Goal: Task Accomplishment & Management: Manage account settings

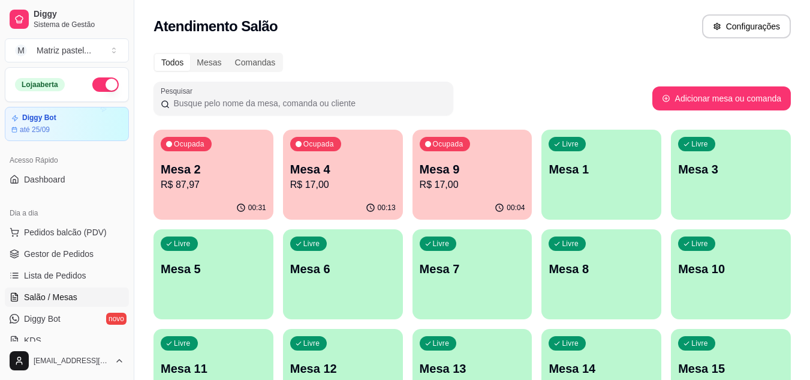
scroll to position [120, 0]
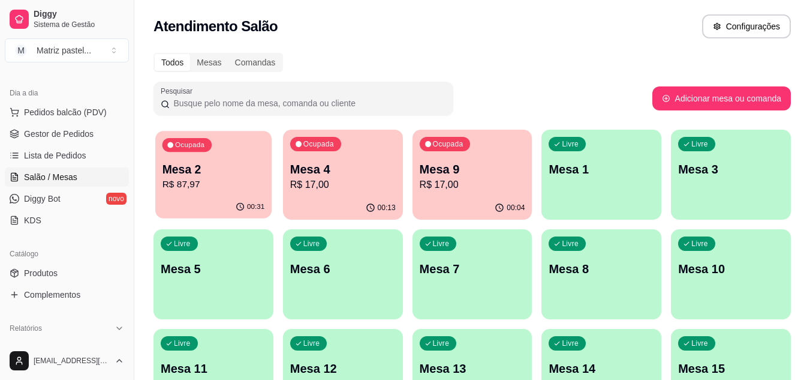
click at [236, 199] on div "00:31" at bounding box center [213, 206] width 116 height 23
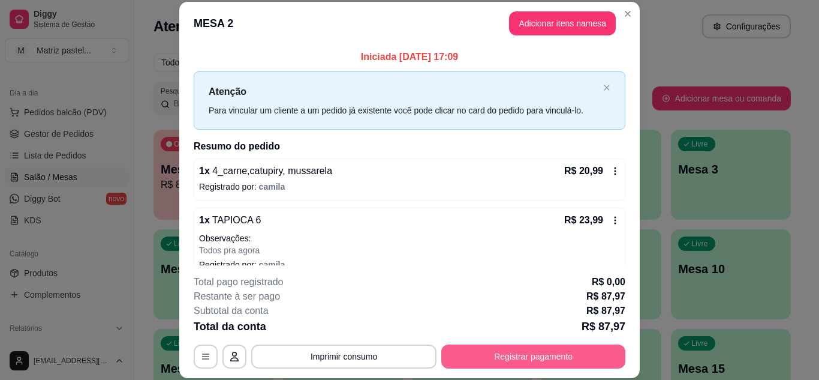
click at [514, 359] on button "Registrar pagamento" at bounding box center [533, 356] width 184 height 24
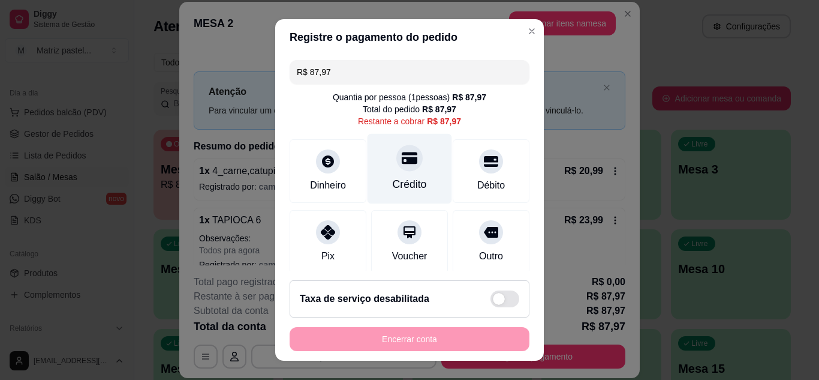
click at [402, 157] on icon at bounding box center [410, 158] width 16 height 16
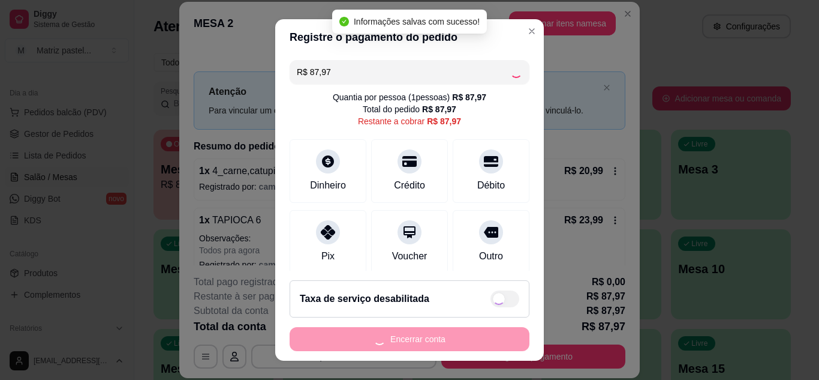
type input "R$ 0,00"
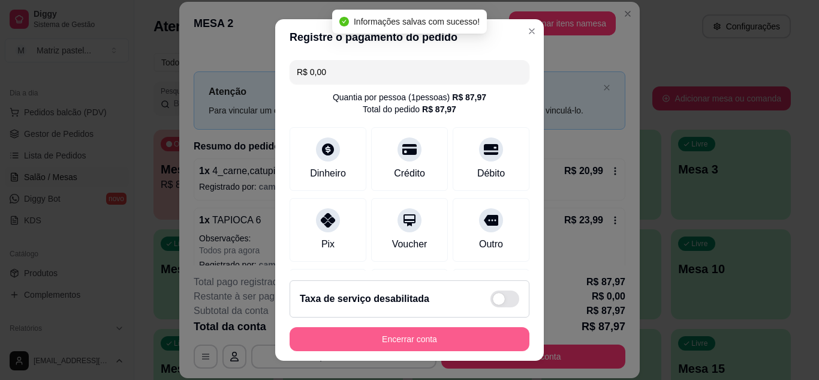
click at [339, 332] on button "Encerrar conta" at bounding box center [410, 339] width 240 height 24
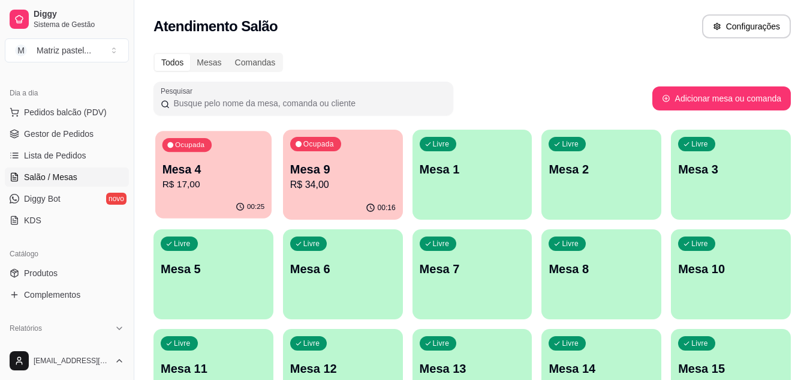
click at [200, 215] on div "00:25" at bounding box center [213, 206] width 116 height 23
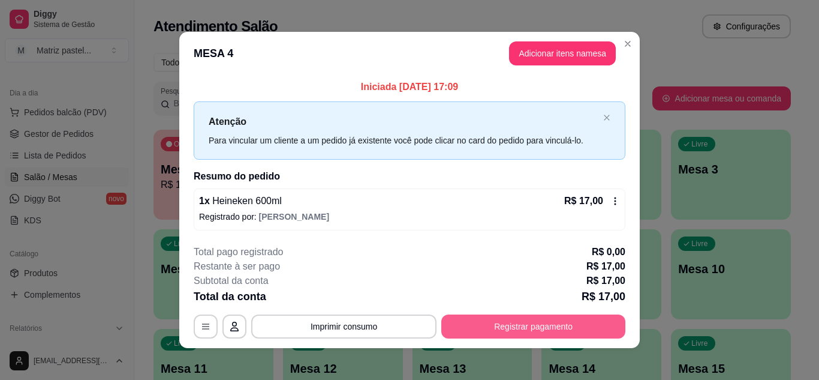
click at [496, 336] on button "Registrar pagamento" at bounding box center [533, 326] width 184 height 24
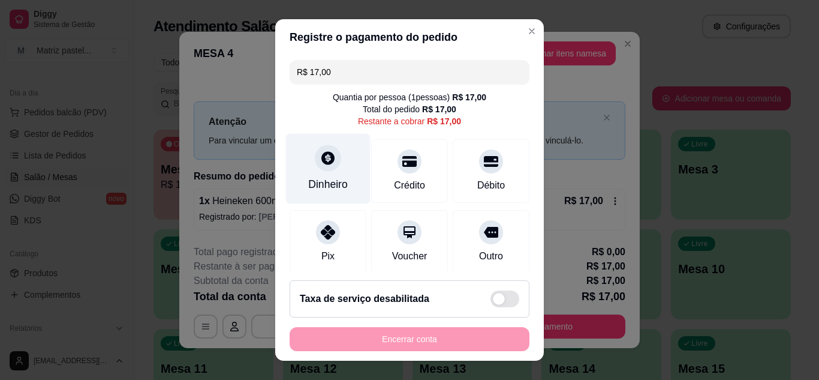
click at [317, 184] on div "Dinheiro" at bounding box center [328, 184] width 40 height 16
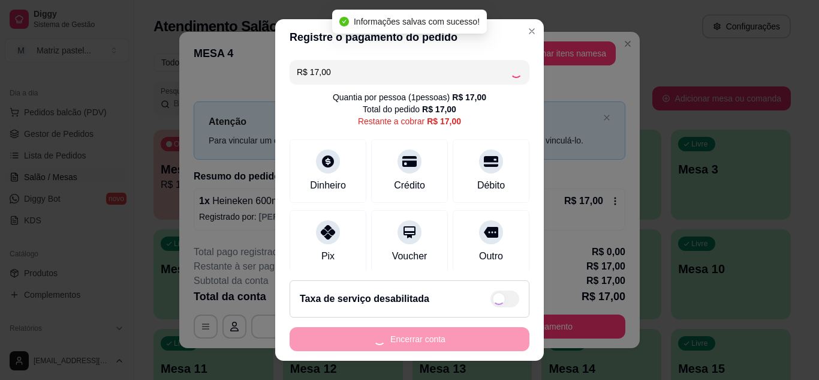
type input "R$ 0,00"
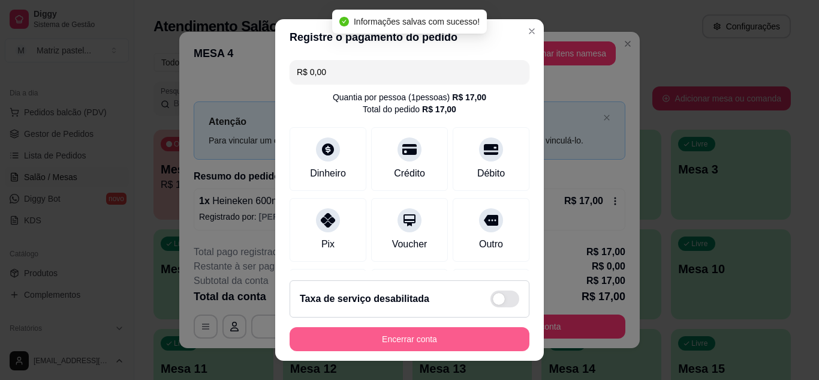
click at [364, 350] on button "Encerrar conta" at bounding box center [410, 339] width 240 height 24
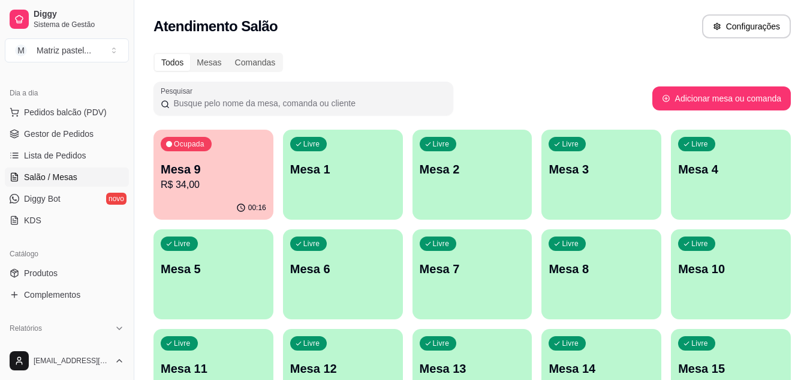
click at [195, 170] on p "Mesa 9" at bounding box center [214, 169] width 106 height 17
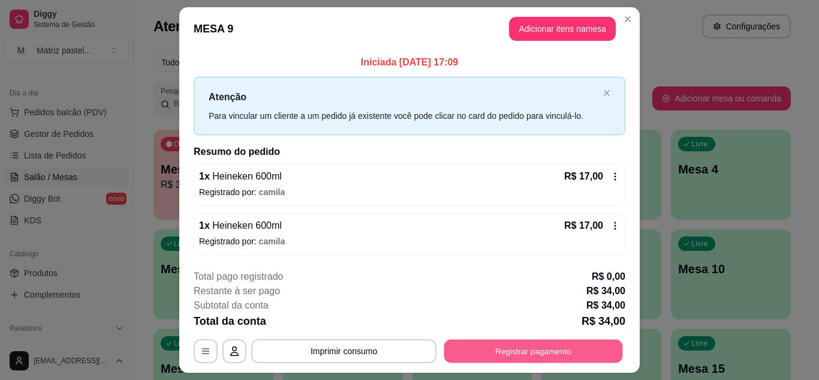
click at [583, 357] on button "Registrar pagamento" at bounding box center [533, 350] width 179 height 23
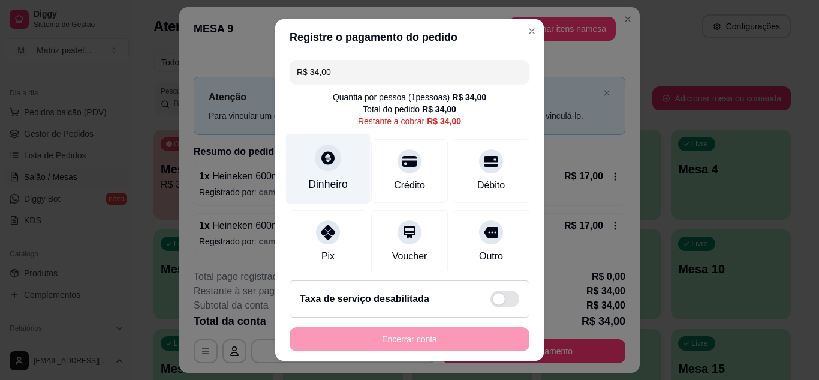
click at [314, 181] on div "Dinheiro" at bounding box center [328, 184] width 40 height 16
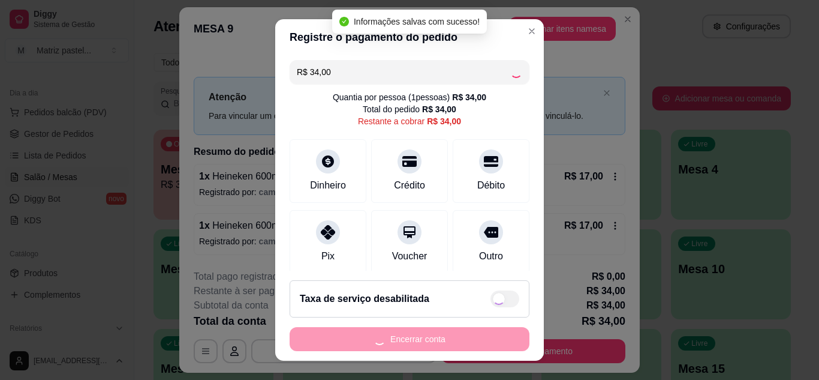
type input "R$ 0,00"
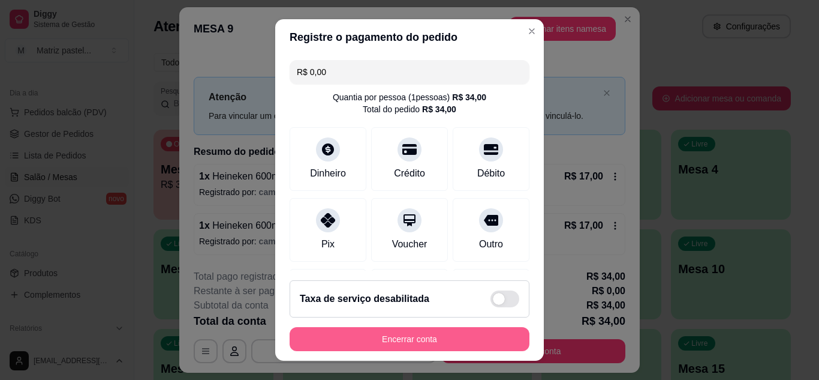
click at [423, 343] on button "Encerrar conta" at bounding box center [410, 339] width 240 height 24
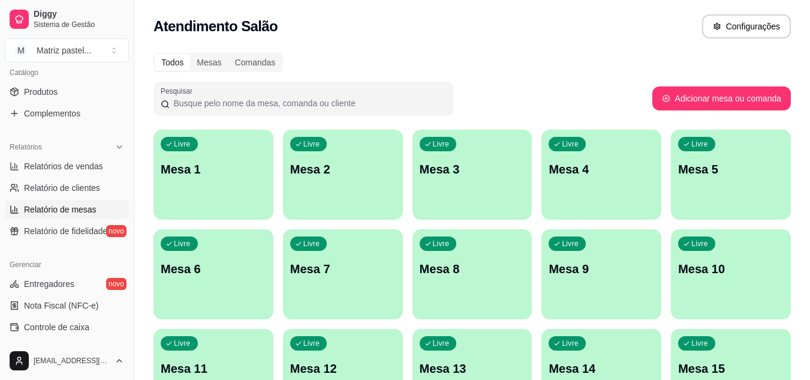
scroll to position [300, 0]
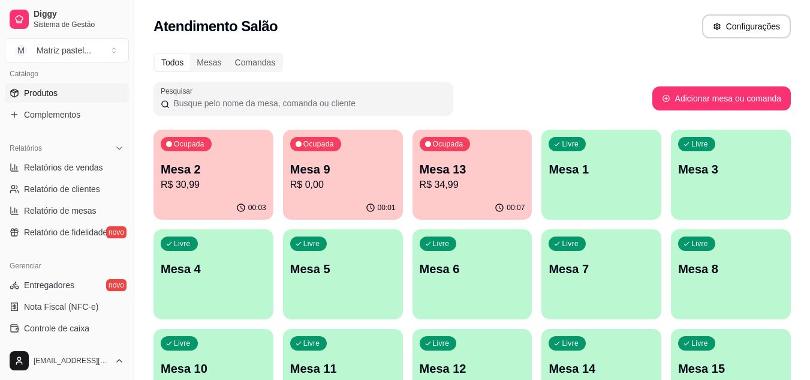
click at [75, 96] on link "Produtos" at bounding box center [67, 92] width 124 height 19
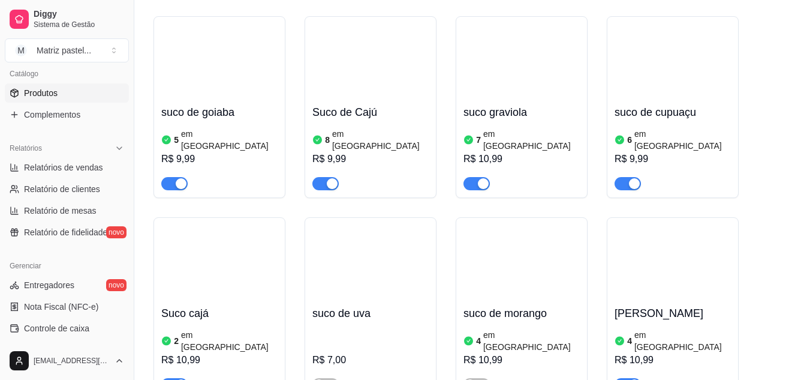
scroll to position [7203, 0]
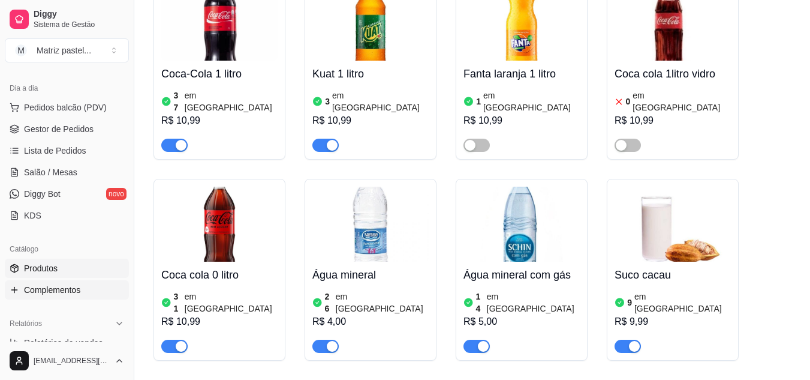
scroll to position [120, 0]
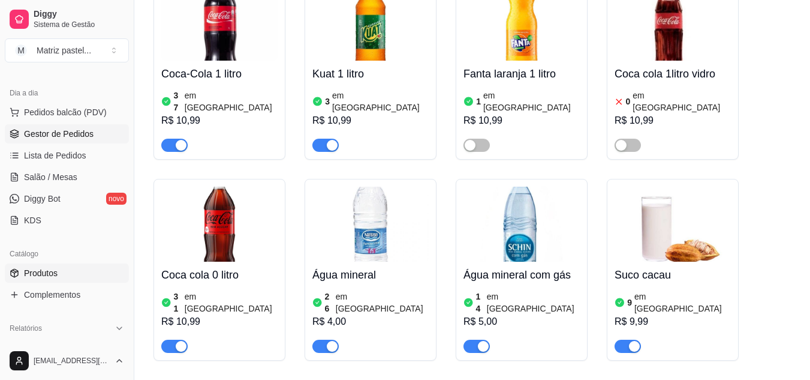
click at [57, 142] on link "Gestor de Pedidos" at bounding box center [67, 133] width 124 height 19
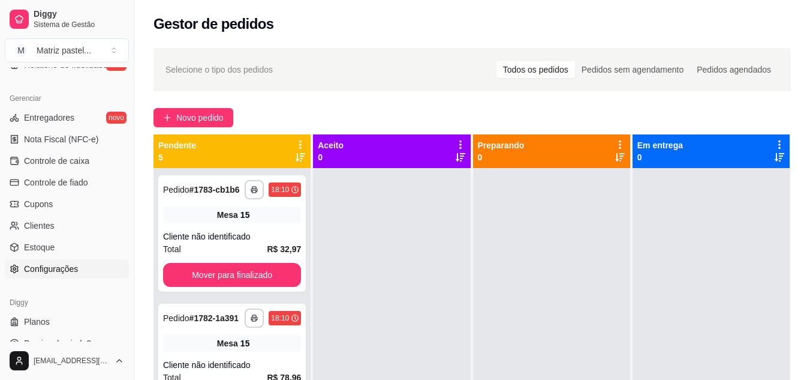
scroll to position [480, 0]
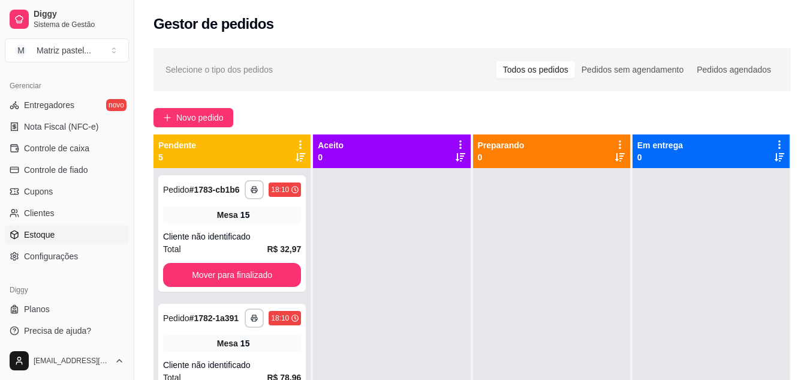
click at [49, 237] on span "Estoque" at bounding box center [39, 234] width 31 height 12
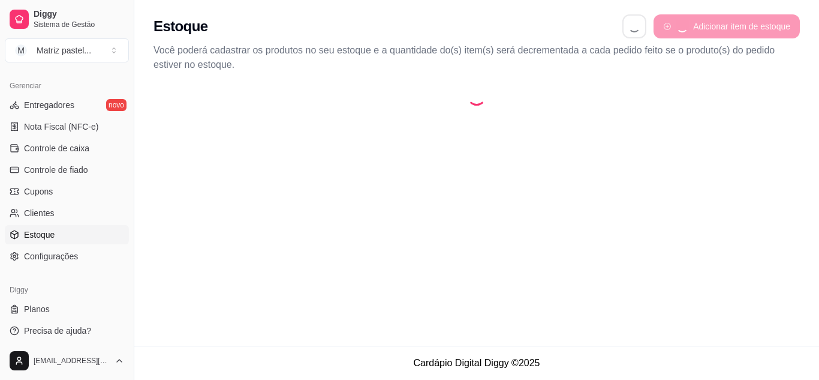
select select "QUANTITY_ORDER"
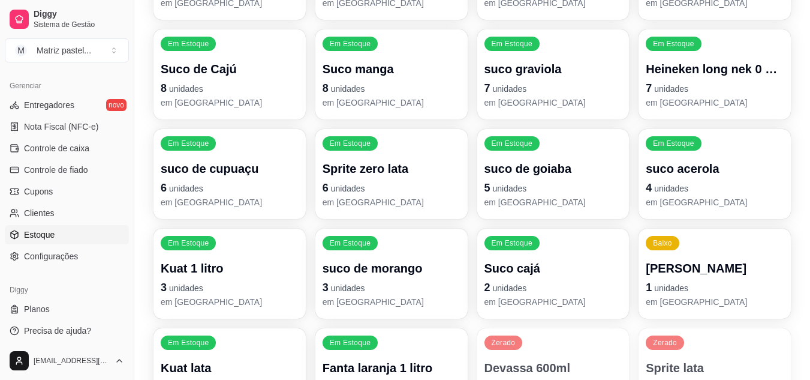
scroll to position [660, 0]
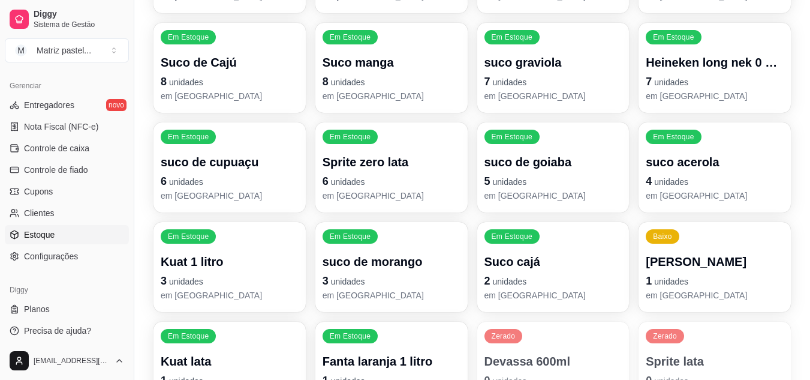
click at [705, 266] on p "[PERSON_NAME]" at bounding box center [715, 261] width 138 height 17
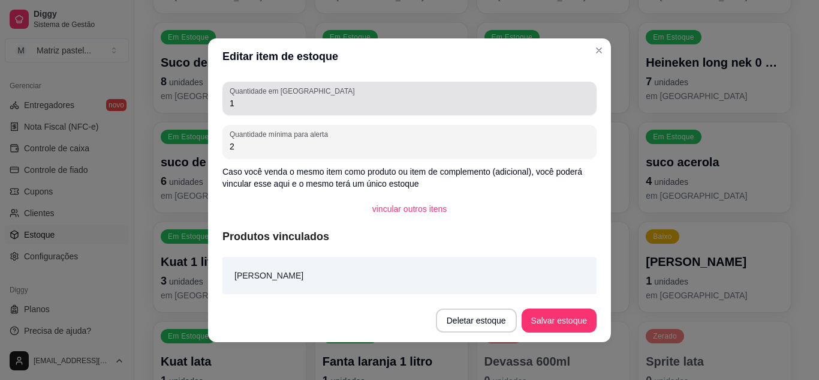
click at [342, 105] on input "1" at bounding box center [410, 103] width 360 height 12
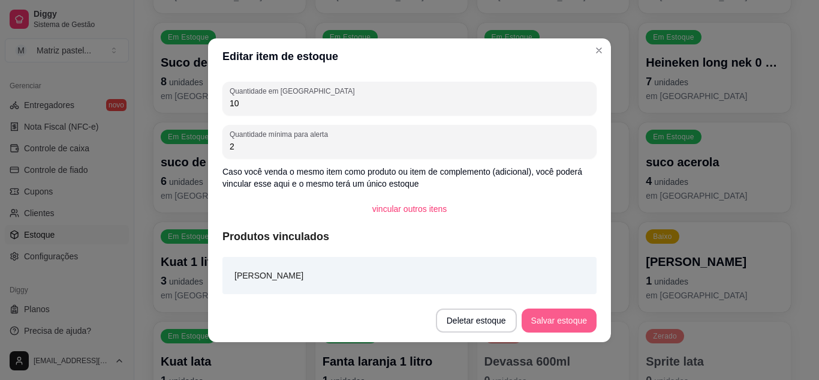
type input "10"
click at [564, 312] on button "Salvar estoque" at bounding box center [559, 320] width 75 height 24
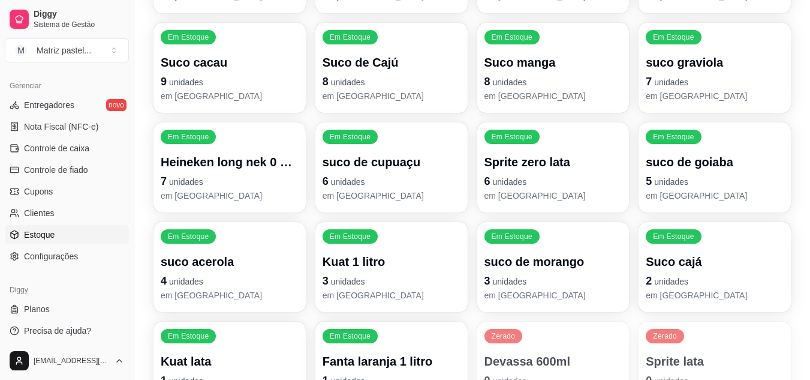
click at [663, 249] on div "Em Estoque Suco cajá 2 unidades em estoque" at bounding box center [715, 267] width 152 height 90
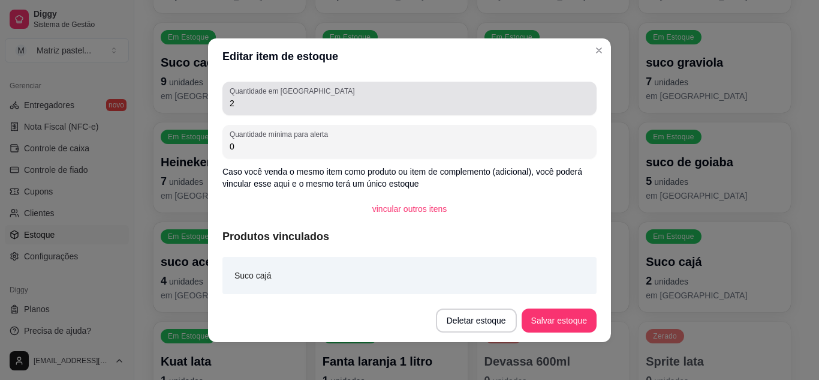
click at [243, 101] on input "2" at bounding box center [410, 103] width 360 height 12
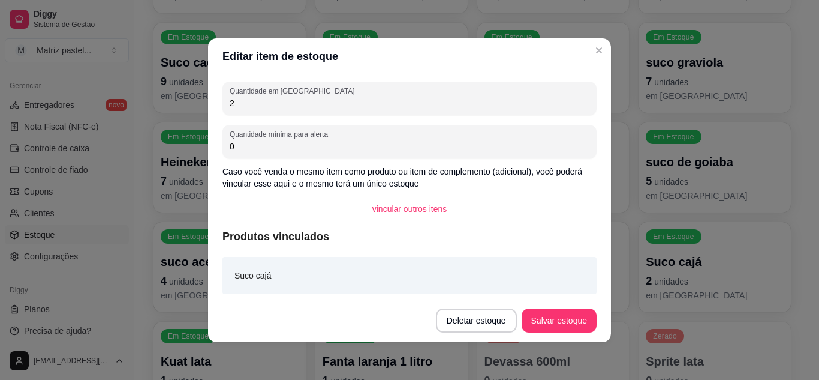
click at [243, 101] on input "2" at bounding box center [410, 103] width 360 height 12
type input "10"
click at [583, 323] on button "Salvar estoque" at bounding box center [559, 320] width 75 height 24
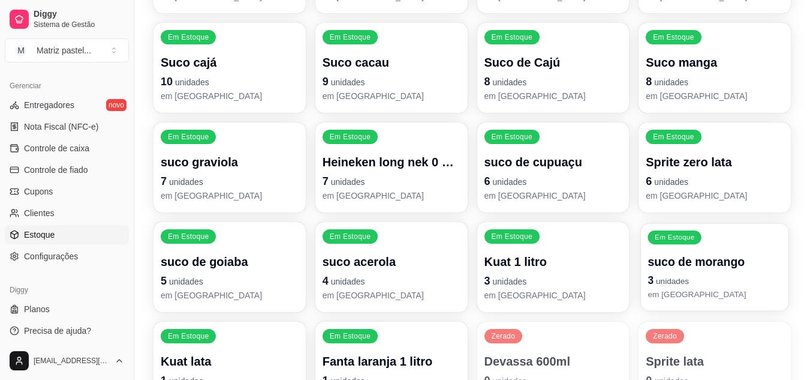
click at [644, 273] on div "Em Estoque suco de morango 3 unidades em estoque" at bounding box center [715, 267] width 148 height 88
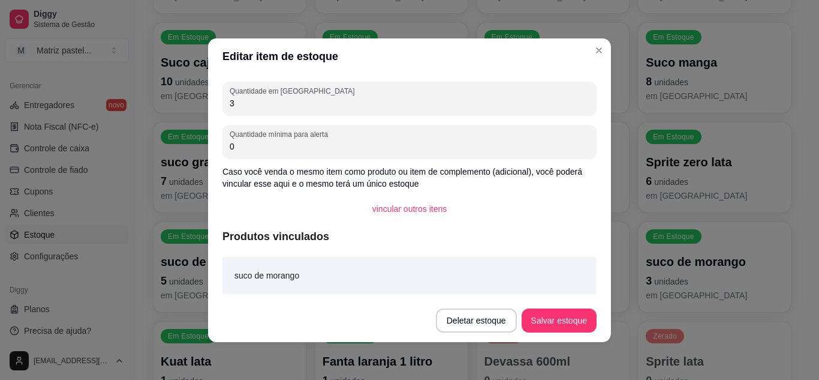
click at [362, 104] on input "3" at bounding box center [410, 103] width 360 height 12
type input "10"
click at [583, 318] on button "Salvar estoque" at bounding box center [558, 319] width 73 height 23
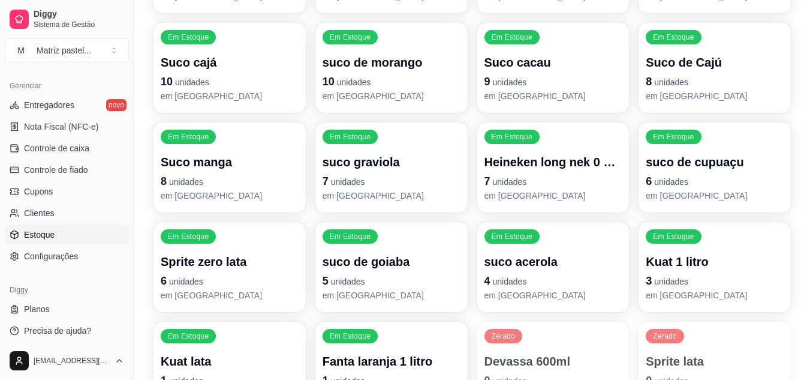
click at [508, 286] on span "unidades" at bounding box center [510, 281] width 34 height 10
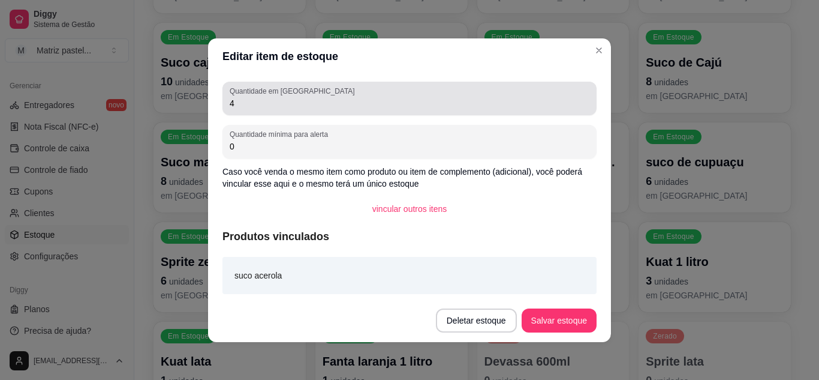
click at [309, 106] on input "4" at bounding box center [410, 103] width 360 height 12
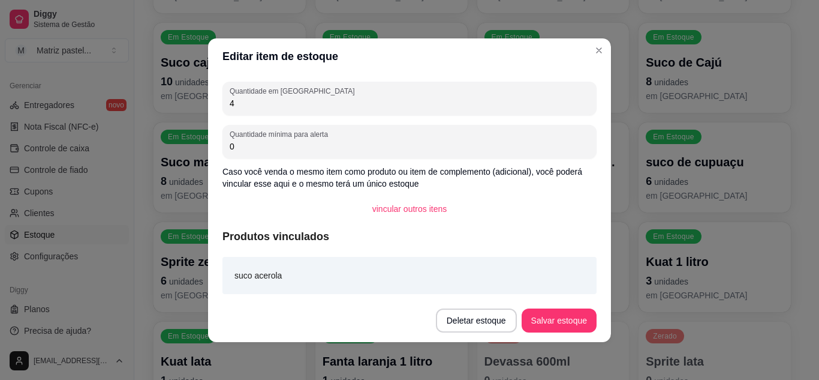
click at [309, 106] on input "4" at bounding box center [410, 103] width 360 height 12
type input "8"
click at [567, 320] on button "Salvar estoque" at bounding box center [559, 320] width 75 height 24
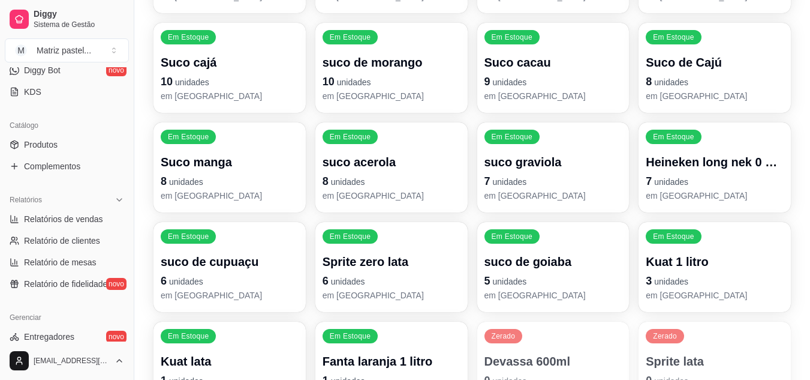
scroll to position [120, 0]
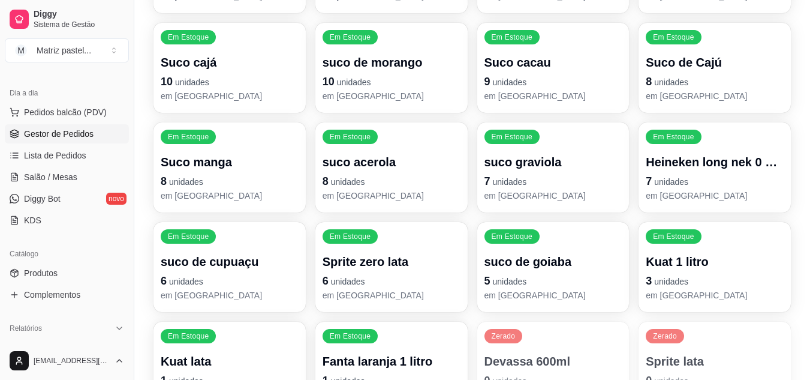
click at [56, 137] on span "Gestor de Pedidos" at bounding box center [59, 134] width 70 height 12
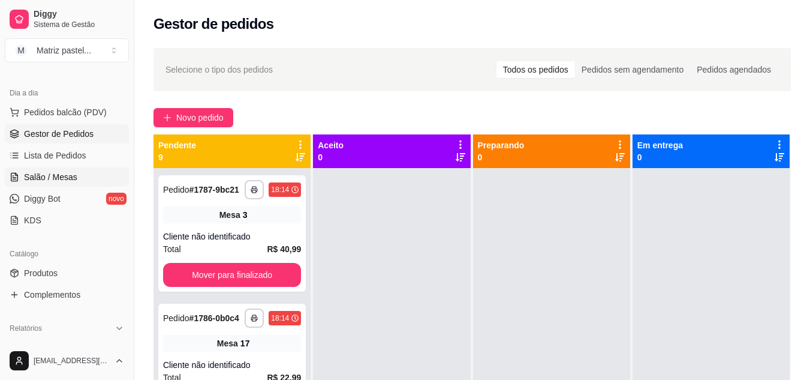
click at [51, 178] on span "Salão / Mesas" at bounding box center [50, 177] width 53 height 12
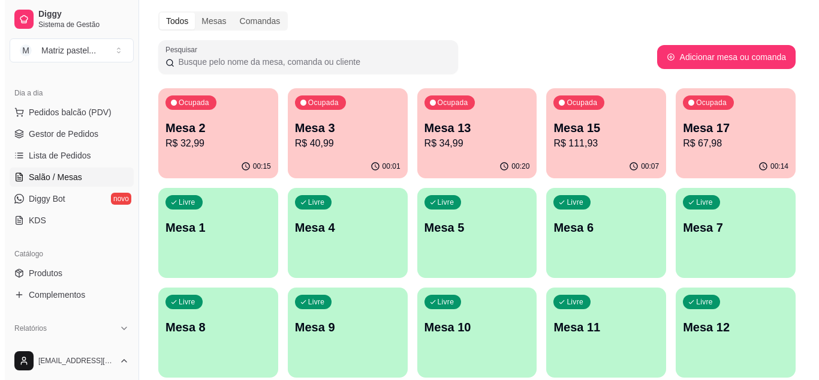
scroll to position [60, 0]
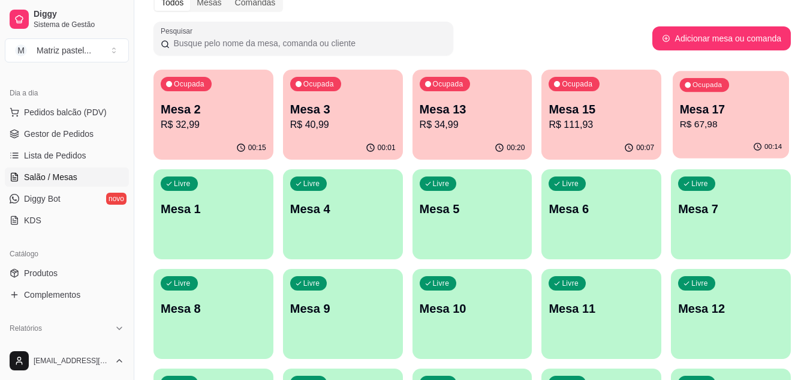
click at [711, 117] on div "Mesa 17 R$ 67,98" at bounding box center [731, 116] width 103 height 30
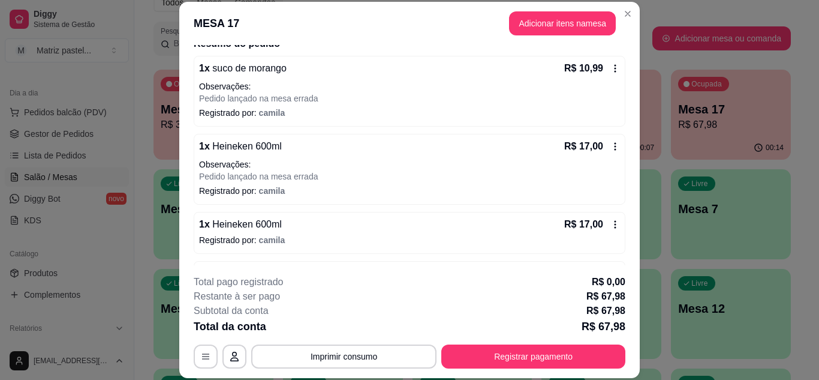
scroll to position [145, 0]
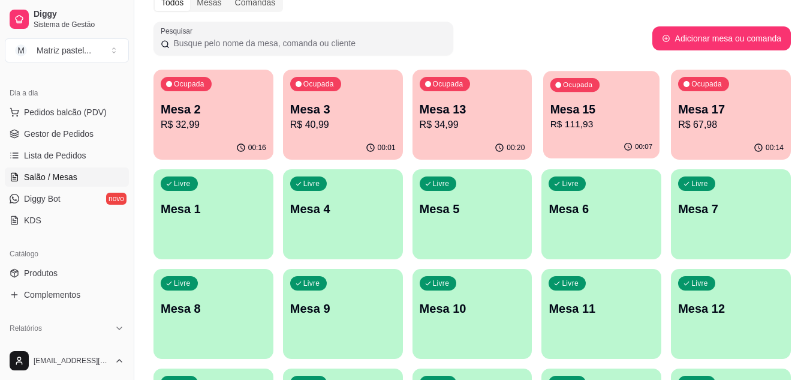
click at [629, 94] on div "Ocupada Mesa 15 R$ 111,93" at bounding box center [601, 103] width 116 height 65
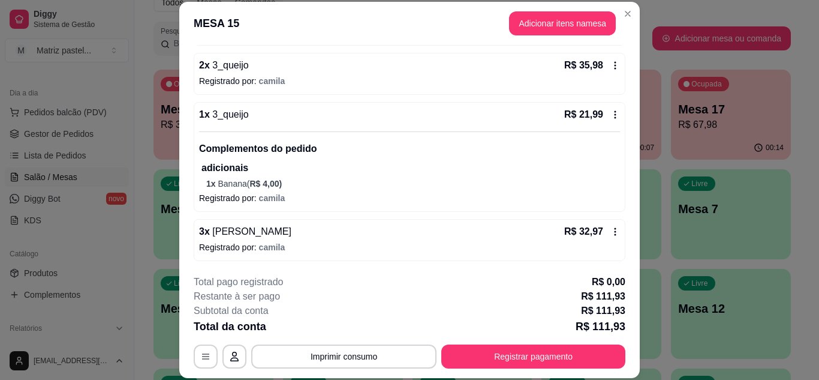
scroll to position [155, 0]
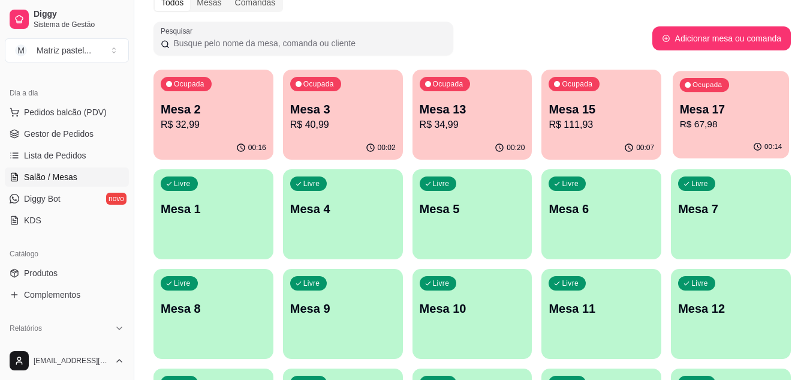
click at [709, 107] on p "Mesa 17" at bounding box center [731, 109] width 103 height 16
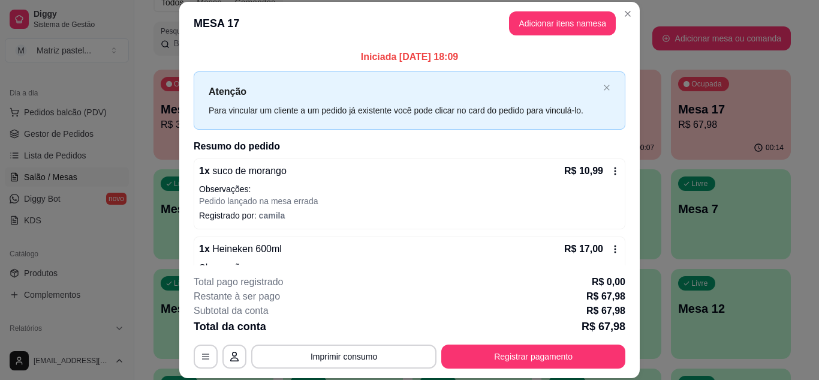
click at [595, 173] on div "R$ 10,99" at bounding box center [592, 171] width 56 height 14
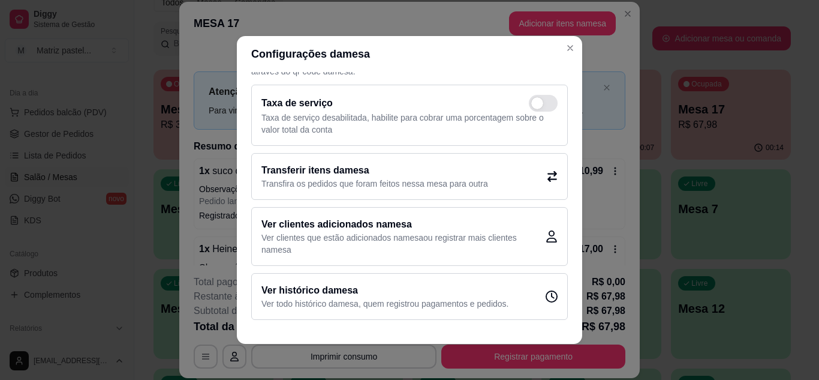
scroll to position [2, 0]
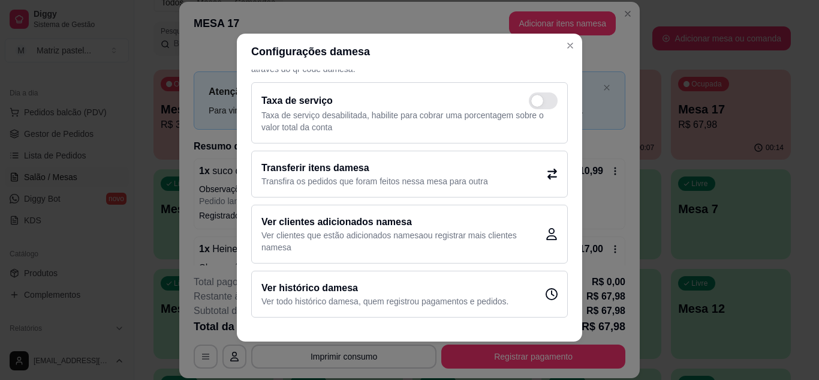
click at [366, 169] on h2 "Transferir itens da mesa" at bounding box center [374, 168] width 227 height 14
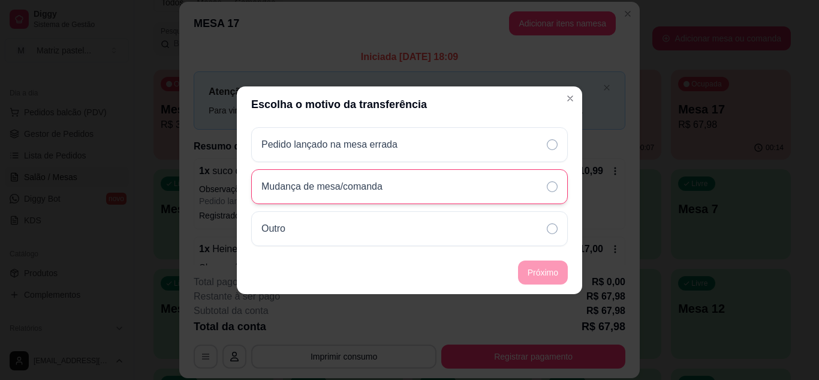
click at [375, 194] on div "Mudança de mesa/comanda" at bounding box center [409, 186] width 317 height 35
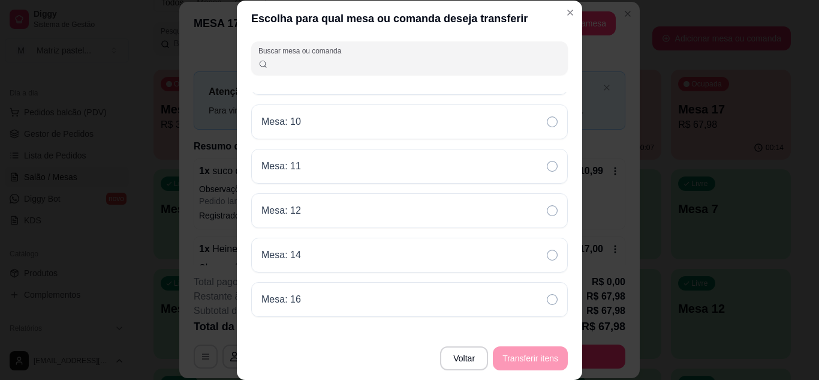
scroll to position [0, 0]
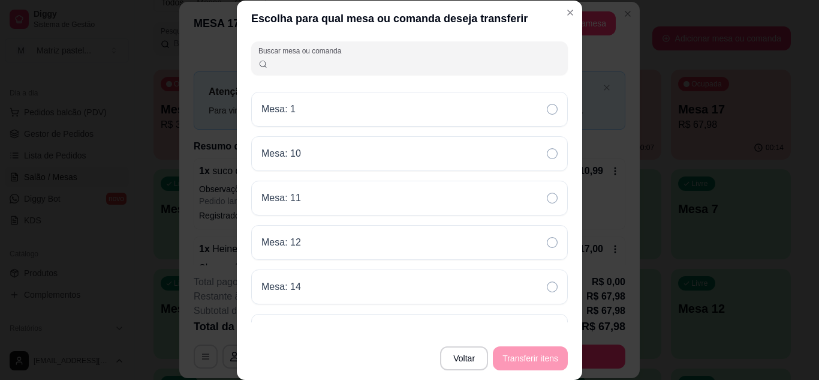
click at [347, 62] on input "Buscar mesa ou comanda" at bounding box center [414, 63] width 293 height 12
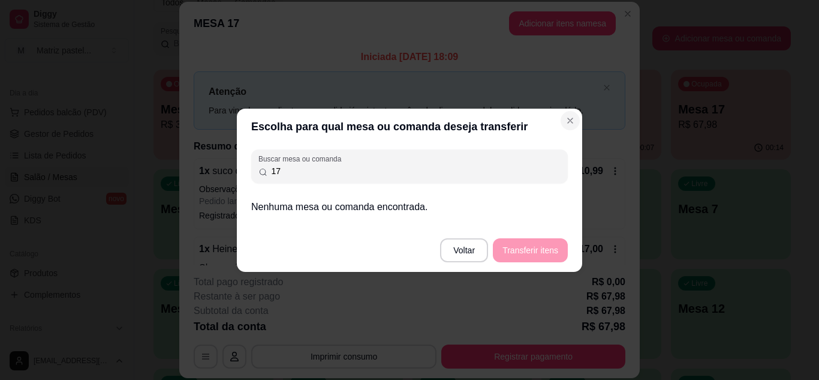
type input "17"
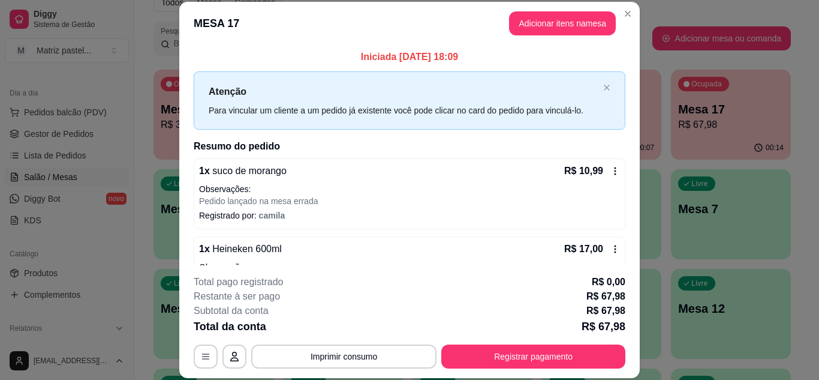
click at [610, 172] on icon at bounding box center [615, 171] width 10 height 10
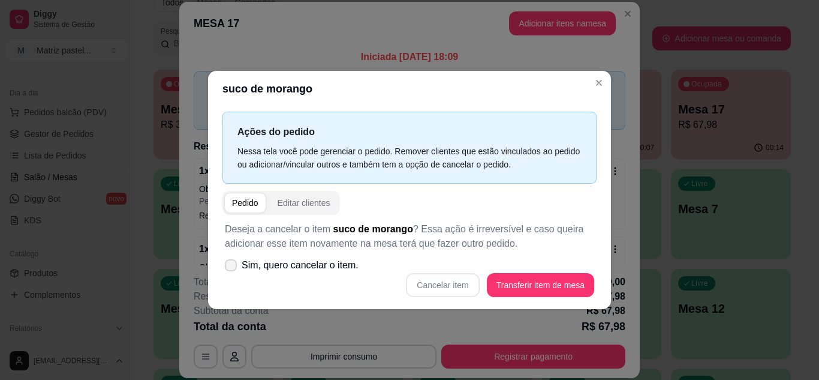
click at [290, 270] on span "Sim, quero cancelar o item." at bounding box center [300, 265] width 117 height 14
click at [232, 270] on input "Sim, quero cancelar o item." at bounding box center [228, 271] width 8 height 8
checkbox input "true"
click at [470, 285] on button "Cancelar item" at bounding box center [442, 285] width 73 height 24
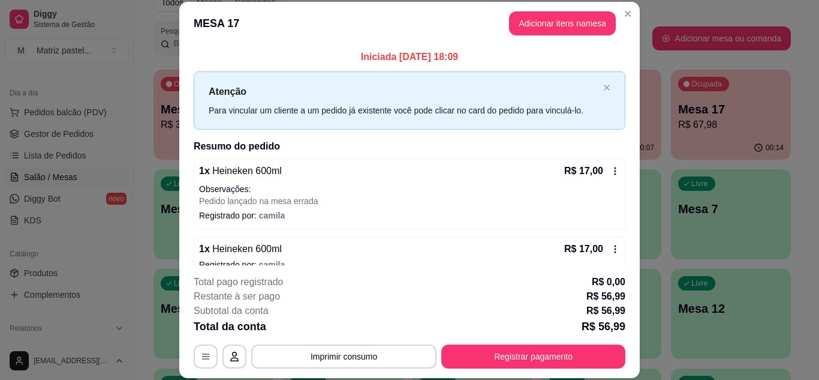
click at [610, 172] on icon at bounding box center [615, 171] width 10 height 10
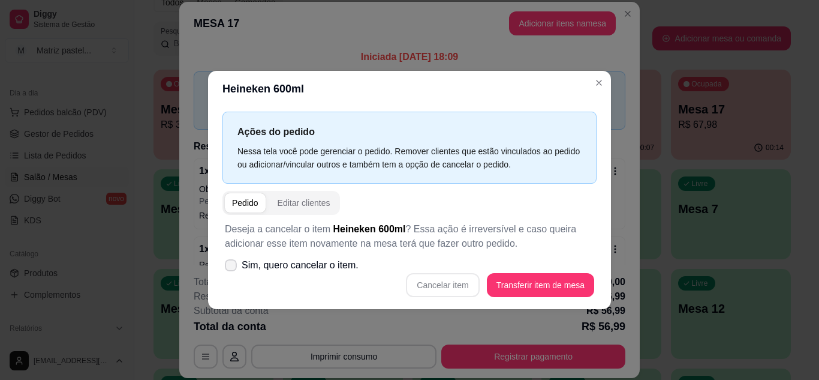
click at [308, 269] on span "Sim, quero cancelar o item." at bounding box center [300, 265] width 117 height 14
click at [232, 269] on input "Sim, quero cancelar o item." at bounding box center [228, 271] width 8 height 8
checkbox input "true"
click at [439, 278] on button "Cancelar item" at bounding box center [442, 284] width 71 height 23
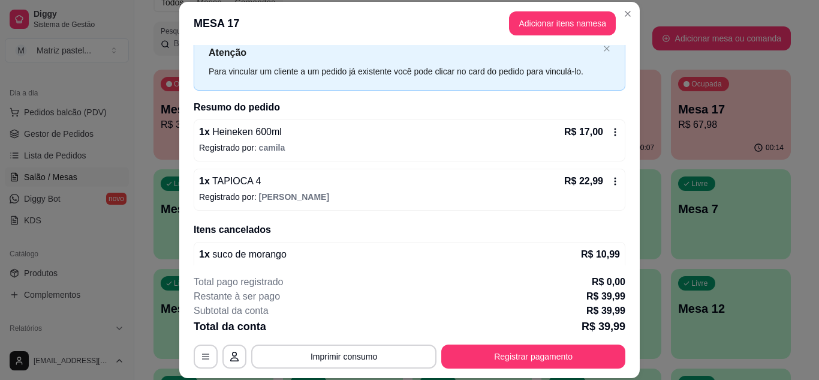
scroll to position [60, 0]
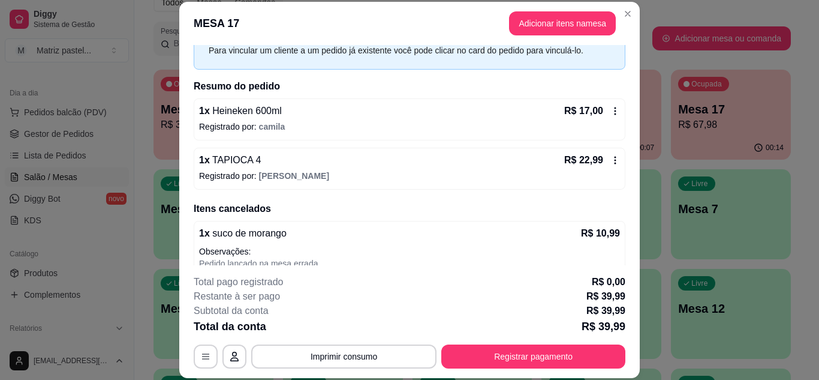
click at [610, 115] on icon at bounding box center [615, 111] width 10 height 10
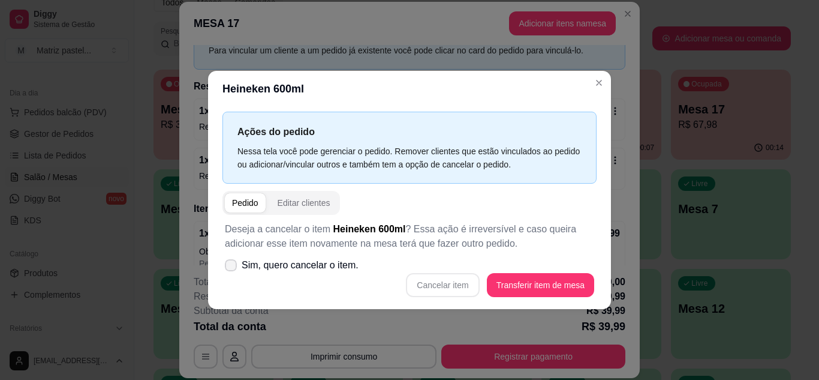
click at [262, 267] on span "Sim, quero cancelar o item." at bounding box center [300, 265] width 117 height 14
click at [232, 267] on input "Sim, quero cancelar o item." at bounding box center [228, 271] width 8 height 8
checkbox input "true"
click at [466, 282] on button "Cancelar item" at bounding box center [442, 285] width 73 height 24
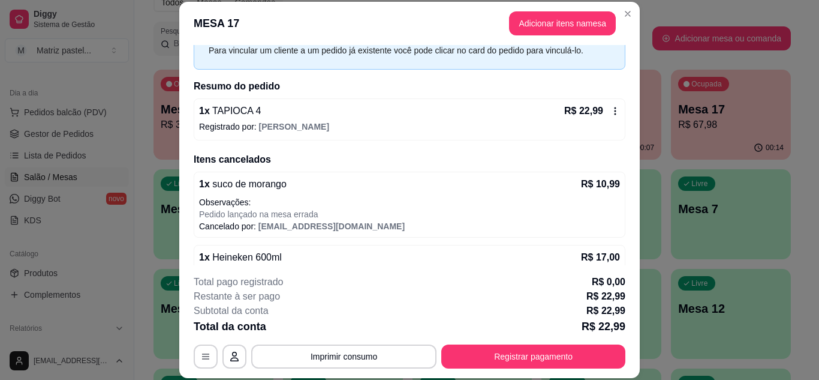
click at [611, 113] on div "1 x TAPIOCA 4 R$ 22,99 Registrado por: fernanda" at bounding box center [410, 119] width 432 height 42
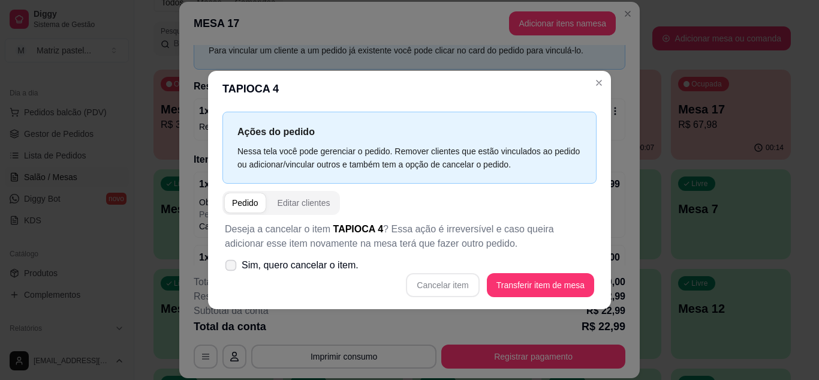
click at [297, 263] on span "Sim, quero cancelar o item." at bounding box center [300, 265] width 117 height 14
click at [232, 267] on input "Sim, quero cancelar o item." at bounding box center [228, 271] width 8 height 8
checkbox input "true"
click at [420, 271] on div "Deseja a cancelar o item TAPIOCA 4 ? Essa ação é irreversível e caso queira adi…" at bounding box center [409, 259] width 374 height 89
click at [429, 276] on button "Cancelar item" at bounding box center [442, 285] width 73 height 24
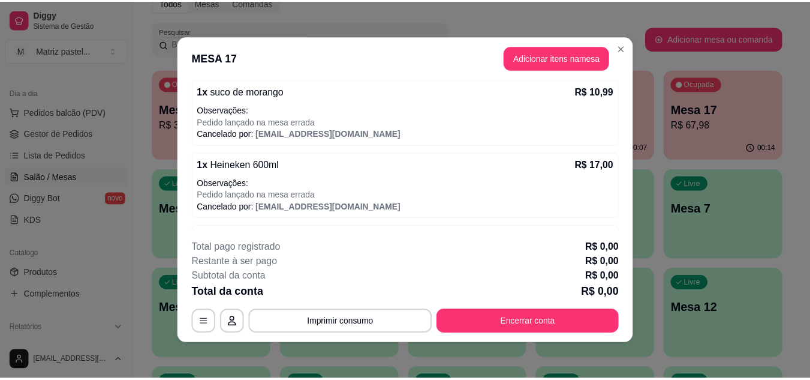
scroll to position [0, 0]
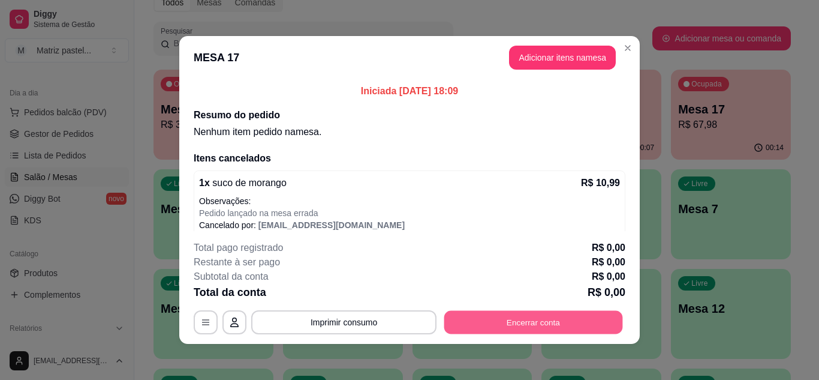
click at [537, 325] on button "Encerrar conta" at bounding box center [533, 322] width 179 height 23
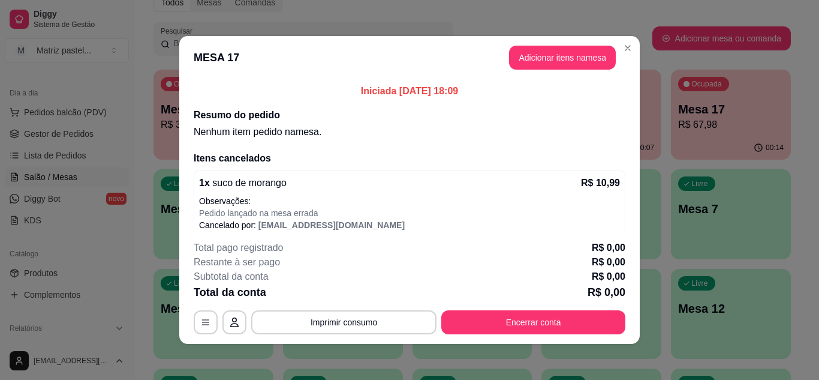
click at [458, 342] on button "Encerrar conta" at bounding box center [410, 339] width 240 height 24
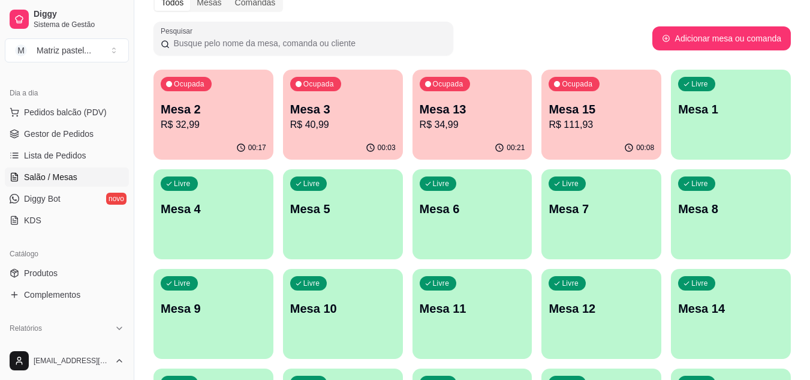
click at [479, 107] on p "Mesa 13" at bounding box center [473, 109] width 106 height 17
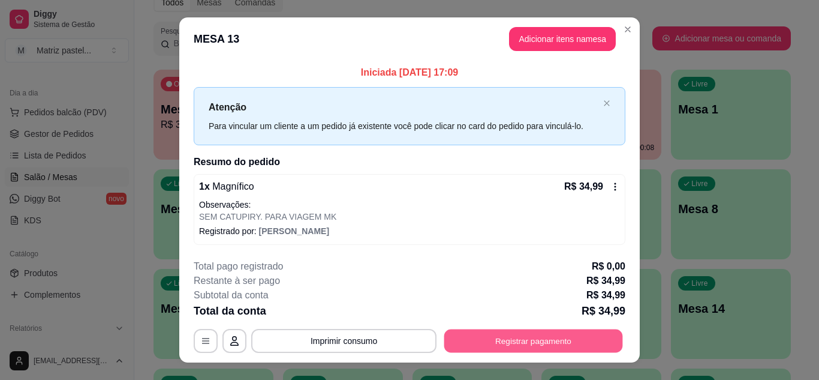
click at [501, 330] on button "Registrar pagamento" at bounding box center [533, 340] width 179 height 23
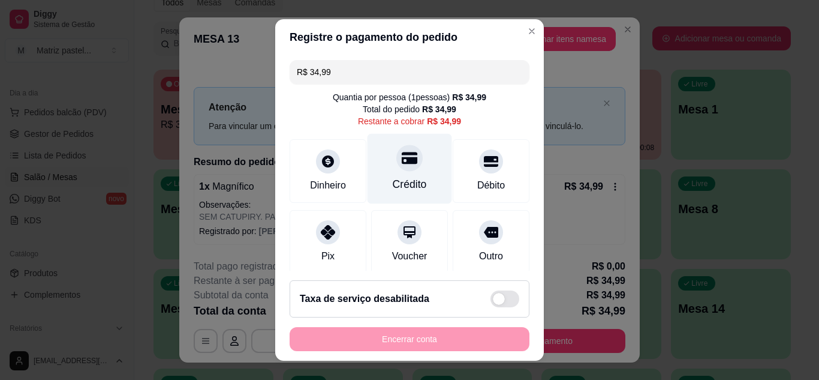
click at [415, 185] on div "Crédito" at bounding box center [410, 168] width 85 height 70
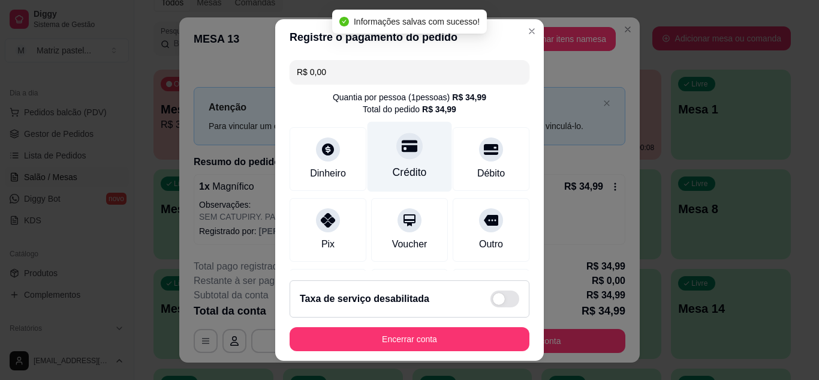
type input "R$ 0,00"
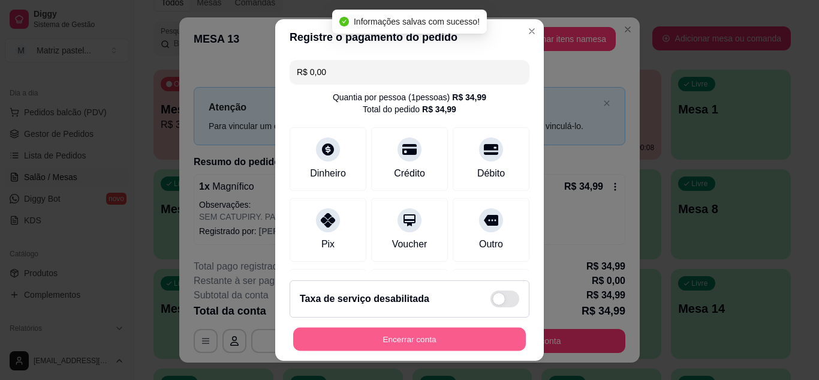
click at [414, 336] on button "Encerrar conta" at bounding box center [409, 338] width 233 height 23
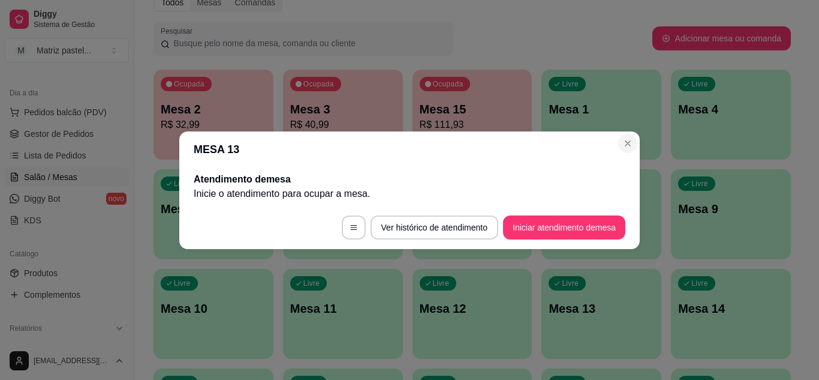
click at [625, 134] on section "MESA 13 Atendimento de mesa Inicie o atendimento para ocupar a mesa . Ver histó…" at bounding box center [409, 190] width 461 height 118
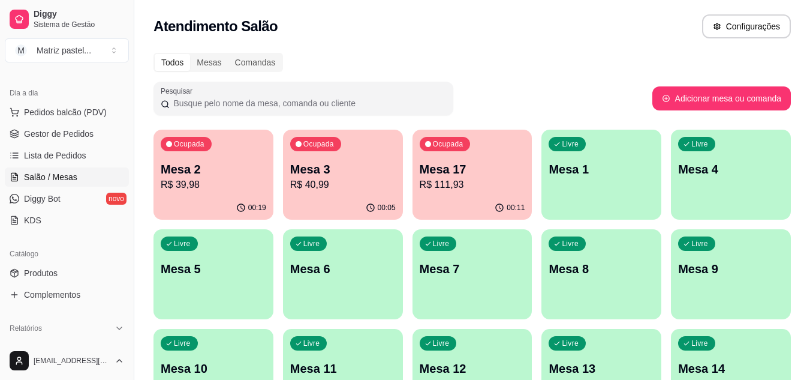
click at [239, 194] on div "Ocupada Mesa 2 R$ 39,98" at bounding box center [214, 163] width 120 height 67
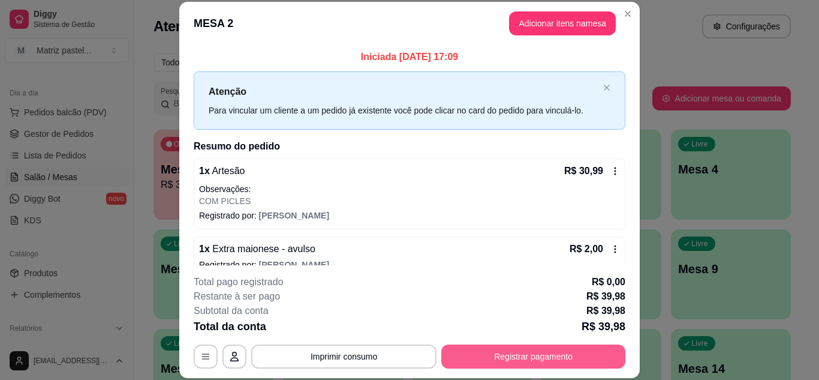
click at [524, 359] on button "Registrar pagamento" at bounding box center [533, 356] width 184 height 24
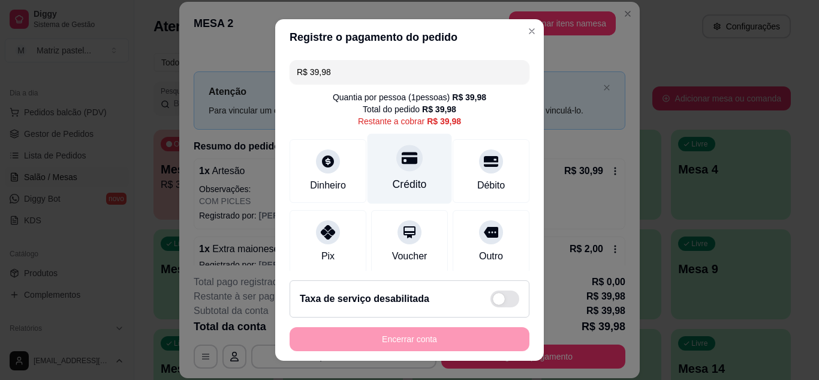
click at [402, 178] on div "Crédito" at bounding box center [410, 184] width 34 height 16
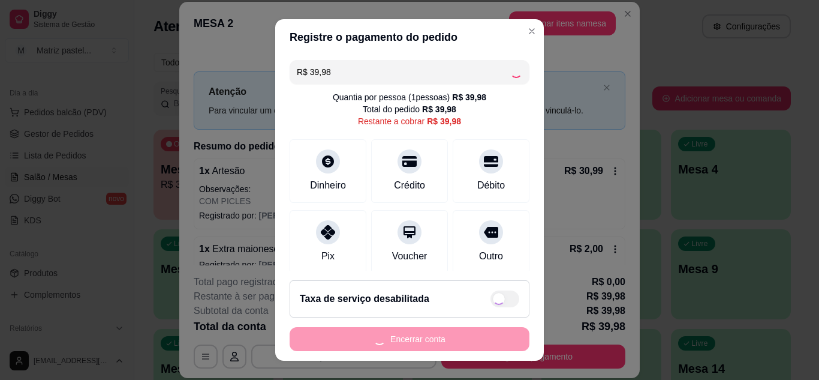
type input "R$ 0,00"
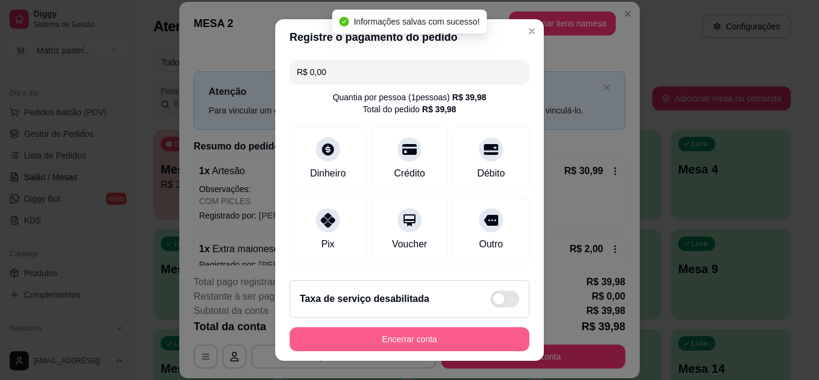
click at [407, 332] on button "Encerrar conta" at bounding box center [410, 339] width 240 height 24
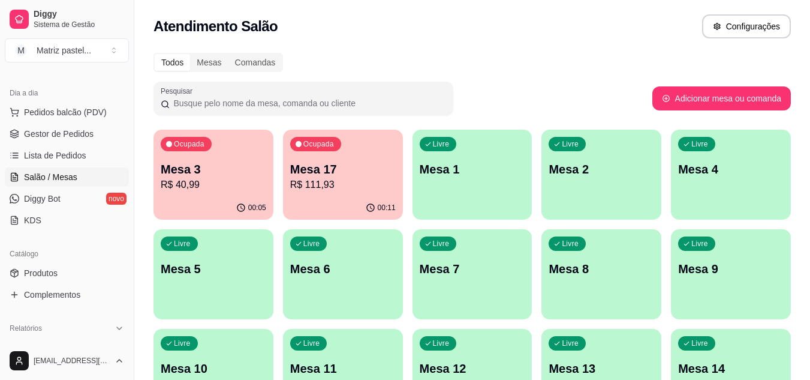
click at [236, 160] on div "Ocupada Mesa 3 R$ 40,99" at bounding box center [214, 163] width 120 height 67
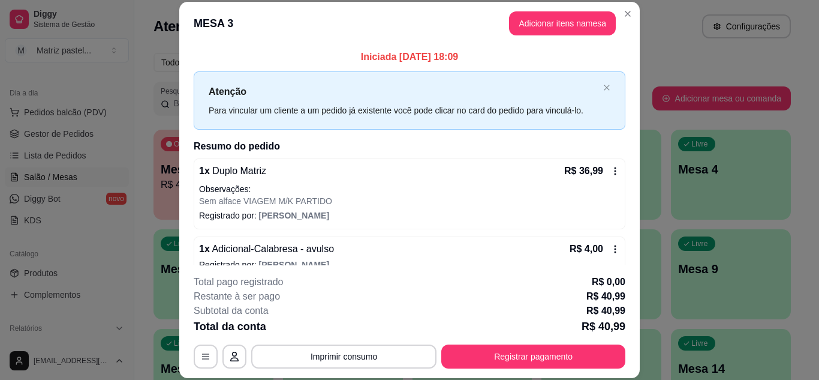
click at [511, 344] on div "**********" at bounding box center [410, 322] width 432 height 94
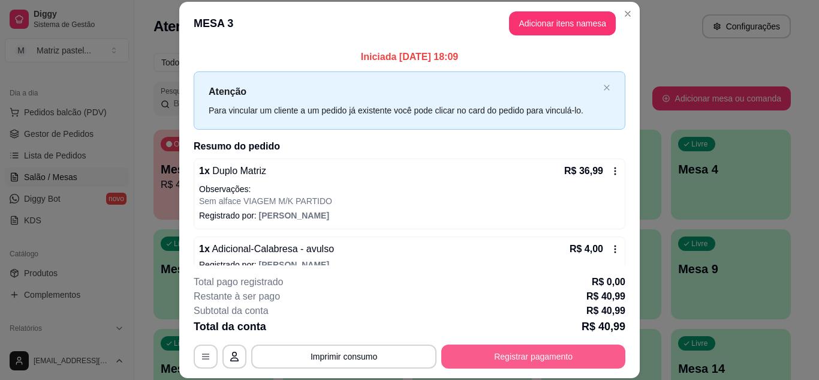
click at [512, 345] on button "Registrar pagamento" at bounding box center [533, 356] width 184 height 24
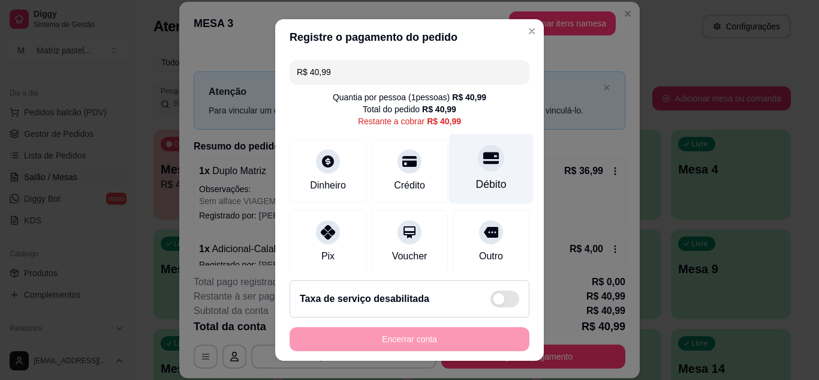
click at [483, 160] on icon at bounding box center [491, 158] width 16 height 16
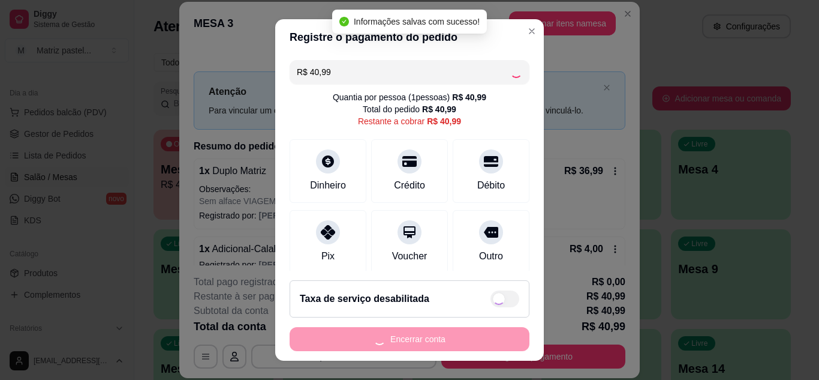
type input "R$ 0,00"
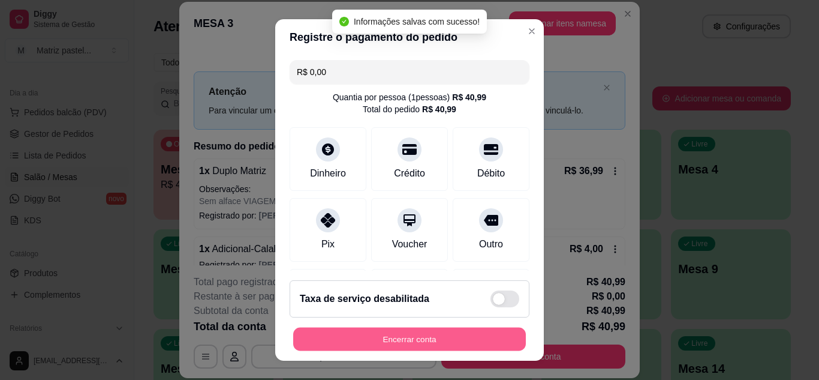
click at [360, 336] on button "Encerrar conta" at bounding box center [409, 338] width 233 height 23
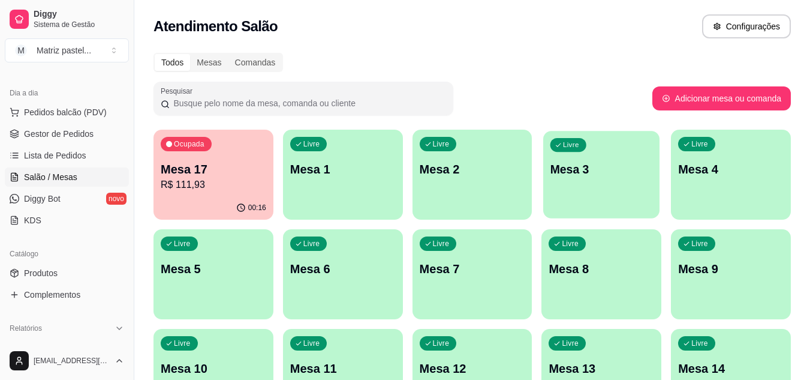
click at [629, 143] on div "Livre Mesa 3" at bounding box center [601, 167] width 116 height 73
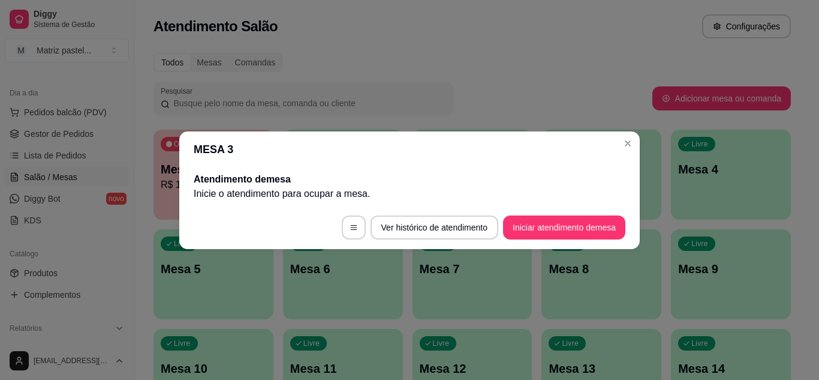
click at [618, 142] on header "MESA 3" at bounding box center [409, 149] width 461 height 36
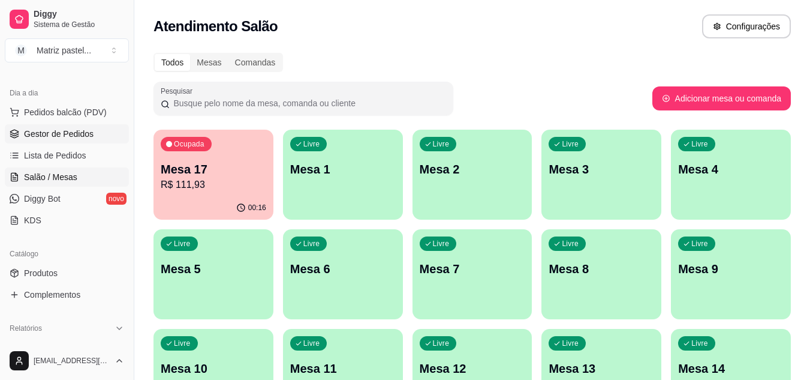
click at [50, 131] on span "Gestor de Pedidos" at bounding box center [59, 134] width 70 height 12
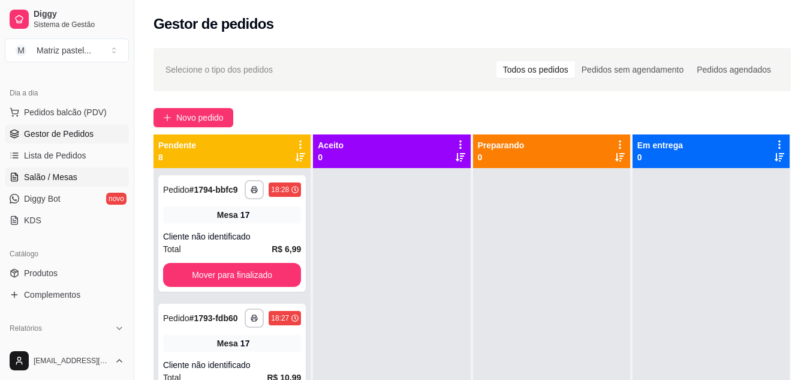
click at [55, 177] on span "Salão / Mesas" at bounding box center [50, 177] width 53 height 12
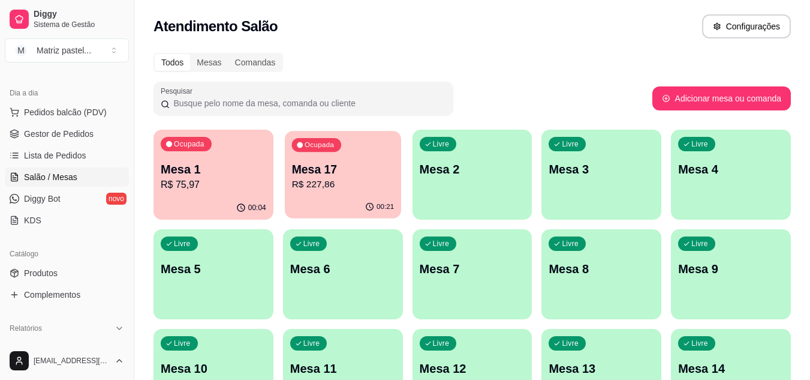
click at [365, 178] on p "R$ 227,86" at bounding box center [342, 184] width 103 height 14
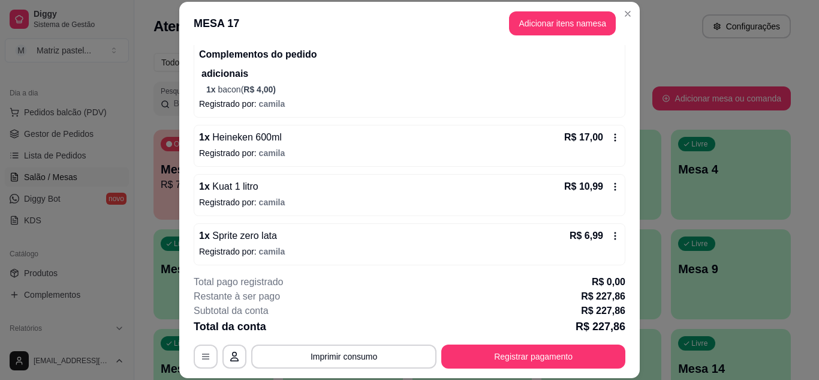
scroll to position [682, 0]
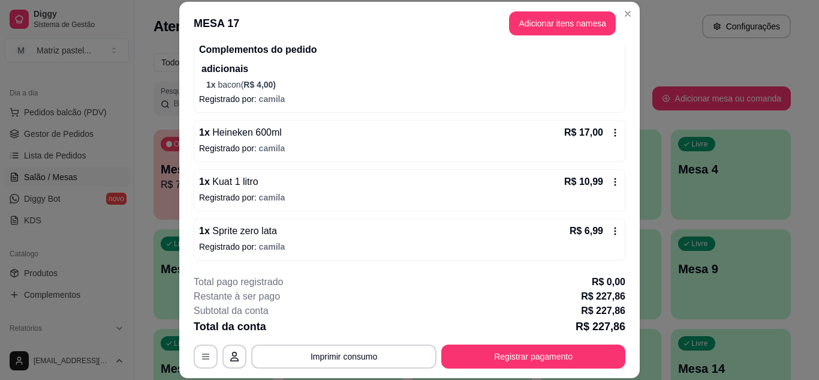
click at [610, 180] on icon at bounding box center [615, 182] width 10 height 10
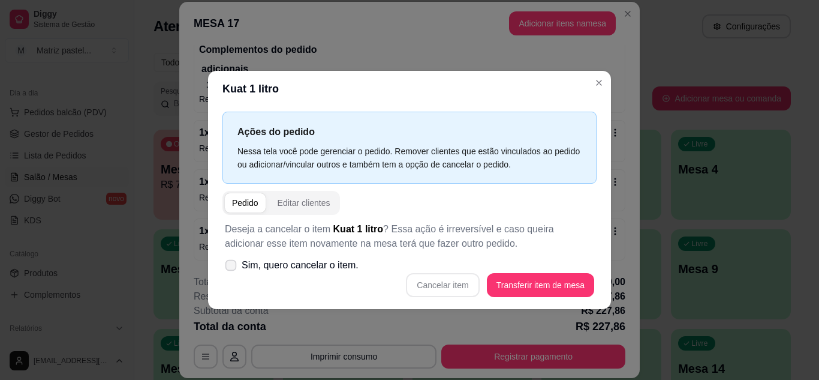
click at [309, 264] on span "Sim, quero cancelar o item." at bounding box center [300, 265] width 117 height 14
click at [232, 267] on input "Sim, quero cancelar o item." at bounding box center [228, 271] width 8 height 8
checkbox input "true"
click at [443, 284] on button "Cancelar item" at bounding box center [442, 284] width 71 height 23
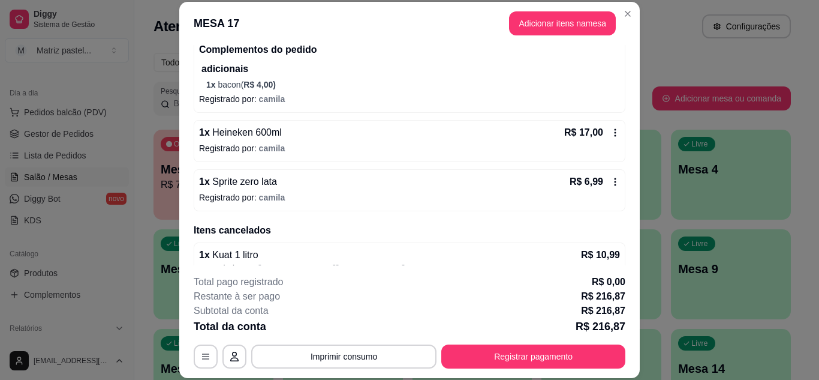
scroll to position [702, 0]
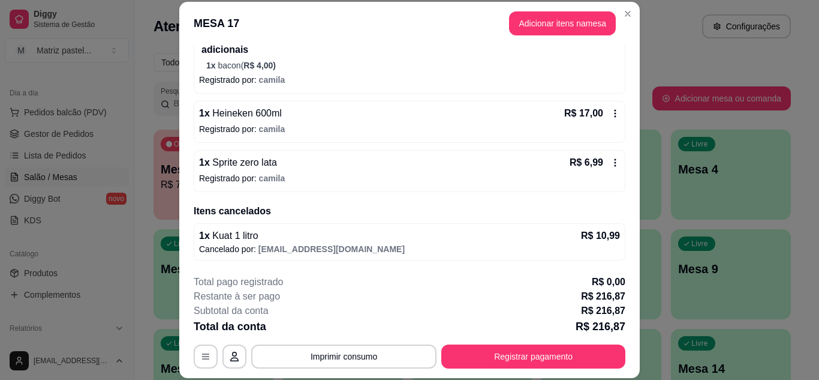
click at [601, 168] on div "R$ 6,99" at bounding box center [595, 162] width 50 height 14
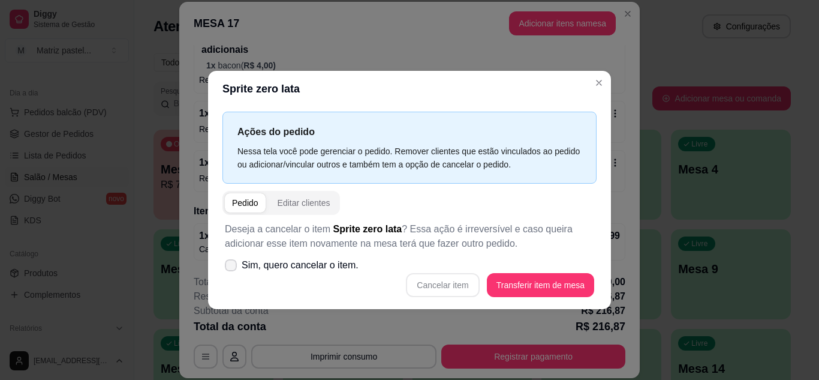
click at [261, 270] on span "Sim, quero cancelar o item." at bounding box center [300, 265] width 117 height 14
click at [232, 270] on input "Sim, quero cancelar o item." at bounding box center [228, 271] width 8 height 8
checkbox input "true"
click at [412, 284] on button "Cancelar item" at bounding box center [442, 285] width 73 height 24
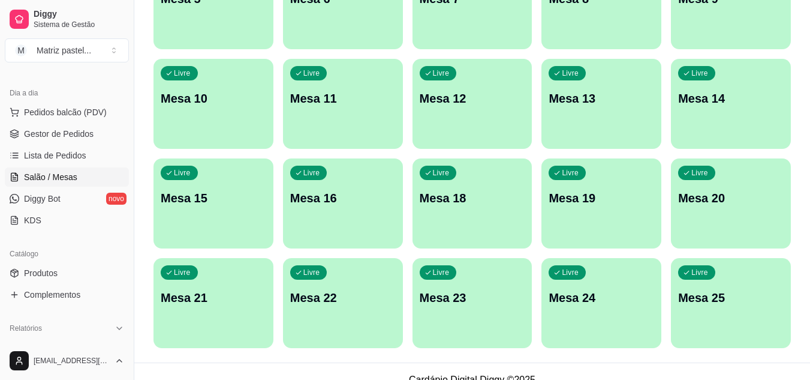
scroll to position [287, 0]
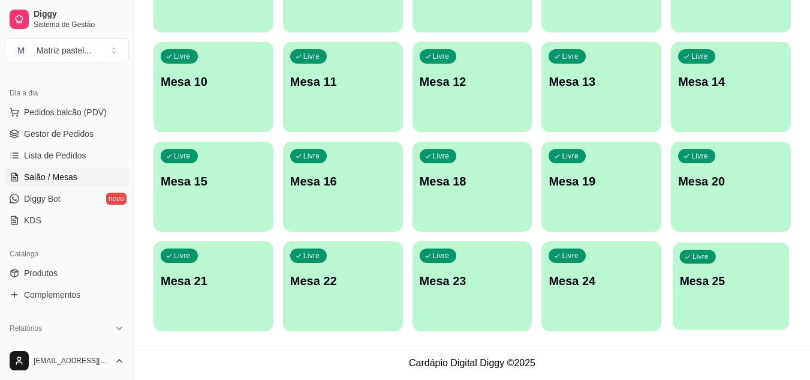
click at [710, 274] on p "Mesa 25" at bounding box center [731, 281] width 103 height 16
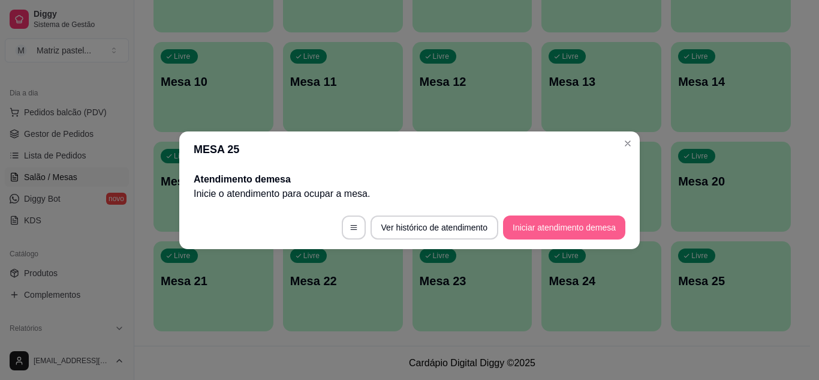
click at [547, 218] on button "Iniciar atendimento de mesa" at bounding box center [564, 227] width 122 height 24
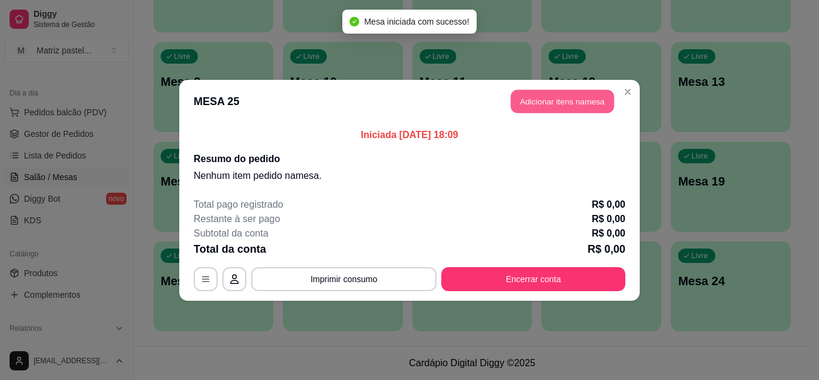
click at [574, 104] on button "Adicionar itens na mesa" at bounding box center [562, 100] width 103 height 23
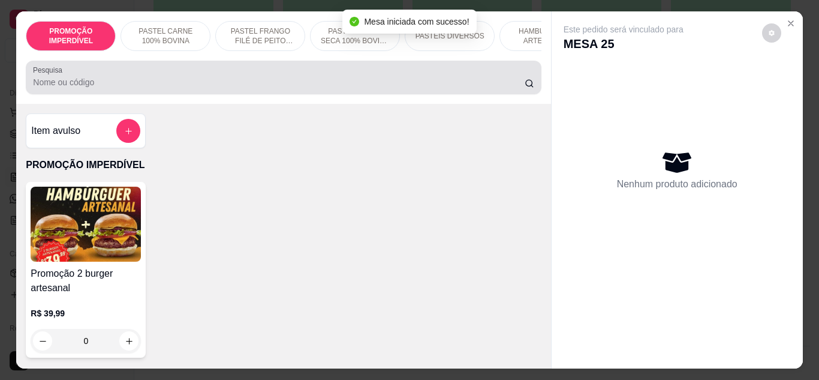
click at [202, 86] on input "Pesquisa" at bounding box center [279, 82] width 492 height 12
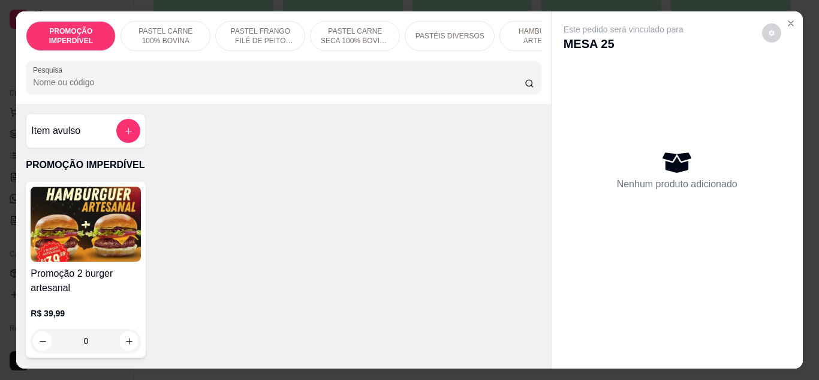
click at [212, 80] on input "Pesquisa" at bounding box center [279, 82] width 492 height 12
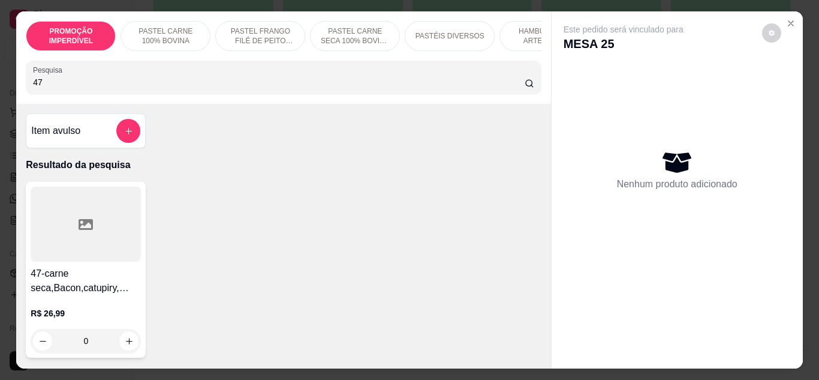
type input "47"
click at [125, 335] on div "0" at bounding box center [86, 341] width 110 height 24
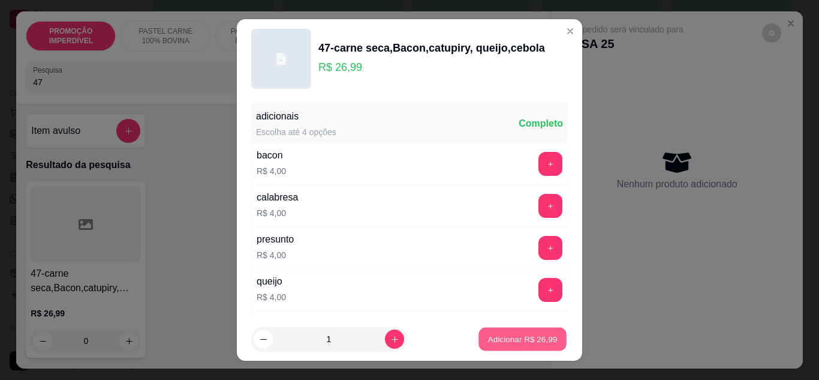
click at [496, 333] on p "Adicionar R$ 26,99" at bounding box center [523, 338] width 70 height 11
type input "1"
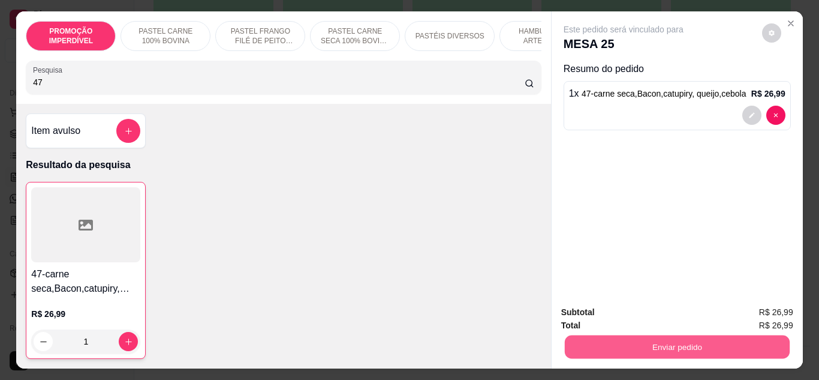
click at [601, 349] on button "Enviar pedido" at bounding box center [676, 346] width 225 height 23
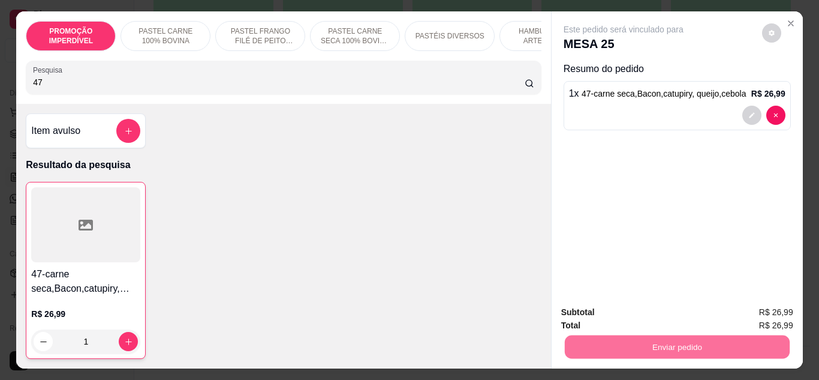
click at [600, 312] on button "Não registrar e enviar pedido" at bounding box center [637, 313] width 121 height 22
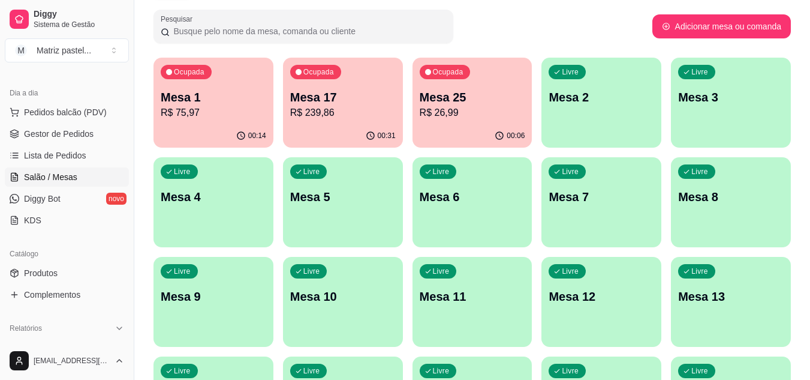
scroll to position [47, 0]
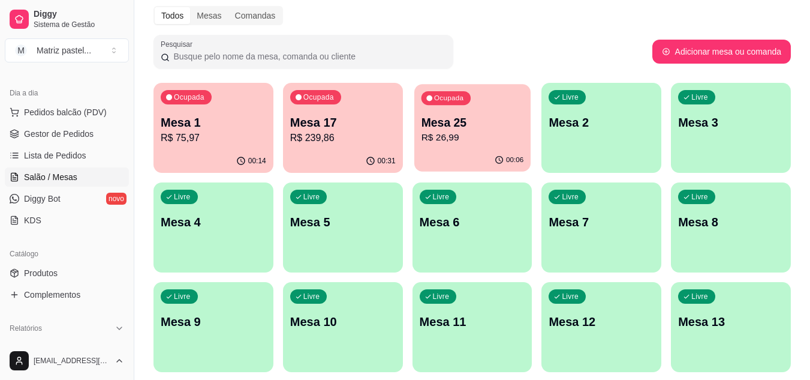
click at [433, 130] on p "Mesa 25" at bounding box center [472, 123] width 103 height 16
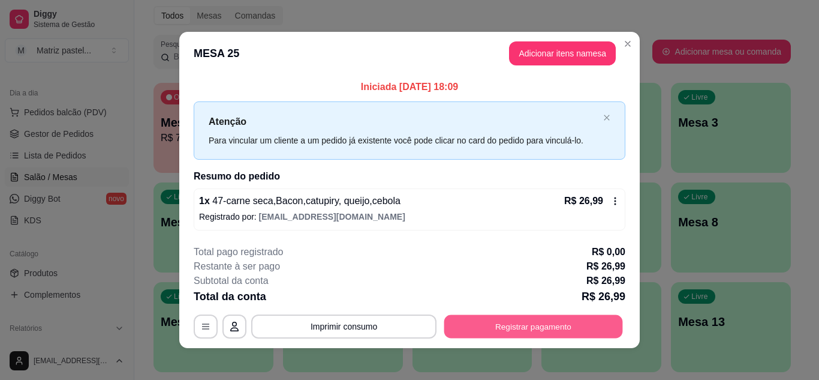
click at [551, 330] on button "Registrar pagamento" at bounding box center [533, 326] width 179 height 23
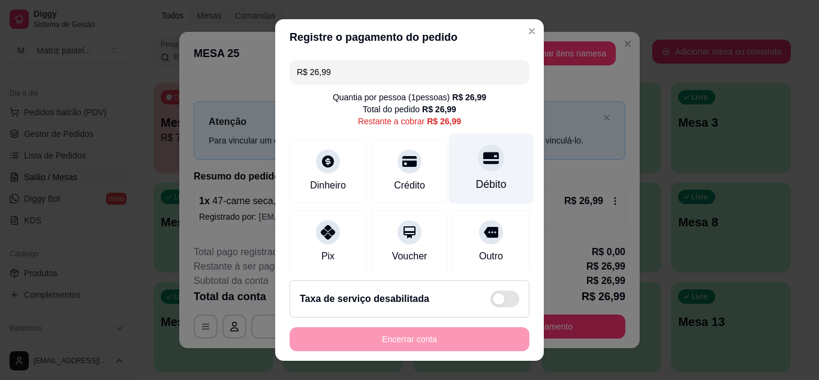
click at [492, 157] on div "Débito" at bounding box center [491, 168] width 85 height 70
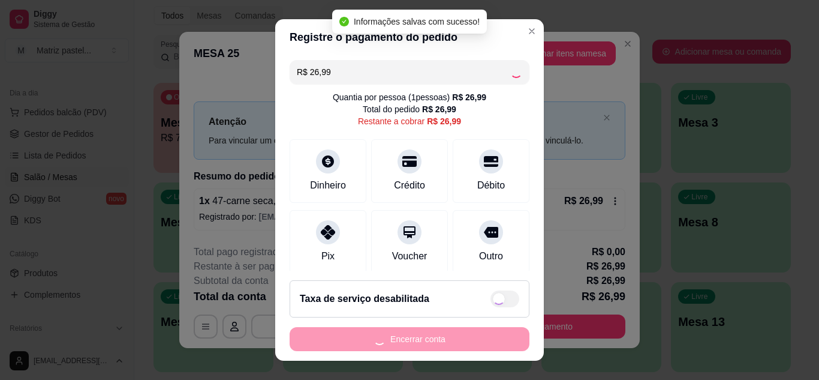
type input "R$ 0,00"
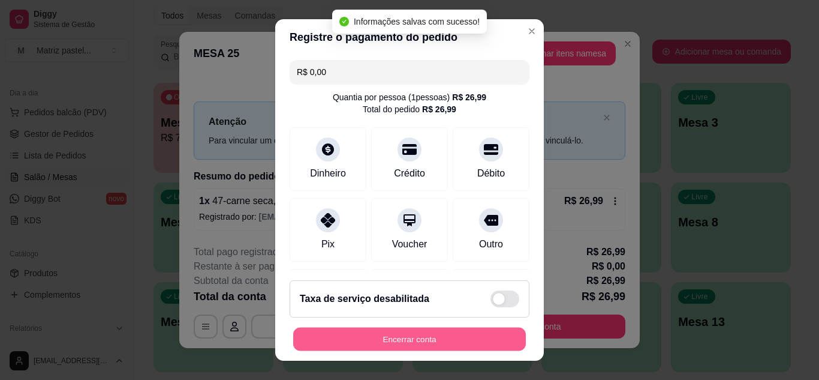
click at [377, 332] on button "Encerrar conta" at bounding box center [409, 338] width 233 height 23
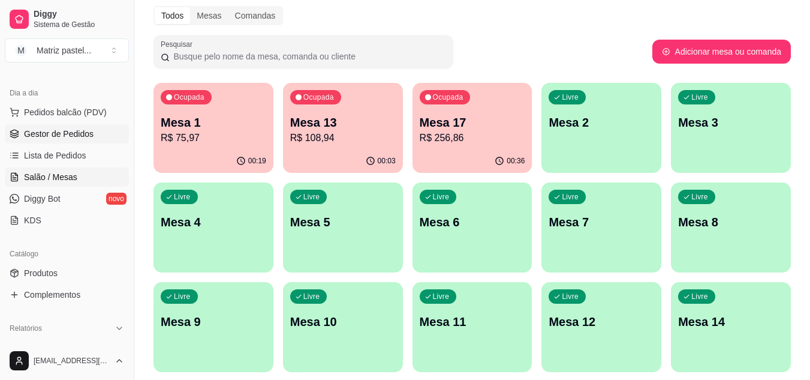
click at [84, 136] on span "Gestor de Pedidos" at bounding box center [59, 134] width 70 height 12
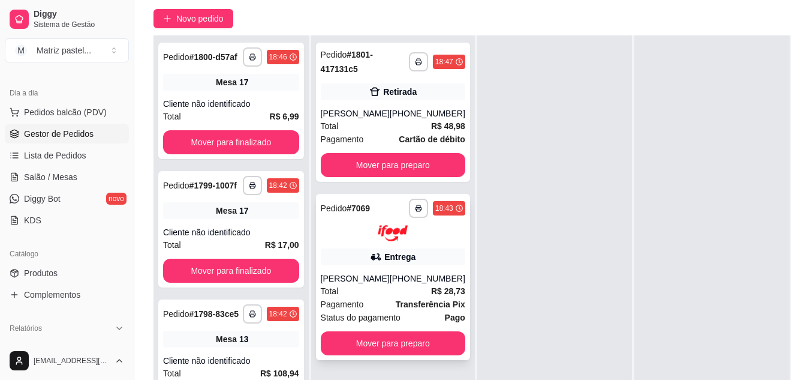
scroll to position [120, 0]
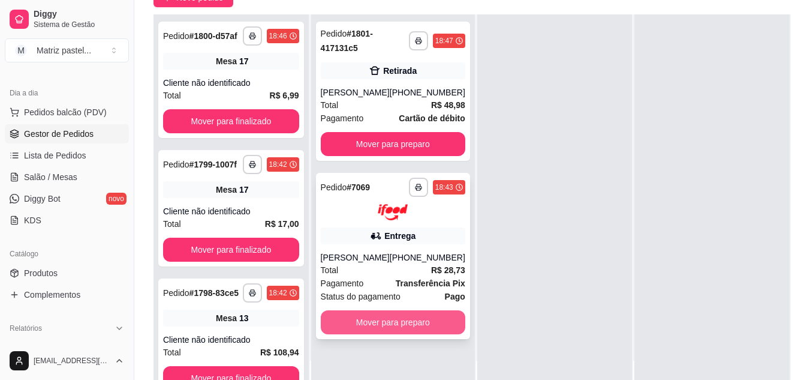
click at [354, 317] on button "Mover para preparo" at bounding box center [393, 322] width 145 height 24
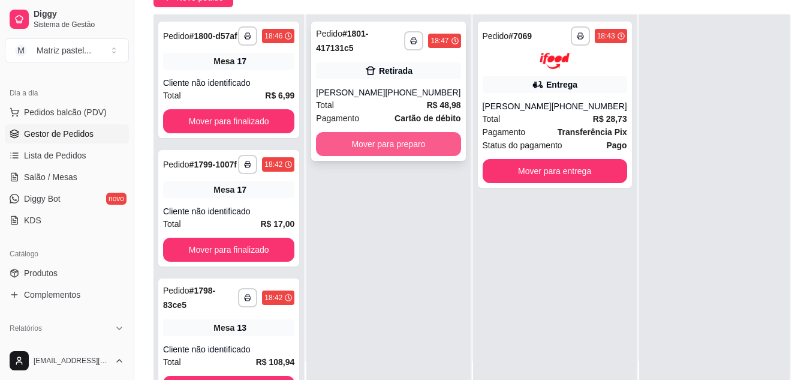
click at [401, 140] on button "Mover para preparo" at bounding box center [388, 144] width 145 height 24
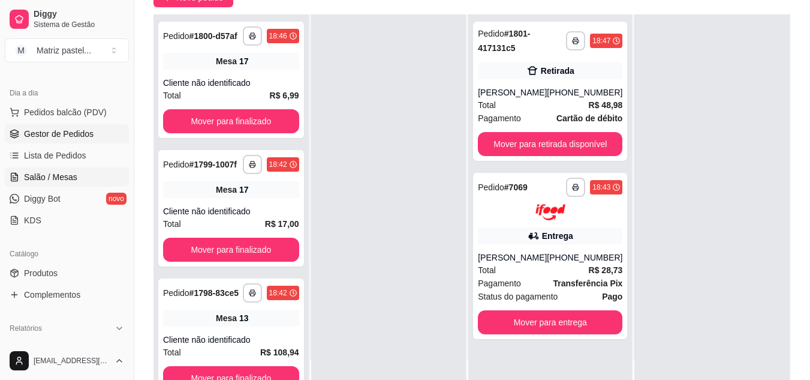
click at [64, 175] on span "Salão / Mesas" at bounding box center [50, 177] width 53 height 12
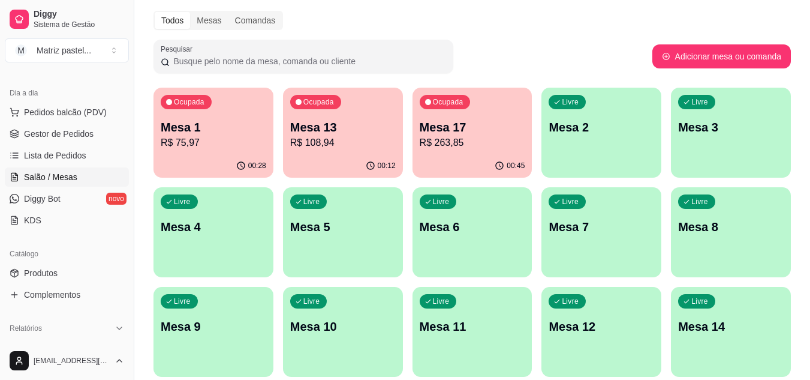
scroll to position [60, 0]
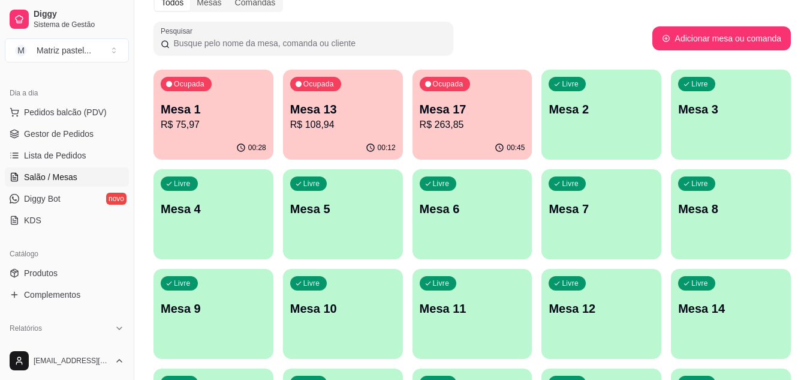
click at [207, 141] on div "00:28" at bounding box center [214, 147] width 120 height 23
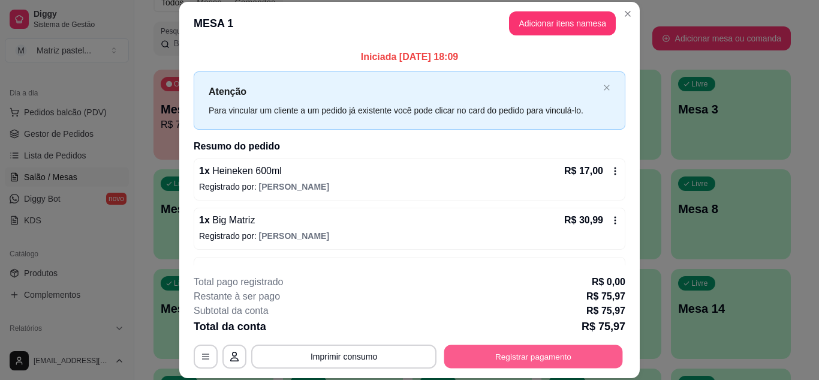
click at [539, 356] on button "Registrar pagamento" at bounding box center [533, 355] width 179 height 23
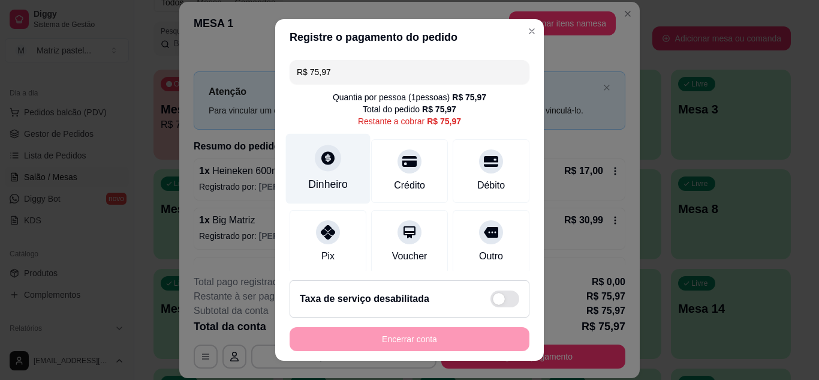
click at [336, 167] on div "Dinheiro" at bounding box center [328, 168] width 85 height 70
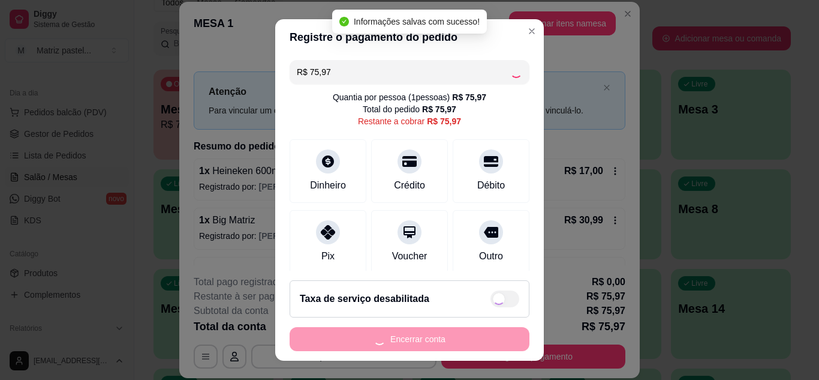
type input "R$ 0,00"
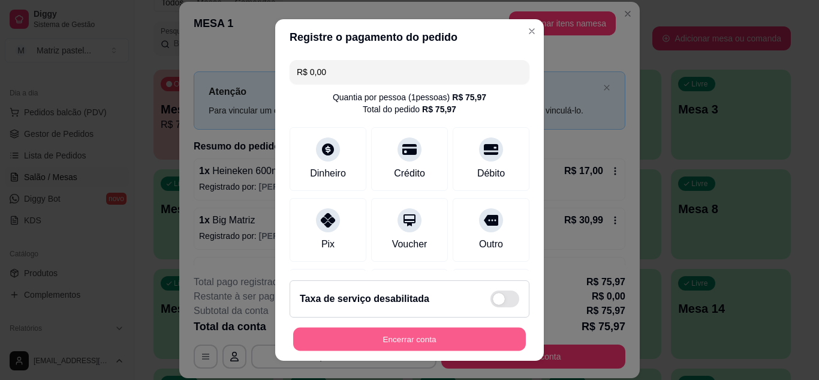
click at [351, 347] on button "Encerrar conta" at bounding box center [409, 338] width 233 height 23
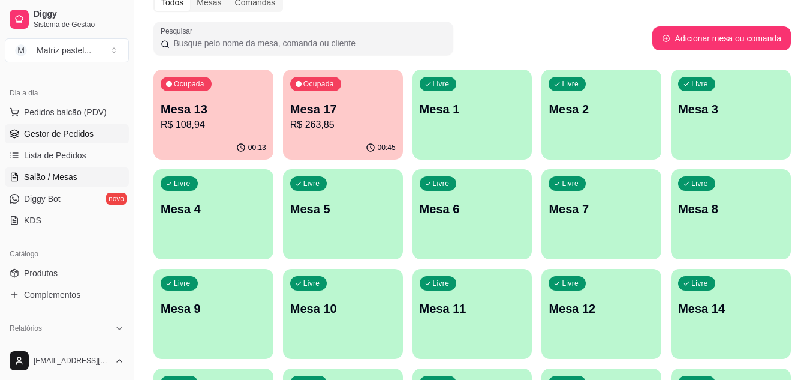
click at [32, 137] on span "Gestor de Pedidos" at bounding box center [59, 134] width 70 height 12
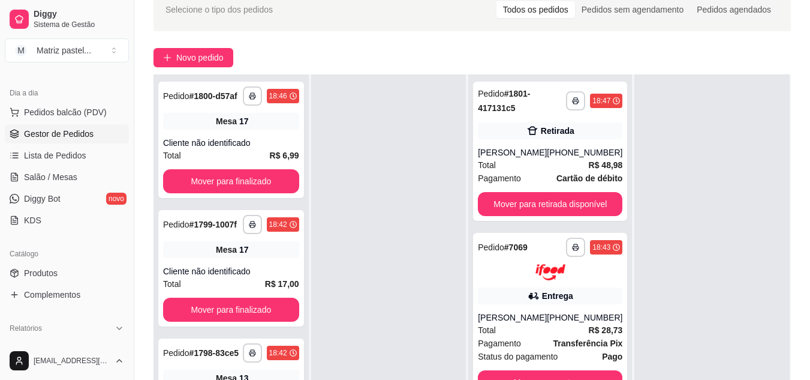
scroll to position [120, 0]
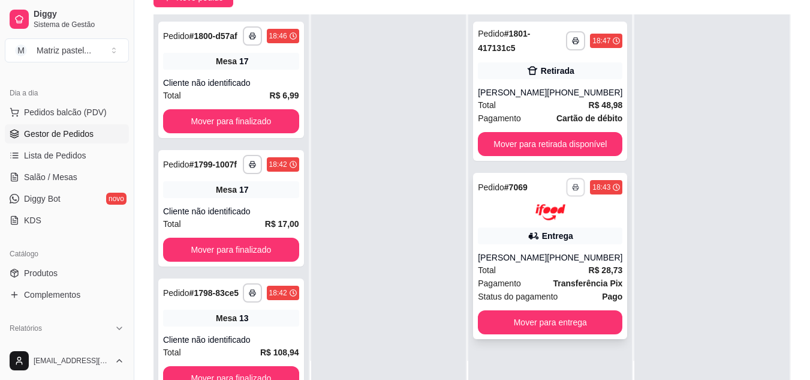
click at [567, 186] on button "button" at bounding box center [576, 186] width 19 height 19
click at [533, 224] on button "IMPRESSORA" at bounding box center [535, 228] width 87 height 19
click at [525, 262] on div "André Luiz" at bounding box center [512, 257] width 69 height 12
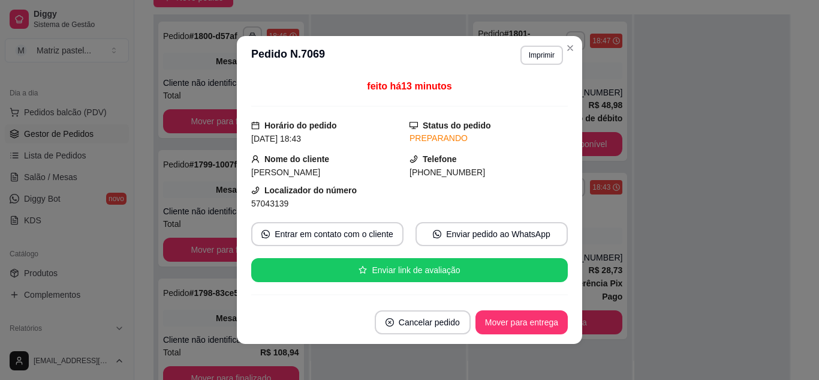
click at [512, 323] on button "Mover para entrega" at bounding box center [522, 322] width 92 height 24
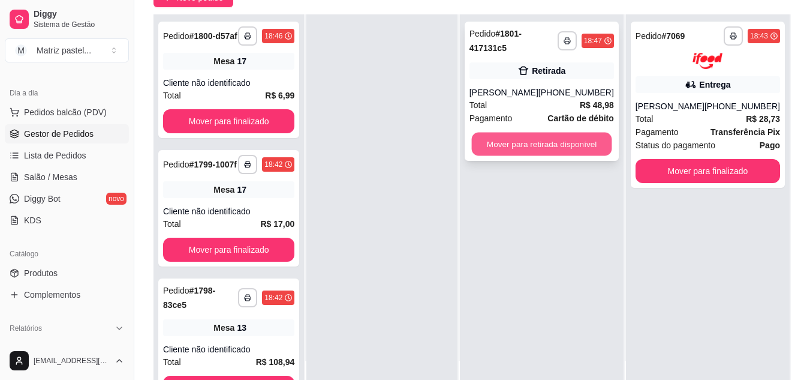
click at [540, 142] on button "Mover para retirada disponível" at bounding box center [541, 144] width 140 height 23
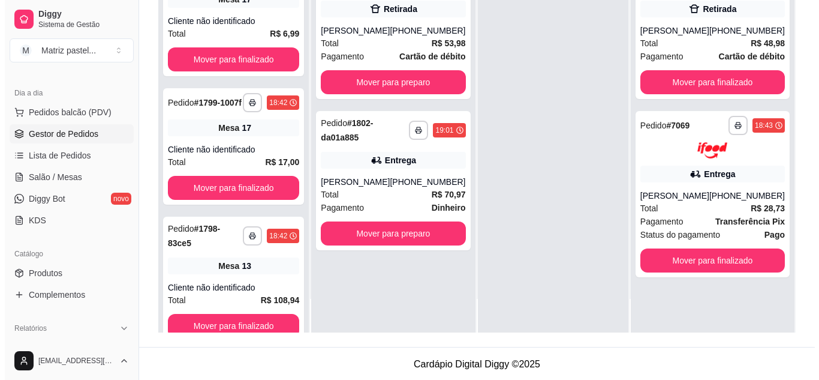
scroll to position [183, 0]
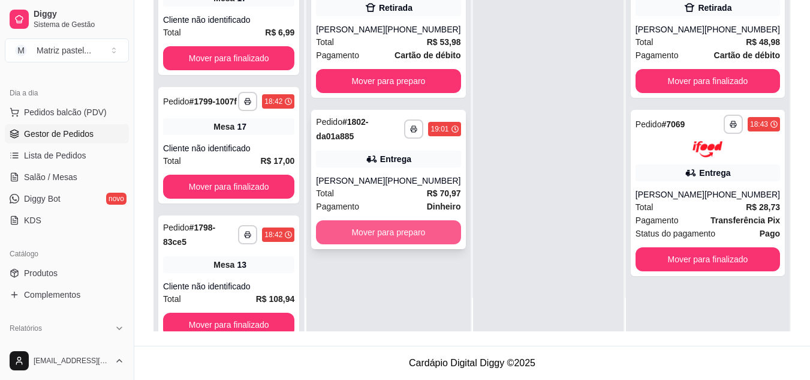
click at [371, 241] on button "Mover para preparo" at bounding box center [388, 232] width 145 height 24
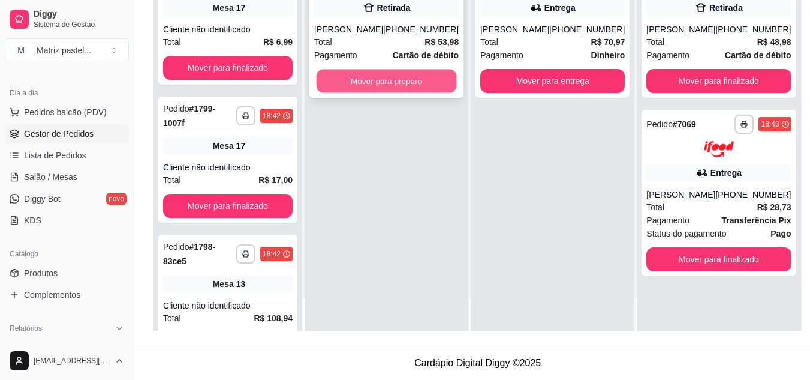
click at [401, 83] on button "Mover para preparo" at bounding box center [387, 81] width 140 height 23
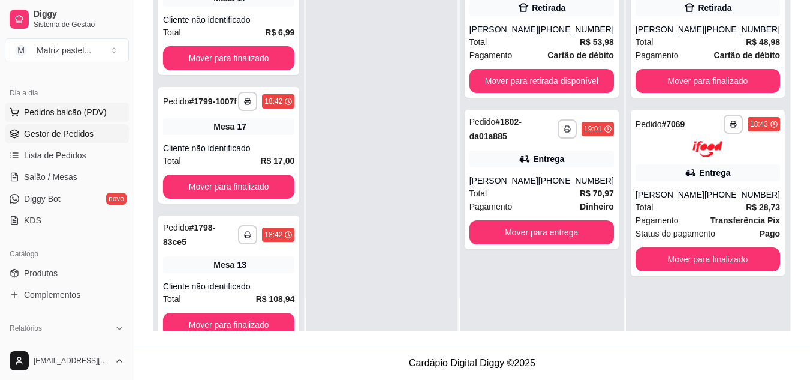
click at [85, 109] on span "Pedidos balcão (PDV)" at bounding box center [65, 112] width 83 height 12
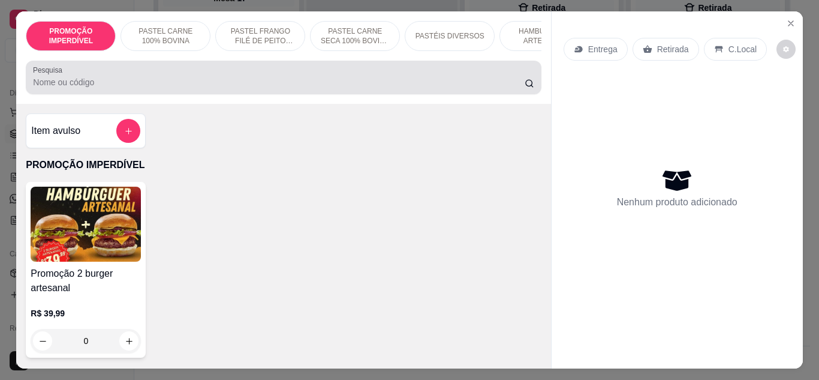
click at [216, 88] on input "Pesquisa" at bounding box center [279, 82] width 492 height 12
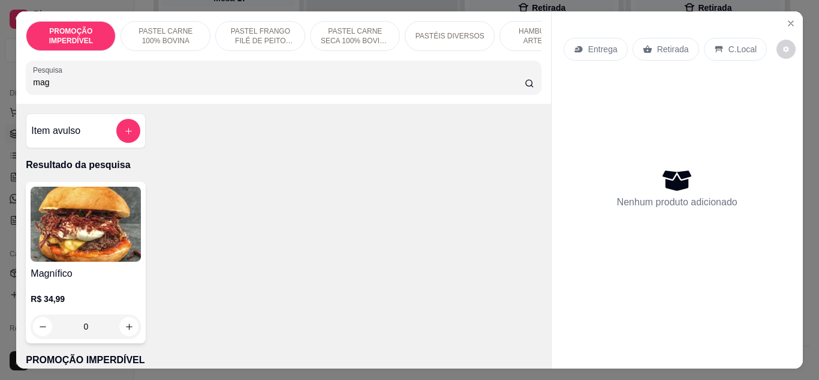
type input "mag"
click at [121, 329] on div "0" at bounding box center [86, 326] width 110 height 24
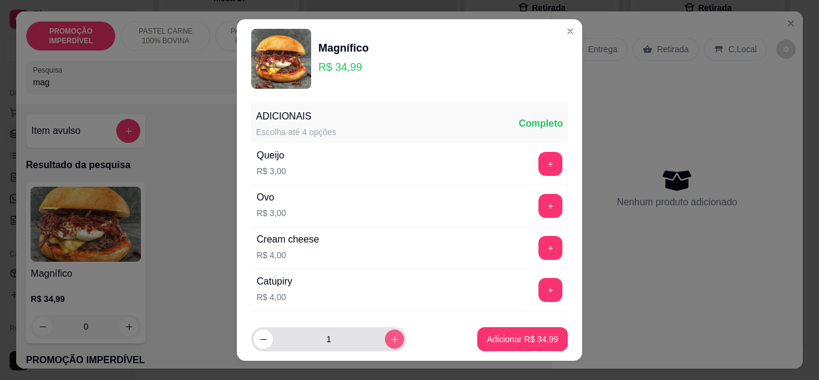
click at [385, 333] on button "increase-product-quantity" at bounding box center [394, 338] width 19 height 19
type input "2"
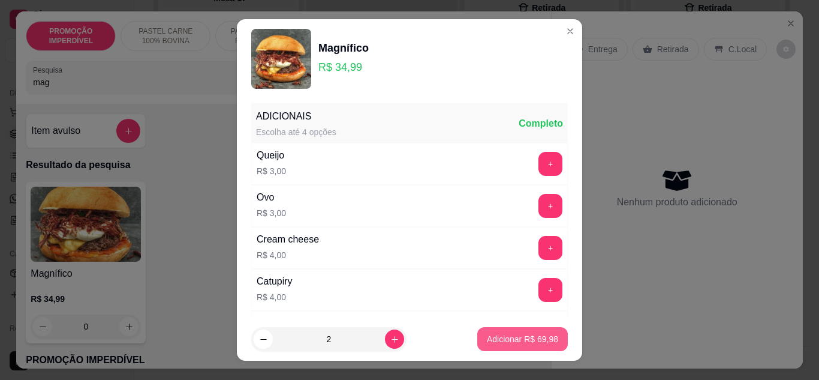
click at [496, 332] on button "Adicionar R$ 69,98" at bounding box center [522, 339] width 91 height 24
type input "2"
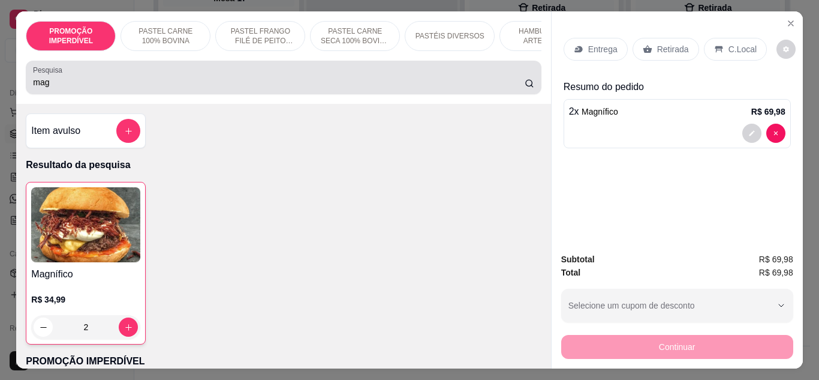
click at [143, 72] on div "mag" at bounding box center [283, 77] width 501 height 24
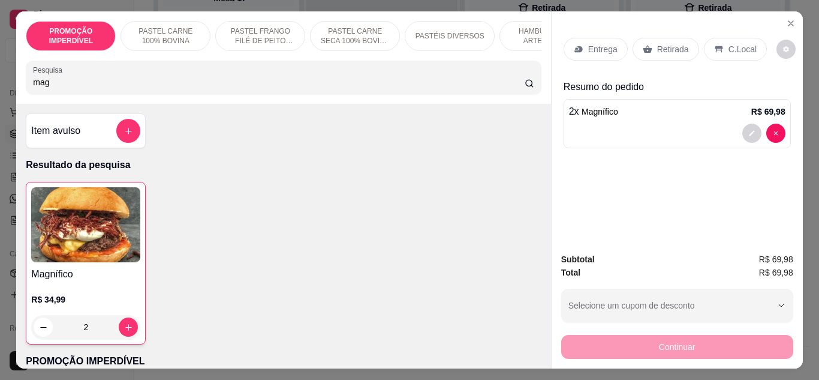
drag, startPoint x: 142, startPoint y: 77, endPoint x: 117, endPoint y: 86, distance: 26.2
click at [123, 85] on div "mag" at bounding box center [283, 77] width 501 height 24
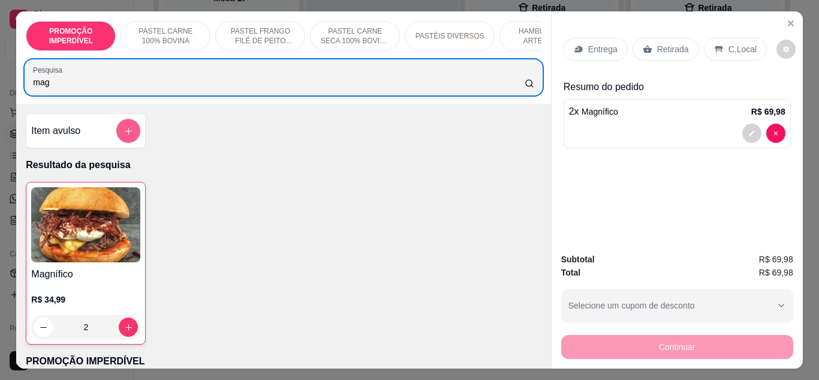
click at [119, 125] on button "add-separate-item" at bounding box center [128, 131] width 24 height 24
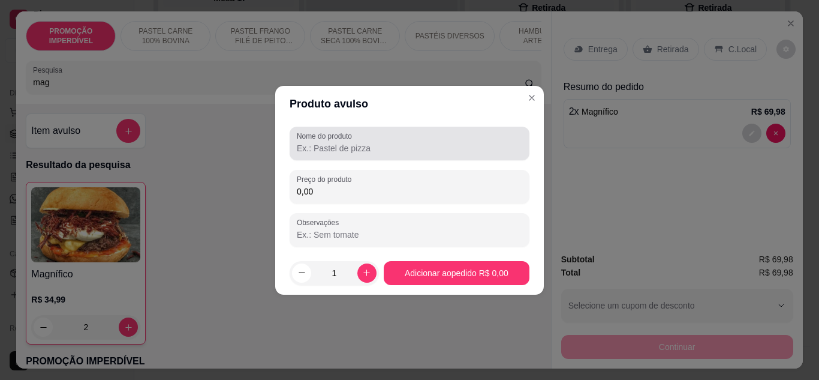
click at [341, 149] on input "Nome do produto" at bounding box center [409, 148] width 225 height 12
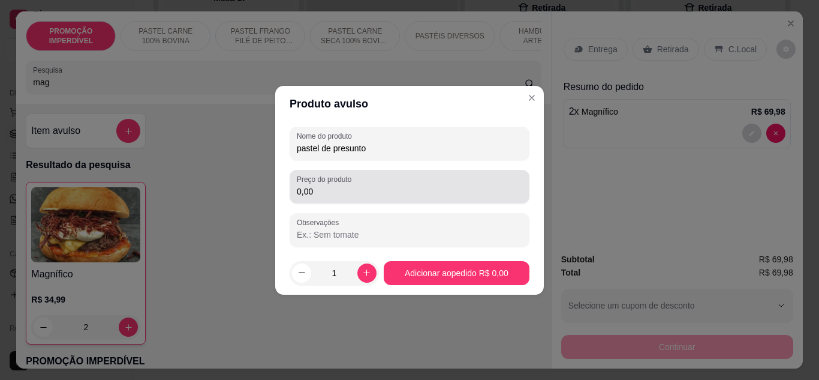
type input "pastel de presunto"
click at [382, 202] on div "Preço do produto 0,00" at bounding box center [410, 187] width 240 height 34
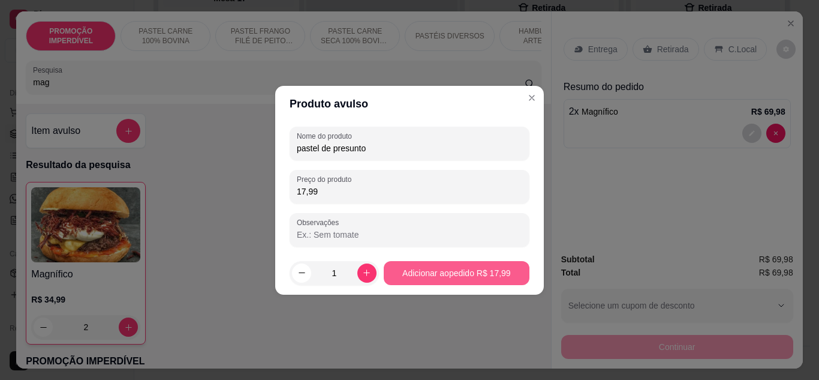
type input "17,99"
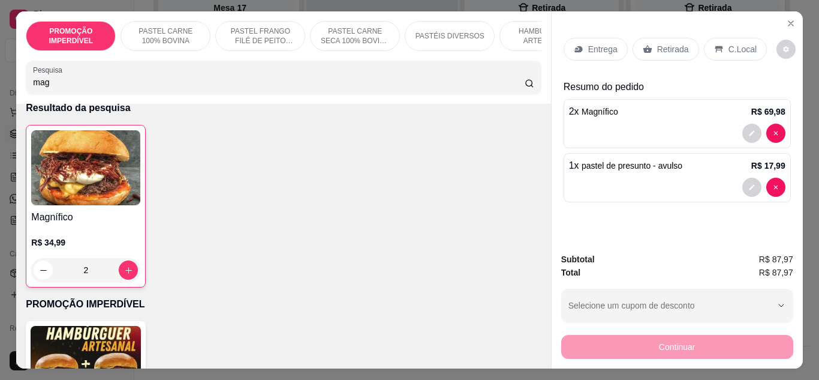
scroll to position [60, 0]
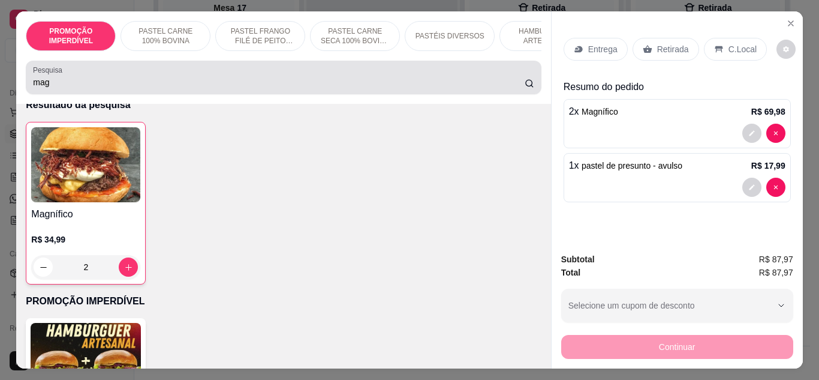
click at [132, 85] on input "mag" at bounding box center [279, 82] width 492 height 12
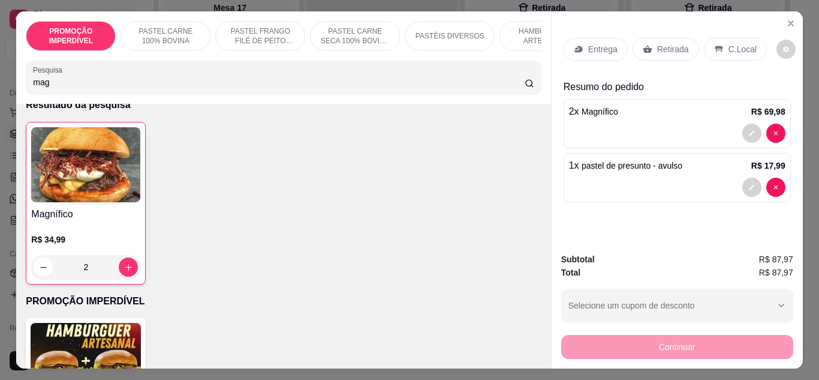
click at [131, 84] on input "mag" at bounding box center [279, 82] width 492 height 12
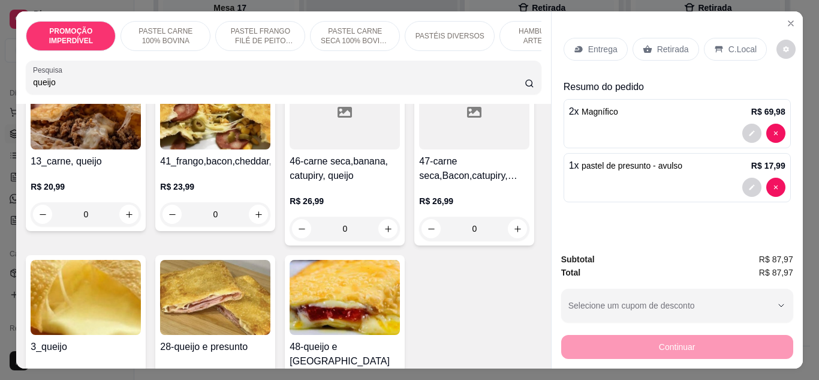
scroll to position [0, 0]
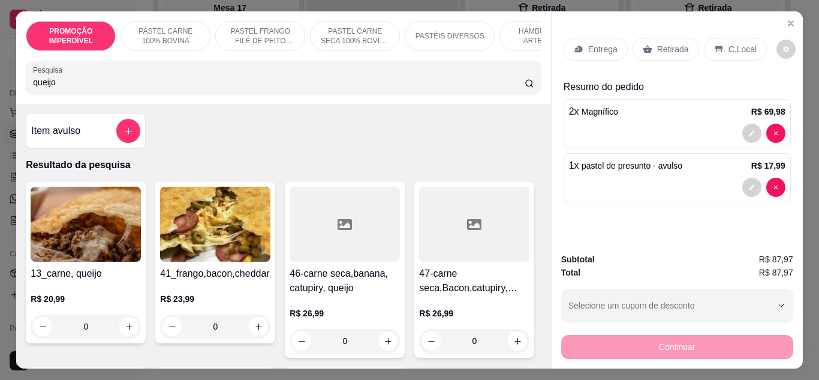
click at [215, 76] on div "queijo" at bounding box center [283, 77] width 501 height 24
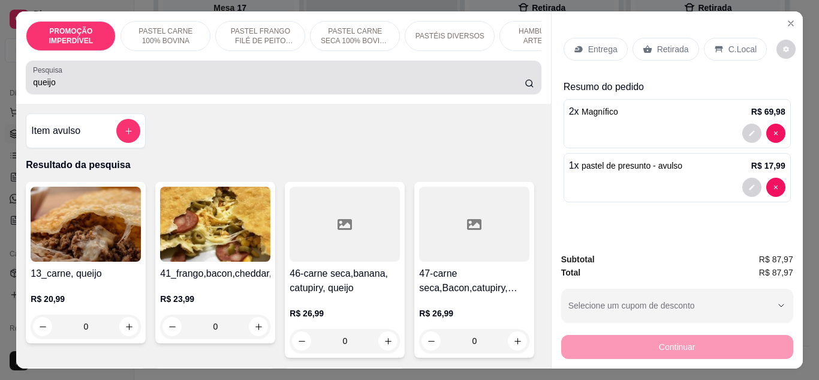
click at [215, 76] on div "queijo" at bounding box center [283, 77] width 501 height 24
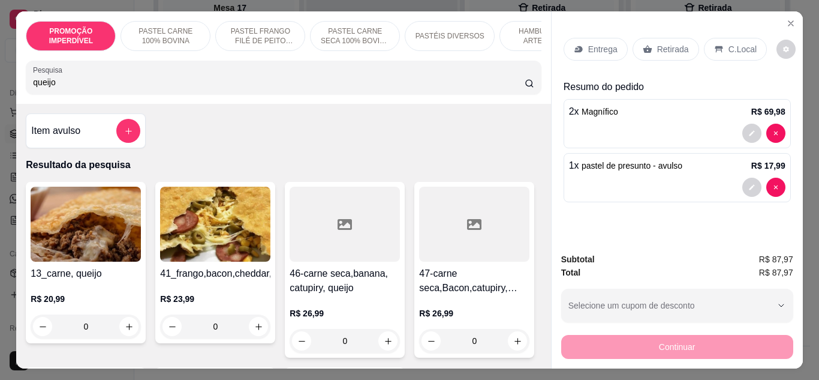
click at [218, 79] on div "queijo" at bounding box center [283, 77] width 501 height 24
drag, startPoint x: 161, startPoint y: 82, endPoint x: 10, endPoint y: 84, distance: 151.1
click at [10, 84] on div "PROMOÇÃO IMPERDÍVEL PASTEL CARNE 100% BOVINA PASTEL FRANGO FILÉ DE PEITO DESFIA…" at bounding box center [409, 190] width 819 height 380
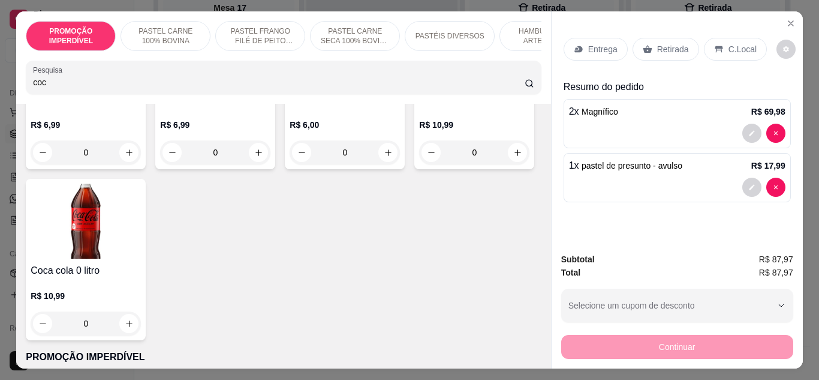
scroll to position [180, 0]
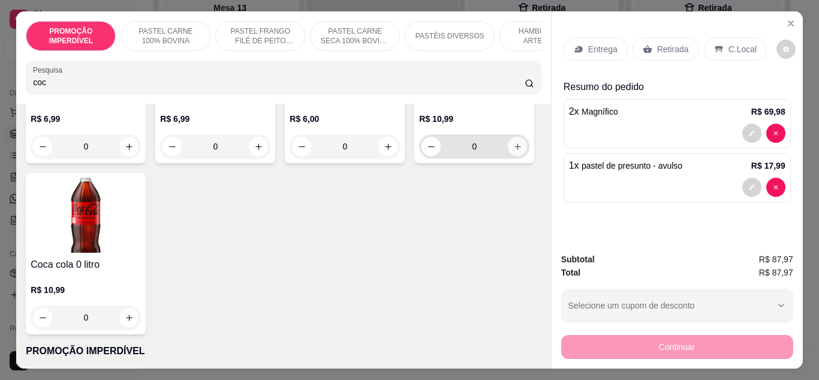
type input "coc"
click at [508, 156] on button "increase-product-quantity" at bounding box center [517, 146] width 19 height 19
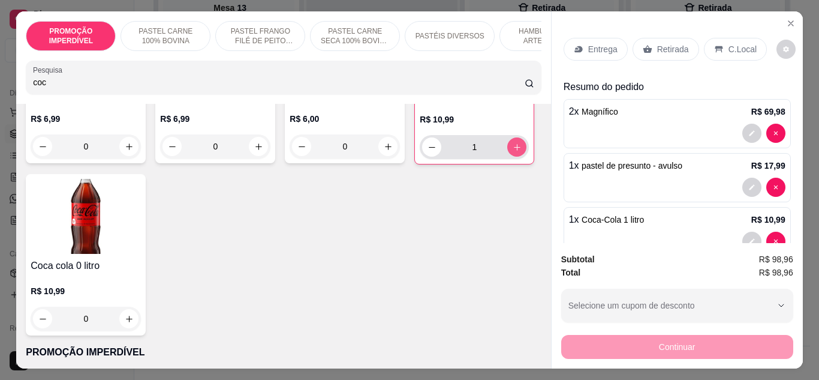
type input "1"
click at [585, 52] on div "Entrega" at bounding box center [596, 49] width 64 height 23
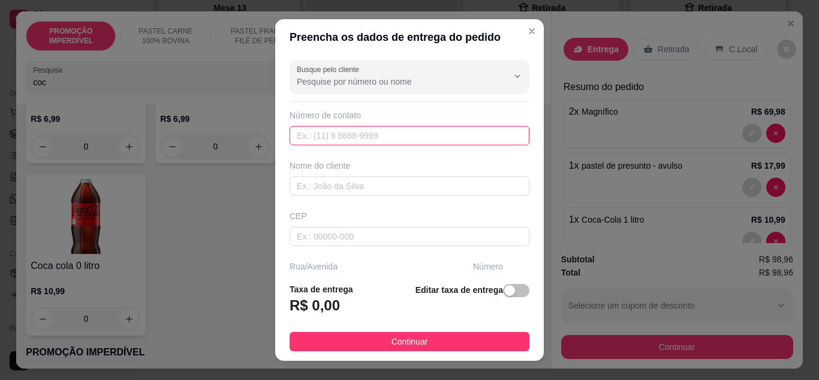
click at [327, 139] on input "text" at bounding box center [410, 135] width 240 height 19
paste input "(73) 9907-0586"
type input "(73) 9907-0586"
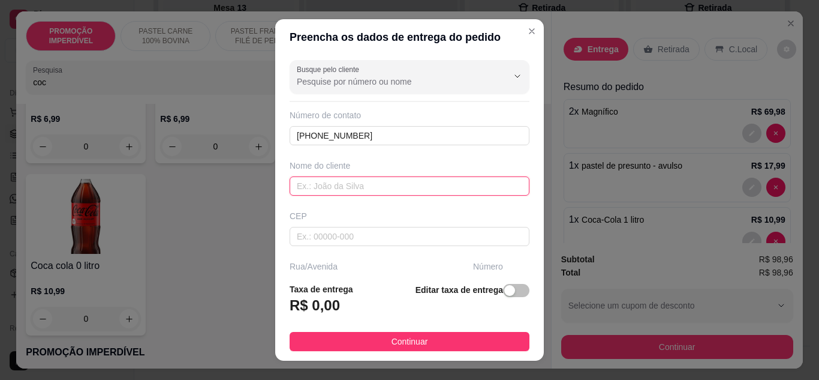
click at [344, 188] on input "text" at bounding box center [410, 185] width 240 height 19
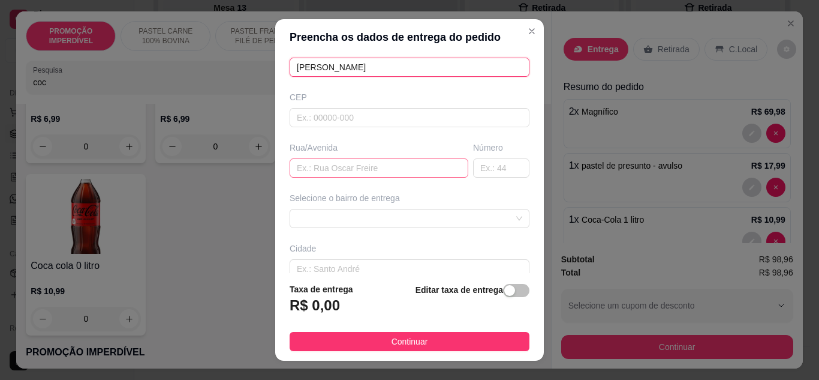
scroll to position [120, 0]
type input "Patricia"
click at [305, 171] on input "text" at bounding box center [379, 166] width 179 height 19
paste input "Avenida Joana Angélica"
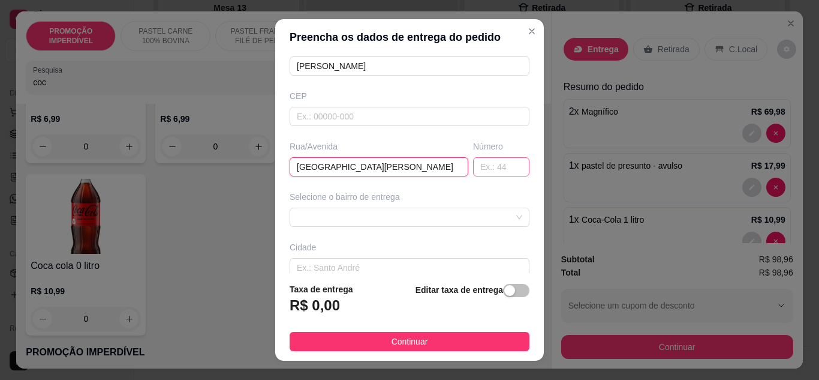
type input "Avenida Joana Angélica"
click at [496, 168] on input "text" at bounding box center [501, 166] width 56 height 19
type input "807"
click at [449, 204] on div "Selecione o bairro de entrega" at bounding box center [409, 209] width 245 height 36
click at [452, 212] on span at bounding box center [409, 217] width 225 height 18
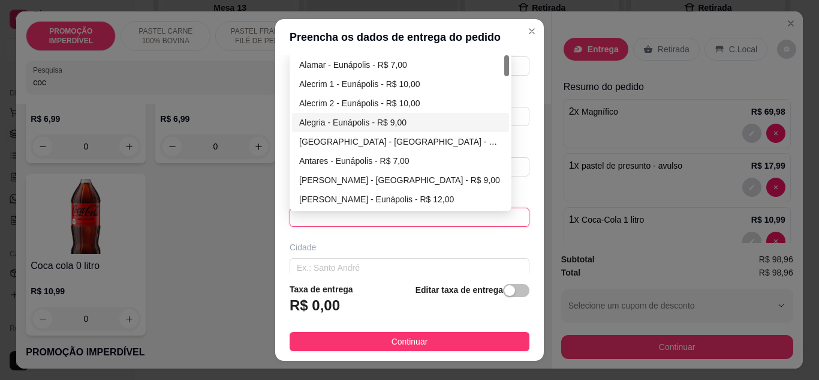
scroll to position [60, 0]
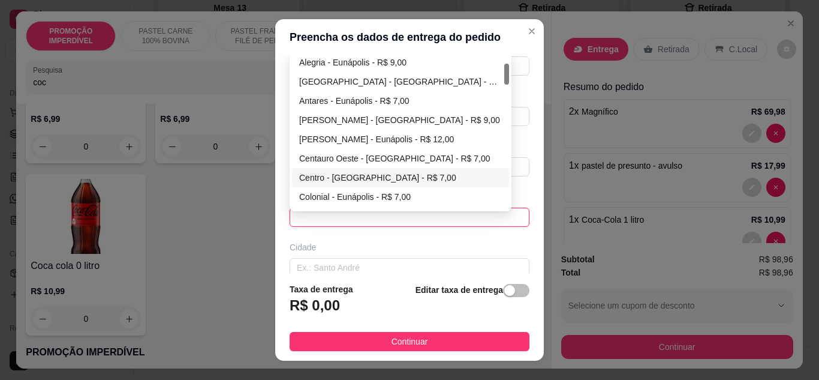
click at [338, 173] on div "Centro - Eunápolis - R$ 7,00" at bounding box center [400, 177] width 203 height 13
type input "Eunápolis"
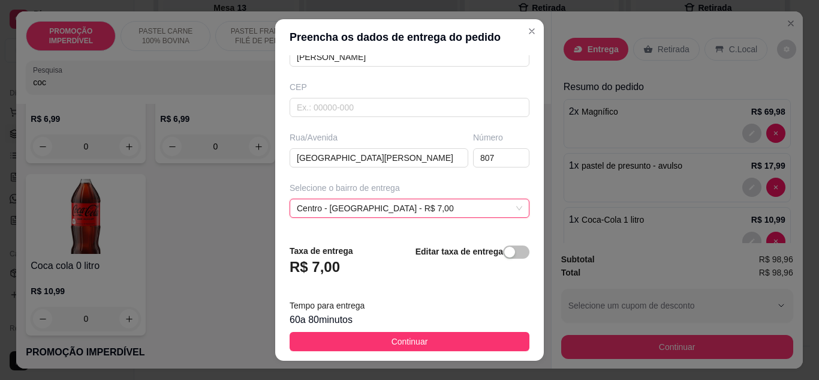
scroll to position [180, 0]
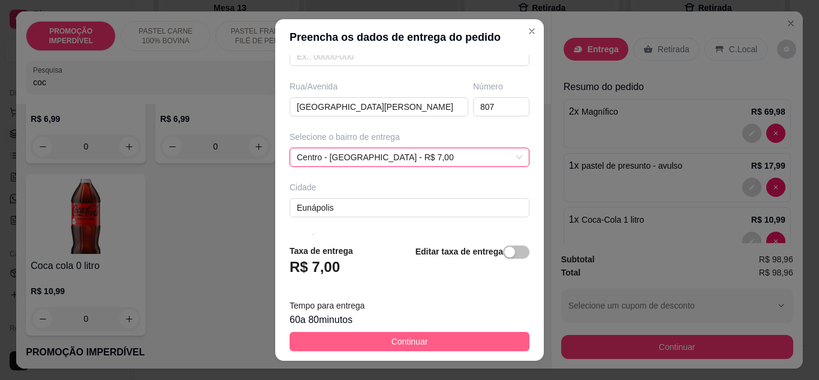
click at [392, 341] on span "Continuar" at bounding box center [410, 341] width 37 height 13
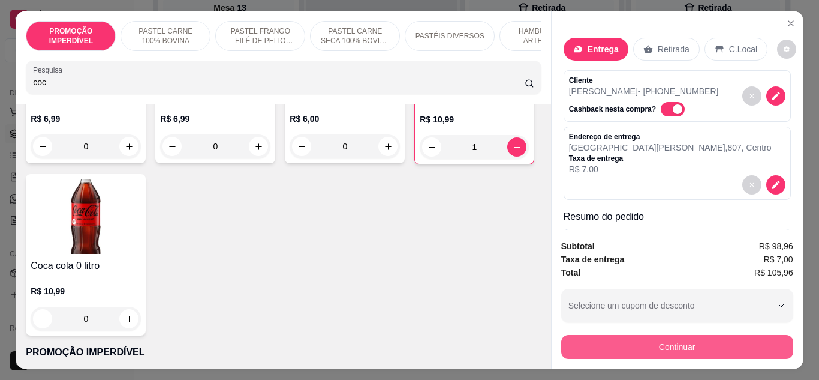
click at [619, 337] on button "Continuar" at bounding box center [677, 347] width 232 height 24
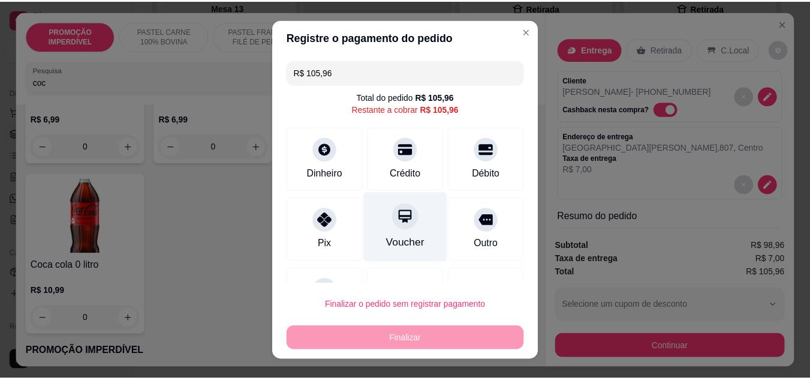
scroll to position [53, 0]
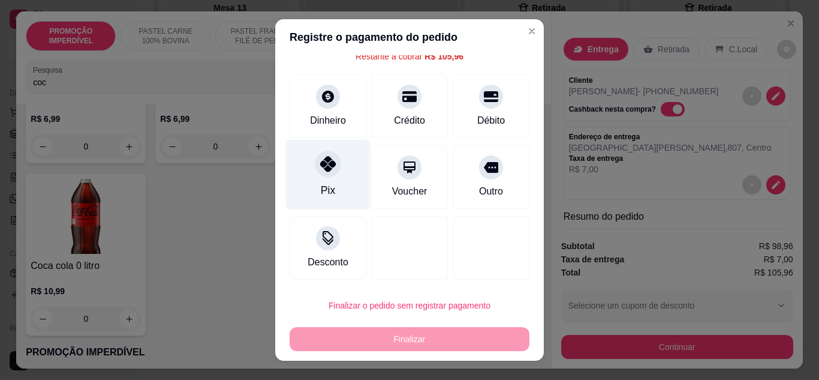
click at [315, 181] on div "Pix" at bounding box center [328, 174] width 85 height 70
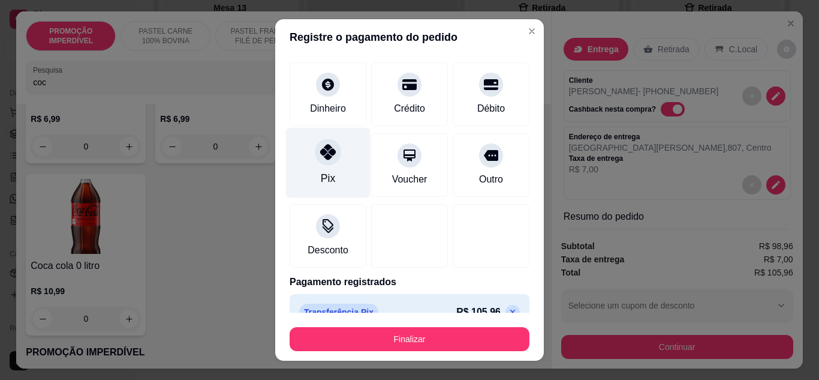
type input "R$ 0,00"
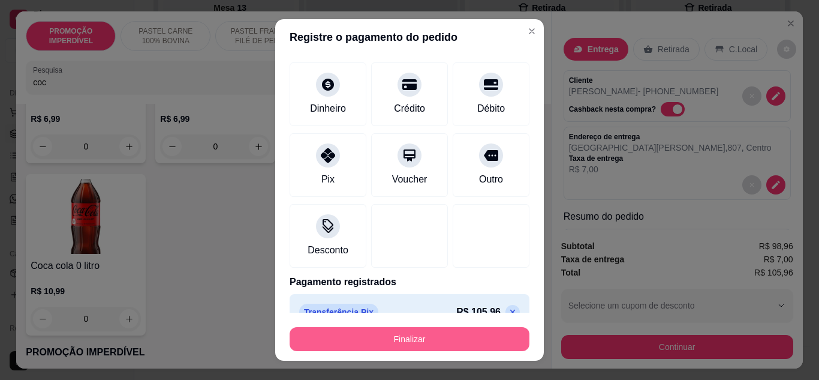
click at [370, 341] on button "Finalizar" at bounding box center [410, 339] width 240 height 24
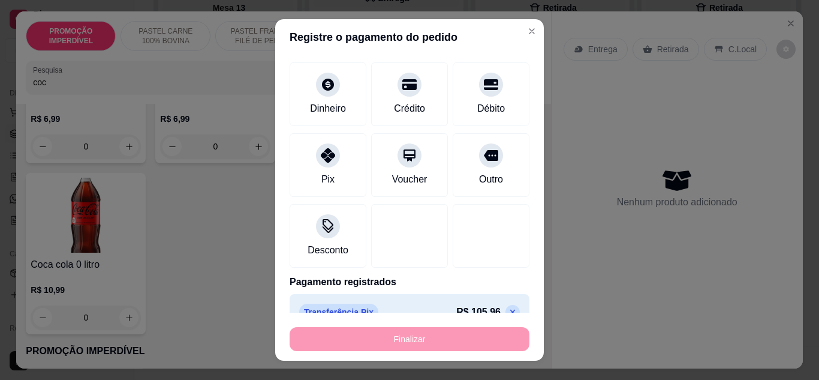
type input "0"
type input "-R$ 105,96"
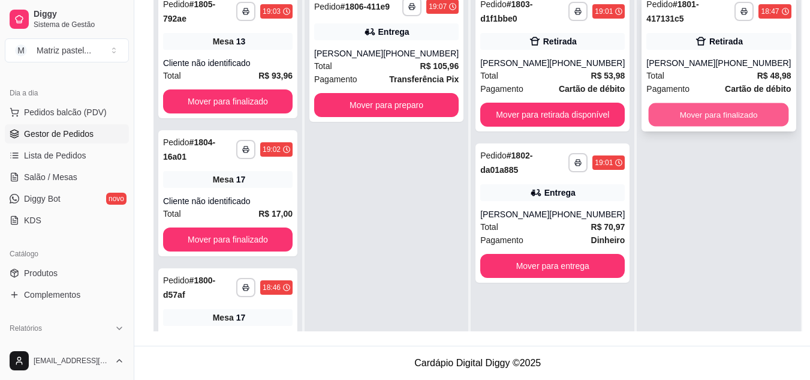
click at [684, 110] on button "Mover para finalizado" at bounding box center [719, 114] width 140 height 23
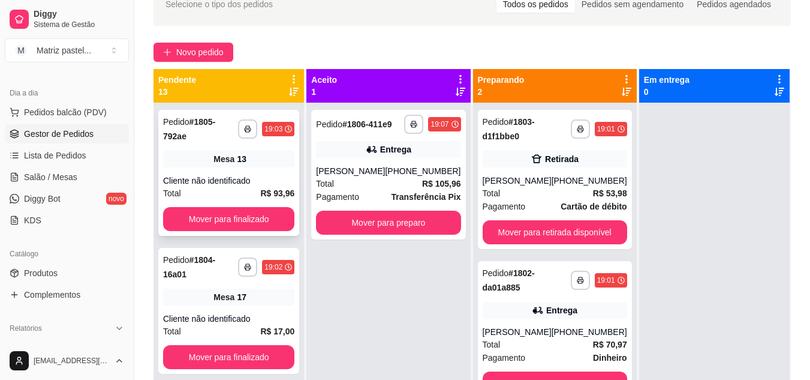
scroll to position [63, 0]
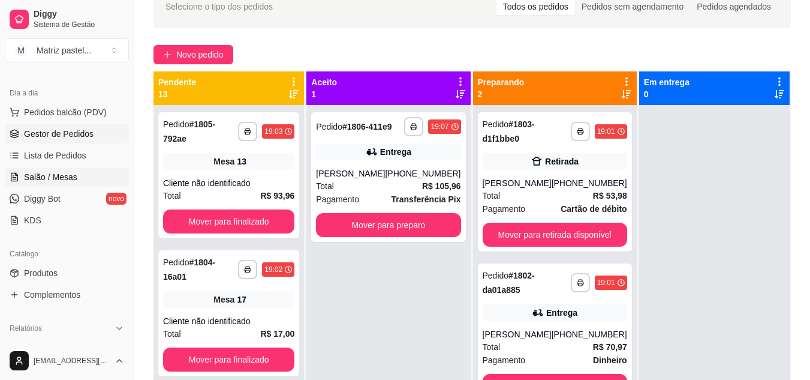
click at [68, 177] on span "Salão / Mesas" at bounding box center [50, 177] width 53 height 12
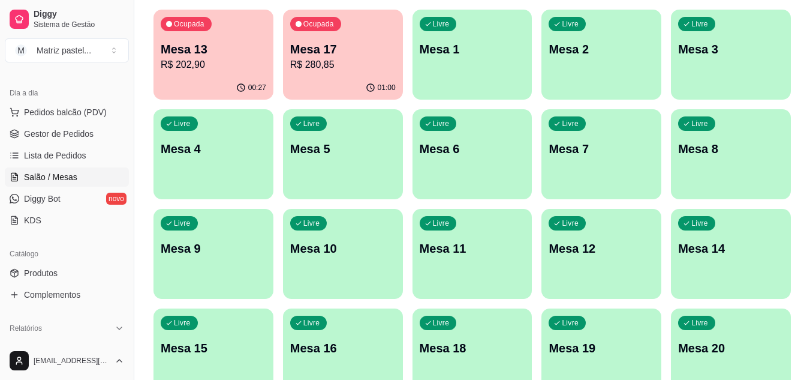
scroll to position [60, 0]
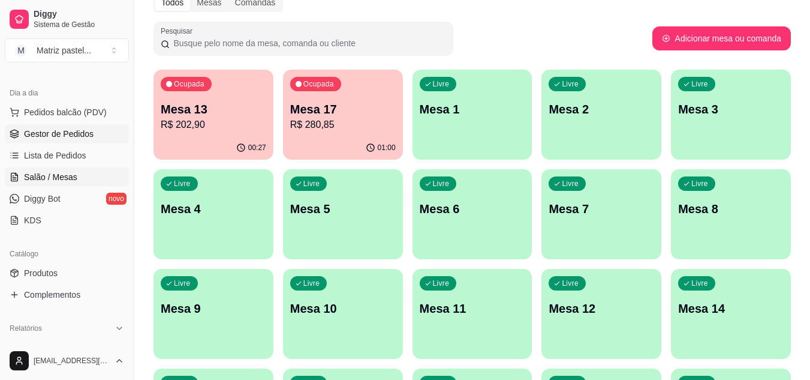
click at [64, 127] on link "Gestor de Pedidos" at bounding box center [67, 133] width 124 height 19
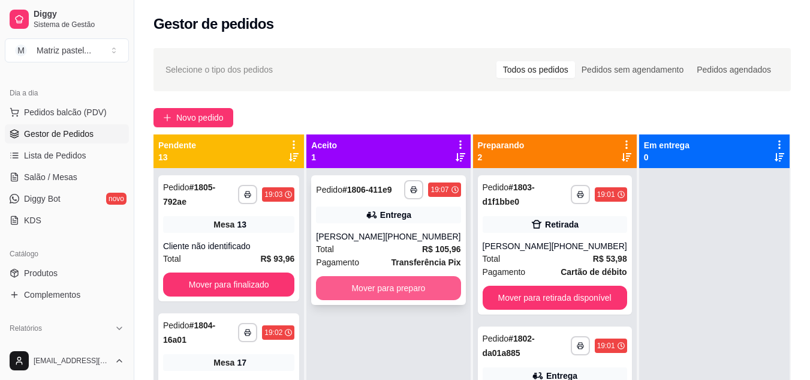
click at [413, 284] on button "Mover para preparo" at bounding box center [388, 288] width 145 height 24
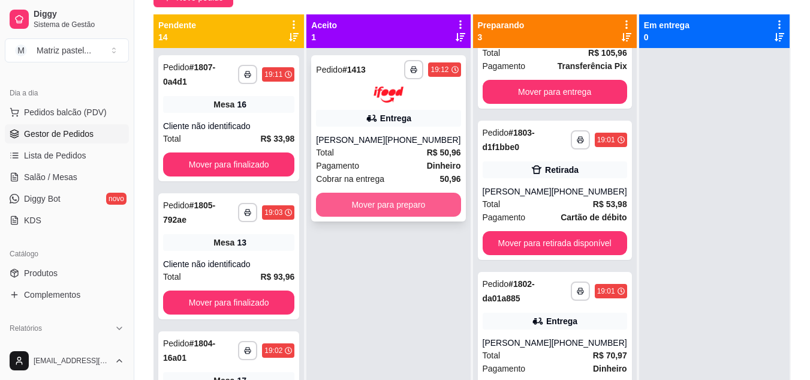
click at [399, 205] on button "Mover para preparo" at bounding box center [388, 204] width 145 height 24
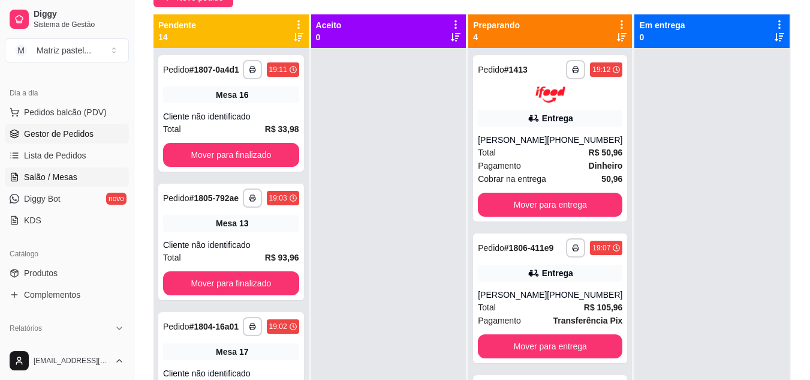
click at [50, 177] on span "Salão / Mesas" at bounding box center [50, 177] width 53 height 12
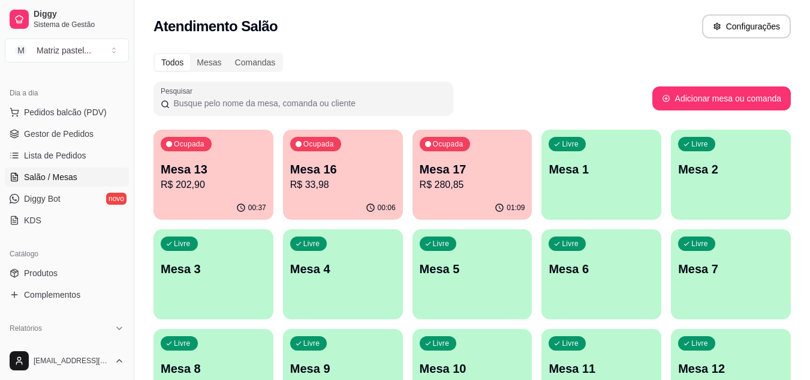
click at [256, 197] on div "00:37" at bounding box center [214, 207] width 120 height 23
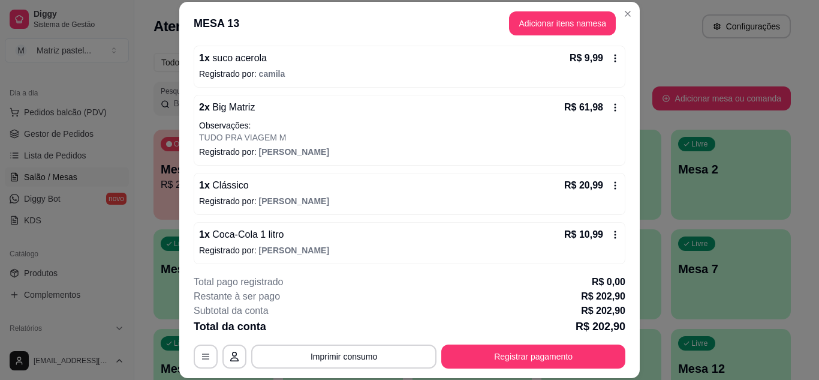
scroll to position [362, 0]
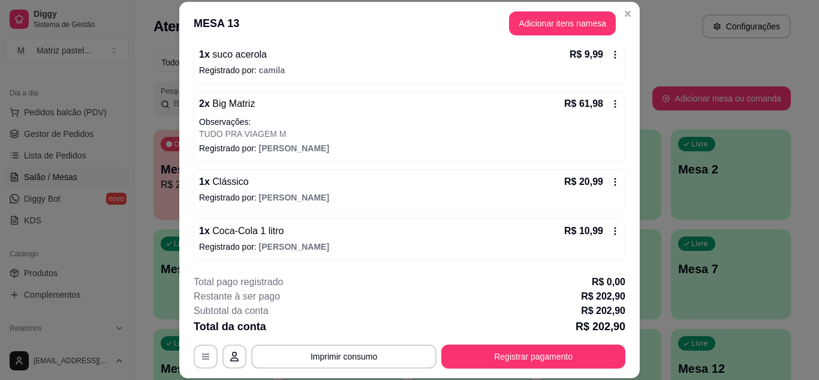
click at [610, 226] on icon at bounding box center [615, 231] width 10 height 10
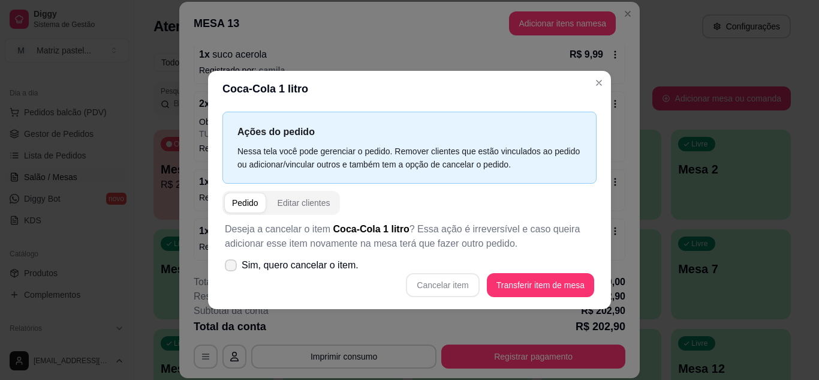
click at [290, 264] on span "Sim, quero cancelar o item." at bounding box center [300, 265] width 117 height 14
click at [232, 267] on input "Sim, quero cancelar o item." at bounding box center [228, 271] width 8 height 8
checkbox input "true"
click at [470, 289] on button "Cancelar item" at bounding box center [442, 285] width 73 height 24
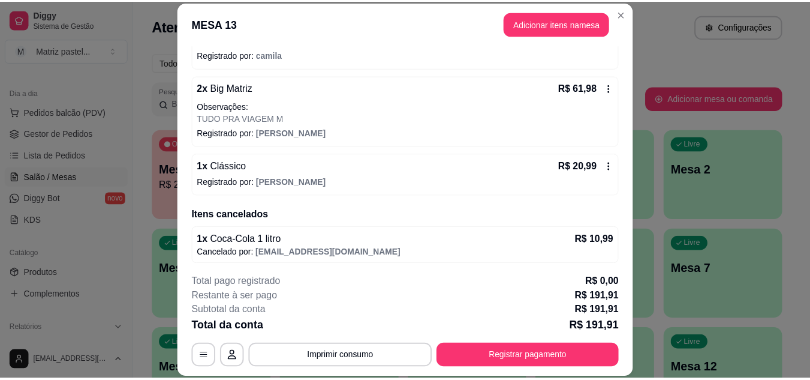
scroll to position [381, 0]
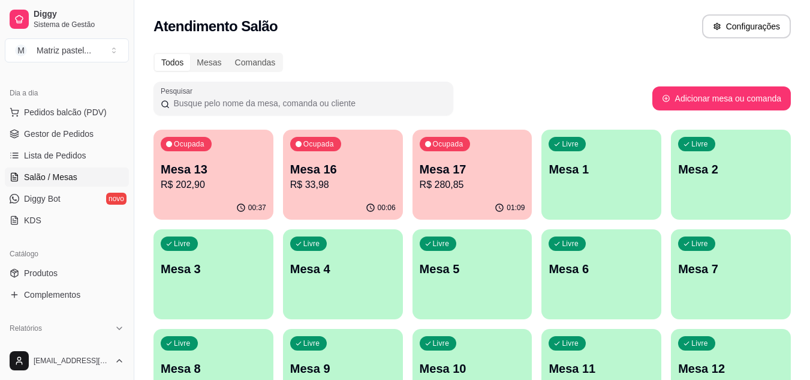
click at [198, 188] on p "R$ 202,90" at bounding box center [214, 184] width 106 height 14
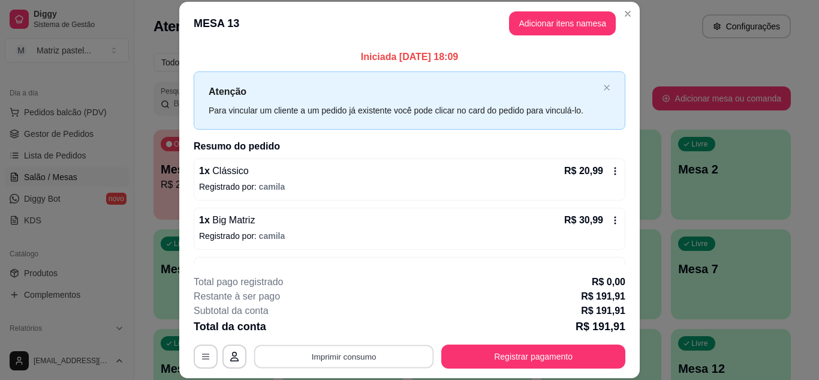
click at [363, 361] on button "Imprimir consumo" at bounding box center [344, 355] width 180 height 23
click at [356, 334] on button "IMPRESSORA" at bounding box center [343, 328] width 87 height 19
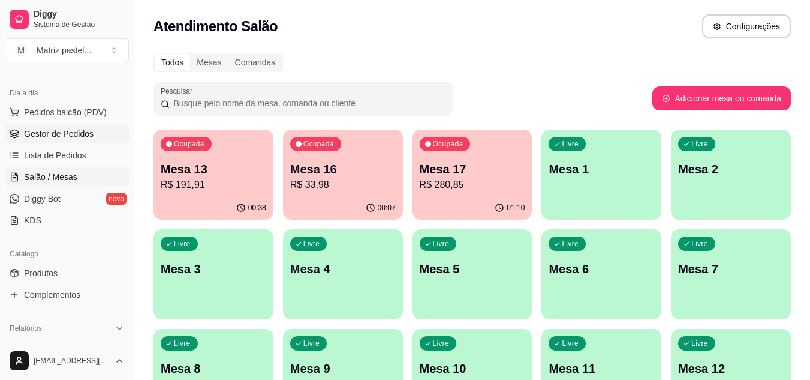
click at [63, 138] on span "Gestor de Pedidos" at bounding box center [59, 134] width 70 height 12
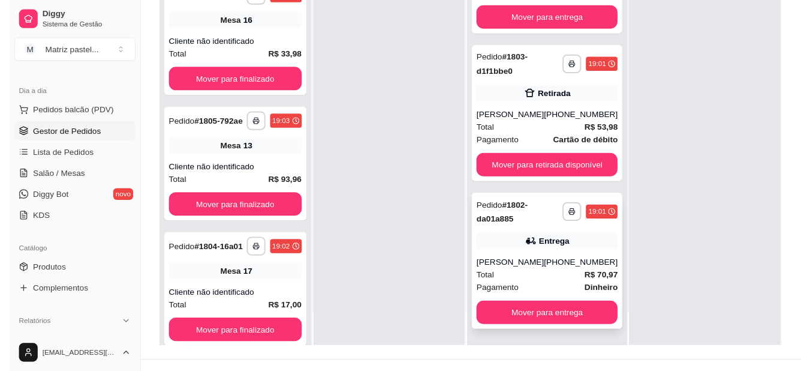
scroll to position [180, 0]
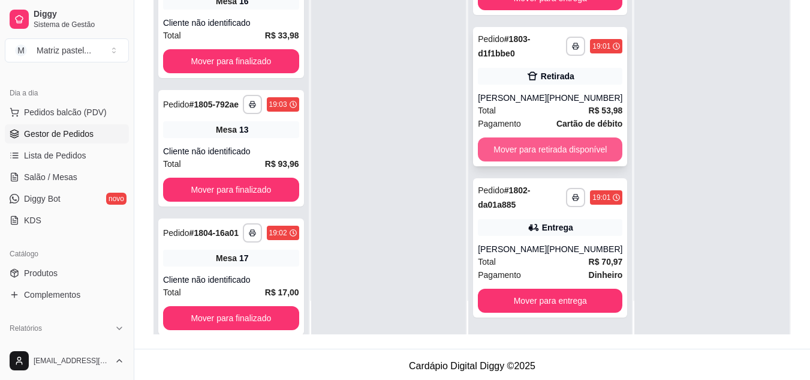
click at [529, 151] on button "Mover para retirada disponível" at bounding box center [550, 149] width 145 height 24
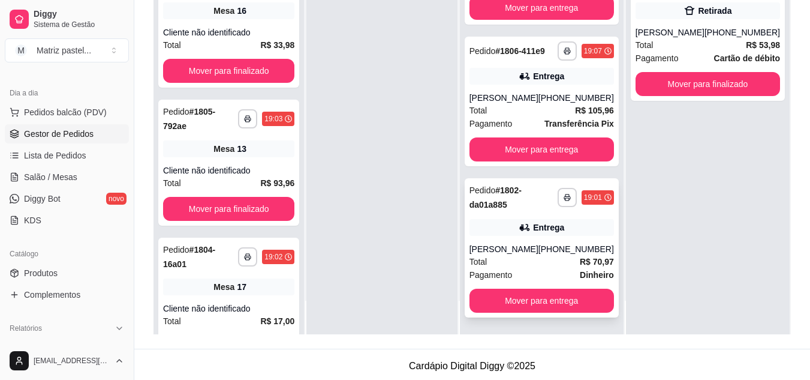
click at [514, 235] on div "Entrega" at bounding box center [542, 227] width 145 height 17
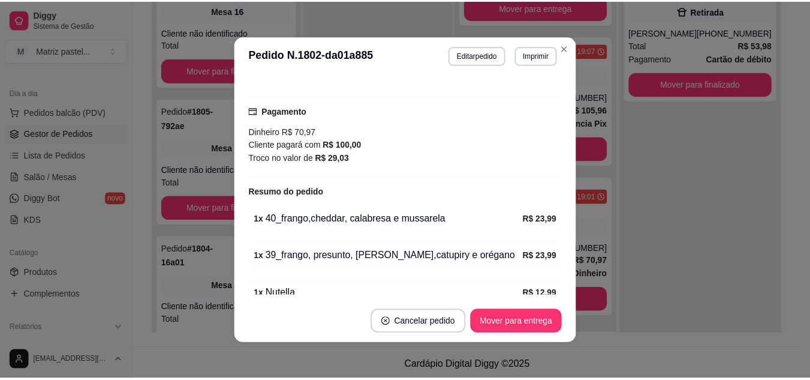
scroll to position [2, 0]
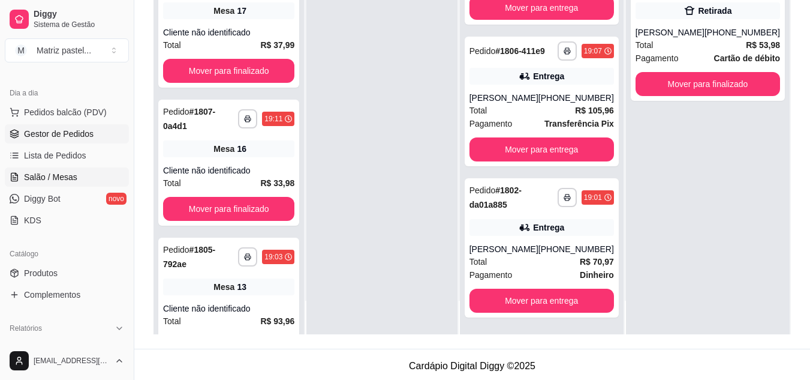
click at [52, 170] on link "Salão / Mesas" at bounding box center [67, 176] width 124 height 19
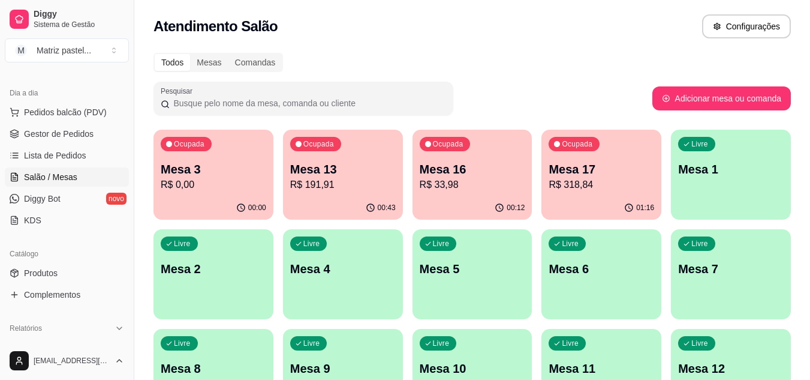
click at [365, 197] on div "00:43" at bounding box center [343, 207] width 120 height 23
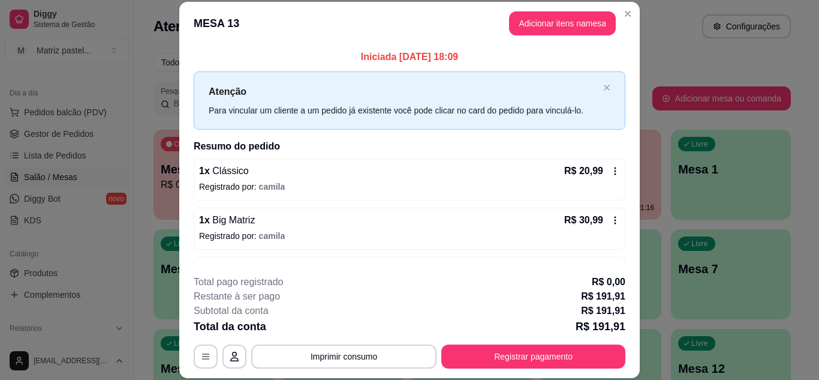
click at [493, 360] on button "Registrar pagamento" at bounding box center [533, 356] width 184 height 24
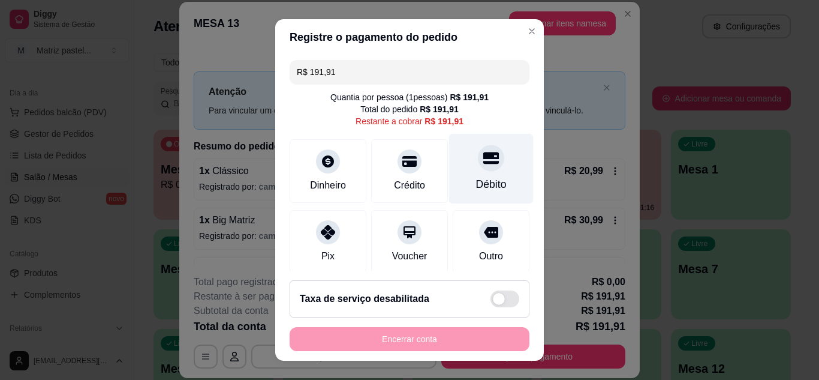
click at [480, 173] on div "Débito" at bounding box center [491, 168] width 85 height 70
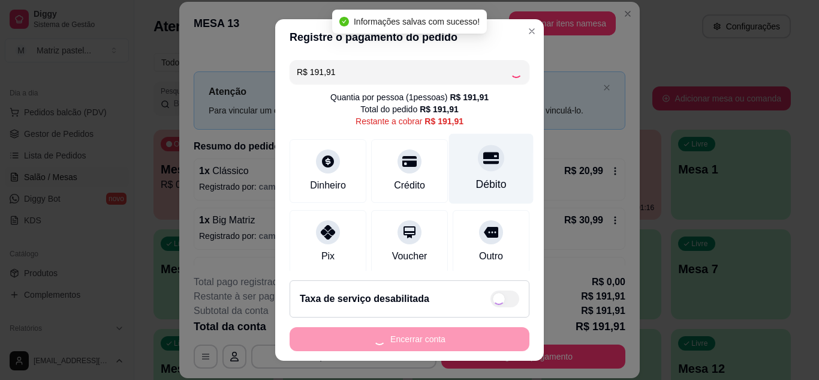
type input "R$ 0,00"
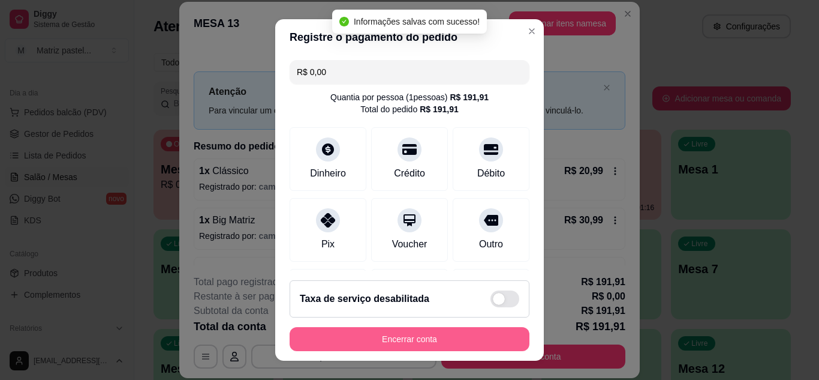
click at [408, 351] on footer "Taxa de serviço desabilitada Encerrar conta" at bounding box center [409, 315] width 269 height 90
click at [415, 348] on button "Encerrar conta" at bounding box center [410, 339] width 240 height 24
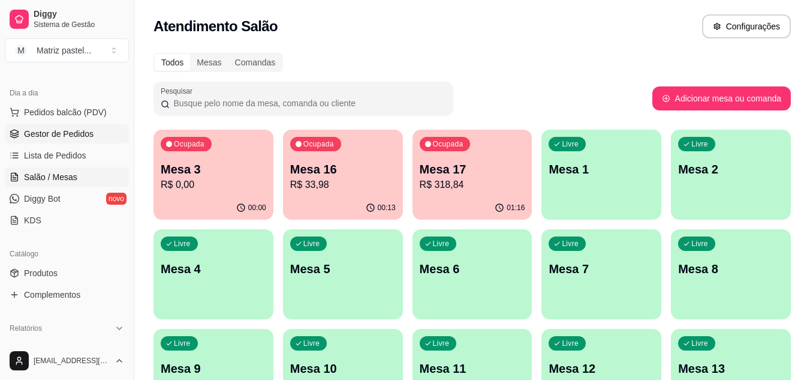
click at [49, 136] on span "Gestor de Pedidos" at bounding box center [59, 134] width 70 height 12
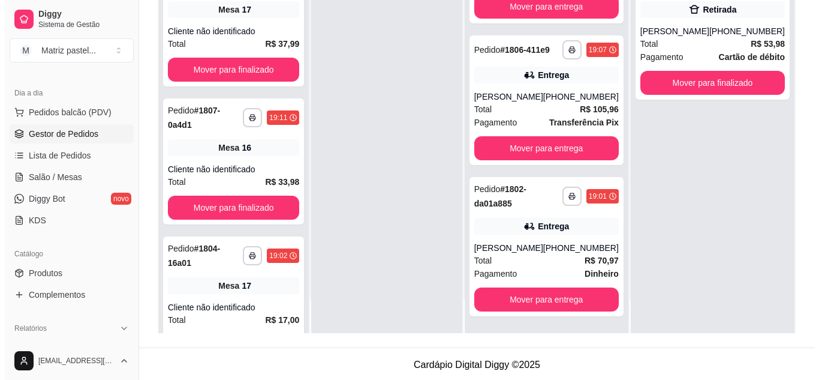
scroll to position [183, 0]
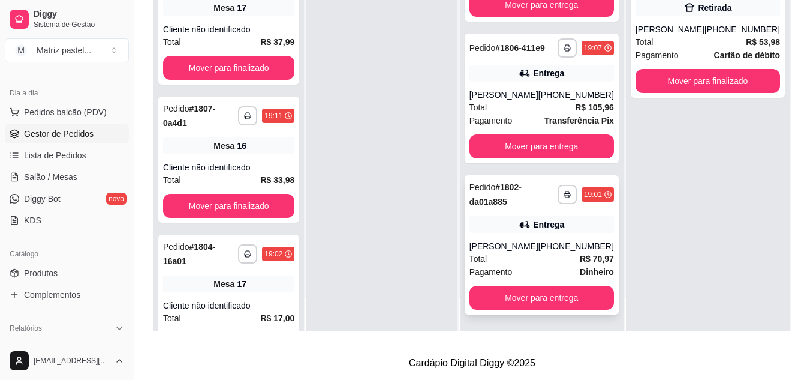
click at [499, 240] on div "Ricardo" at bounding box center [504, 246] width 69 height 12
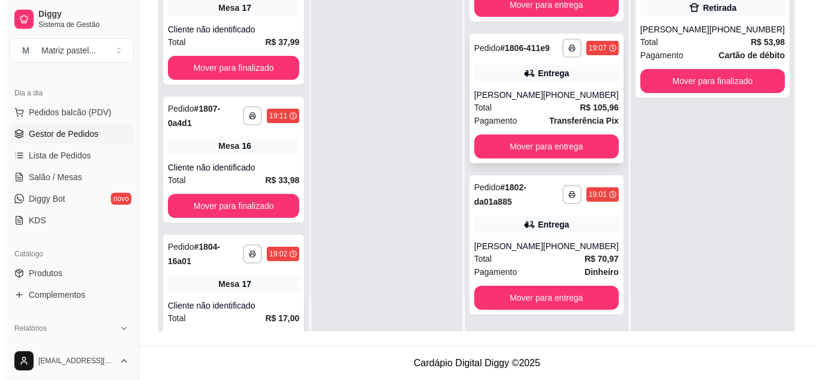
scroll to position [65, 0]
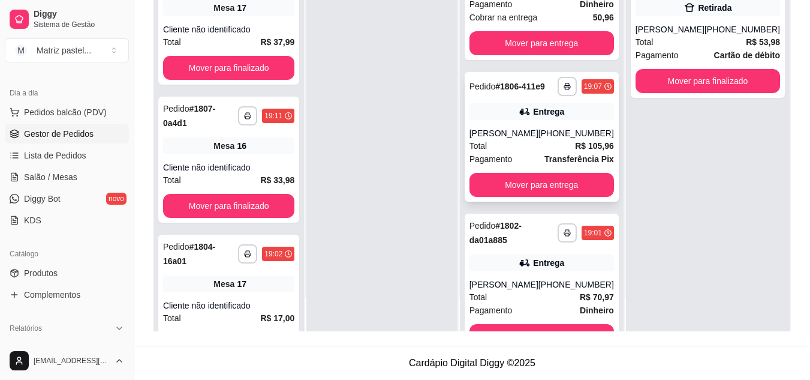
click at [514, 139] on div "Patricia" at bounding box center [504, 133] width 69 height 12
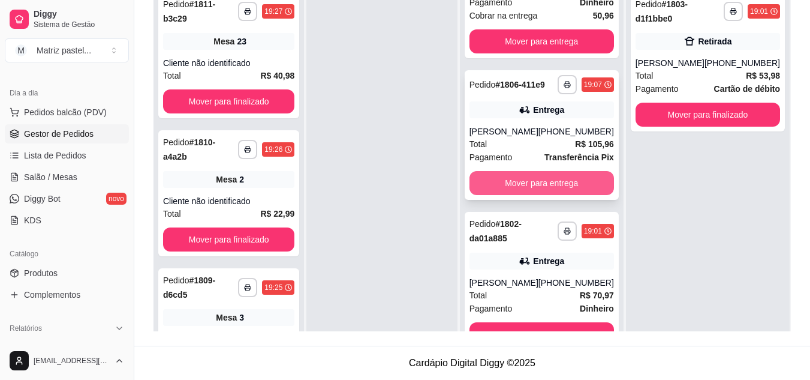
scroll to position [125, 0]
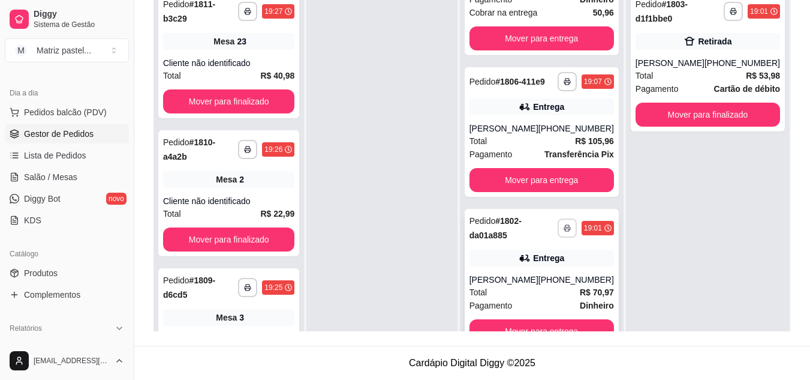
click at [559, 233] on button "button" at bounding box center [567, 227] width 19 height 19
click at [535, 266] on button "IMPRESSORA" at bounding box center [526, 269] width 87 height 19
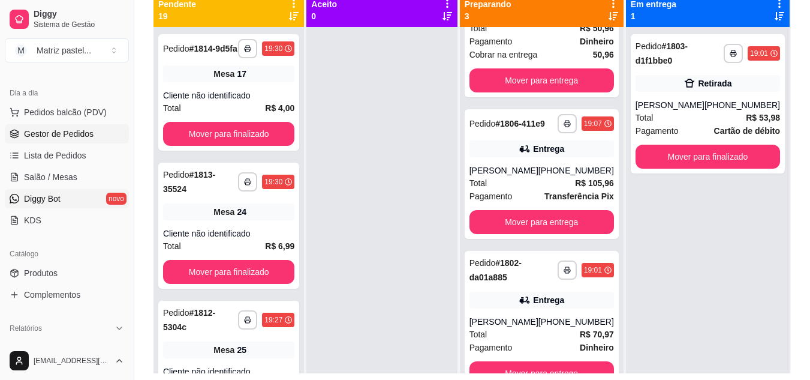
scroll to position [123, 0]
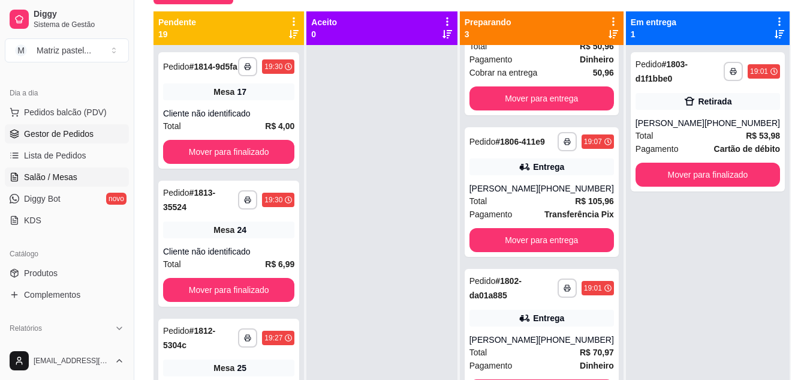
click at [52, 184] on link "Salão / Mesas" at bounding box center [67, 176] width 124 height 19
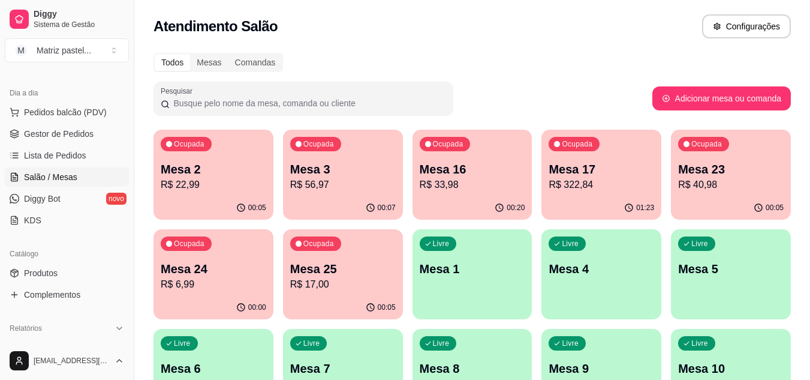
click at [573, 168] on p "Mesa 17" at bounding box center [602, 169] width 106 height 17
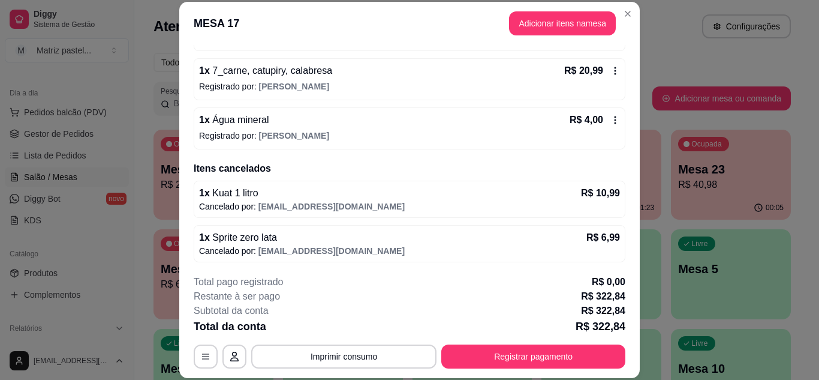
scroll to position [1090, 0]
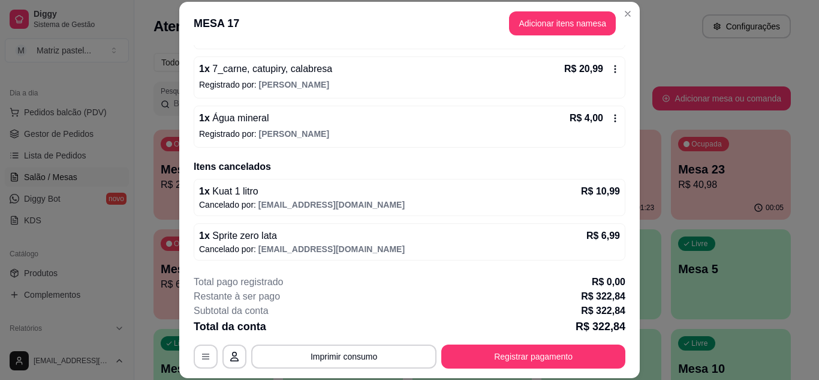
click at [595, 115] on div "R$ 4,00" at bounding box center [595, 118] width 50 height 14
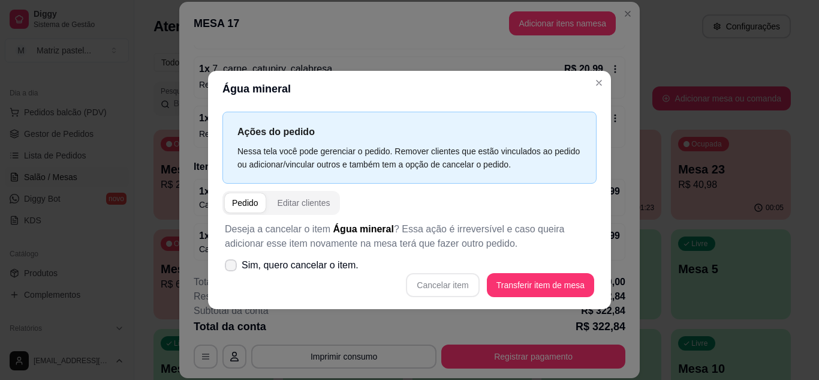
click at [290, 267] on span "Sim, quero cancelar o item." at bounding box center [300, 265] width 117 height 14
click at [232, 267] on input "Sim, quero cancelar o item." at bounding box center [228, 271] width 8 height 8
checkbox input "true"
click at [426, 275] on button "Cancelar item" at bounding box center [442, 284] width 71 height 23
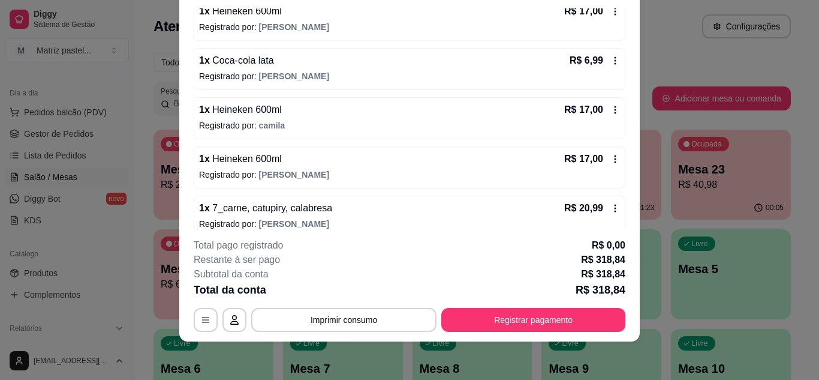
scroll to position [786, 0]
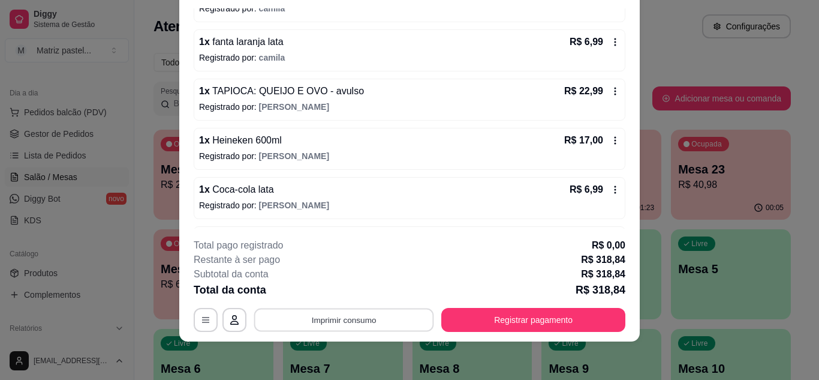
click at [362, 315] on button "Imprimir consumo" at bounding box center [344, 319] width 180 height 23
click at [316, 300] on button "IMPRESSORA" at bounding box center [343, 291] width 87 height 19
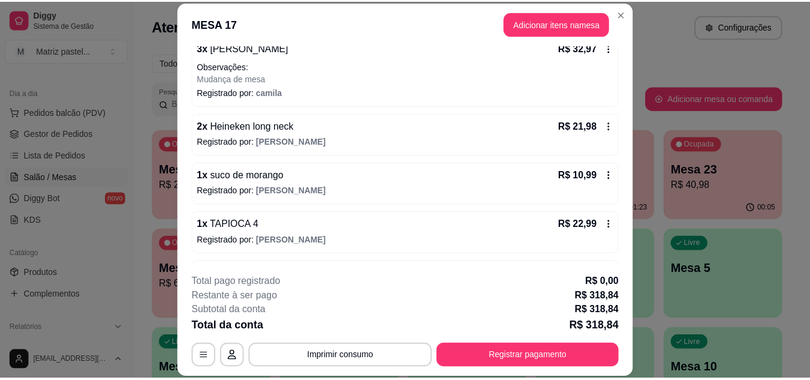
scroll to position [366, 0]
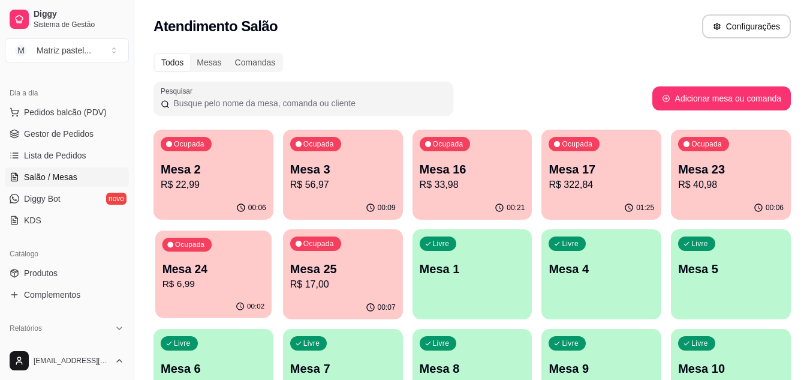
click at [219, 306] on div "00:02" at bounding box center [213, 306] width 116 height 23
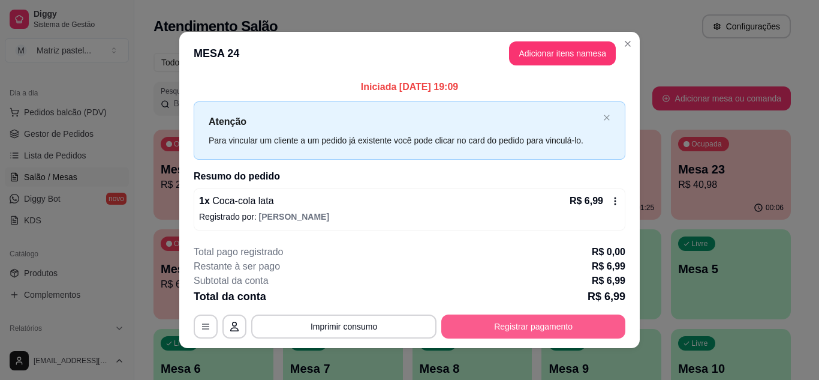
click at [556, 332] on button "Registrar pagamento" at bounding box center [533, 326] width 184 height 24
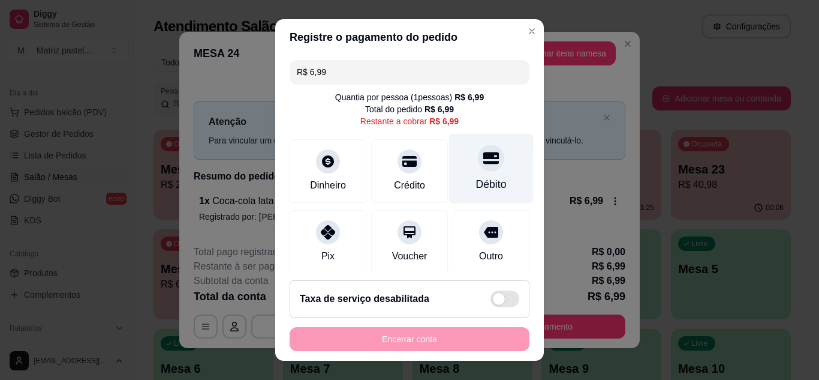
click at [483, 165] on icon at bounding box center [491, 158] width 16 height 16
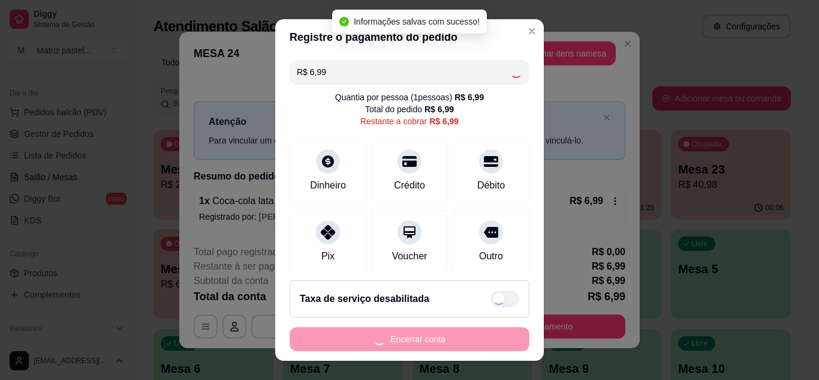
type input "R$ 0,00"
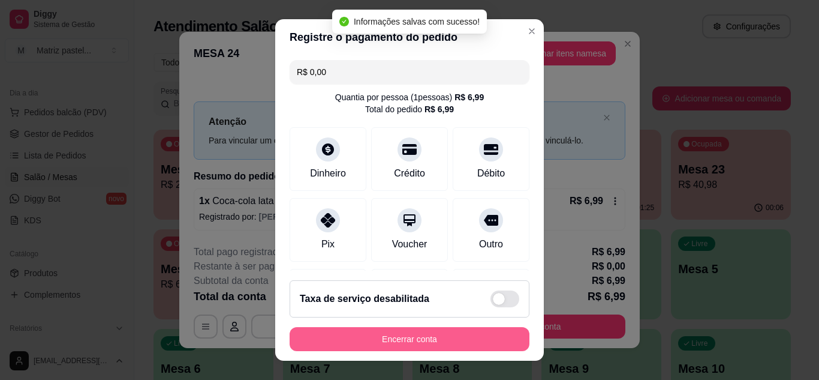
click at [391, 351] on footer "Taxa de serviço desabilitada Encerrar conta" at bounding box center [409, 315] width 269 height 90
click at [414, 336] on button "Encerrar conta" at bounding box center [410, 339] width 240 height 24
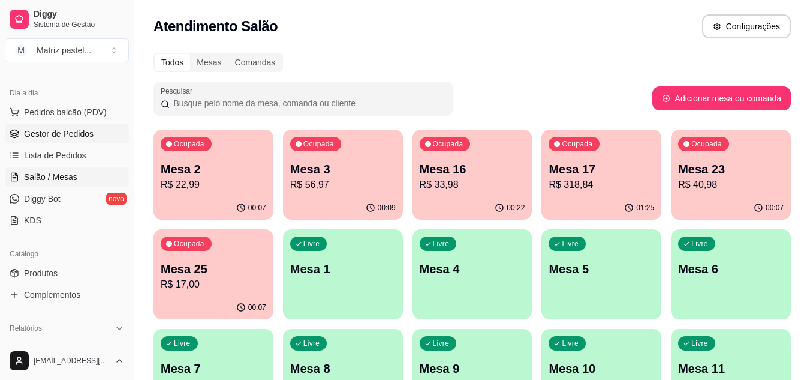
click at [70, 134] on span "Gestor de Pedidos" at bounding box center [59, 134] width 70 height 12
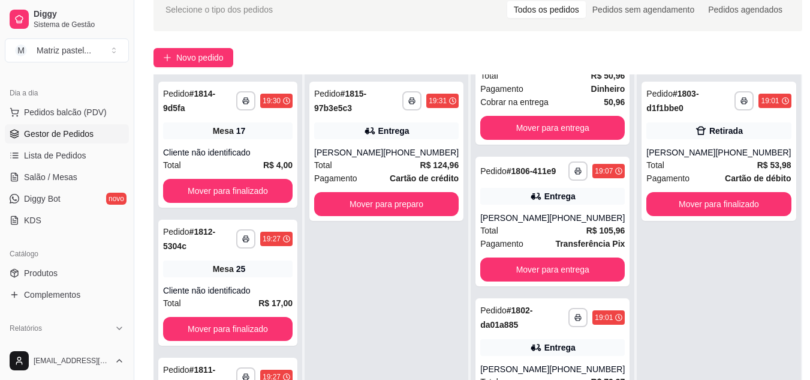
scroll to position [120, 0]
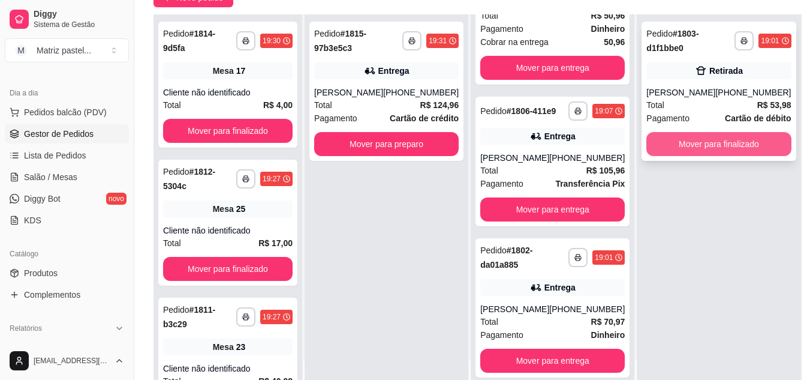
click at [733, 143] on button "Mover para finalizado" at bounding box center [718, 144] width 145 height 24
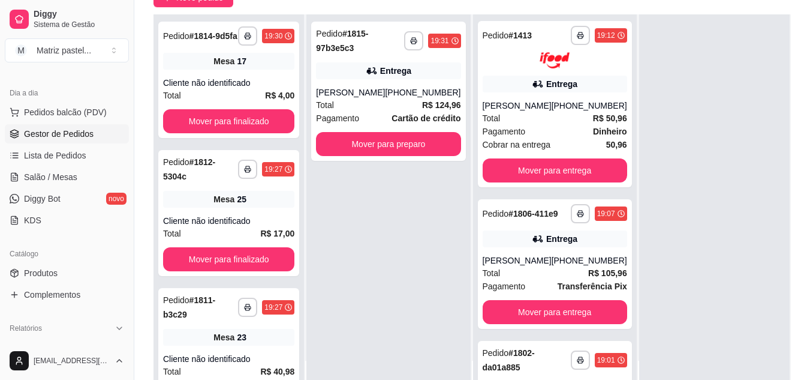
scroll to position [0, 0]
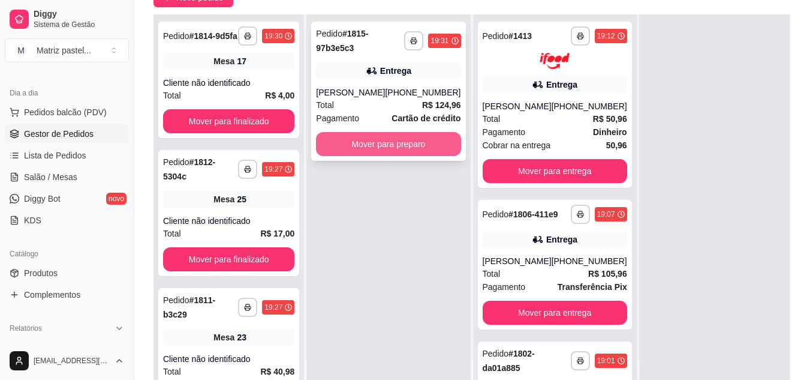
click at [417, 140] on button "Mover para preparo" at bounding box center [388, 144] width 145 height 24
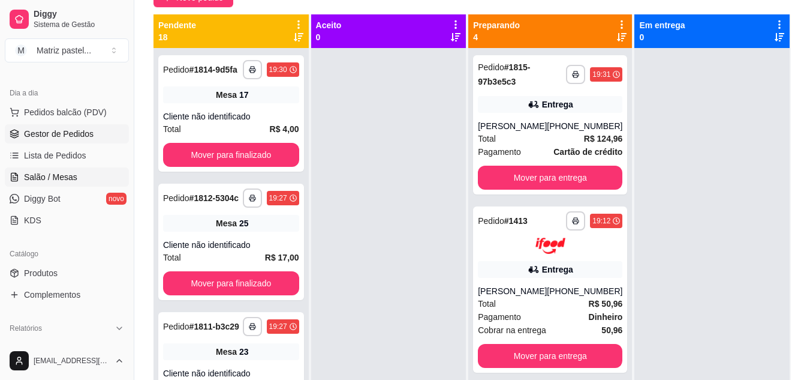
click at [79, 171] on link "Salão / Mesas" at bounding box center [67, 176] width 124 height 19
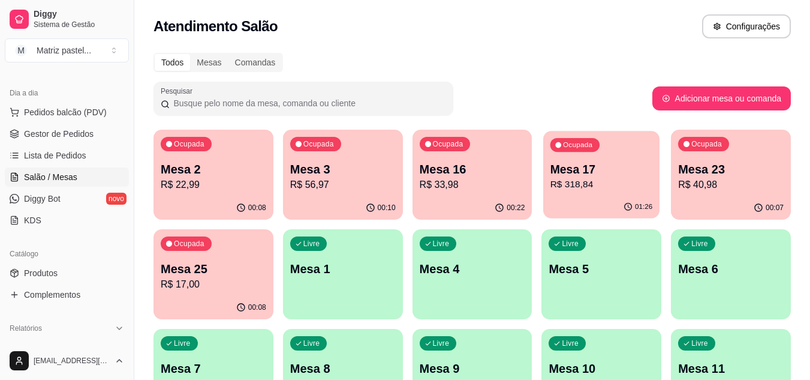
click at [591, 186] on p "R$ 318,84" at bounding box center [601, 184] width 103 height 14
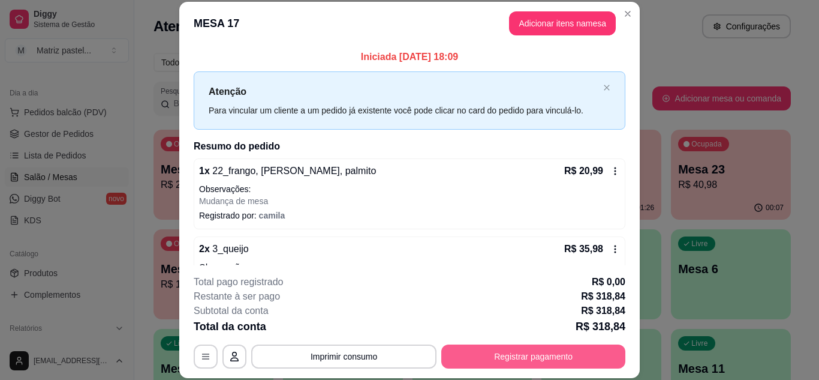
click at [531, 357] on button "Registrar pagamento" at bounding box center [533, 356] width 184 height 24
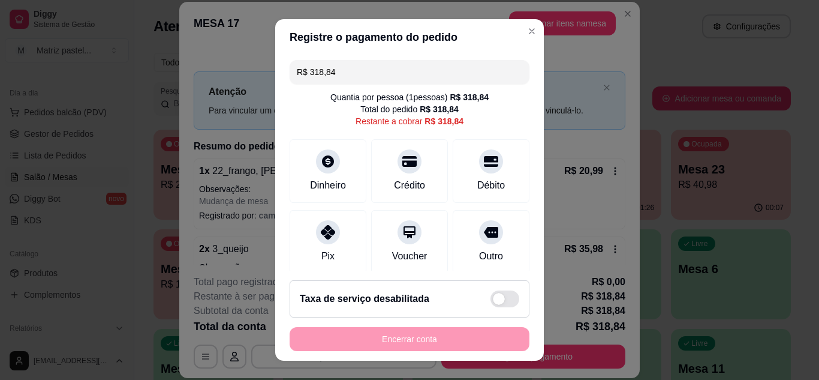
click at [373, 77] on input "R$ 318,84" at bounding box center [409, 72] width 225 height 24
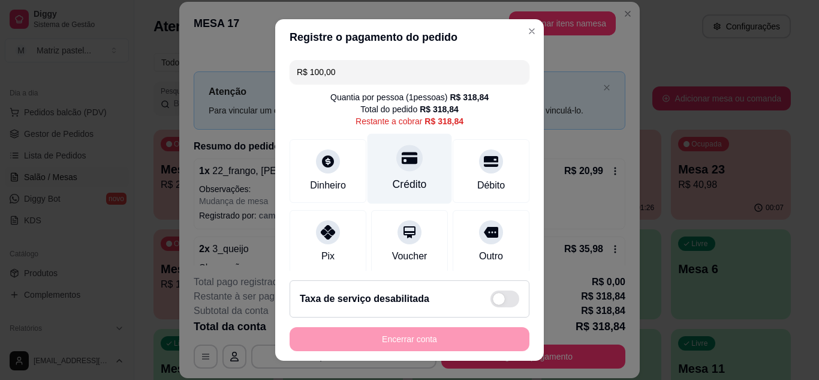
click at [407, 163] on div at bounding box center [409, 158] width 26 height 26
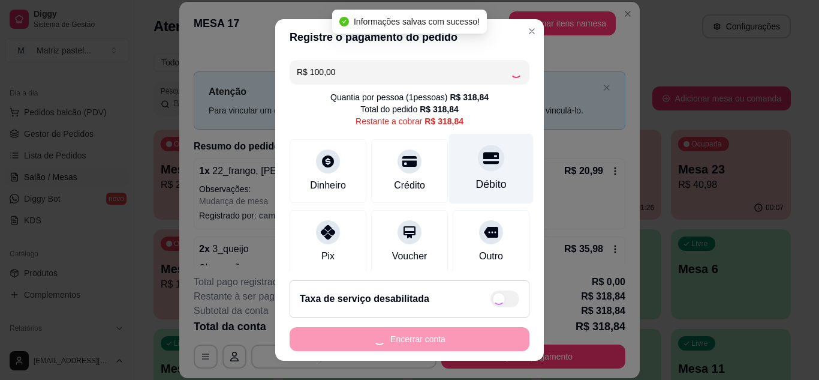
type input "R$ 218,84"
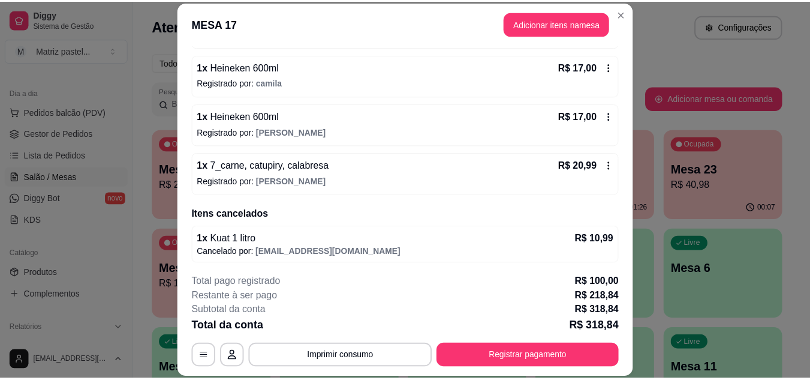
scroll to position [1019, 0]
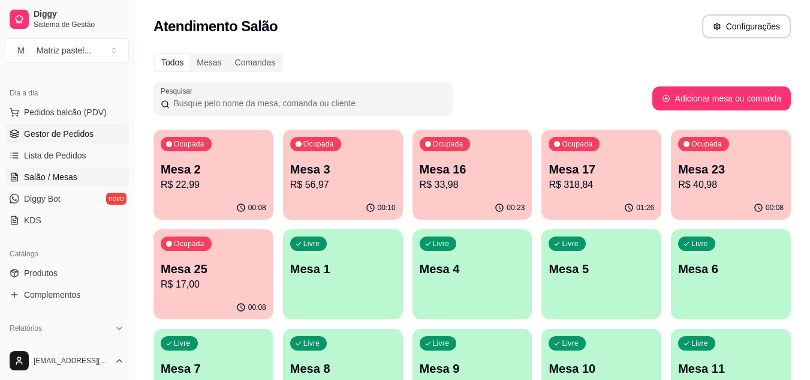
click at [61, 138] on span "Gestor de Pedidos" at bounding box center [59, 134] width 70 height 12
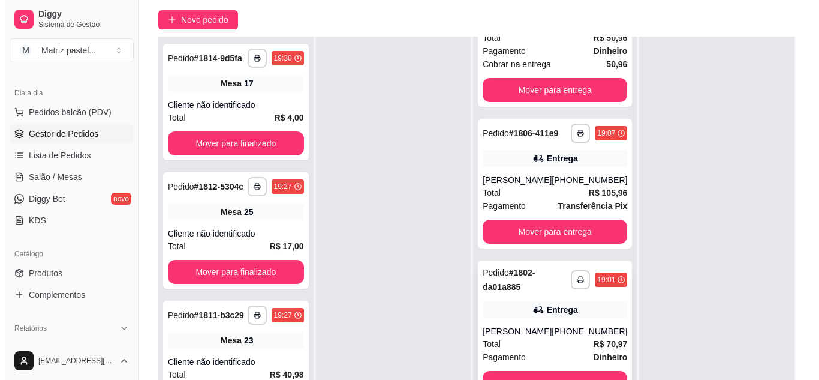
scroll to position [183, 0]
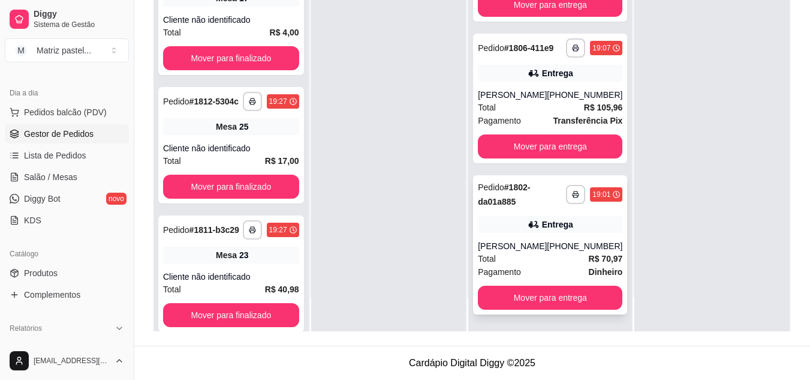
click at [502, 231] on div "Entrega" at bounding box center [550, 224] width 145 height 17
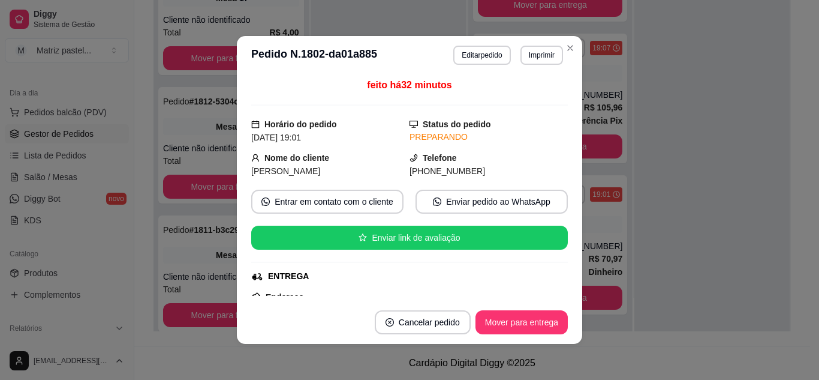
scroll to position [119, 0]
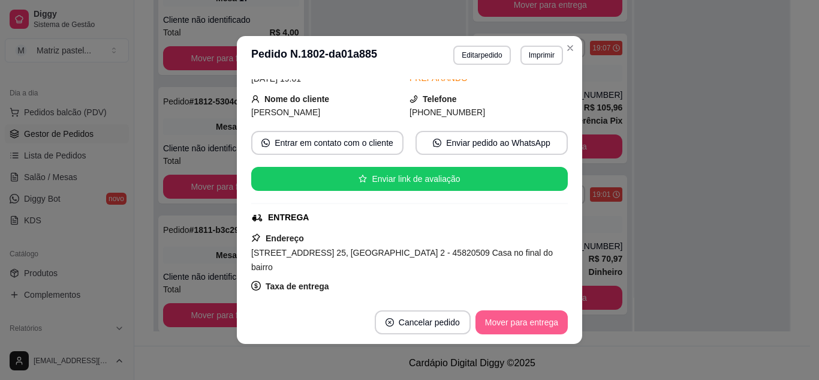
click at [507, 323] on button "Mover para entrega" at bounding box center [522, 322] width 92 height 24
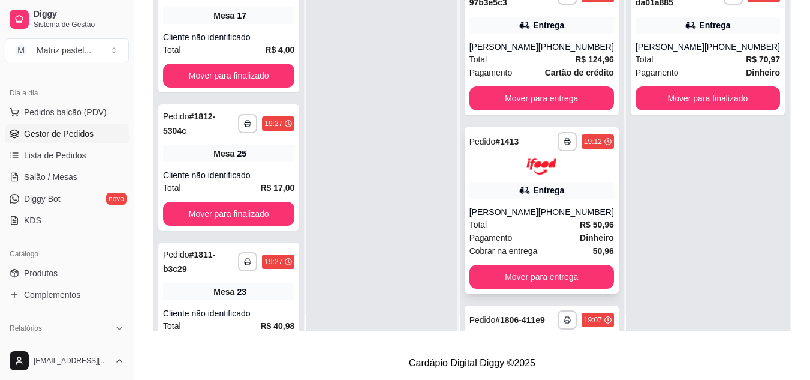
scroll to position [0, 0]
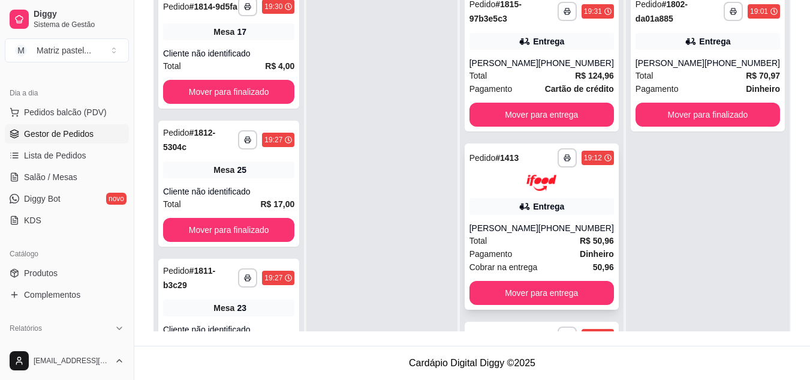
click at [507, 161] on div "Pedido # 1413" at bounding box center [495, 158] width 50 height 14
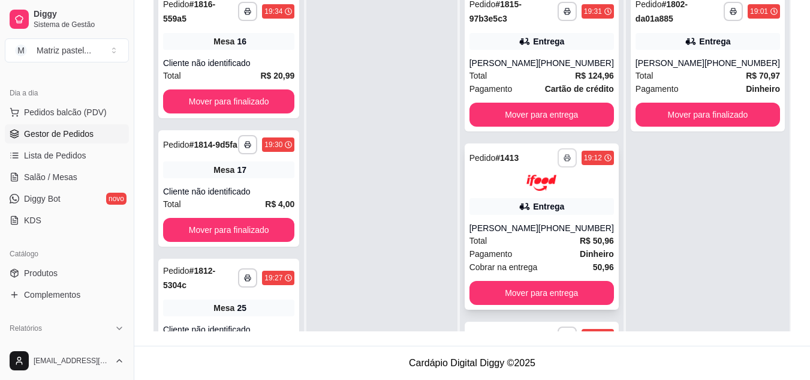
click at [558, 160] on button "button" at bounding box center [567, 157] width 19 height 19
click at [543, 194] on button "IMPRESSORA" at bounding box center [526, 199] width 87 height 19
click at [558, 16] on button "button" at bounding box center [567, 11] width 19 height 19
click at [543, 54] on button "IMPRESSORA" at bounding box center [526, 53] width 87 height 19
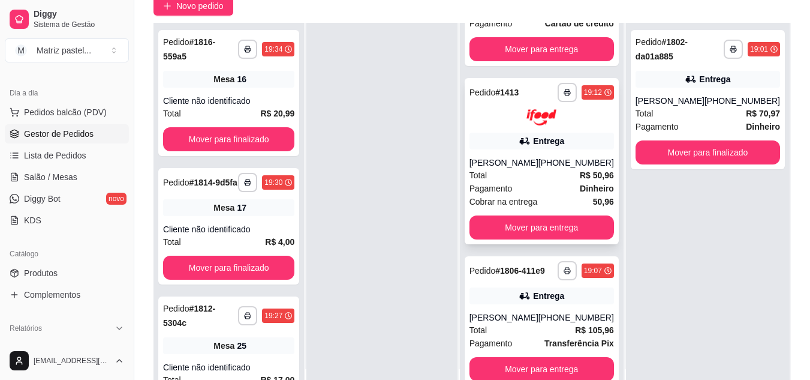
scroll to position [180, 0]
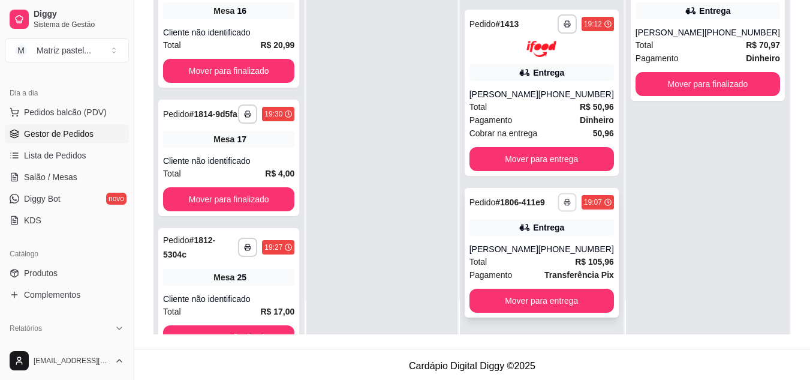
click at [558, 200] on button "button" at bounding box center [567, 201] width 19 height 19
click at [545, 233] on button "IMPRESSORA" at bounding box center [526, 239] width 87 height 19
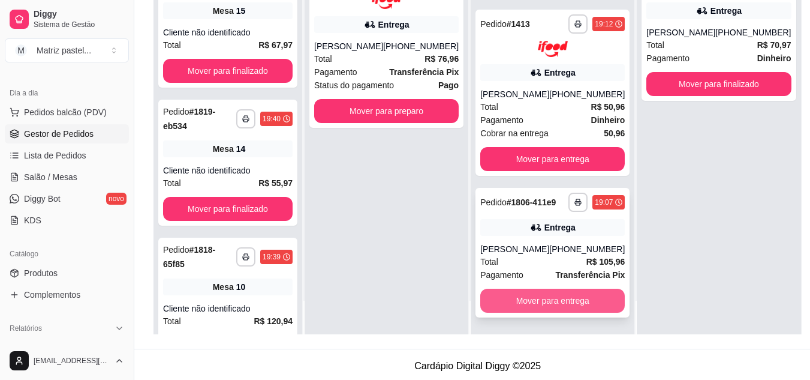
click at [559, 297] on button "Mover para entrega" at bounding box center [552, 300] width 145 height 24
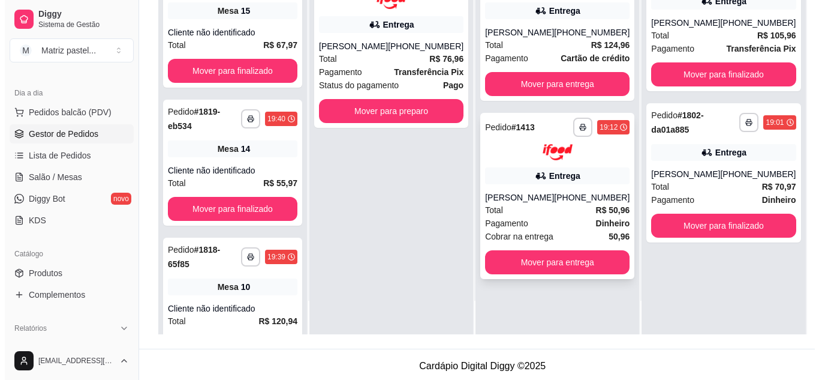
scroll to position [0, 0]
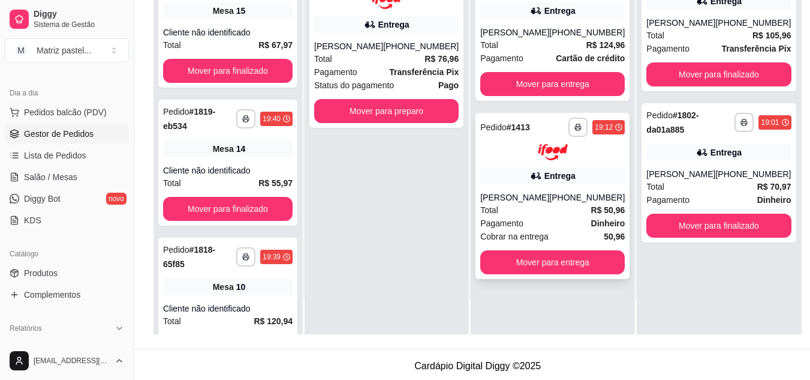
click at [523, 195] on div "Amanda Rodrigues" at bounding box center [514, 197] width 69 height 12
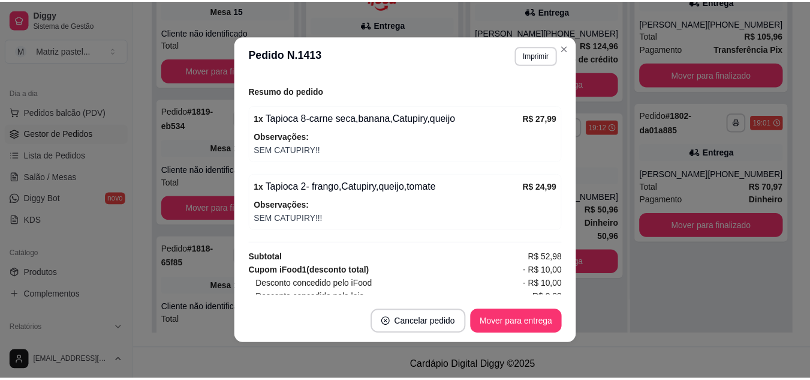
scroll to position [480, 0]
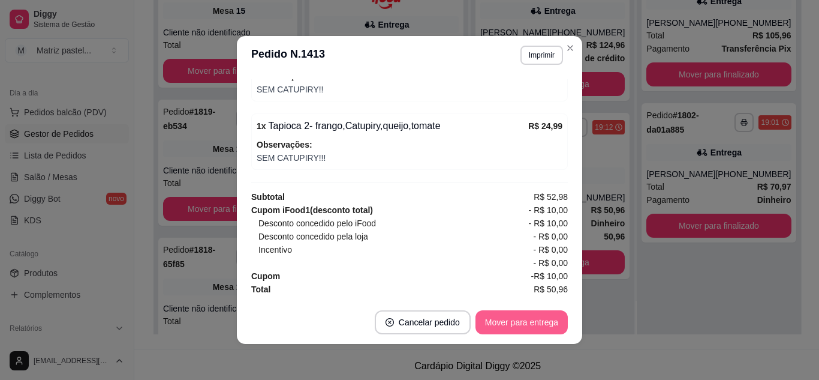
click at [517, 319] on button "Mover para entrega" at bounding box center [522, 322] width 92 height 24
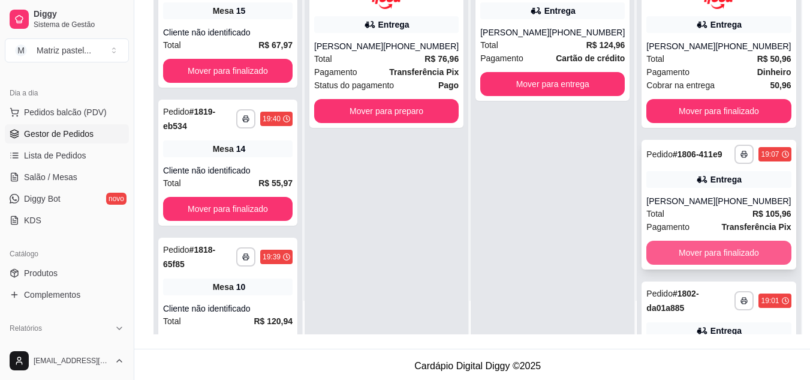
scroll to position [0, 0]
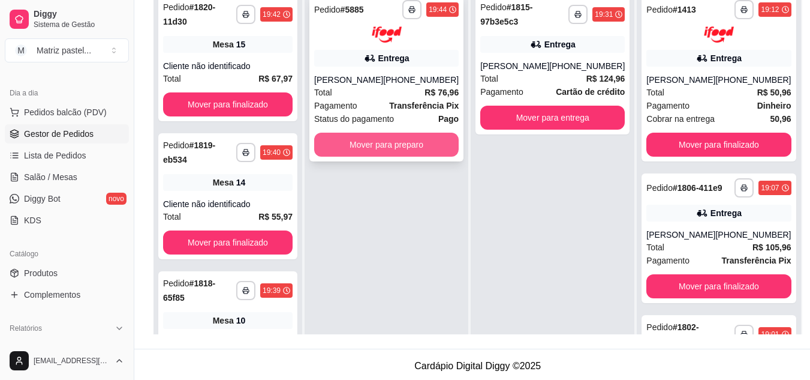
click at [390, 140] on button "Mover para preparo" at bounding box center [386, 145] width 145 height 24
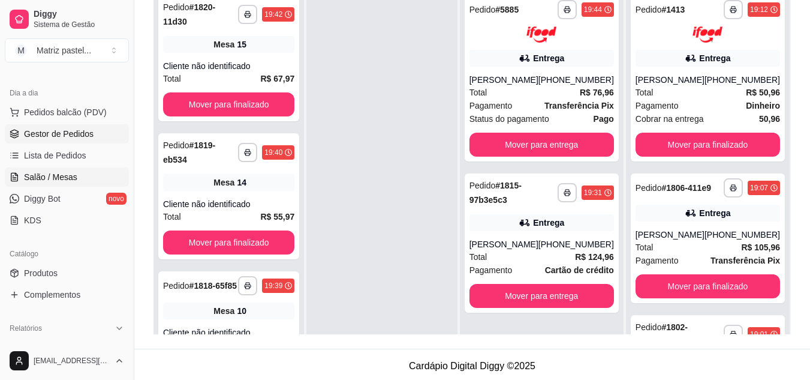
click at [64, 172] on span "Salão / Mesas" at bounding box center [50, 177] width 53 height 12
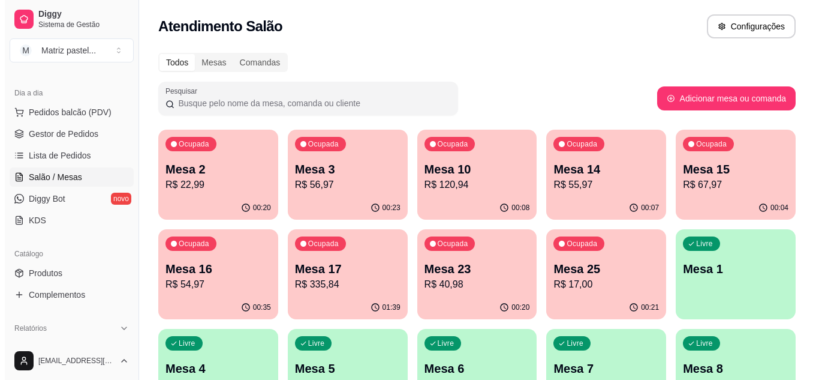
scroll to position [60, 0]
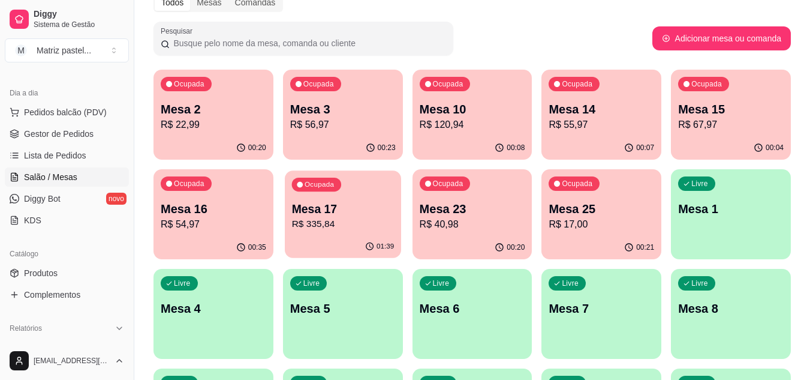
click at [320, 223] on p "R$ 335,84" at bounding box center [342, 224] width 103 height 14
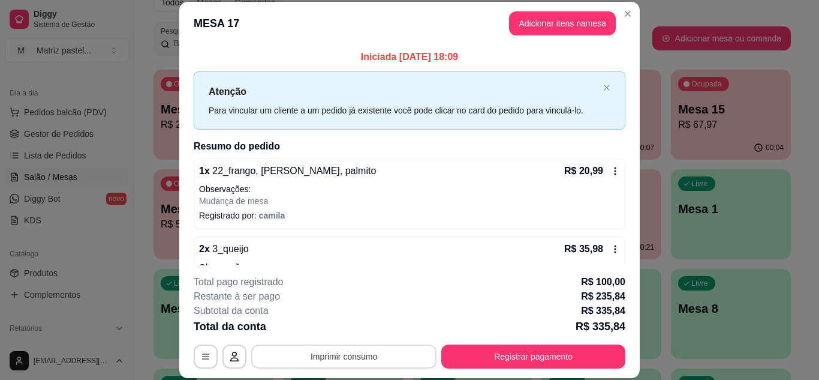
click at [362, 359] on button "Imprimir consumo" at bounding box center [343, 356] width 185 height 24
click at [362, 336] on button "IMPRESSORA" at bounding box center [343, 328] width 87 height 19
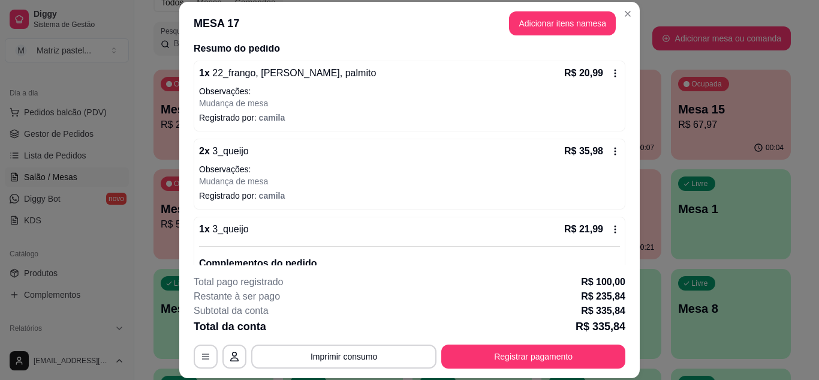
scroll to position [120, 0]
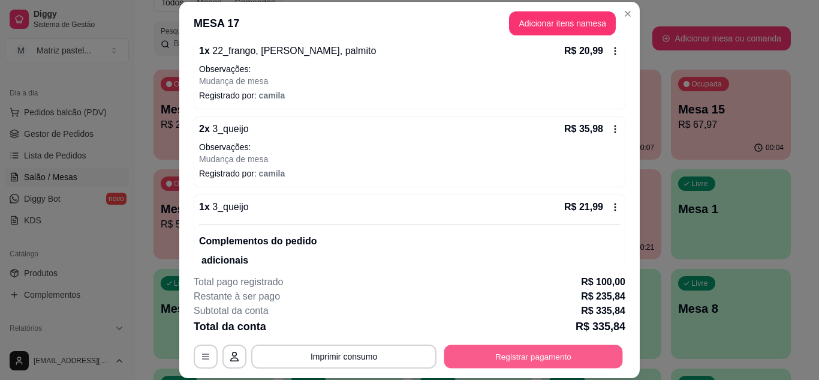
click at [495, 347] on button "Registrar pagamento" at bounding box center [533, 355] width 179 height 23
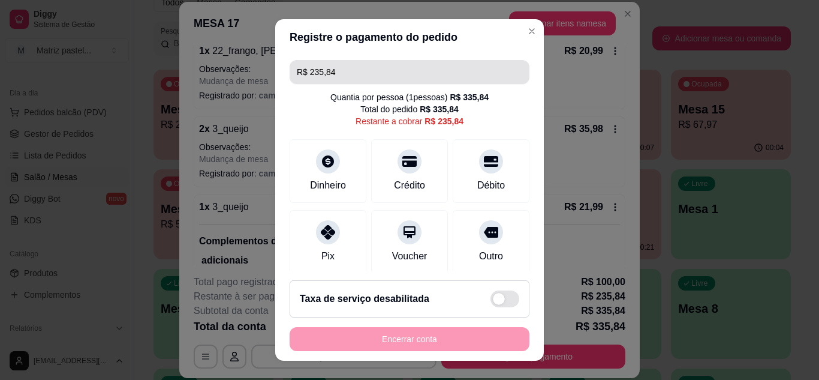
click at [377, 76] on input "R$ 235,84" at bounding box center [409, 72] width 225 height 24
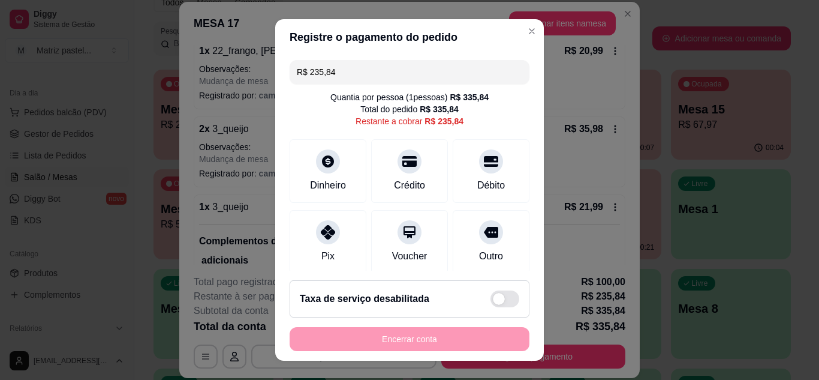
click at [377, 76] on input "R$ 235,84" at bounding box center [409, 72] width 225 height 24
click at [323, 153] on div at bounding box center [328, 158] width 26 height 26
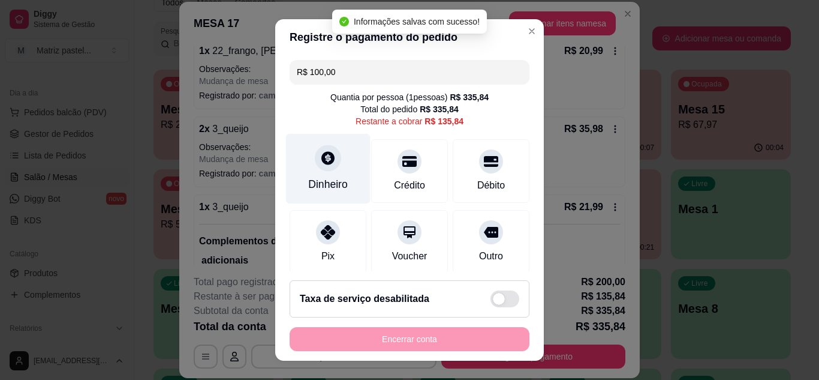
type input "R$ 135,84"
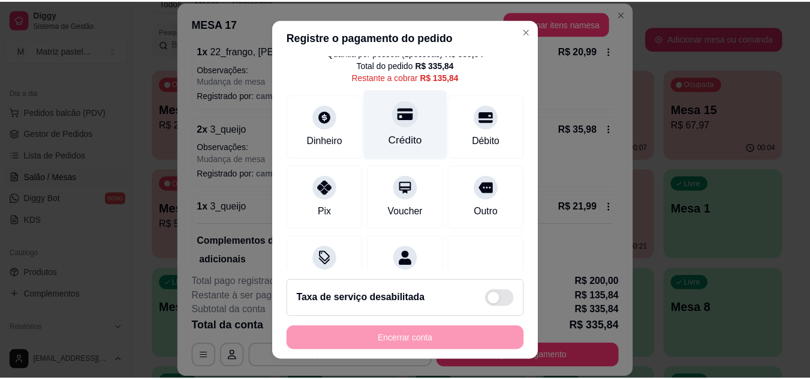
scroll to position [0, 0]
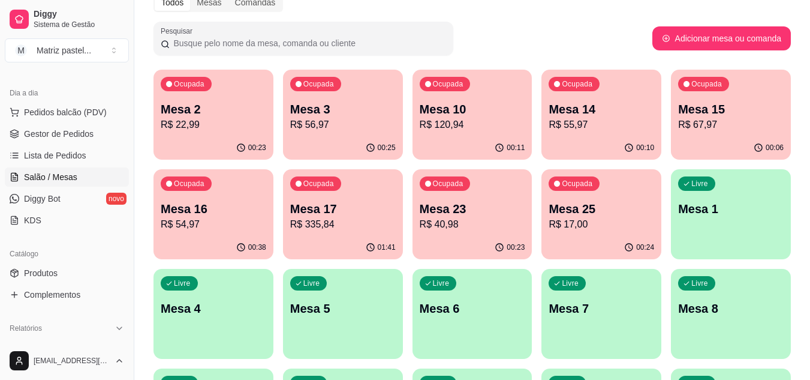
click at [175, 123] on p "R$ 22,99" at bounding box center [214, 125] width 106 height 14
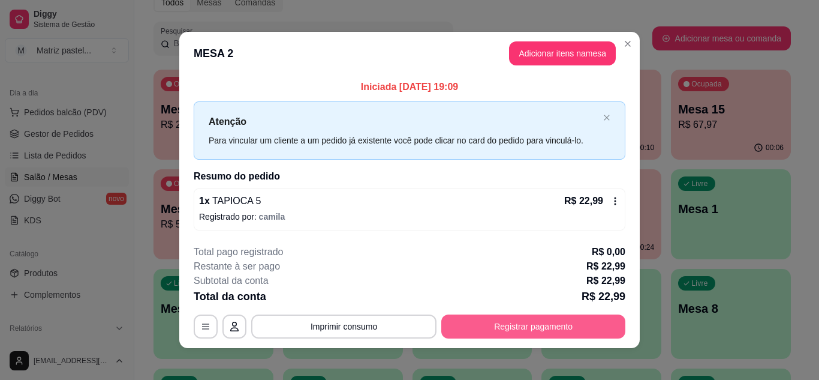
click at [532, 316] on button "Registrar pagamento" at bounding box center [533, 326] width 184 height 24
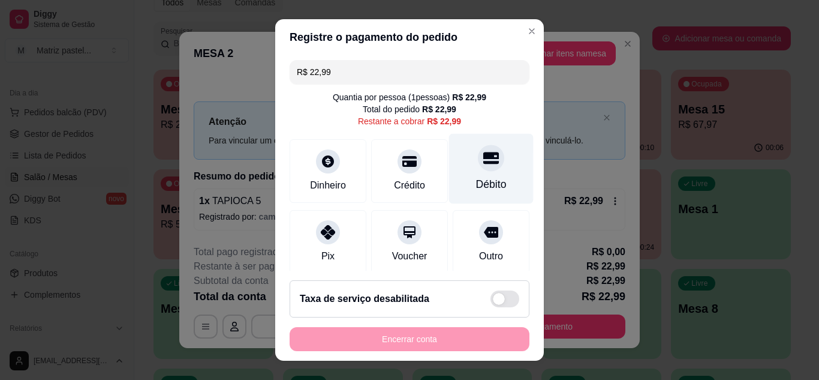
click at [478, 171] on div at bounding box center [491, 158] width 26 height 26
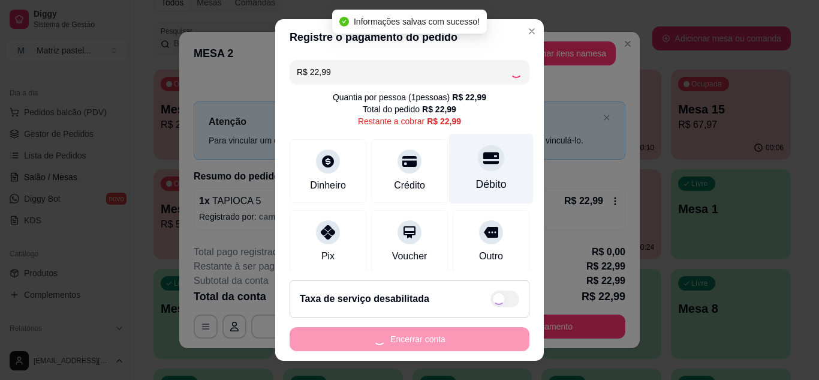
type input "R$ 0,00"
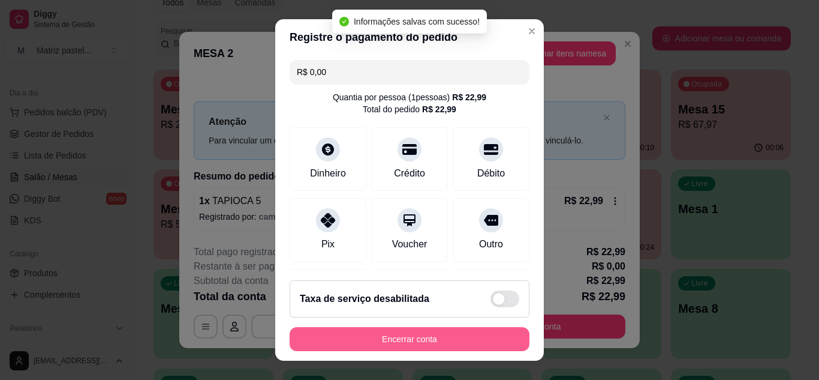
click at [453, 327] on button "Encerrar conta" at bounding box center [410, 339] width 240 height 24
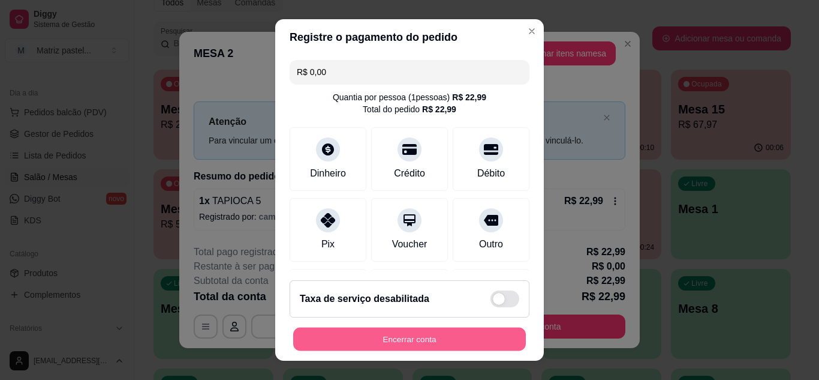
click at [418, 341] on button "Encerrar conta" at bounding box center [409, 338] width 233 height 23
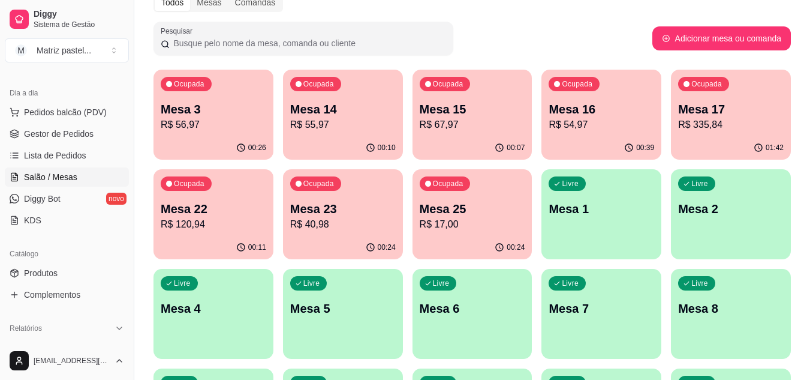
click at [733, 125] on p "R$ 335,84" at bounding box center [731, 125] width 106 height 14
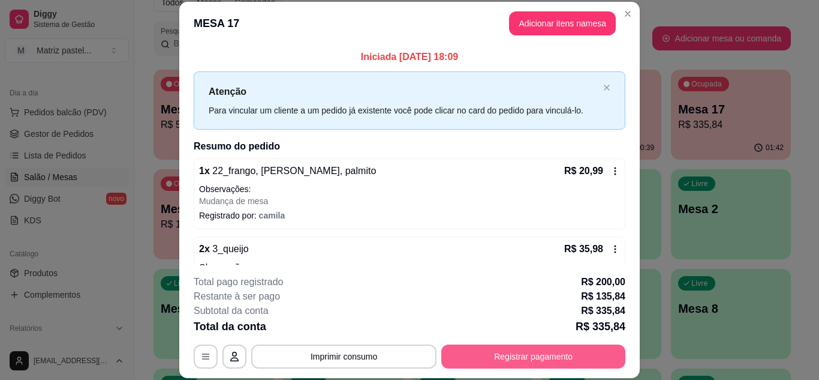
click at [514, 357] on button "Registrar pagamento" at bounding box center [533, 356] width 184 height 24
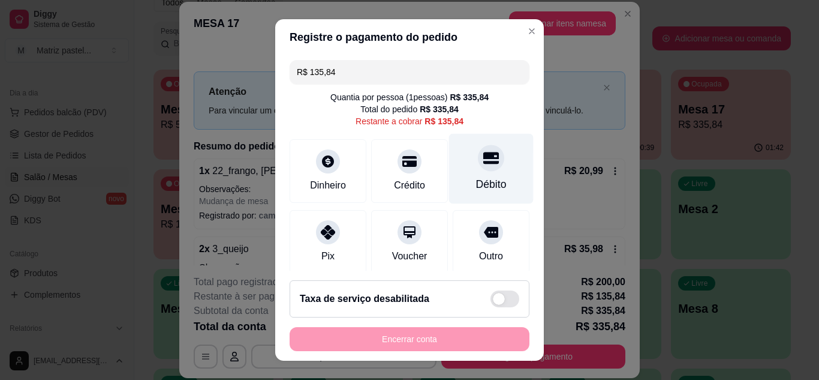
click at [483, 163] on icon at bounding box center [491, 158] width 16 height 12
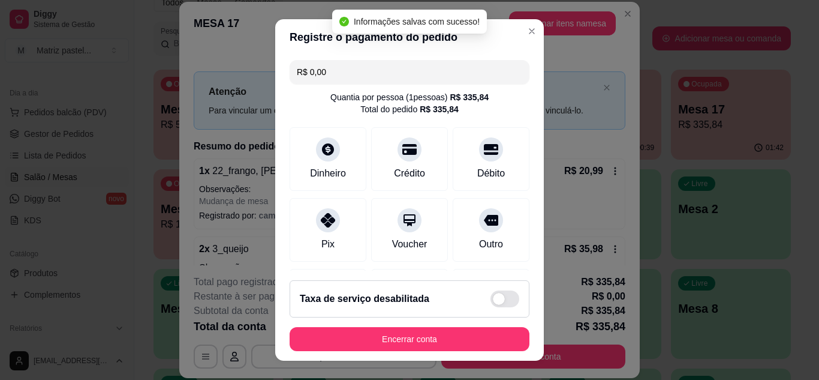
type input "R$ 0,00"
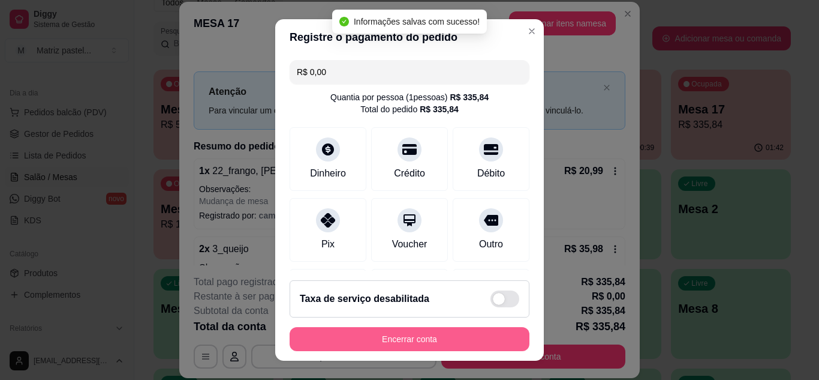
click at [429, 339] on button "Encerrar conta" at bounding box center [410, 339] width 240 height 24
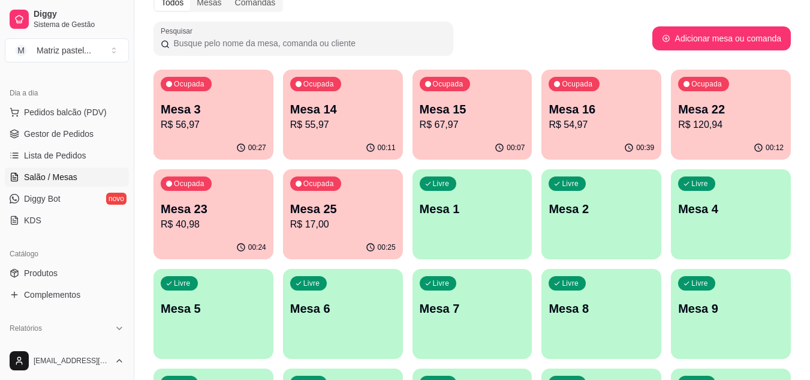
drag, startPoint x: 67, startPoint y: 129, endPoint x: 91, endPoint y: 197, distance: 72.2
click at [67, 129] on span "Gestor de Pedidos" at bounding box center [59, 134] width 70 height 12
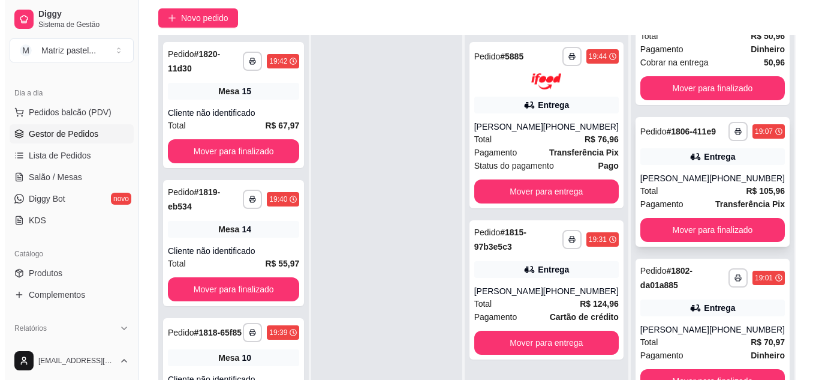
scroll to position [180, 0]
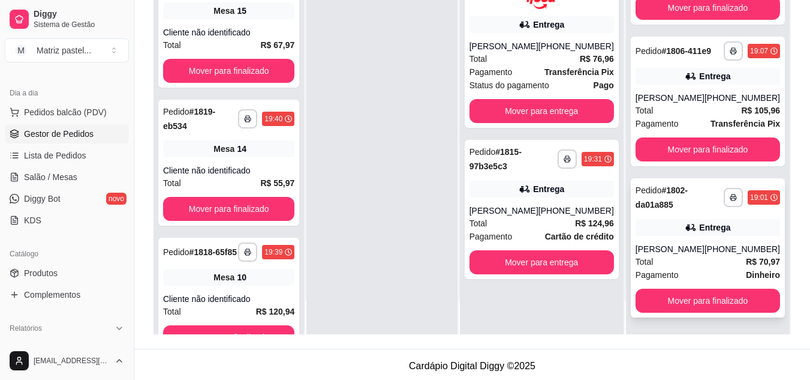
click at [680, 245] on div "Ricardo" at bounding box center [670, 249] width 69 height 12
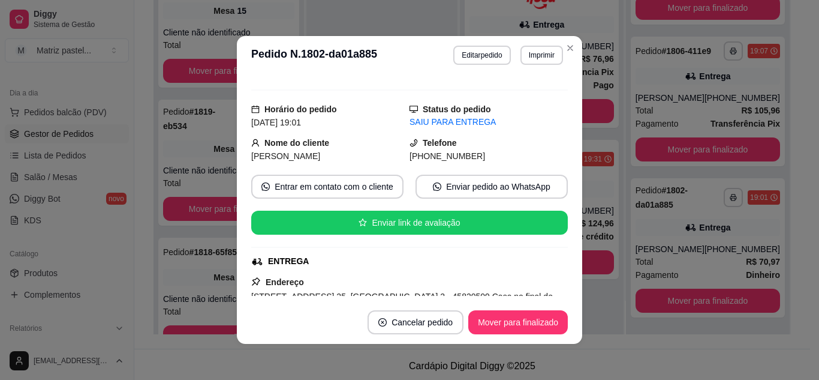
scroll to position [120, 0]
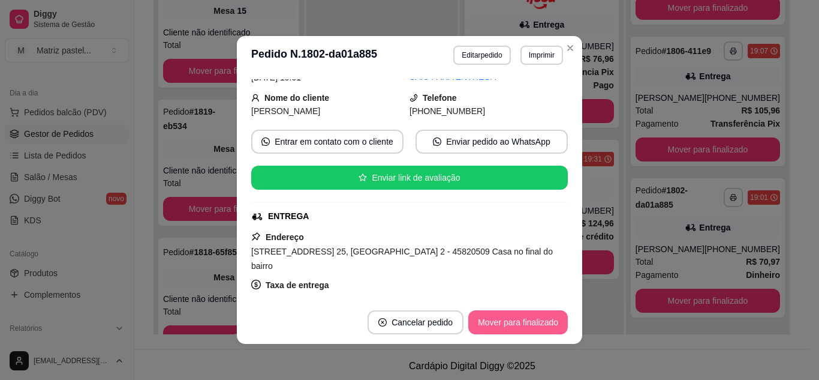
click at [549, 328] on button "Mover para finalizado" at bounding box center [518, 322] width 100 height 24
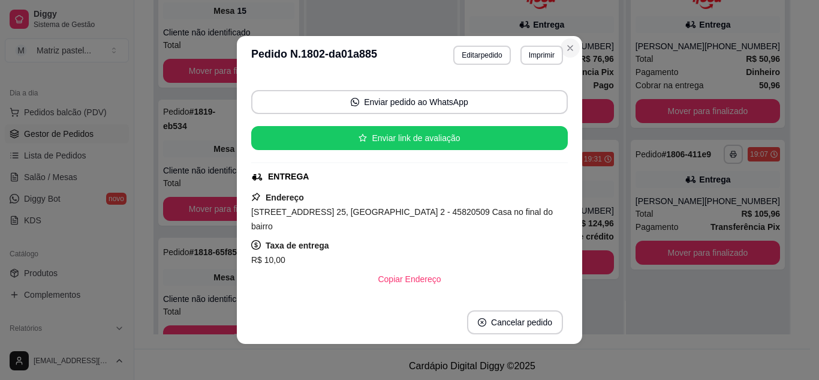
scroll to position [0, 0]
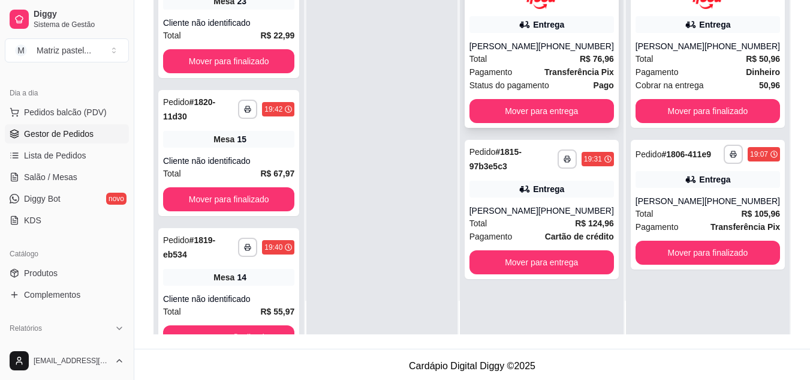
click at [511, 72] on span "Pagamento" at bounding box center [491, 71] width 43 height 13
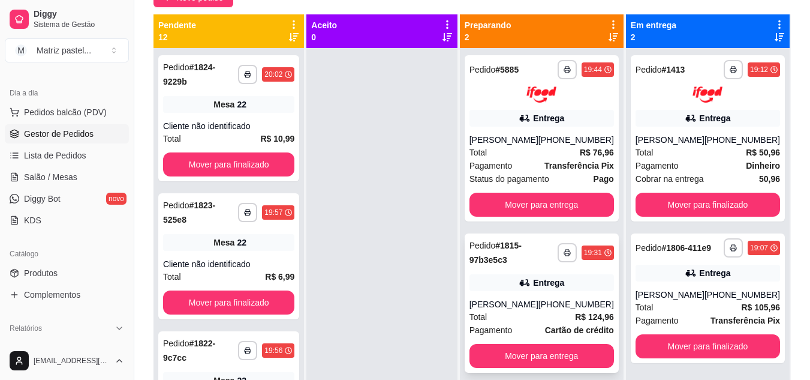
scroll to position [34, 0]
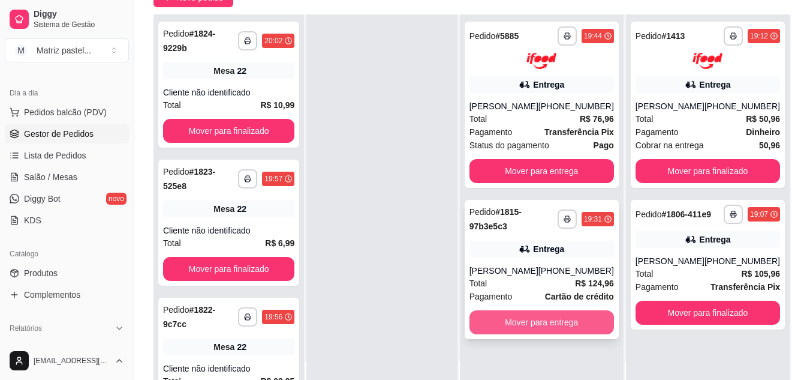
click at [519, 322] on button "Mover para entrega" at bounding box center [542, 322] width 145 height 24
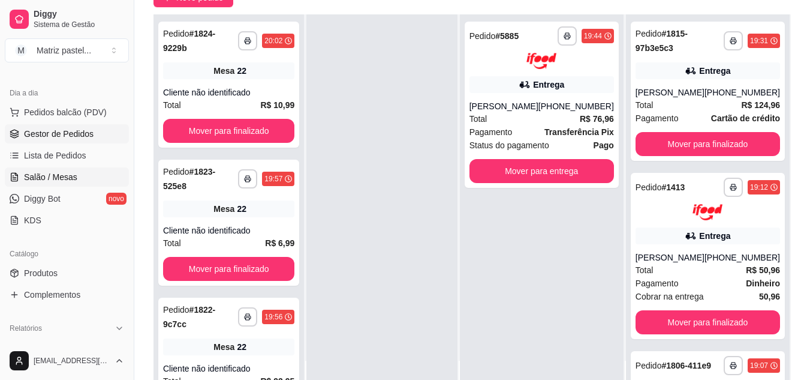
click at [75, 181] on span "Salão / Mesas" at bounding box center [50, 177] width 53 height 12
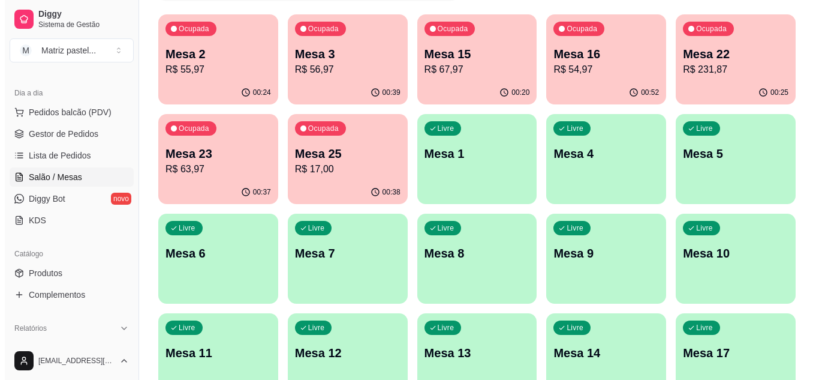
scroll to position [120, 0]
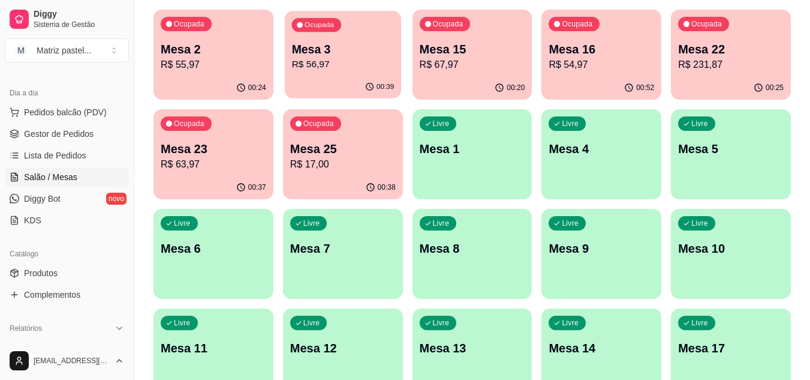
click at [334, 53] on p "Mesa 3" at bounding box center [342, 49] width 103 height 16
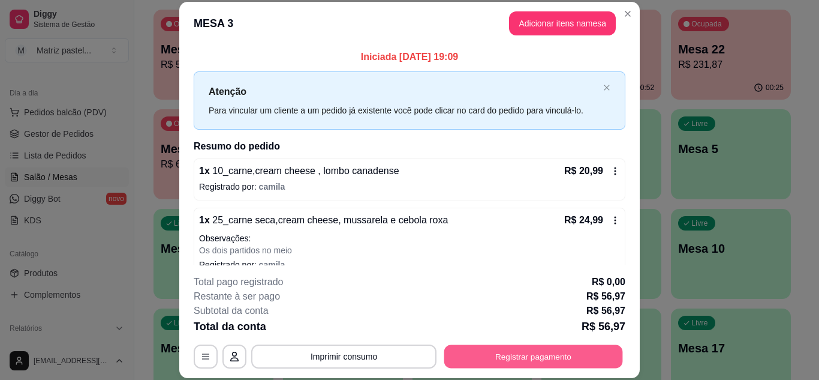
click at [504, 356] on button "Registrar pagamento" at bounding box center [533, 355] width 179 height 23
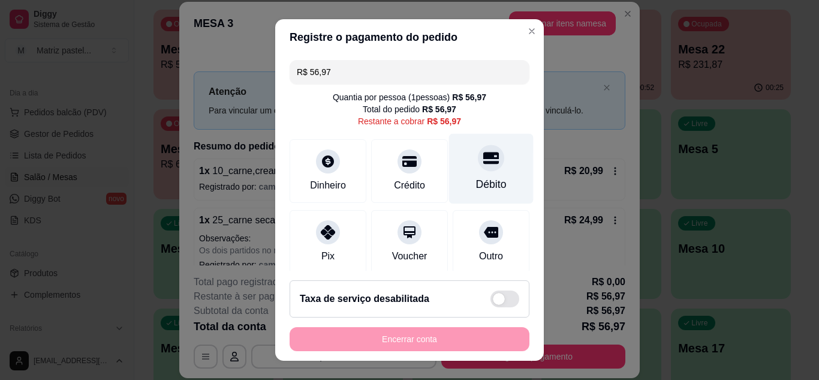
click at [465, 174] on div "Débito" at bounding box center [491, 168] width 85 height 70
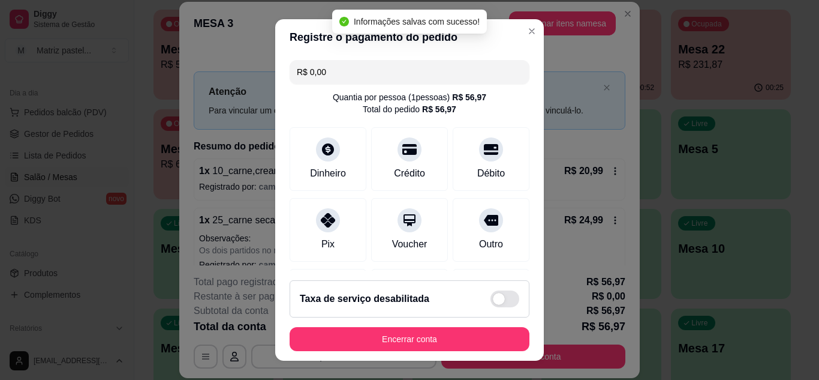
type input "R$ 0,00"
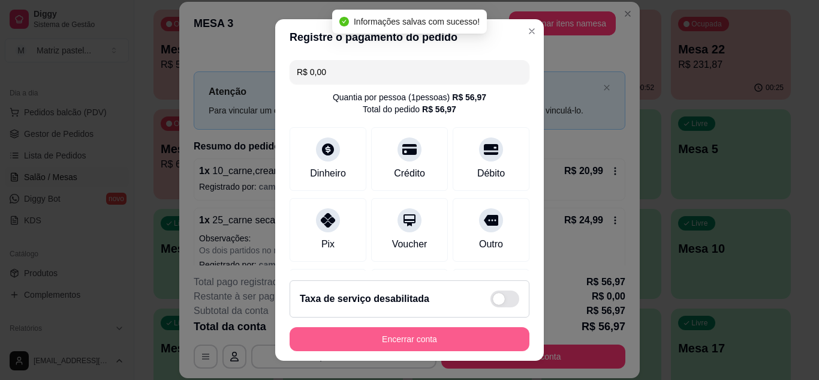
click at [422, 339] on button "Encerrar conta" at bounding box center [410, 339] width 240 height 24
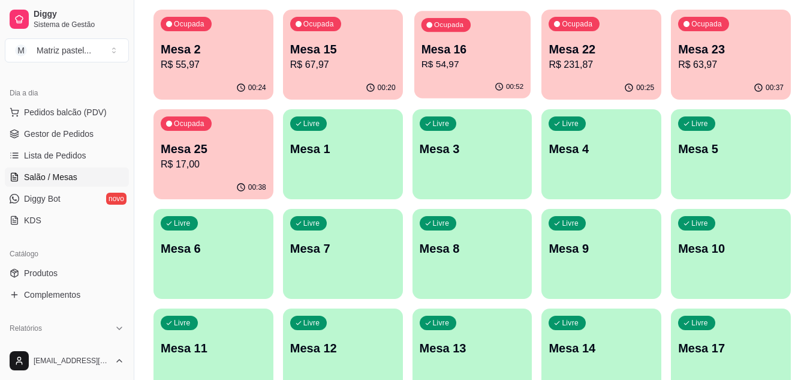
click at [474, 77] on div "00:52" at bounding box center [472, 87] width 116 height 23
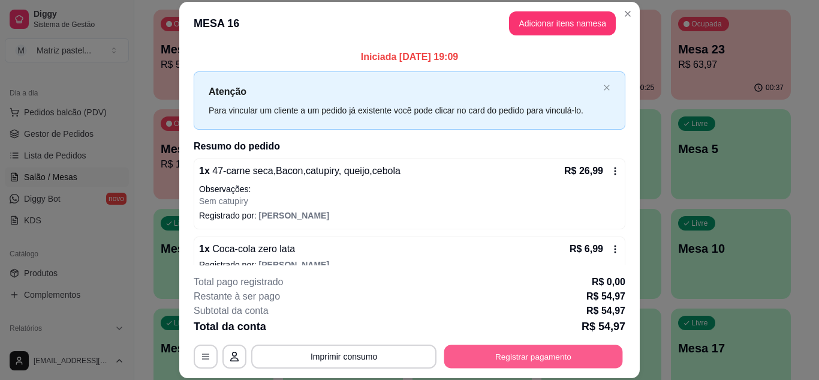
click at [537, 353] on button "Registrar pagamento" at bounding box center [533, 355] width 179 height 23
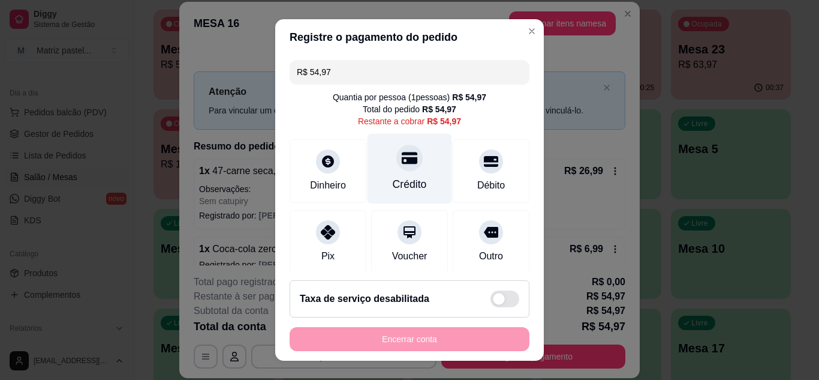
click at [405, 162] on div at bounding box center [409, 158] width 26 height 26
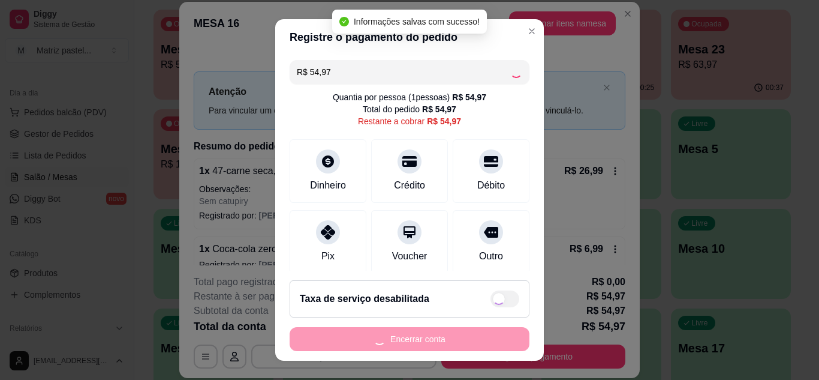
type input "R$ 0,00"
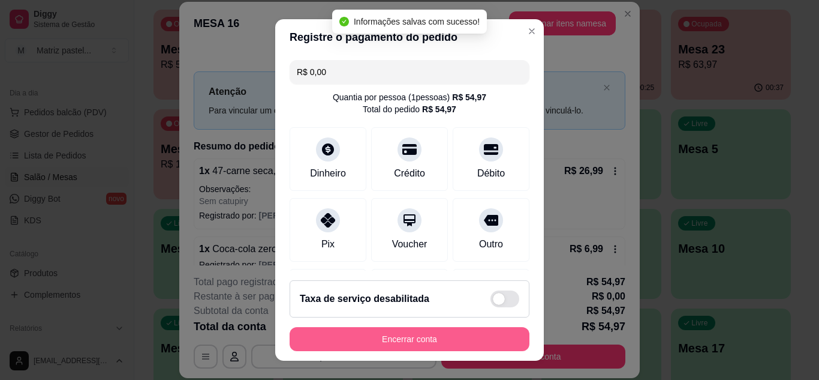
click at [429, 330] on button "Encerrar conta" at bounding box center [410, 339] width 240 height 24
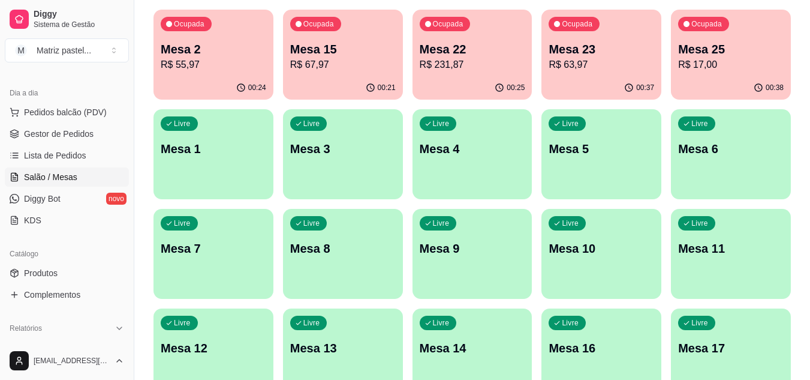
click at [472, 77] on div "00:25" at bounding box center [473, 87] width 120 height 23
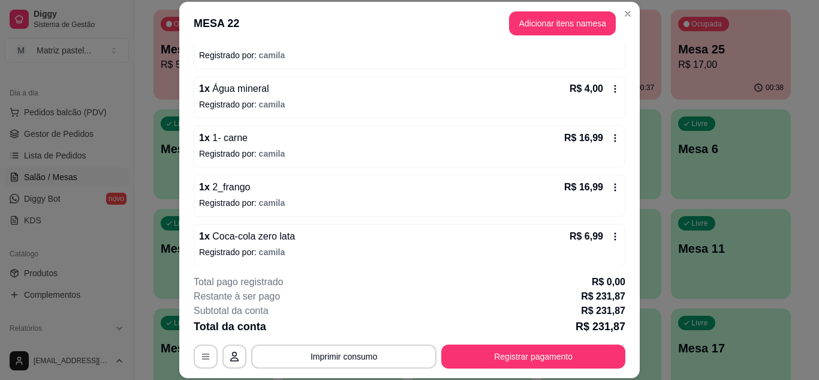
scroll to position [715, 0]
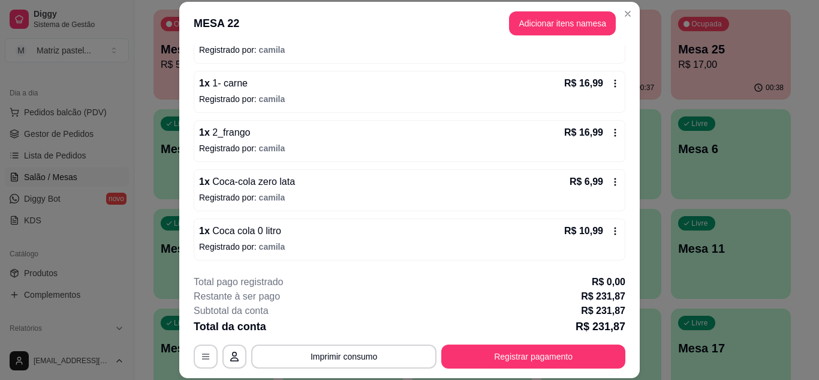
click at [597, 188] on div "R$ 6,99" at bounding box center [595, 181] width 50 height 14
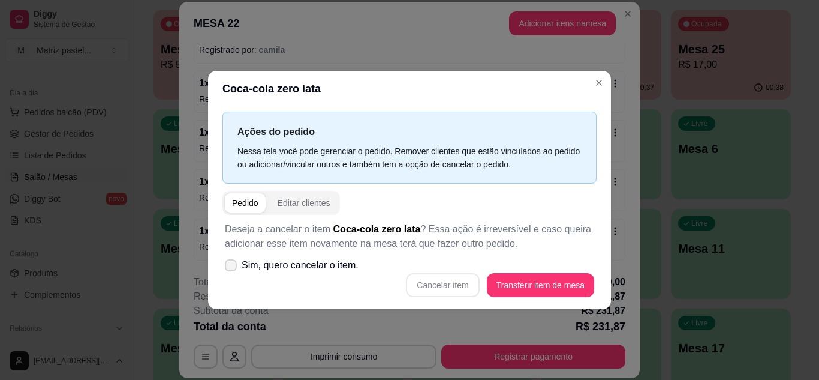
click at [288, 274] on label "Sim, quero cancelar o item." at bounding box center [291, 265] width 143 height 24
click at [232, 274] on input "Sim, quero cancelar o item." at bounding box center [228, 271] width 8 height 8
checkbox input "true"
click at [428, 285] on button "Cancelar item" at bounding box center [442, 285] width 73 height 24
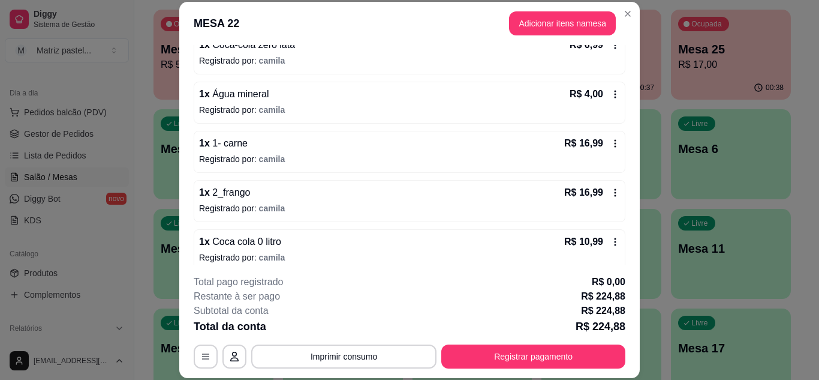
scroll to position [595, 0]
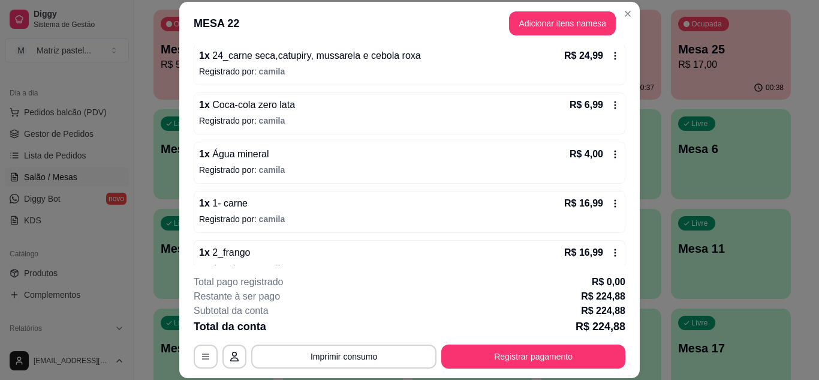
click at [595, 107] on div "R$ 6,99" at bounding box center [595, 105] width 50 height 14
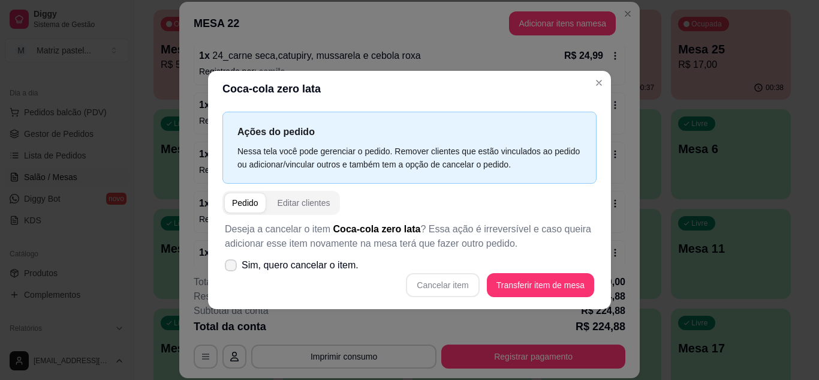
click at [273, 273] on label "Sim, quero cancelar o item." at bounding box center [291, 265] width 143 height 24
click at [232, 273] on input "Sim, quero cancelar o item." at bounding box center [228, 271] width 8 height 8
checkbox input "true"
click at [420, 282] on button "Cancelar item" at bounding box center [442, 285] width 73 height 24
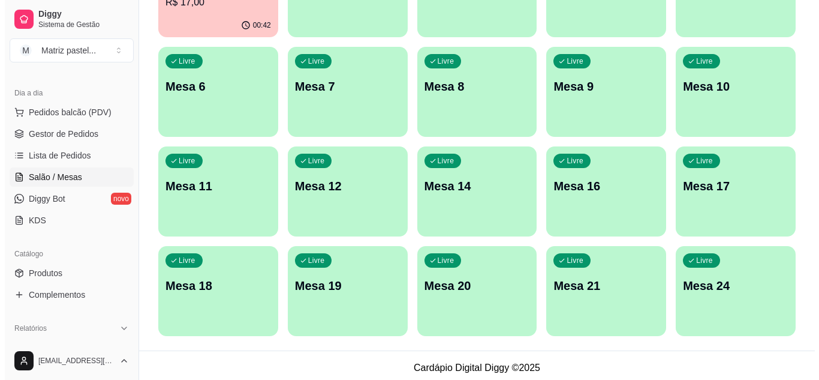
scroll to position [287, 0]
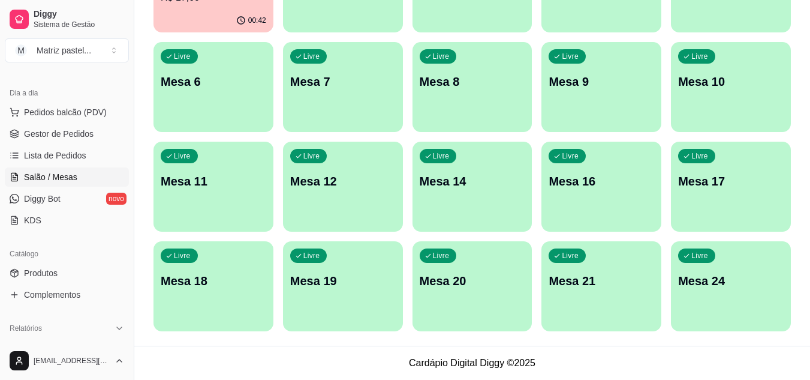
click at [717, 270] on div "Livre Mesa 24" at bounding box center [731, 279] width 120 height 76
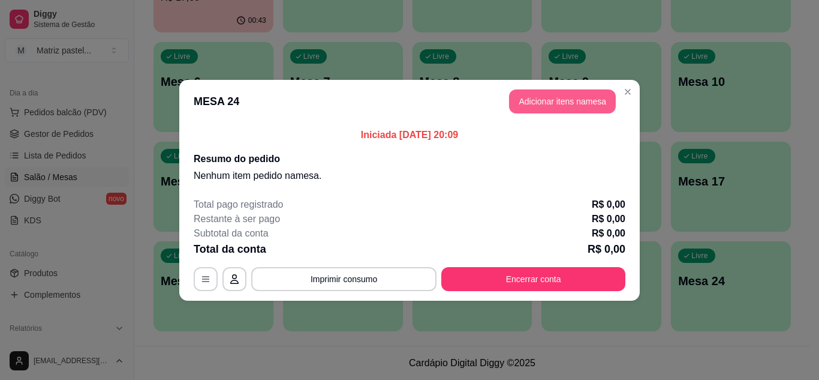
click at [570, 101] on button "Adicionar itens na mesa" at bounding box center [562, 101] width 107 height 24
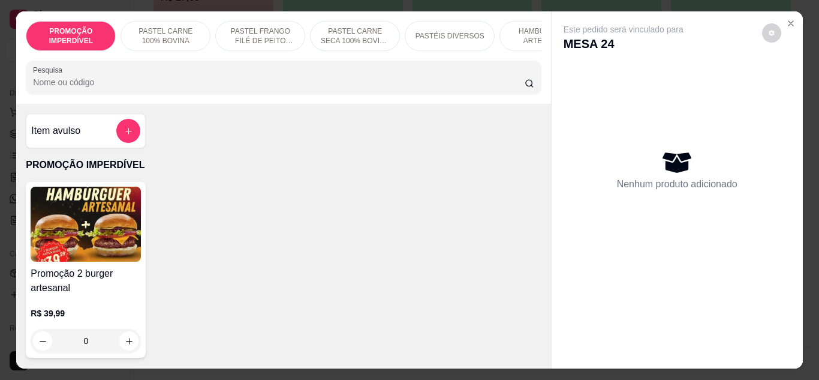
click at [128, 339] on div "0" at bounding box center [86, 341] width 110 height 24
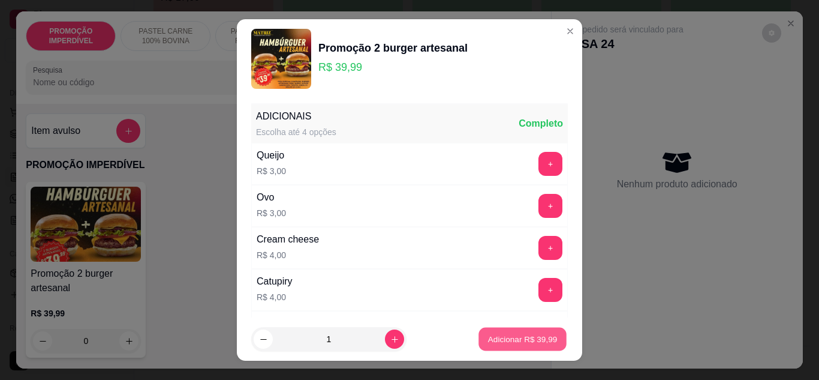
click at [488, 337] on p "Adicionar R$ 39,99" at bounding box center [523, 338] width 70 height 11
type input "1"
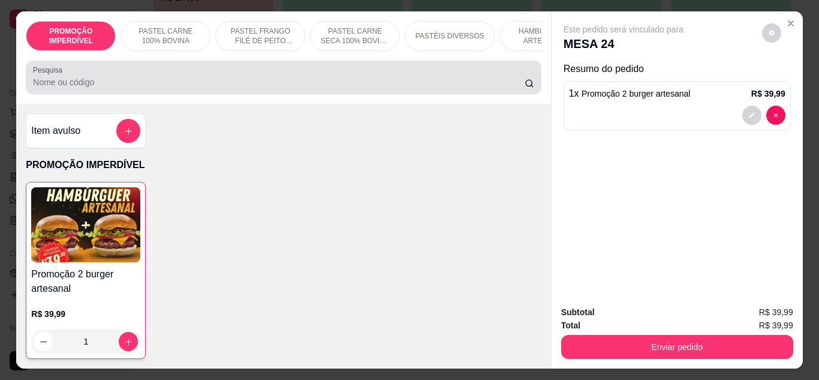
click at [225, 86] on input "Pesquisa" at bounding box center [279, 82] width 492 height 12
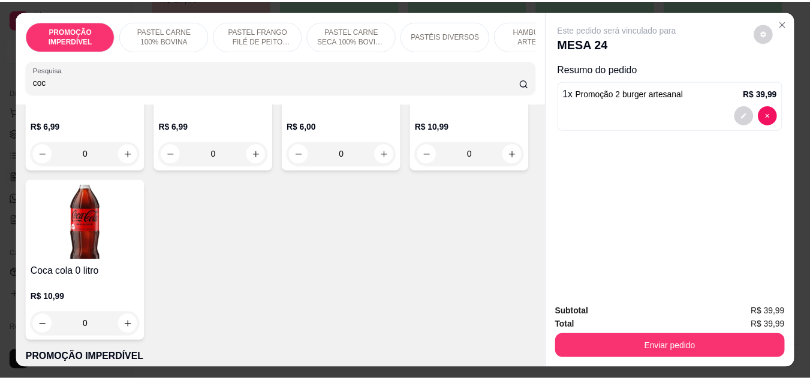
scroll to position [180, 0]
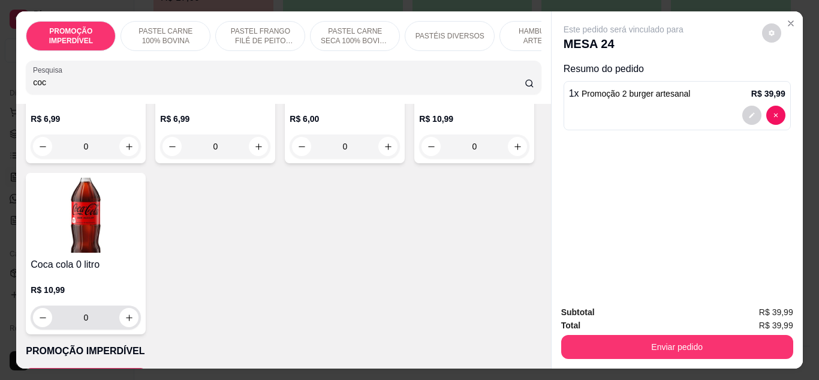
type input "coc"
click at [139, 316] on button "increase-product-quantity" at bounding box center [129, 317] width 19 height 19
type input "1"
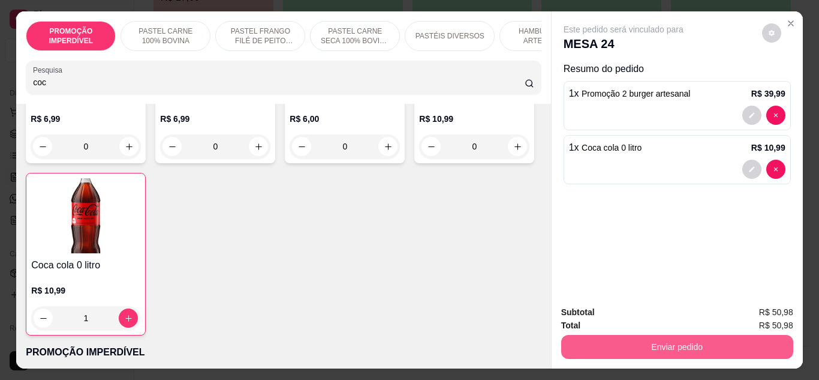
click at [626, 344] on button "Enviar pedido" at bounding box center [677, 347] width 232 height 24
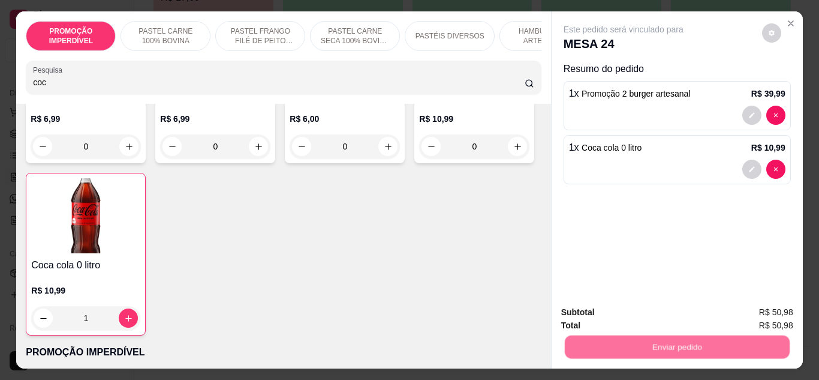
click at [628, 310] on button "Não registrar e enviar pedido" at bounding box center [637, 312] width 125 height 23
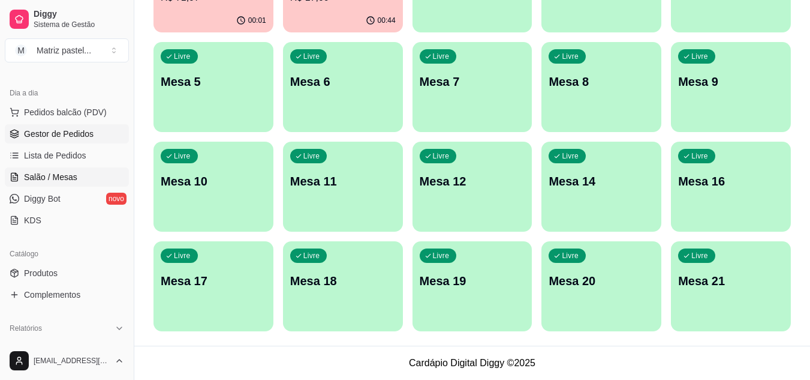
click at [71, 140] on link "Gestor de Pedidos" at bounding box center [67, 133] width 124 height 19
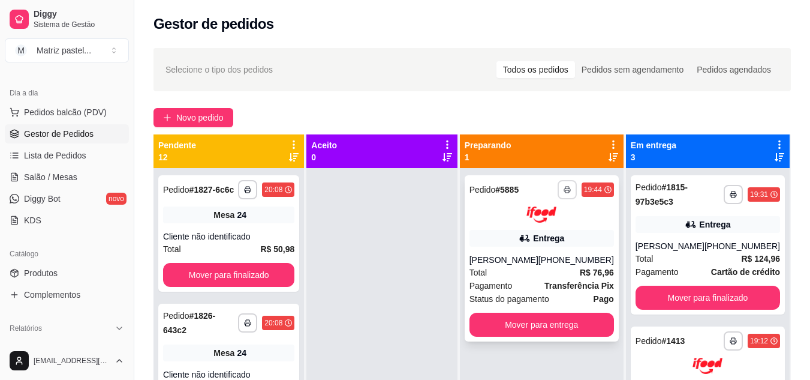
scroll to position [34, 0]
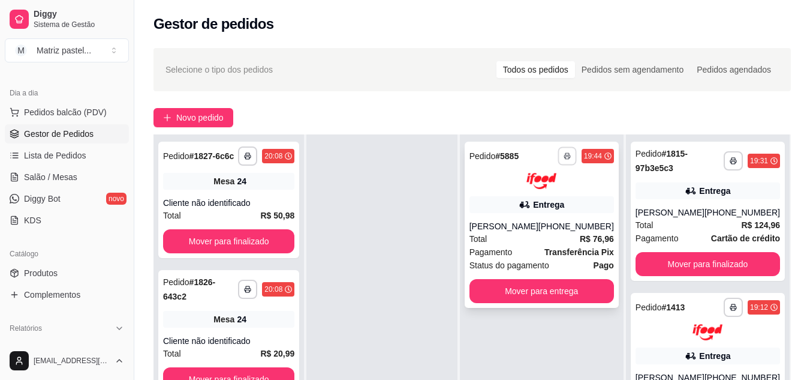
click at [562, 156] on button "button" at bounding box center [567, 155] width 19 height 19
click at [543, 197] on button "IMPRESSORA" at bounding box center [535, 197] width 87 height 19
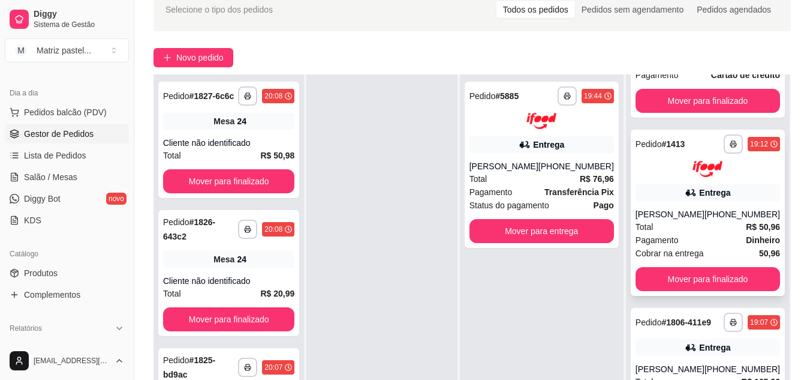
scroll to position [125, 0]
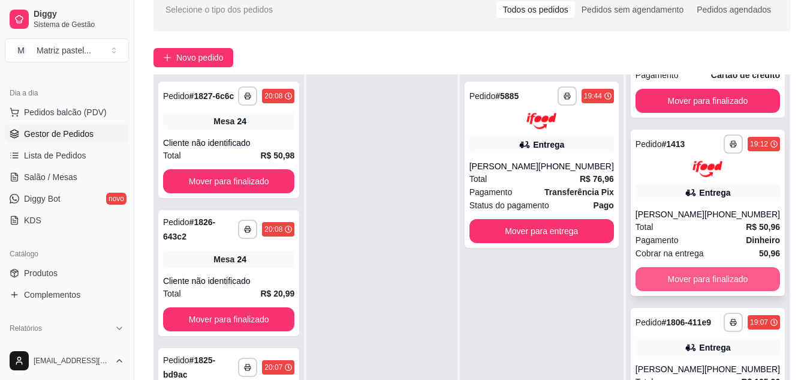
click at [695, 267] on button "Mover para finalizado" at bounding box center [708, 279] width 145 height 24
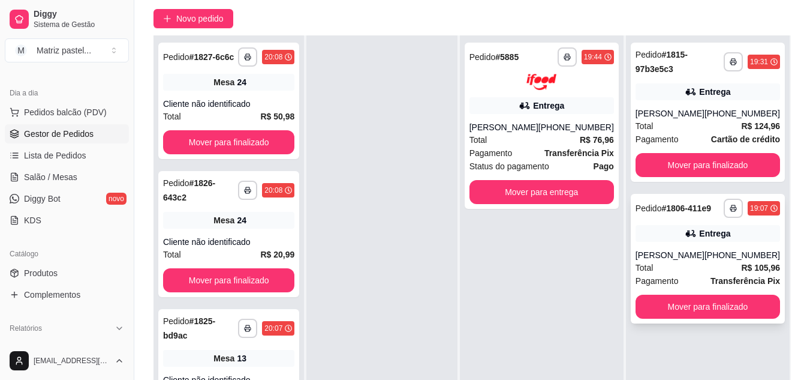
scroll to position [120, 0]
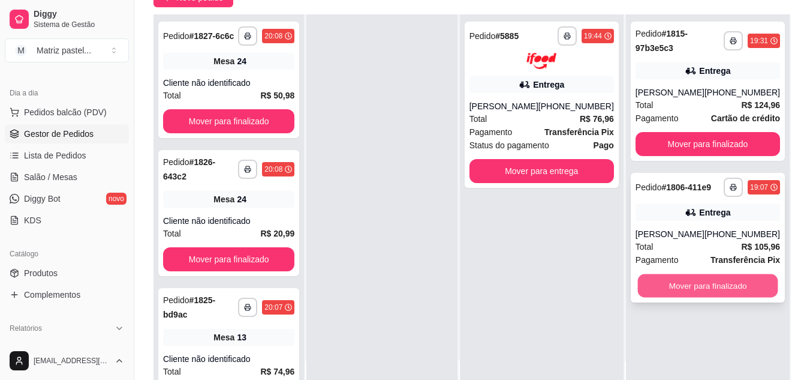
click at [693, 279] on button "Mover para finalizado" at bounding box center [707, 285] width 140 height 23
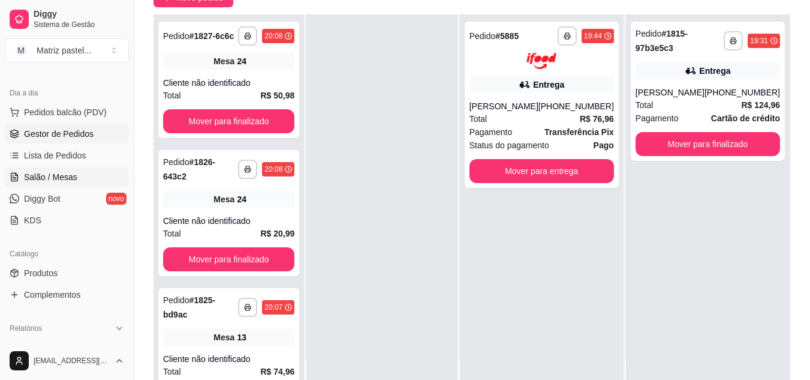
click at [67, 176] on span "Salão / Mesas" at bounding box center [50, 177] width 53 height 12
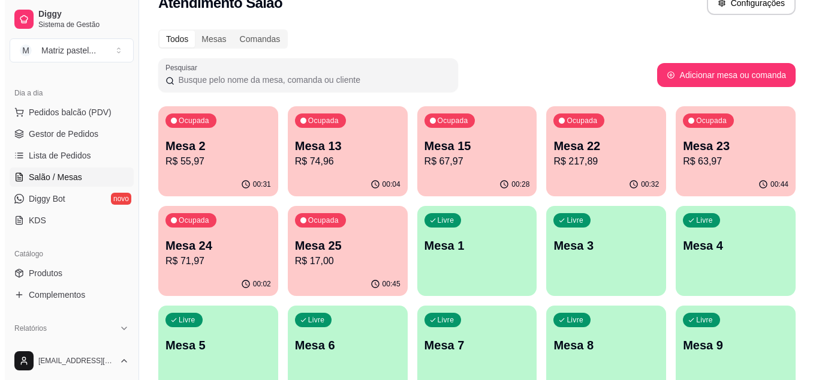
scroll to position [60, 0]
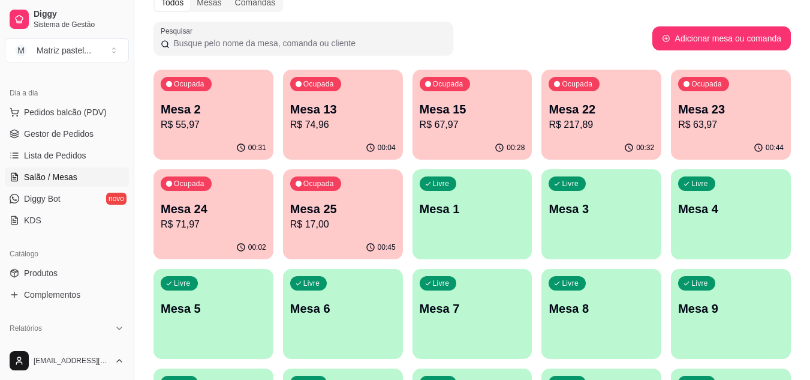
click at [697, 130] on p "R$ 63,97" at bounding box center [731, 125] width 106 height 14
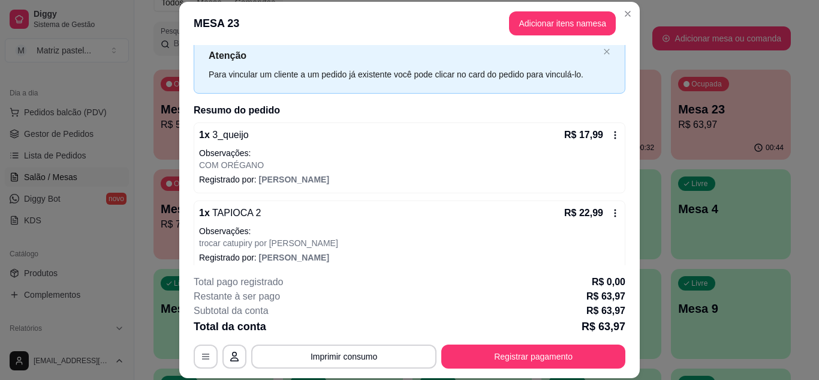
scroll to position [96, 0]
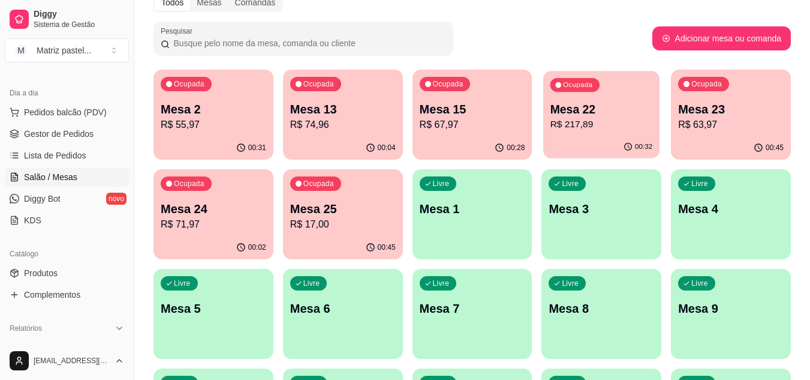
click at [576, 109] on p "Mesa 22" at bounding box center [601, 109] width 103 height 16
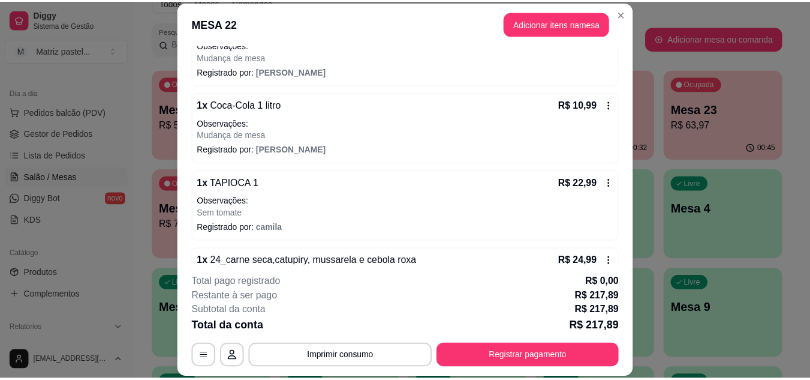
scroll to position [420, 0]
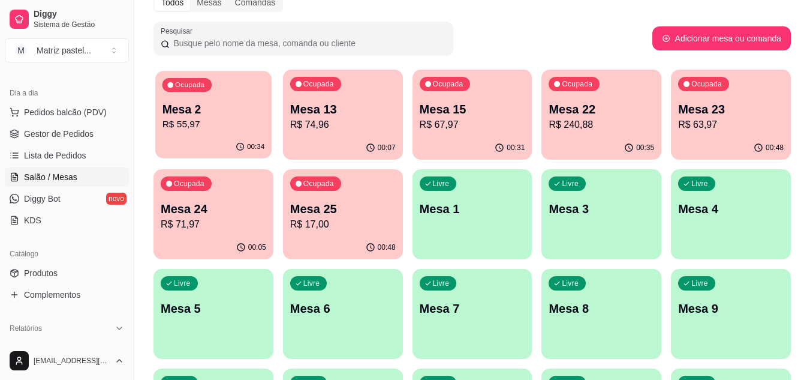
click at [206, 134] on div "Ocupada Mesa 2 R$ 55,97" at bounding box center [213, 103] width 116 height 65
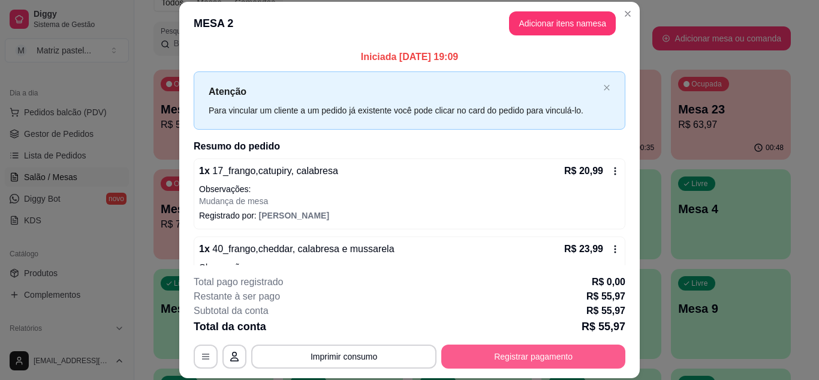
click at [526, 360] on button "Registrar pagamento" at bounding box center [533, 356] width 184 height 24
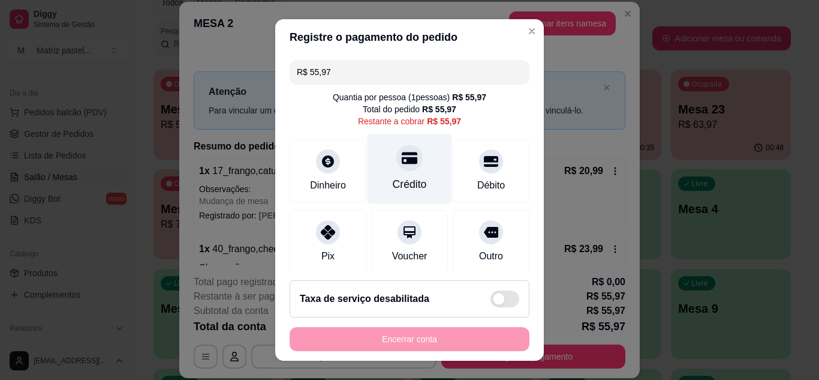
click at [401, 167] on div at bounding box center [409, 158] width 26 height 26
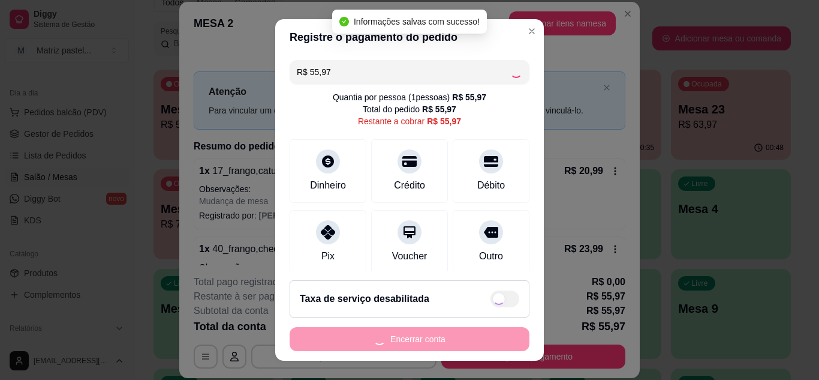
type input "R$ 0,00"
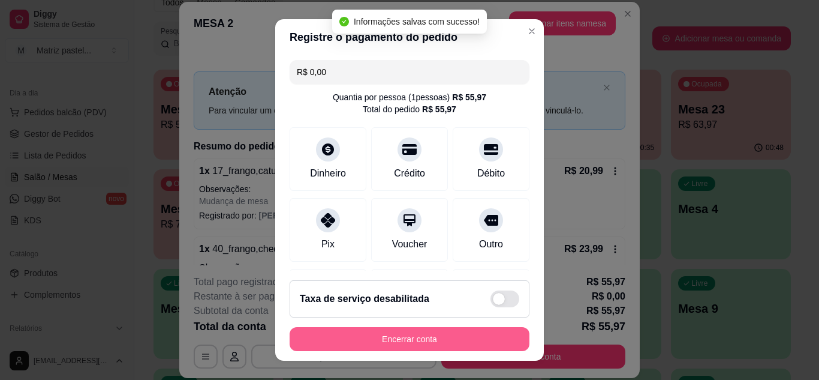
click at [401, 338] on button "Encerrar conta" at bounding box center [410, 339] width 240 height 24
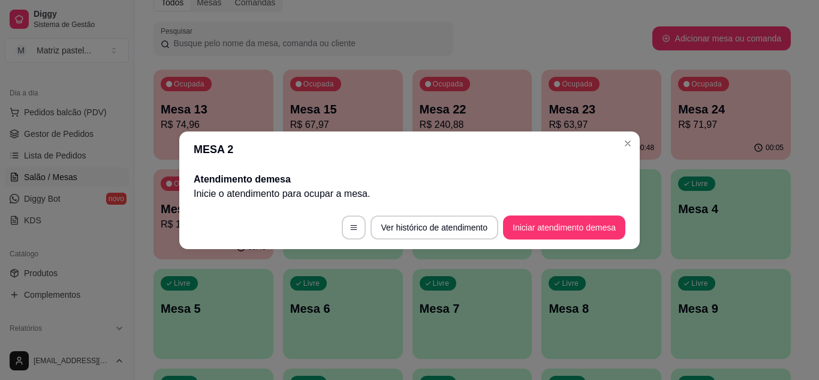
click at [633, 152] on header "MESA 2" at bounding box center [409, 149] width 461 height 36
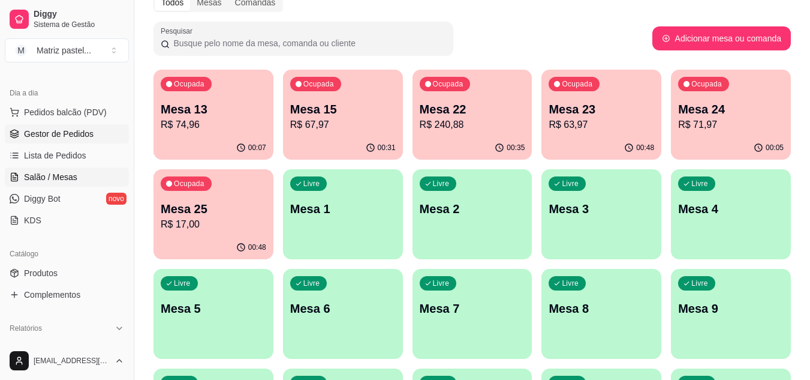
click at [44, 125] on link "Gestor de Pedidos" at bounding box center [67, 133] width 124 height 19
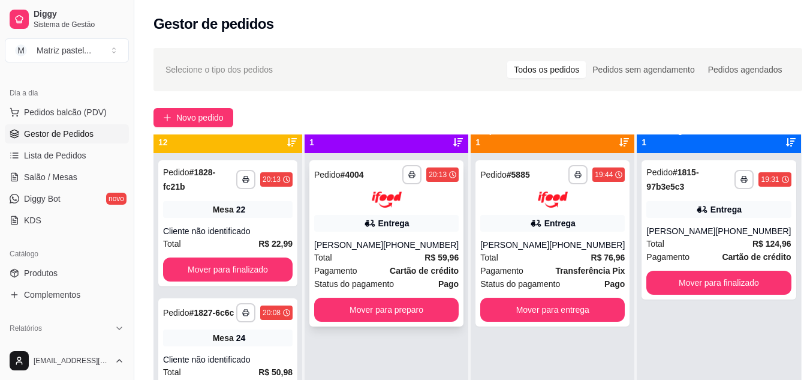
scroll to position [34, 0]
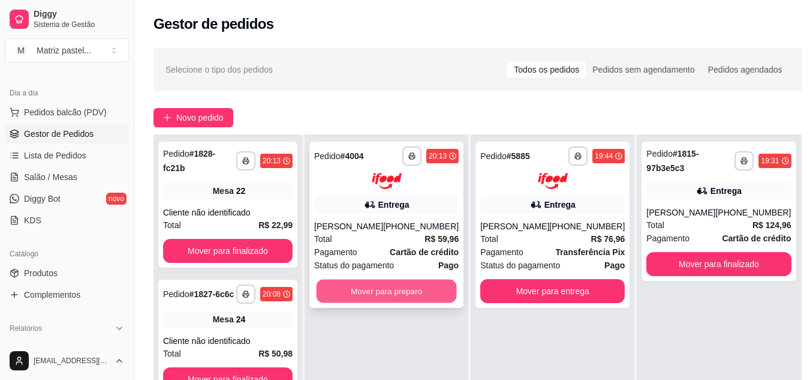
click at [395, 298] on button "Mover para preparo" at bounding box center [387, 290] width 140 height 23
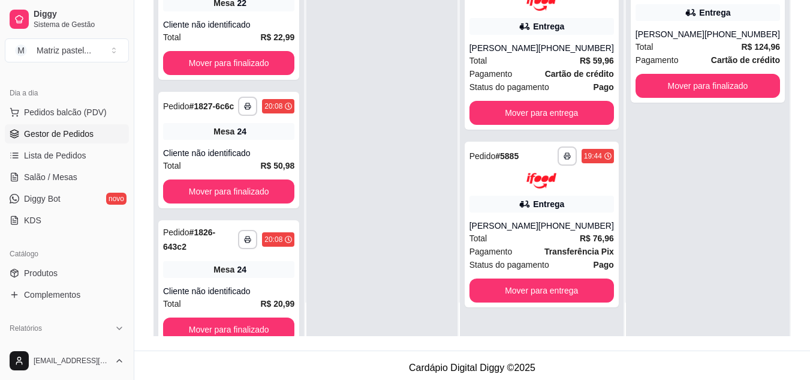
scroll to position [180, 0]
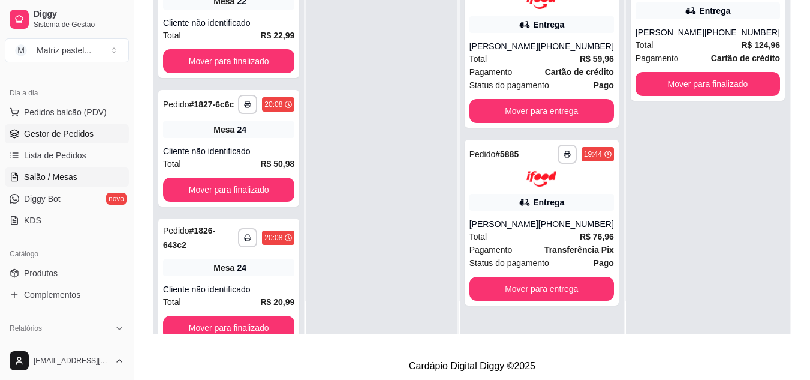
click at [41, 175] on span "Salão / Mesas" at bounding box center [50, 177] width 53 height 12
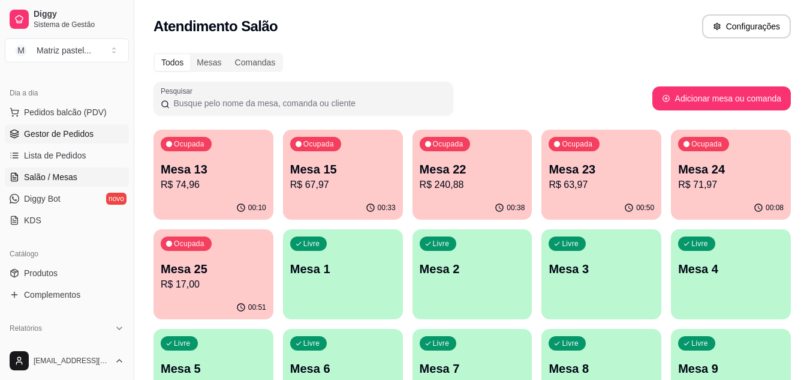
click at [68, 142] on link "Gestor de Pedidos" at bounding box center [67, 133] width 124 height 19
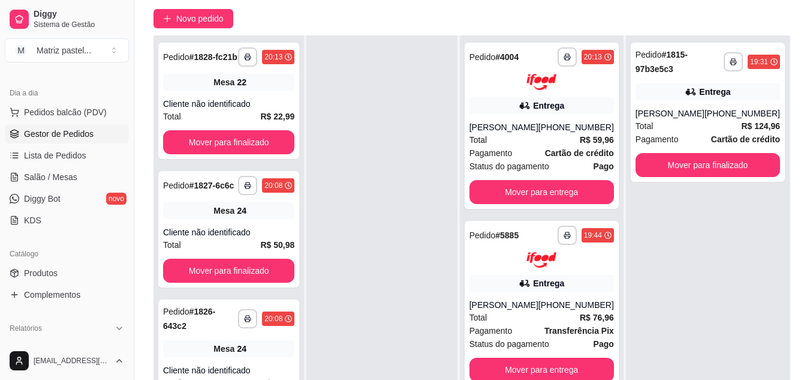
scroll to position [120, 0]
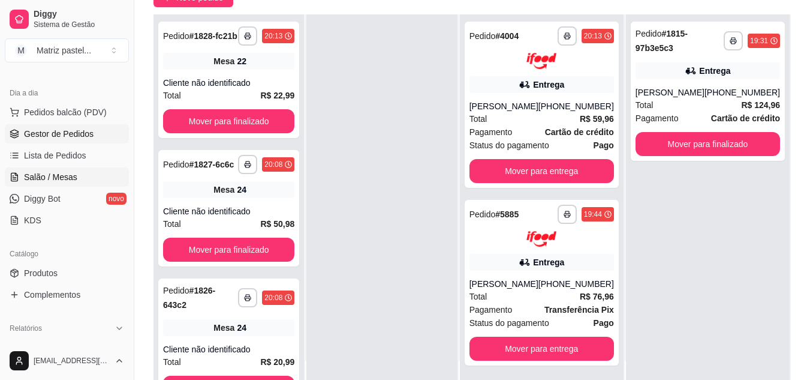
click at [65, 173] on span "Salão / Mesas" at bounding box center [50, 177] width 53 height 12
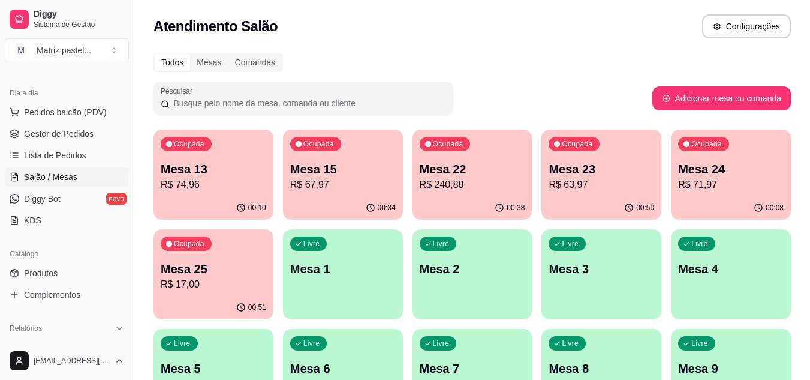
click at [453, 193] on div "Ocupada Mesa 22 R$ 240,88" at bounding box center [473, 163] width 120 height 67
click at [327, 198] on div "00:34" at bounding box center [343, 207] width 120 height 23
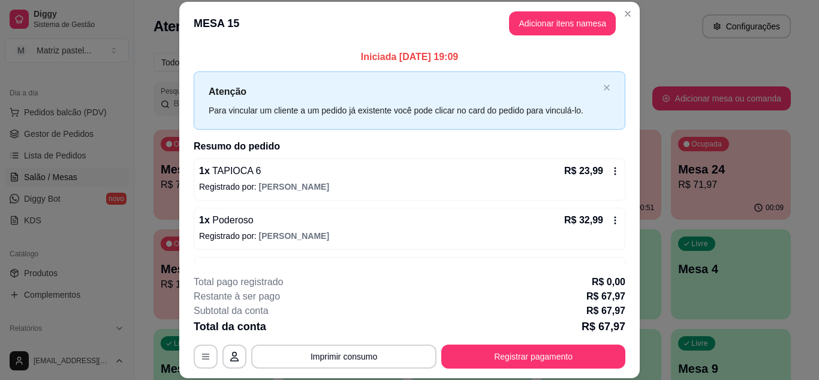
scroll to position [38, 0]
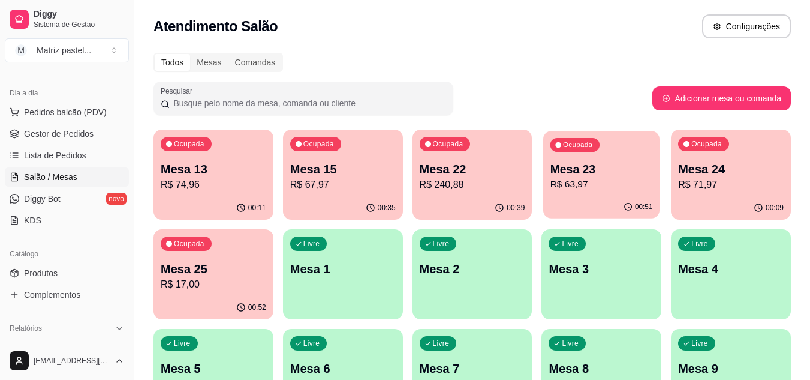
click at [597, 152] on div "Ocupada Mesa 23 R$ 63,97" at bounding box center [601, 163] width 116 height 65
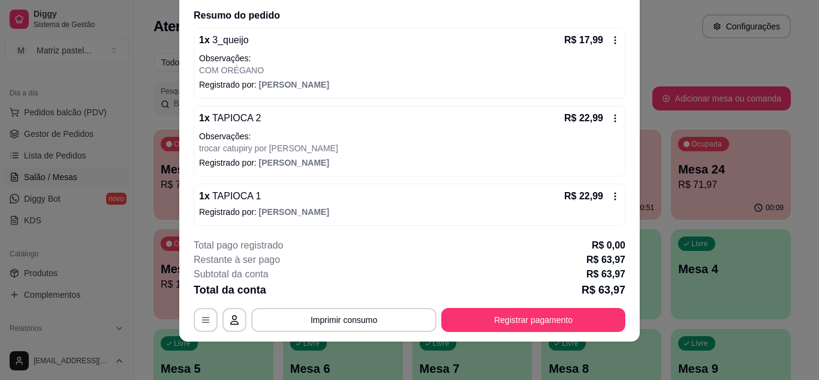
scroll to position [96, 0]
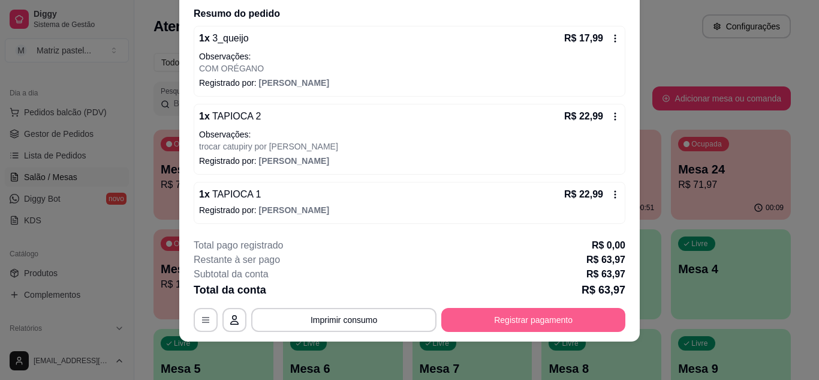
click at [549, 313] on button "Registrar pagamento" at bounding box center [533, 320] width 184 height 24
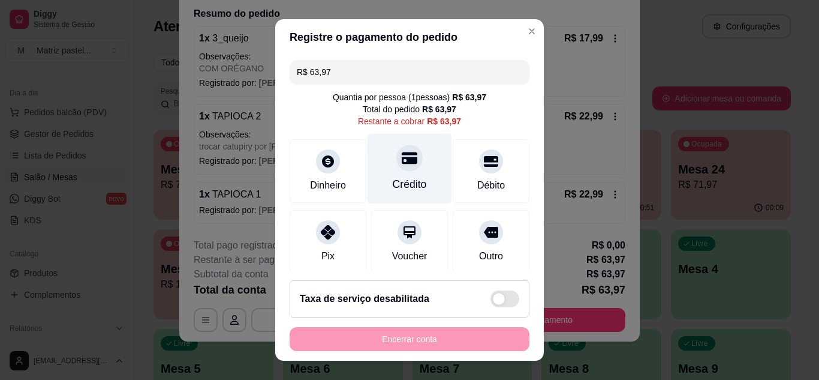
click at [402, 162] on icon at bounding box center [410, 158] width 16 height 12
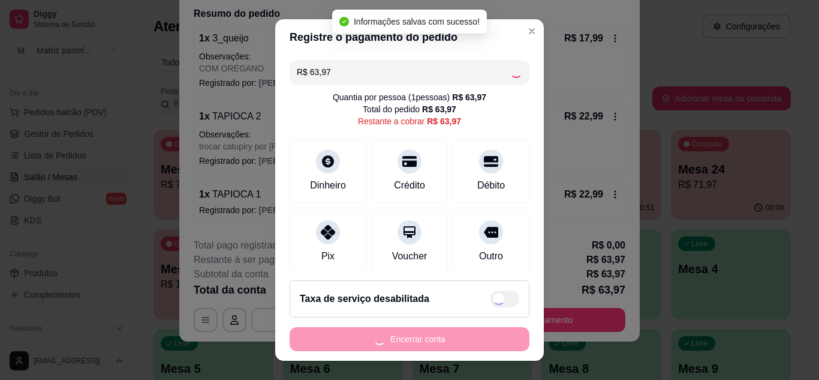
type input "R$ 0,00"
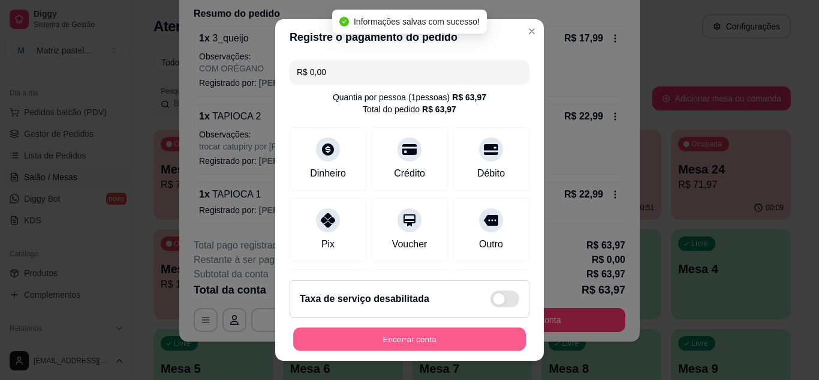
click at [383, 341] on button "Encerrar conta" at bounding box center [409, 338] width 233 height 23
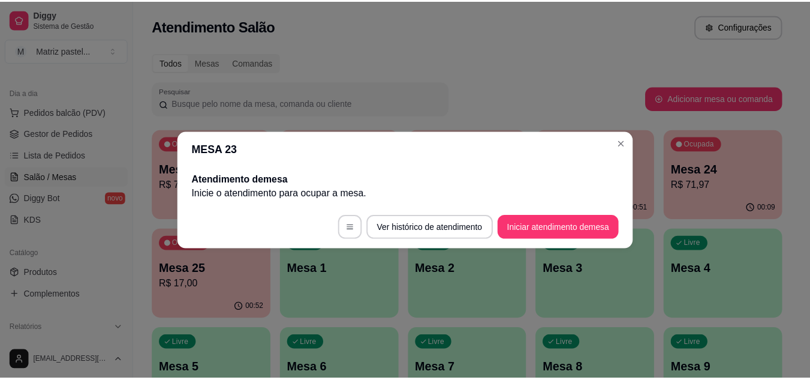
scroll to position [0, 0]
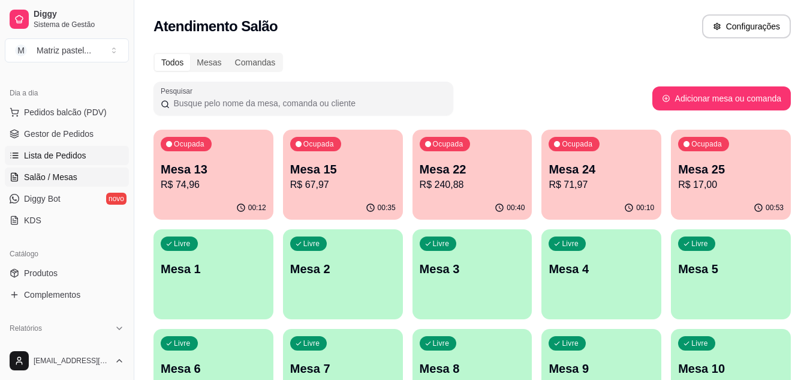
click at [71, 154] on span "Lista de Pedidos" at bounding box center [55, 155] width 62 height 12
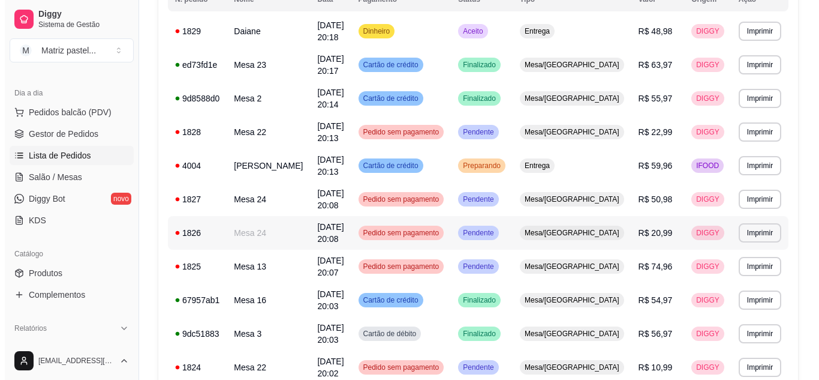
scroll to position [180, 0]
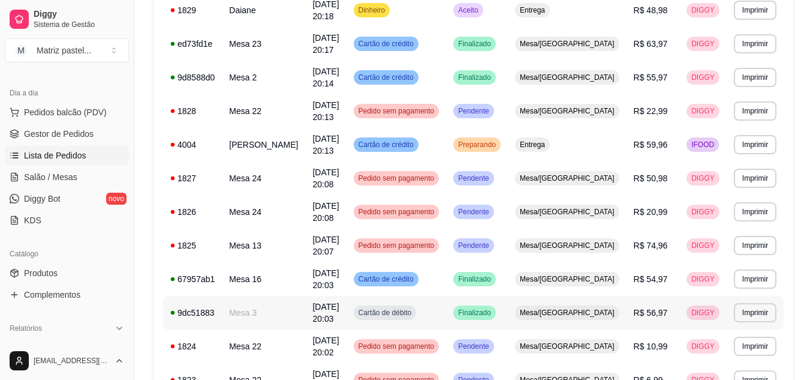
click at [312, 302] on span "[DATE] 20:03" at bounding box center [325, 313] width 26 height 22
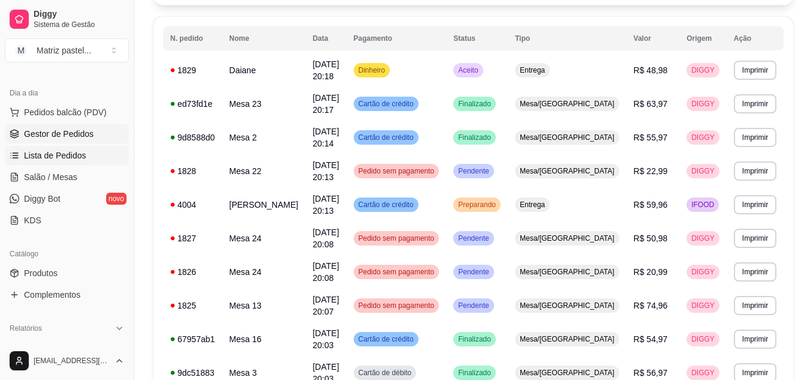
click at [41, 135] on span "Gestor de Pedidos" at bounding box center [59, 134] width 70 height 12
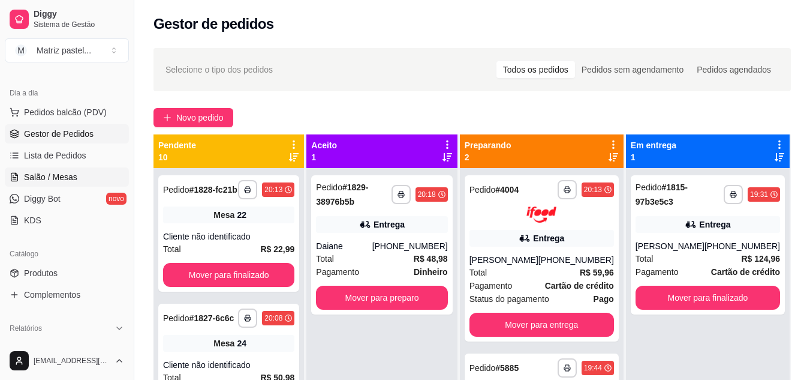
click at [72, 179] on span "Salão / Mesas" at bounding box center [50, 177] width 53 height 12
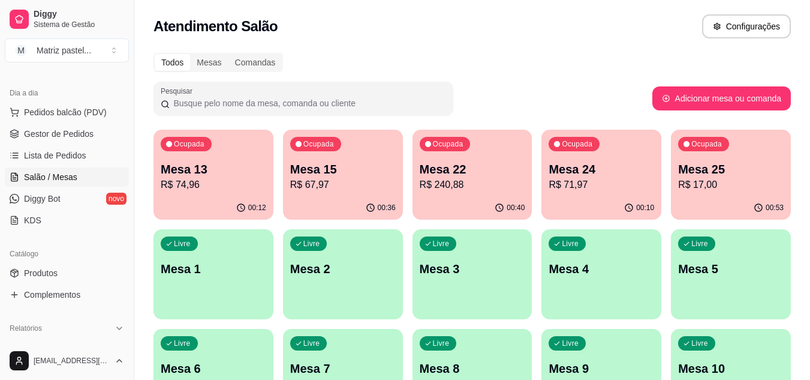
click at [613, 191] on p "R$ 71,97" at bounding box center [602, 184] width 106 height 14
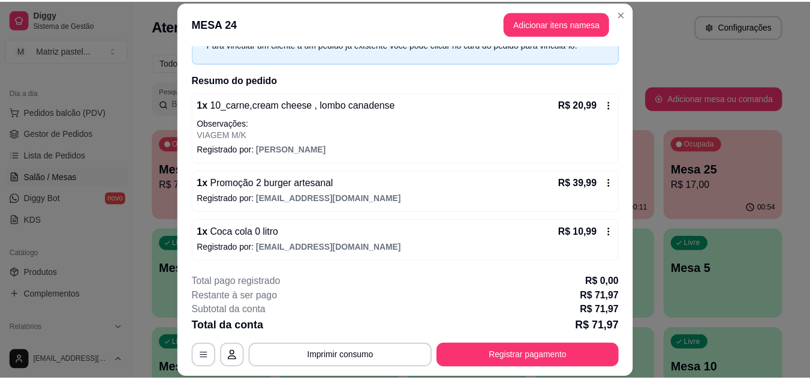
scroll to position [67, 0]
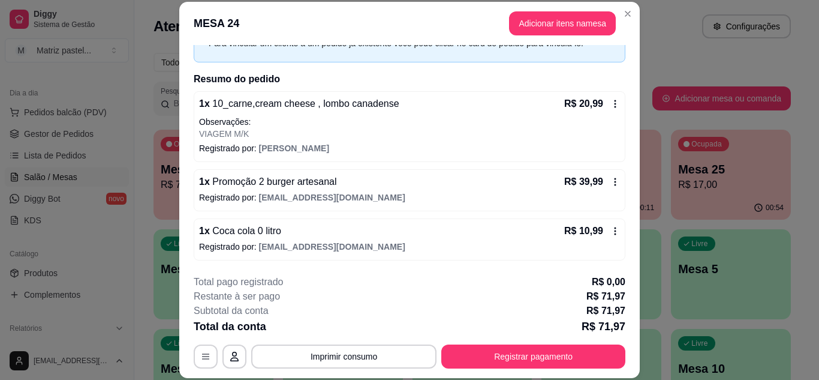
click at [610, 107] on icon at bounding box center [615, 104] width 10 height 10
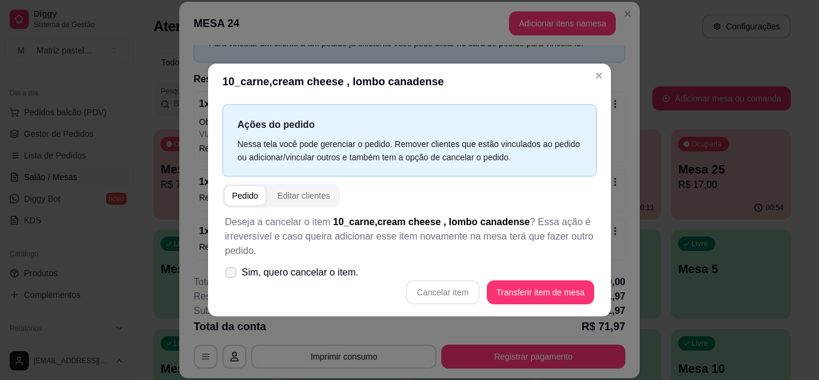
click at [326, 262] on label "Sim, quero cancelar o item." at bounding box center [291, 272] width 143 height 24
click at [232, 274] on input "Sim, quero cancelar o item." at bounding box center [228, 278] width 8 height 8
checkbox input "true"
click at [426, 295] on button "Cancelar item" at bounding box center [442, 292] width 73 height 24
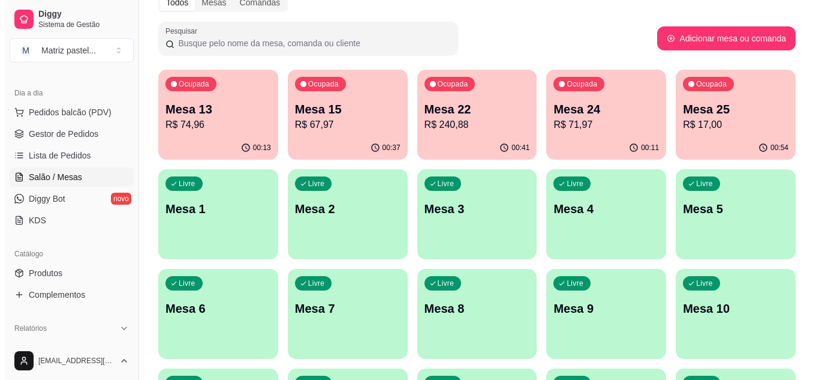
scroll to position [0, 0]
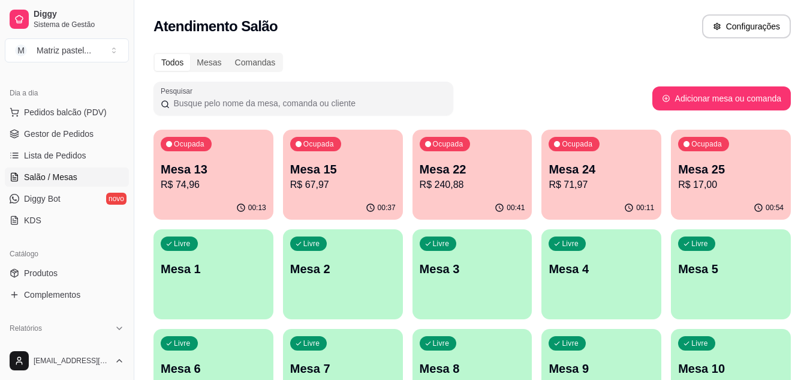
click at [600, 159] on div "Ocupada Mesa 24 R$ 71,97" at bounding box center [601, 163] width 120 height 67
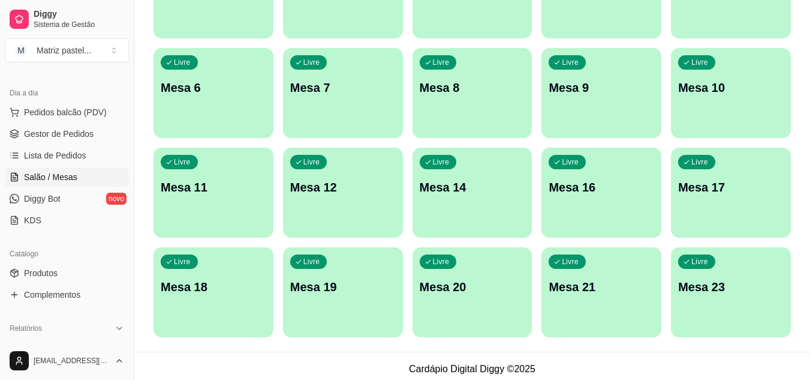
scroll to position [287, 0]
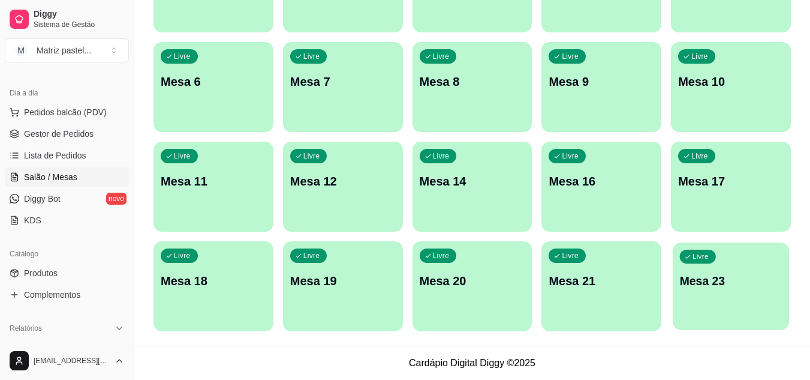
click at [699, 284] on p "Mesa 23" at bounding box center [731, 281] width 103 height 16
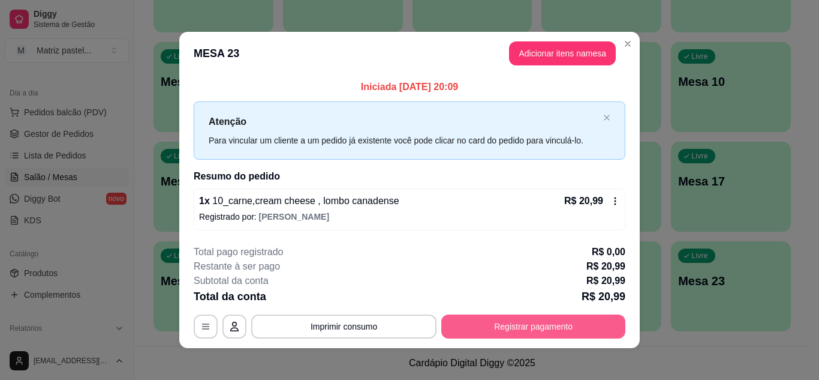
click at [520, 339] on footer "**********" at bounding box center [409, 291] width 461 height 113
click at [517, 332] on button "Registrar pagamento" at bounding box center [533, 326] width 184 height 24
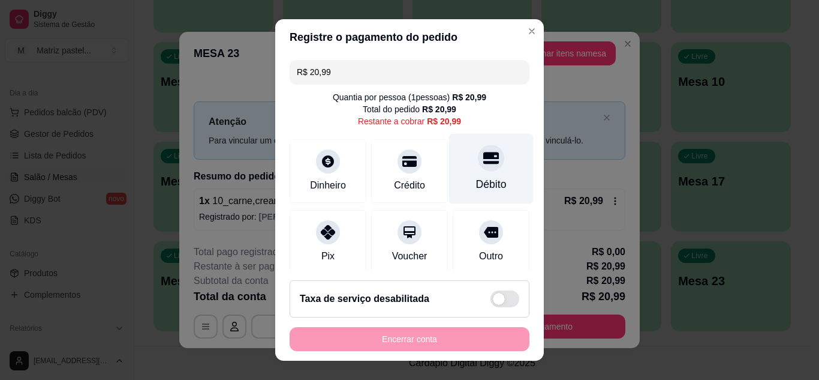
click at [467, 171] on div "Débito" at bounding box center [491, 168] width 85 height 70
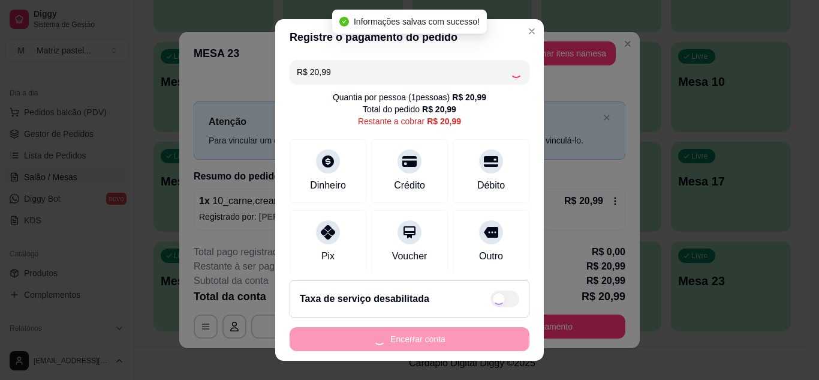
type input "R$ 0,00"
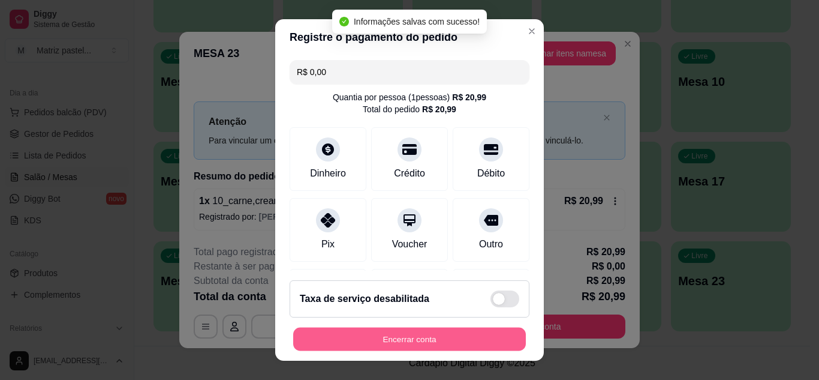
click at [413, 341] on button "Encerrar conta" at bounding box center [409, 338] width 233 height 23
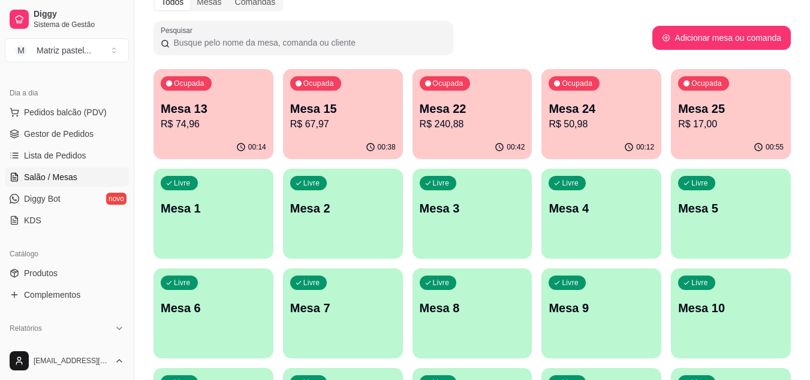
scroll to position [47, 0]
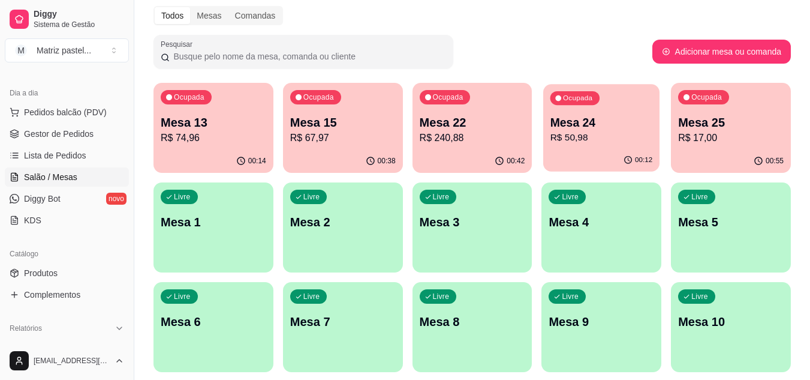
click at [584, 148] on div "Ocupada Mesa 24 R$ 50,98" at bounding box center [601, 116] width 116 height 65
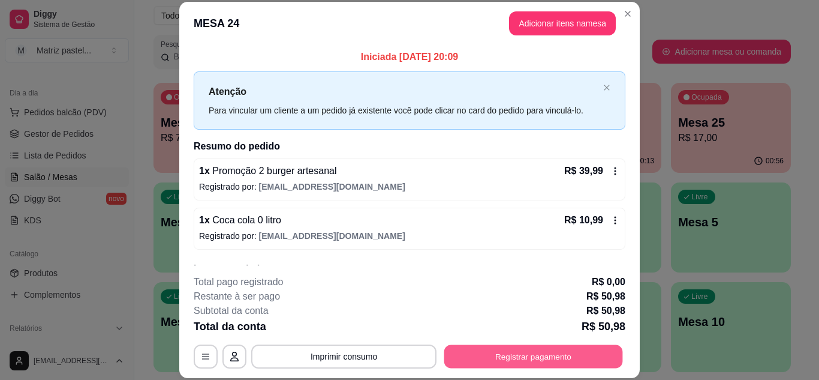
click at [520, 350] on button "Registrar pagamento" at bounding box center [533, 355] width 179 height 23
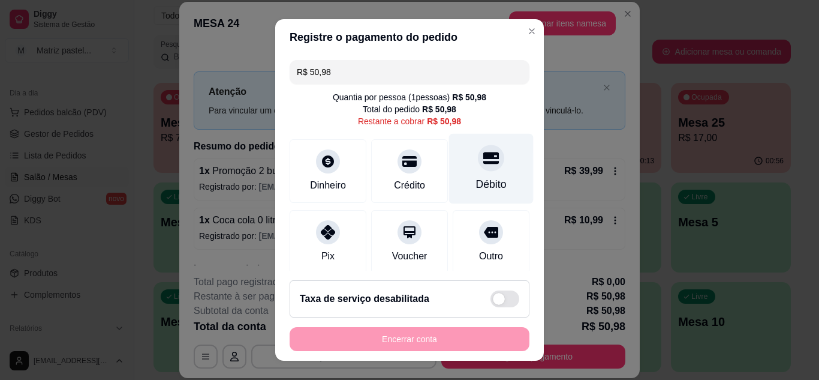
click at [483, 177] on div "Débito" at bounding box center [491, 184] width 31 height 16
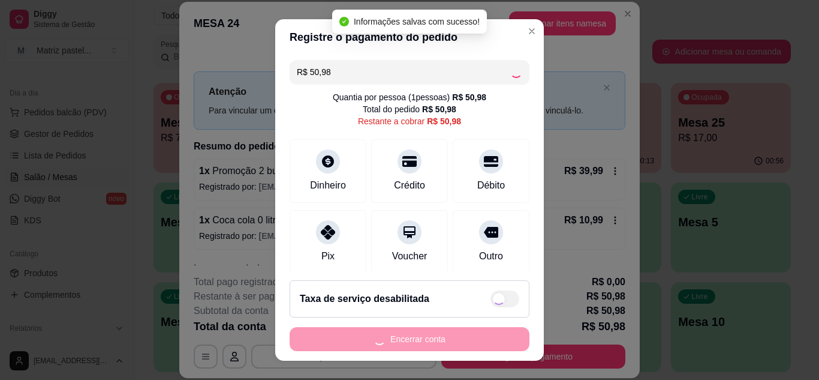
type input "R$ 0,00"
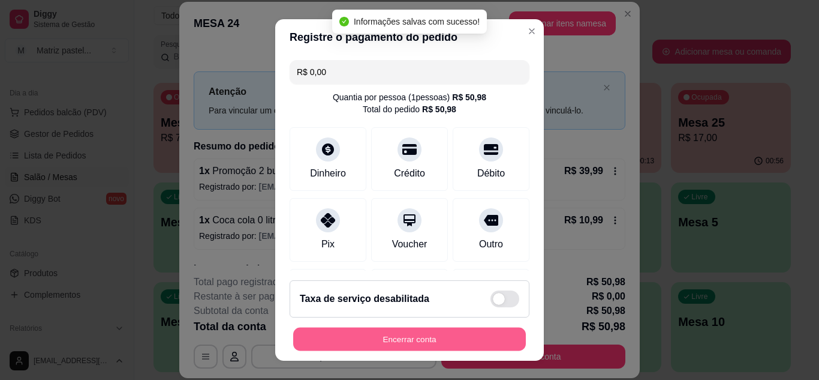
click at [402, 336] on button "Encerrar conta" at bounding box center [409, 338] width 233 height 23
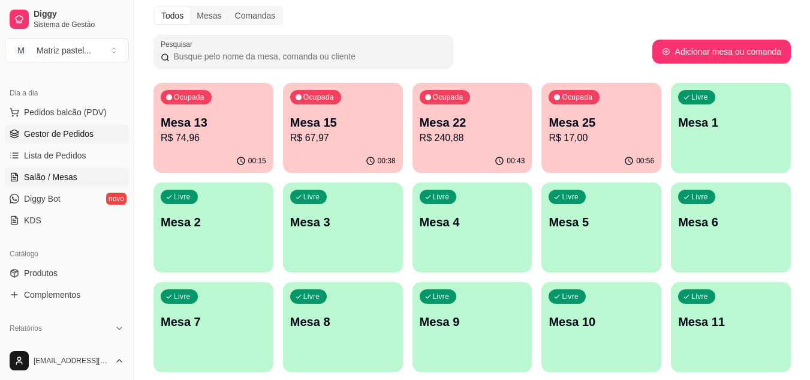
click at [94, 133] on link "Gestor de Pedidos" at bounding box center [67, 133] width 124 height 19
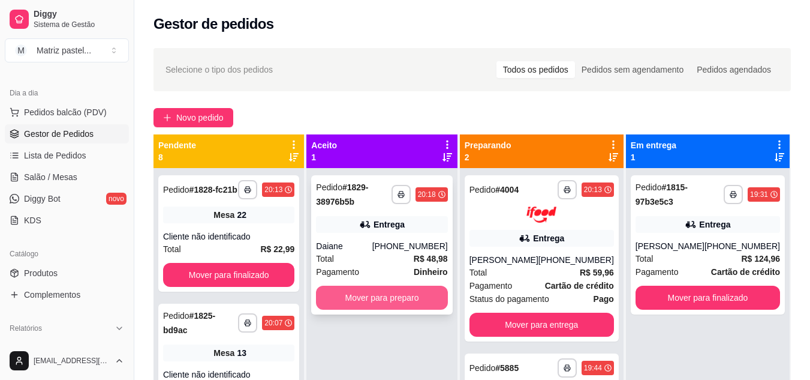
click at [434, 300] on button "Mover para preparo" at bounding box center [381, 297] width 131 height 24
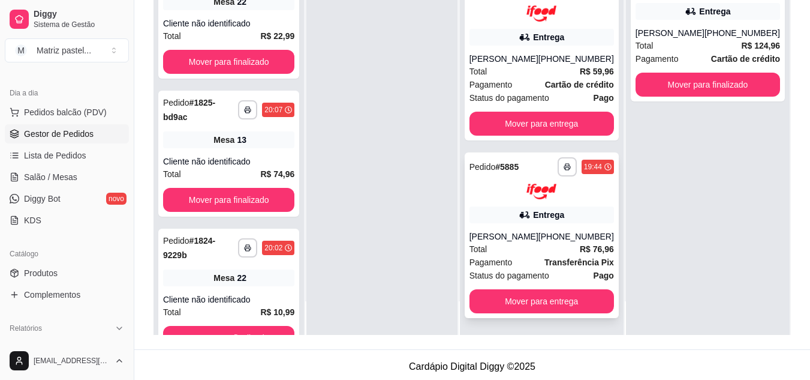
scroll to position [180, 0]
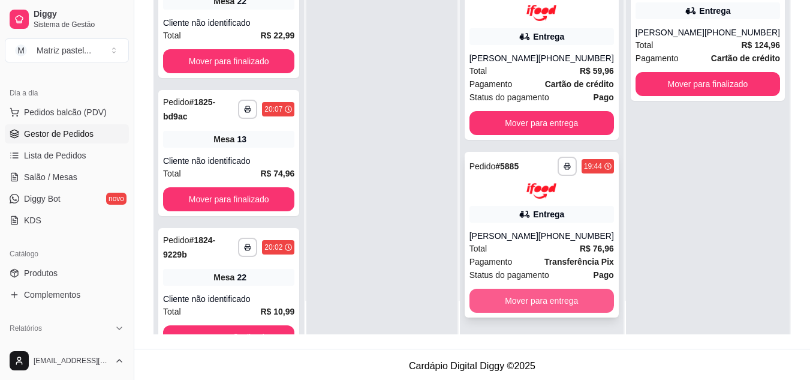
click at [517, 303] on button "Mover para entrega" at bounding box center [542, 300] width 145 height 24
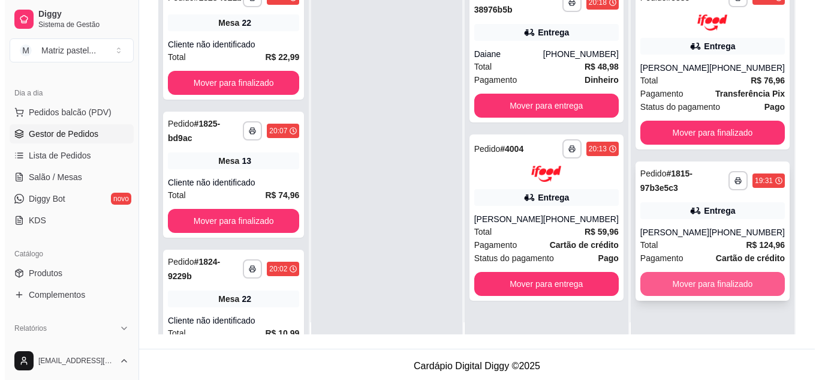
scroll to position [0, 0]
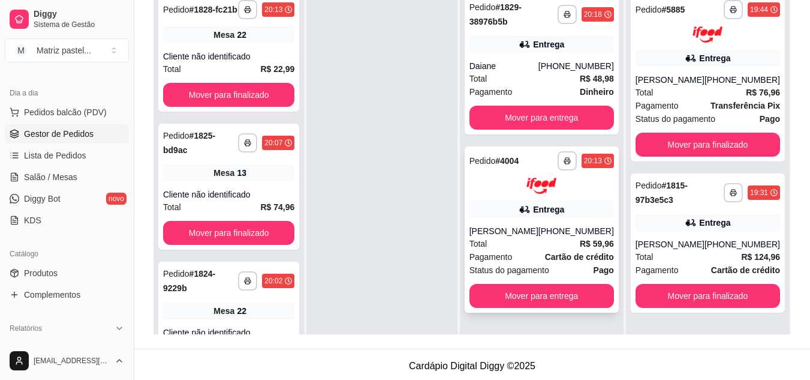
click at [581, 238] on span "R$ 59,96" at bounding box center [597, 243] width 34 height 13
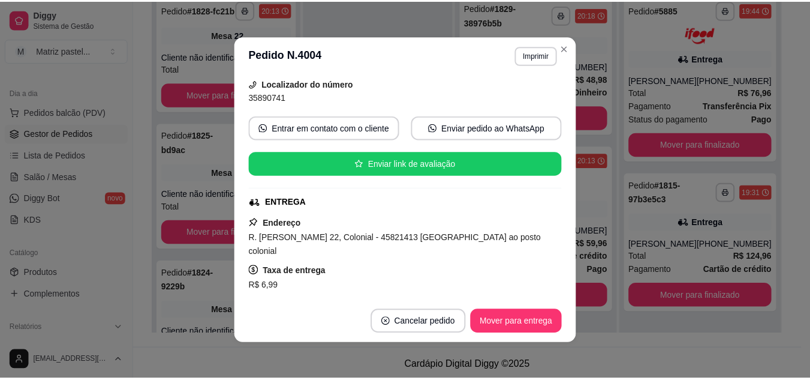
scroll to position [120, 0]
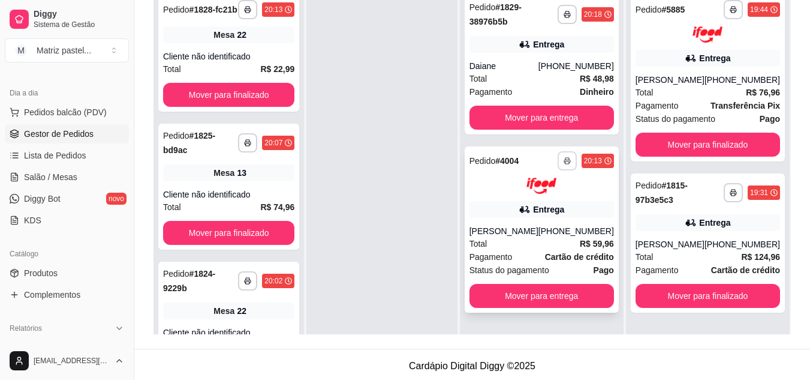
click at [568, 167] on button "button" at bounding box center [567, 160] width 19 height 19
click at [547, 200] on button "IMPRESSORA" at bounding box center [535, 202] width 87 height 19
click at [46, 182] on span "Salão / Mesas" at bounding box center [50, 177] width 53 height 12
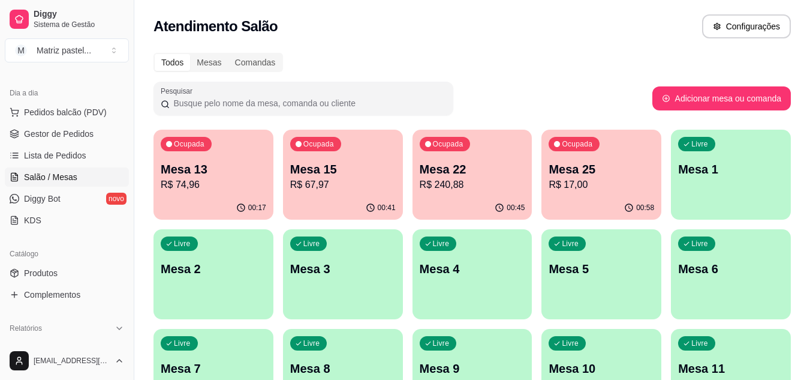
click at [366, 185] on p "R$ 67,97" at bounding box center [343, 184] width 106 height 14
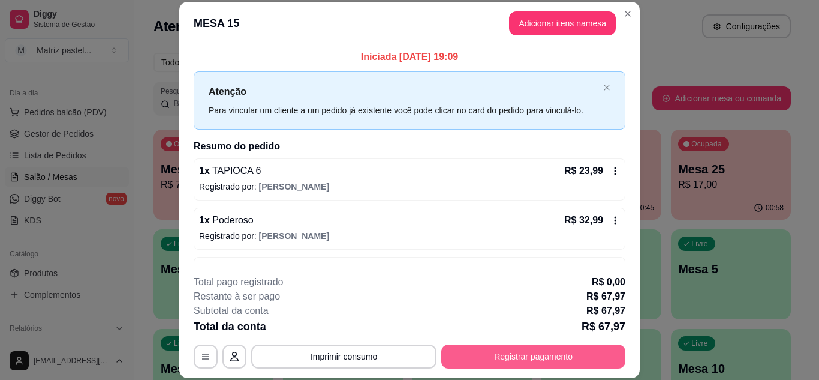
click at [546, 357] on button "Registrar pagamento" at bounding box center [533, 356] width 184 height 24
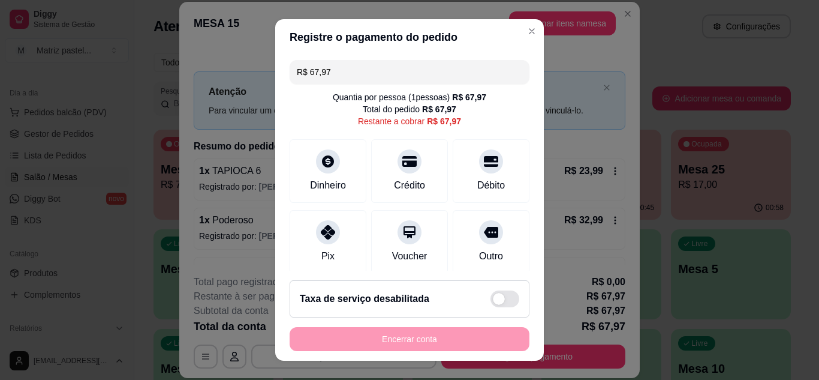
click at [344, 73] on input "R$ 67,97" at bounding box center [409, 72] width 225 height 24
click at [319, 171] on div "Dinheiro" at bounding box center [328, 168] width 85 height 70
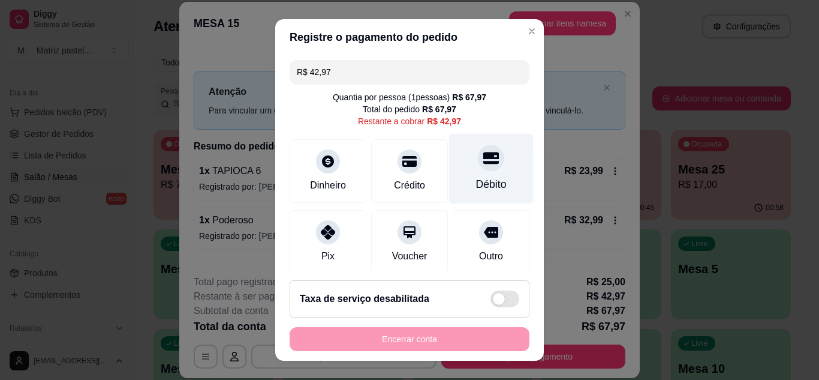
click at [476, 186] on div "Débito" at bounding box center [491, 184] width 31 height 16
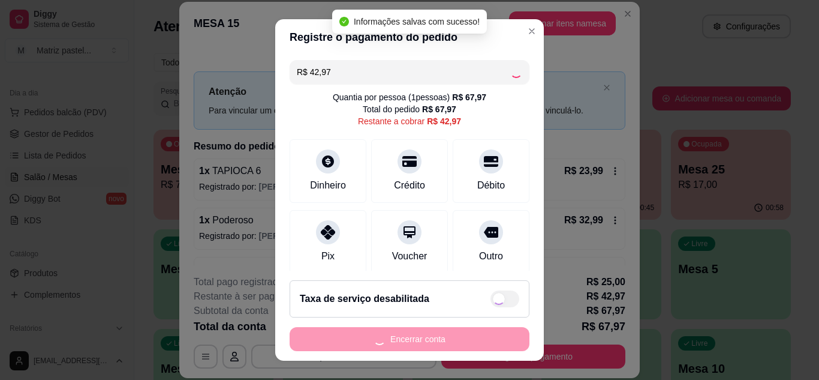
type input "R$ 0,00"
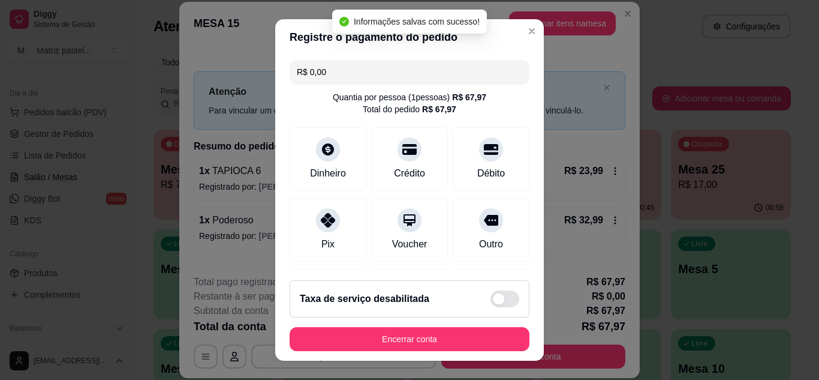
click at [432, 353] on footer "Taxa de serviço desabilitada Encerrar conta" at bounding box center [409, 315] width 269 height 90
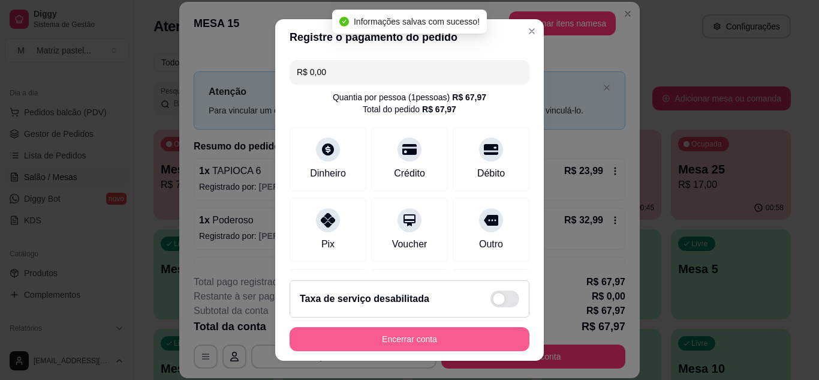
click at [426, 343] on button "Encerrar conta" at bounding box center [410, 339] width 240 height 24
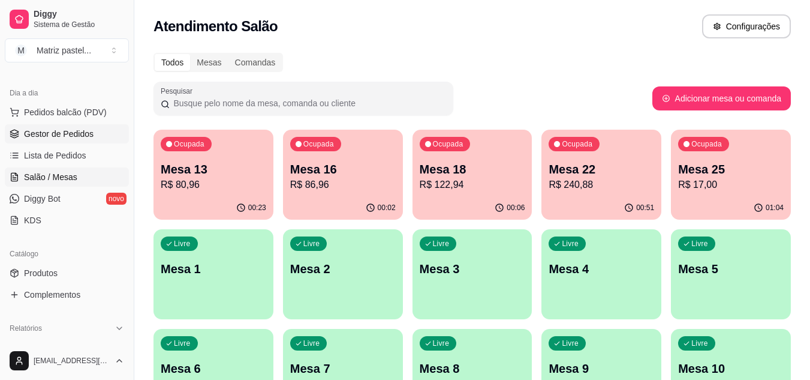
click at [62, 131] on span "Gestor de Pedidos" at bounding box center [59, 134] width 70 height 12
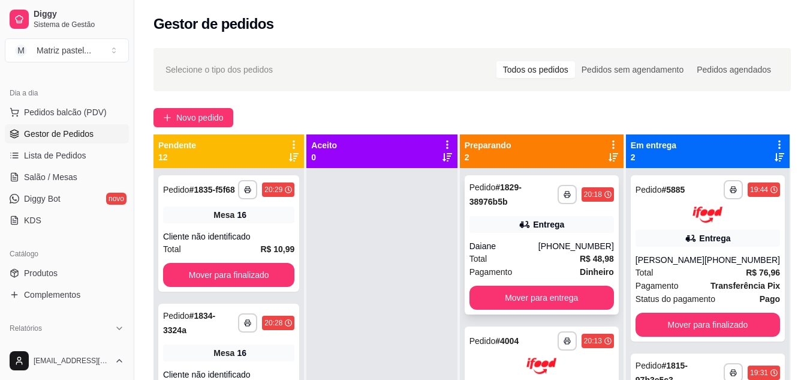
click at [558, 192] on button "button" at bounding box center [567, 194] width 19 height 19
click at [537, 239] on button "IMPRESSORA" at bounding box center [535, 236] width 84 height 19
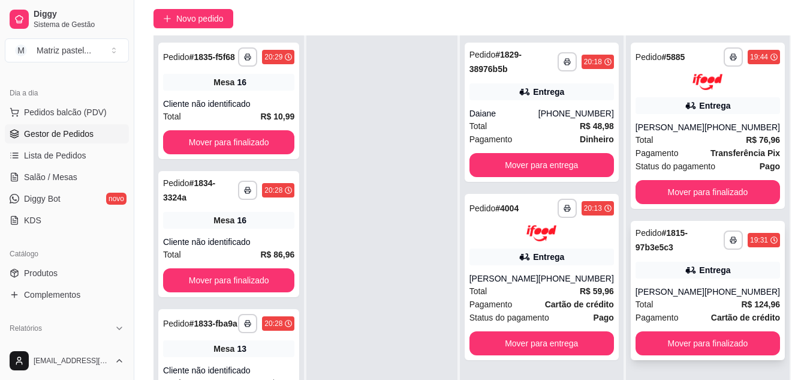
scroll to position [120, 0]
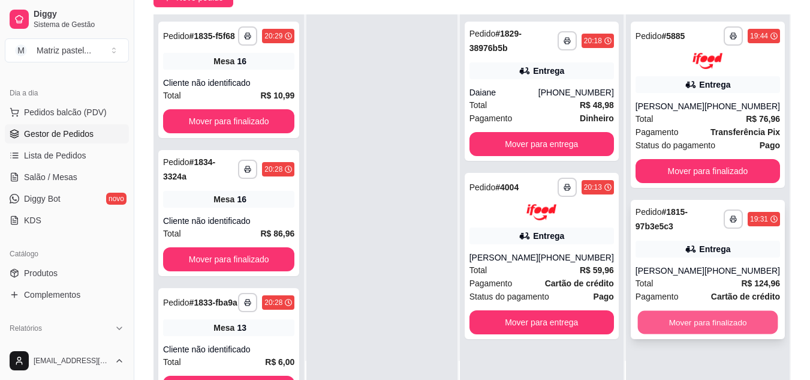
click at [678, 312] on button "Mover para finalizado" at bounding box center [707, 321] width 140 height 23
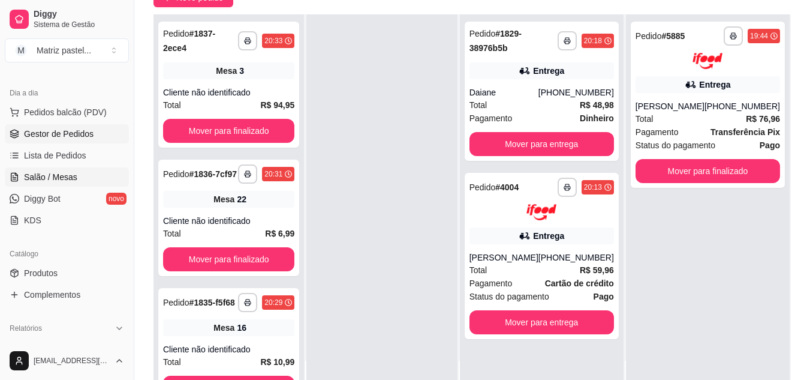
click at [68, 179] on span "Salão / Mesas" at bounding box center [50, 177] width 53 height 12
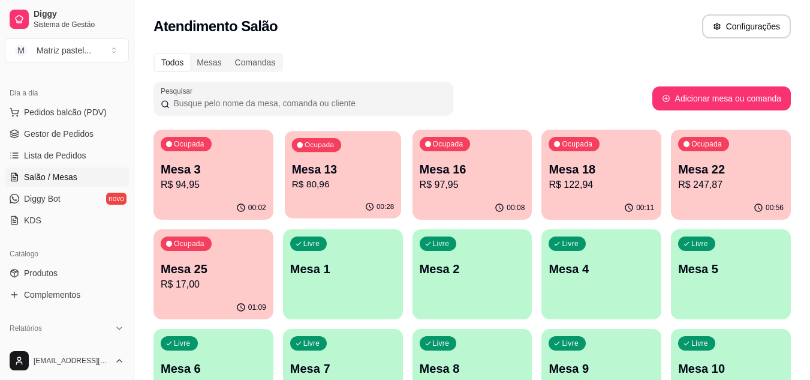
click at [335, 171] on p "Mesa 13" at bounding box center [342, 169] width 103 height 16
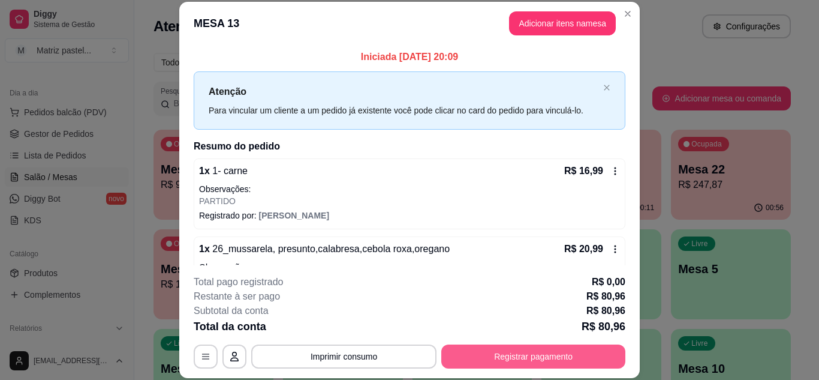
click at [516, 352] on button "Registrar pagamento" at bounding box center [533, 356] width 184 height 24
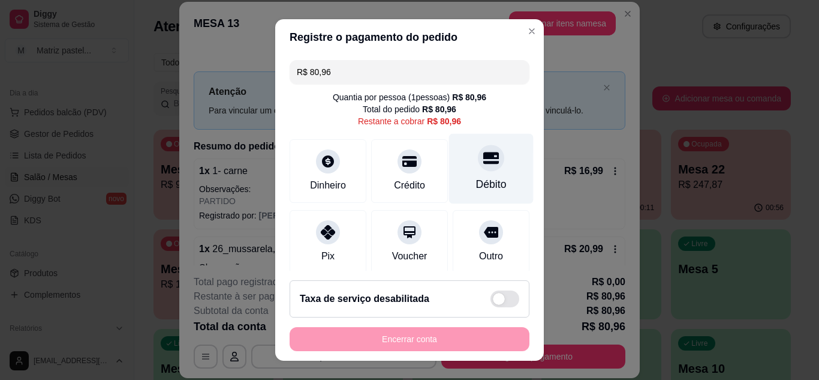
click at [483, 161] on icon at bounding box center [491, 158] width 16 height 16
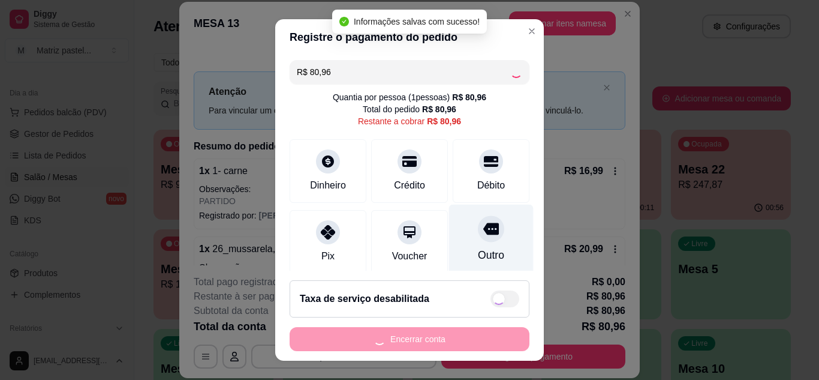
type input "R$ 0,00"
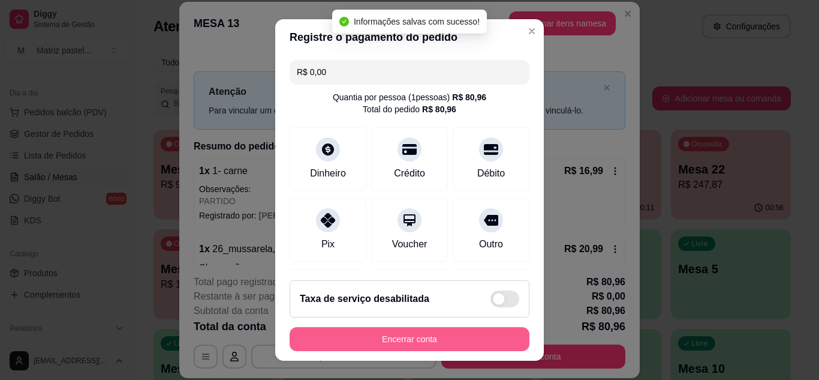
click at [395, 335] on button "Encerrar conta" at bounding box center [410, 339] width 240 height 24
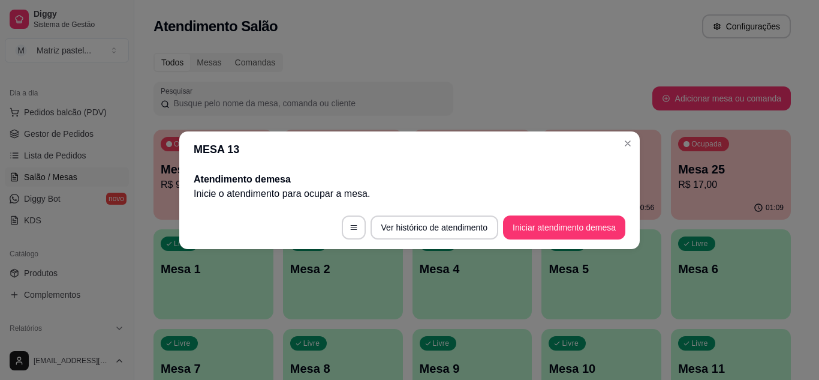
click at [632, 146] on div "MESA 13 Atendimento de mesa Inicie o atendimento para ocupar a mesa . Ver histó…" at bounding box center [409, 190] width 819 height 380
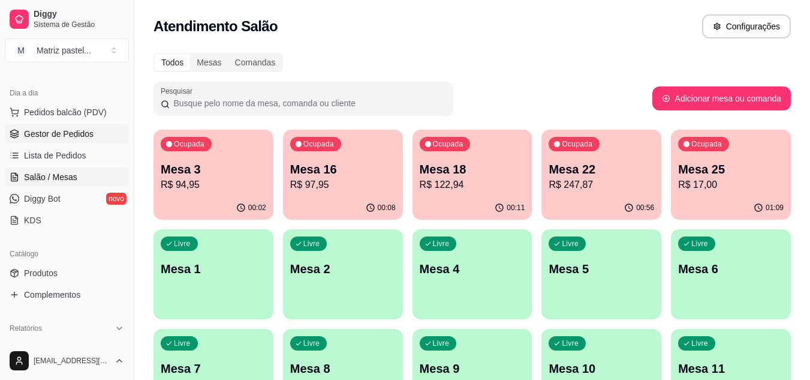
click at [103, 139] on link "Gestor de Pedidos" at bounding box center [67, 133] width 124 height 19
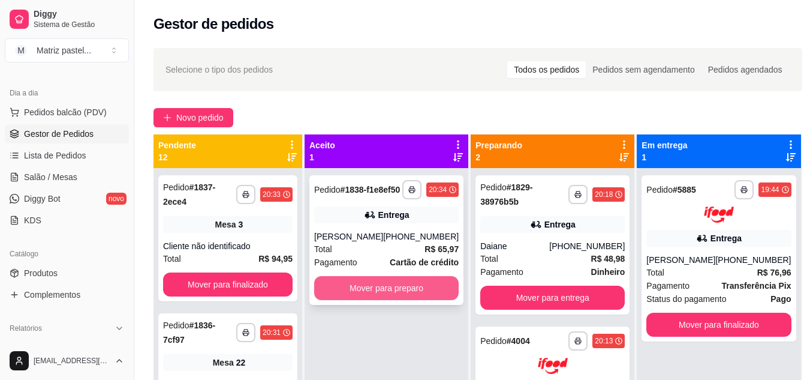
click at [353, 300] on button "Mover para preparo" at bounding box center [386, 288] width 145 height 24
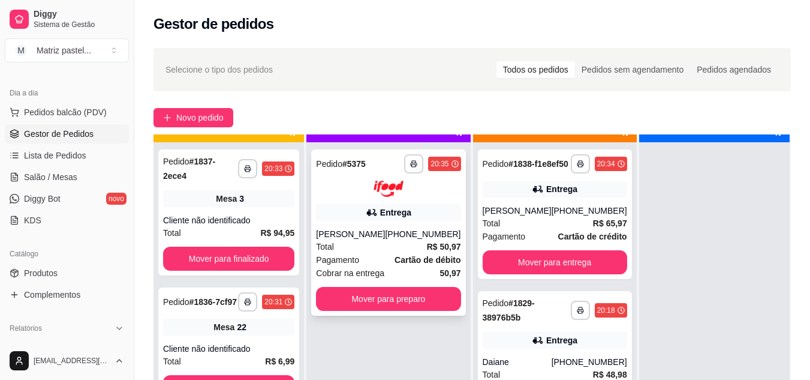
scroll to position [34, 0]
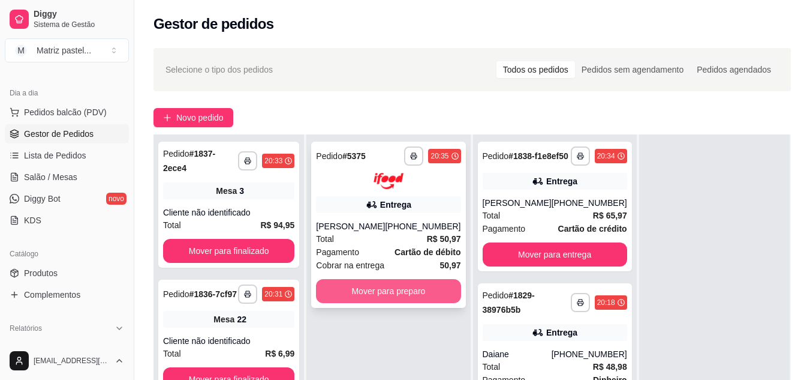
click at [366, 299] on button "Mover para preparo" at bounding box center [388, 291] width 145 height 24
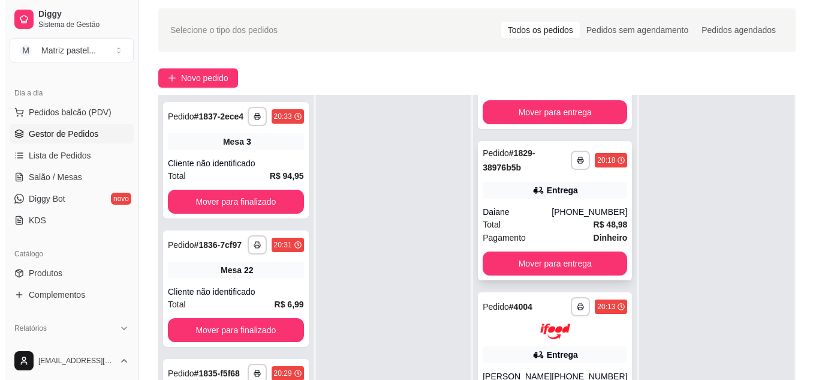
scroll to position [180, 0]
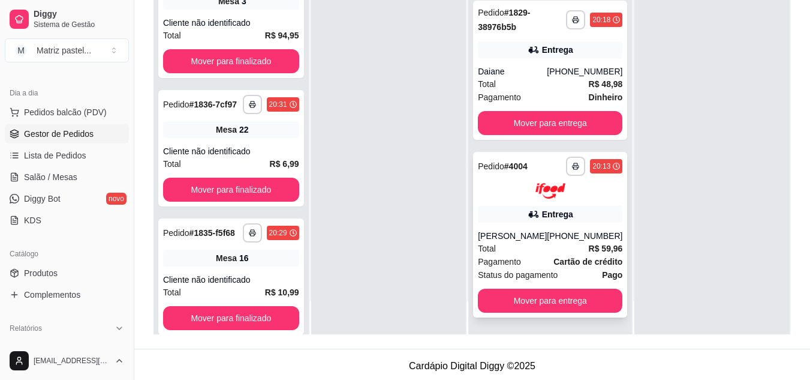
click at [516, 267] on span "Pagamento" at bounding box center [499, 261] width 43 height 13
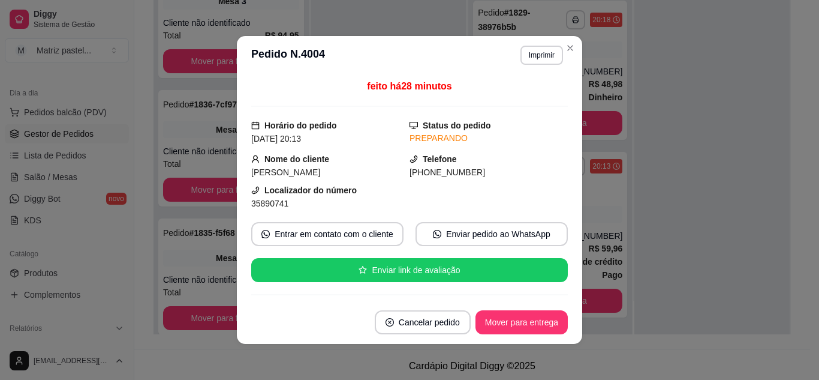
scroll to position [60, 0]
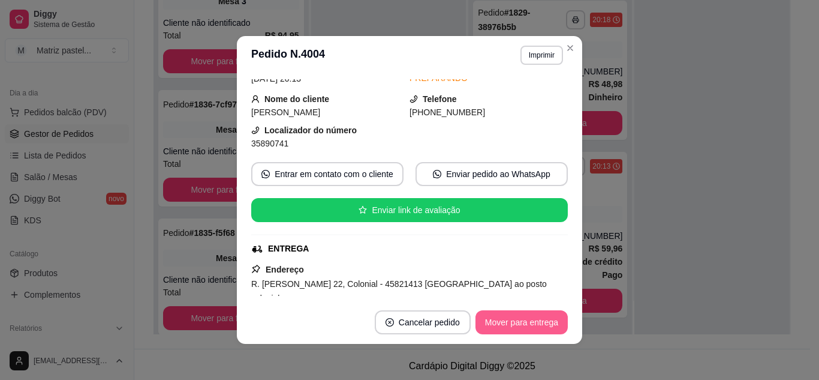
click at [505, 324] on button "Mover para entrega" at bounding box center [522, 322] width 92 height 24
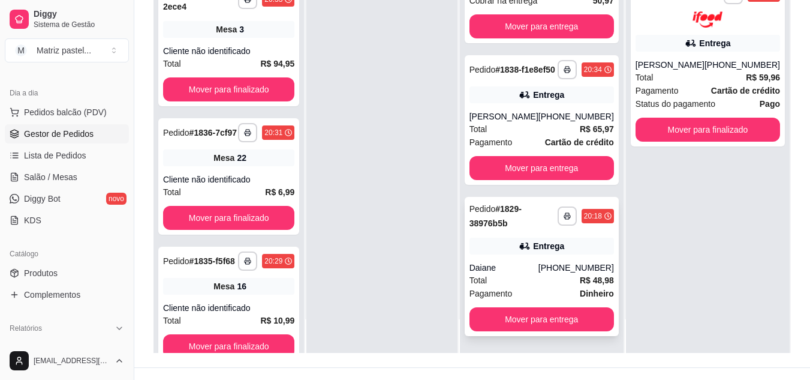
scroll to position [180, 0]
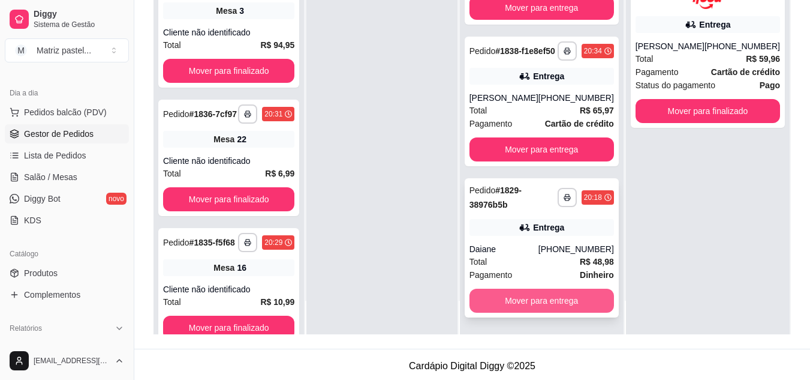
click at [513, 303] on button "Mover para entrega" at bounding box center [542, 300] width 145 height 24
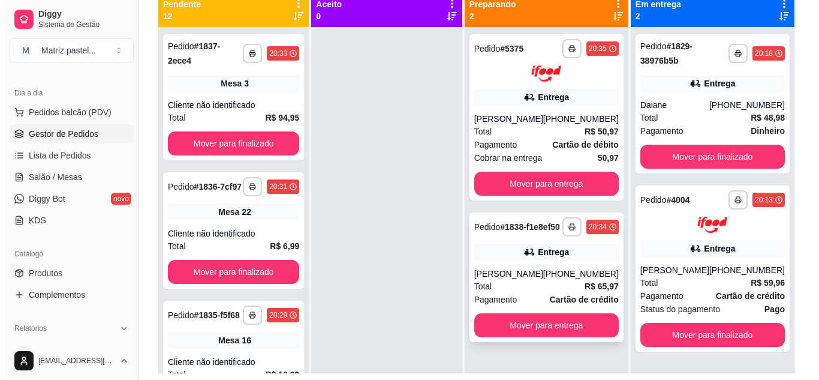
scroll to position [120, 0]
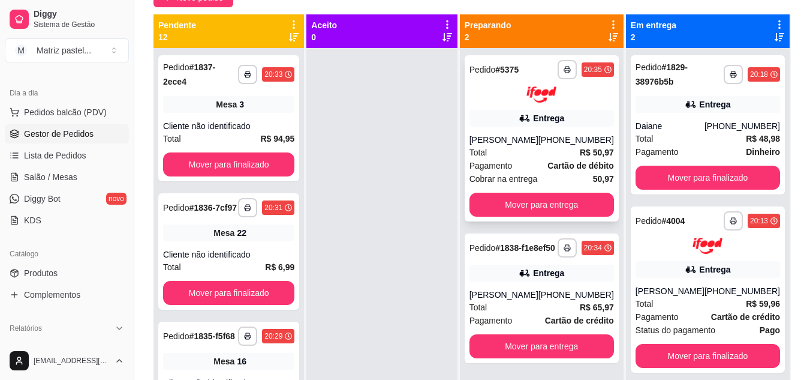
click at [514, 132] on div "**********" at bounding box center [542, 138] width 154 height 166
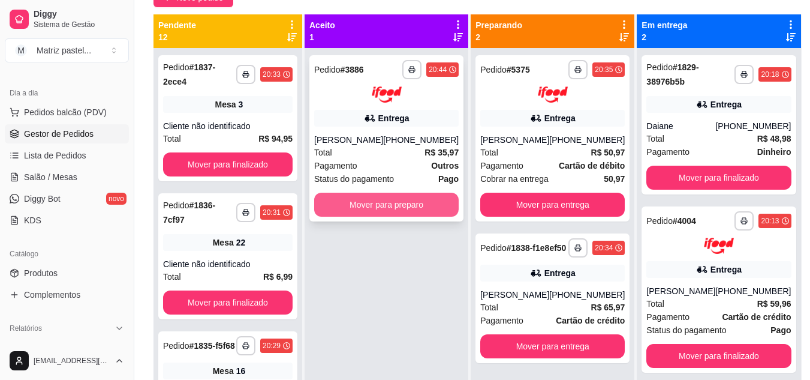
click at [380, 201] on button "Mover para preparo" at bounding box center [386, 204] width 145 height 24
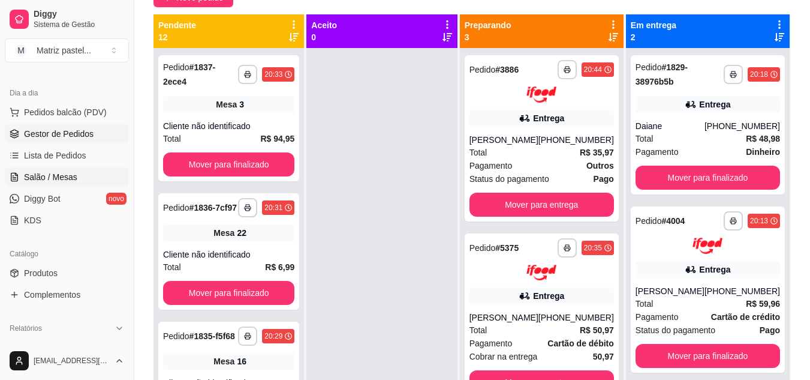
click at [65, 179] on span "Salão / Mesas" at bounding box center [50, 177] width 53 height 12
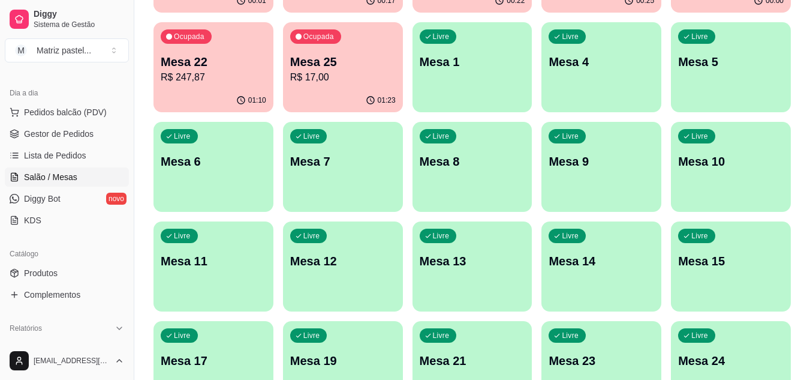
scroll to position [287, 0]
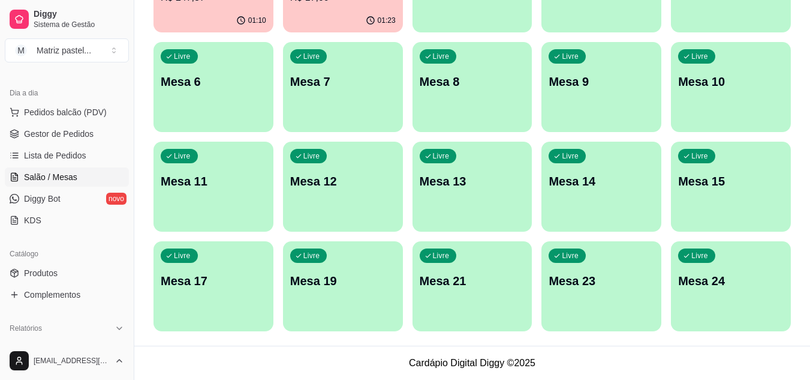
click at [703, 278] on p "Mesa 24" at bounding box center [731, 280] width 106 height 17
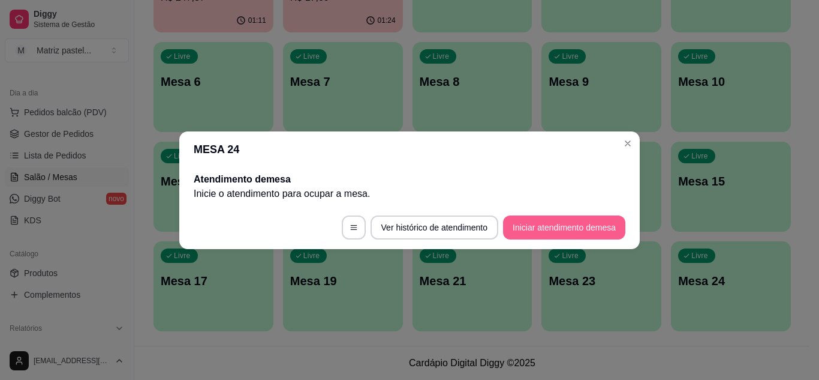
click at [568, 234] on button "Iniciar atendimento de mesa" at bounding box center [564, 227] width 122 height 24
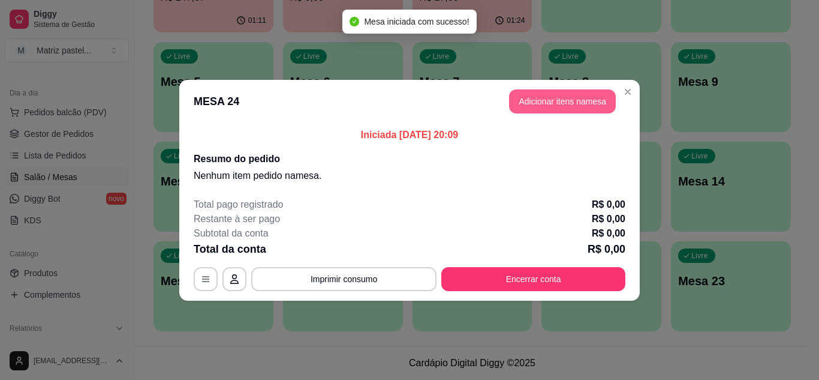
click at [546, 99] on button "Adicionar itens na mesa" at bounding box center [562, 101] width 107 height 24
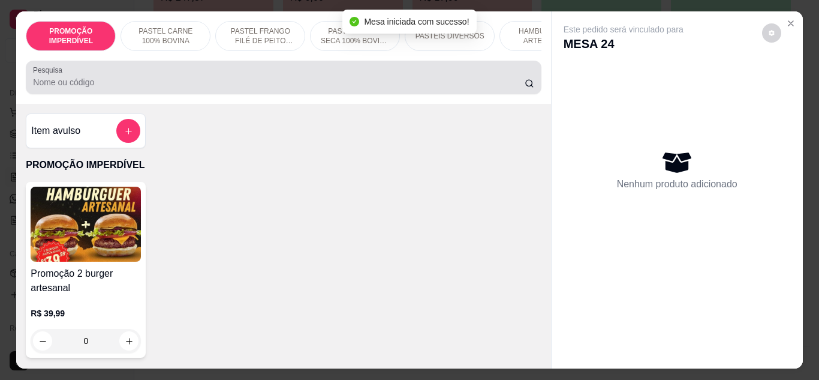
click at [260, 85] on input "Pesquisa" at bounding box center [279, 82] width 492 height 12
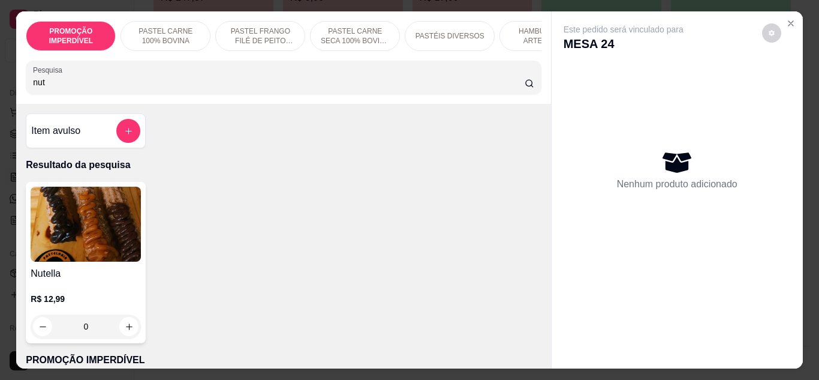
click at [255, 88] on input "nut" at bounding box center [279, 82] width 492 height 12
type input "nut"
click at [119, 333] on button "increase-product-quantity" at bounding box center [128, 326] width 19 height 19
type input "1"
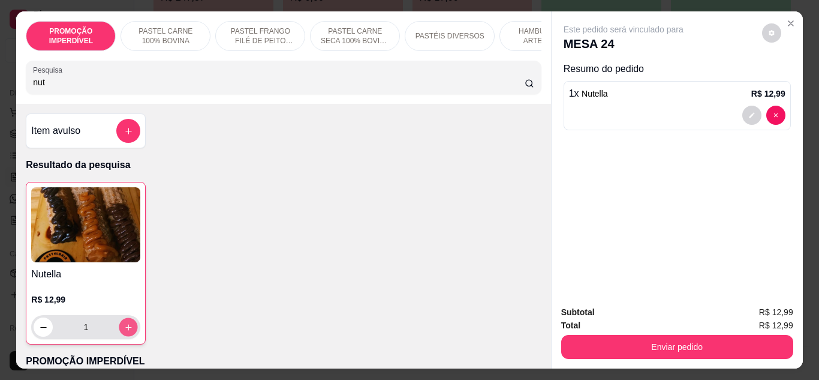
click at [124, 332] on icon "increase-product-quantity" at bounding box center [128, 327] width 9 height 9
type input "2"
click at [65, 88] on input "nut" at bounding box center [279, 82] width 492 height 12
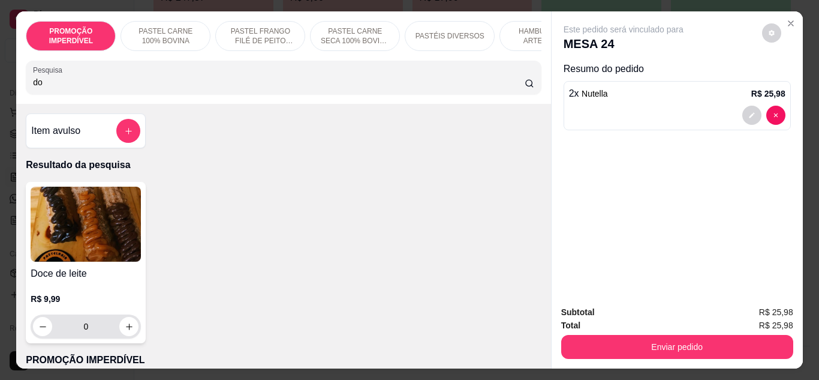
type input "do"
click at [125, 329] on icon "increase-product-quantity" at bounding box center [129, 326] width 9 height 9
type input "1"
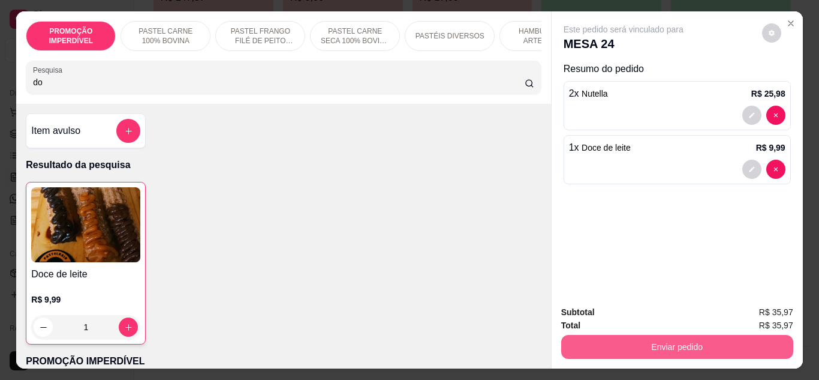
click at [654, 344] on button "Enviar pedido" at bounding box center [677, 347] width 232 height 24
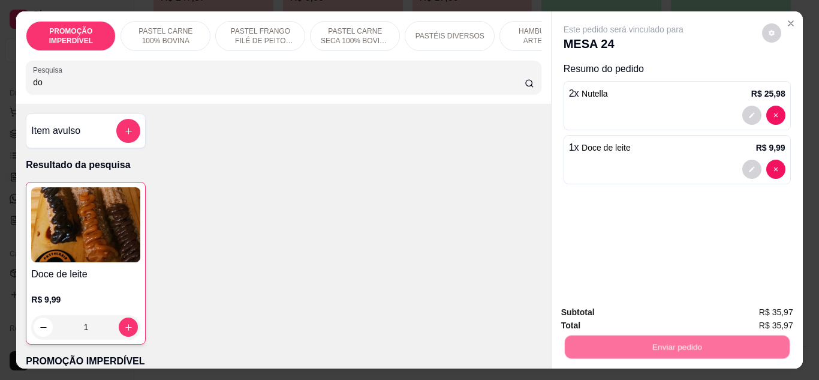
click at [637, 311] on button "Não registrar e enviar pedido" at bounding box center [637, 312] width 125 height 23
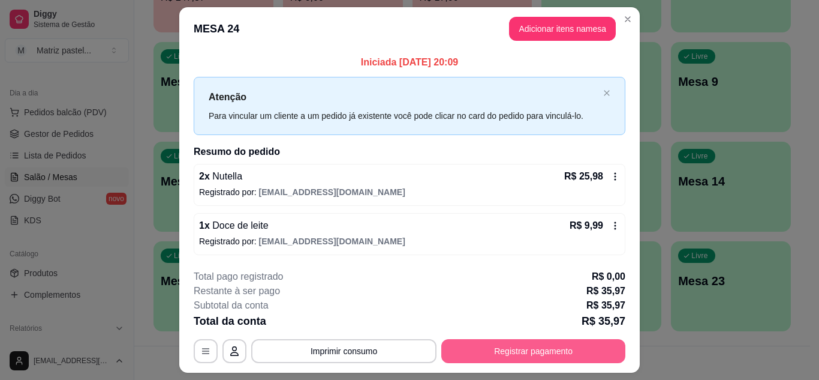
click at [584, 344] on button "Registrar pagamento" at bounding box center [533, 351] width 184 height 24
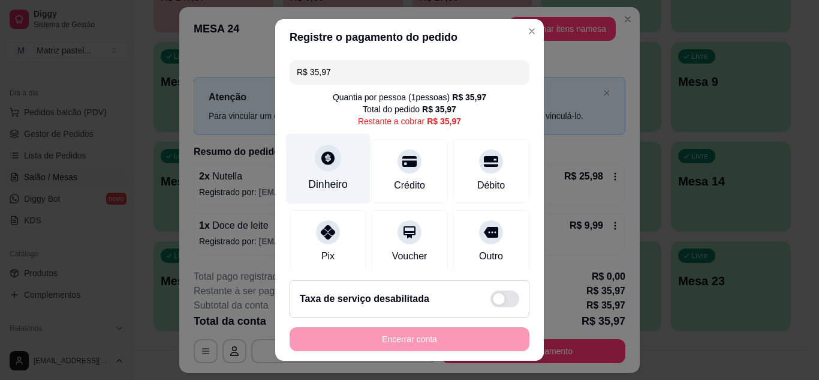
click at [323, 174] on div "Dinheiro" at bounding box center [328, 168] width 85 height 70
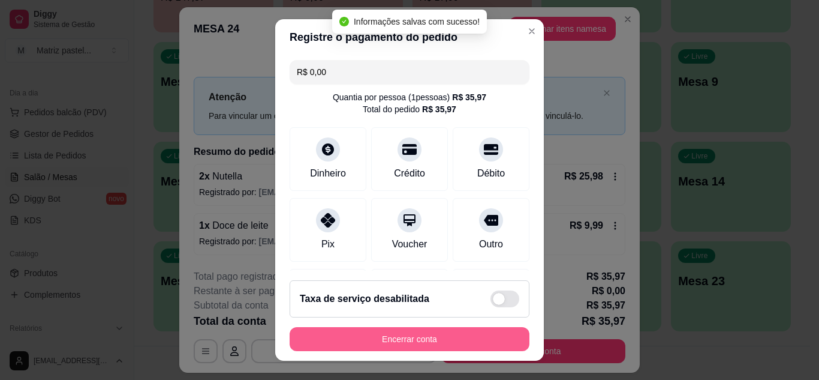
type input "R$ 0,00"
click at [432, 333] on button "Encerrar conta" at bounding box center [410, 339] width 240 height 24
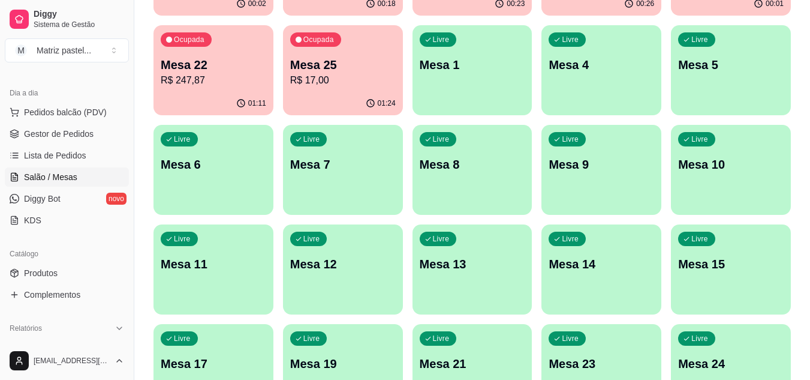
scroll to position [107, 0]
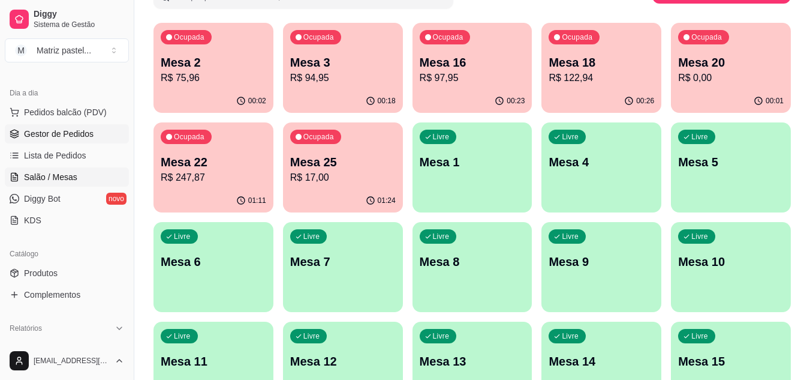
click at [50, 134] on span "Gestor de Pedidos" at bounding box center [59, 134] width 70 height 12
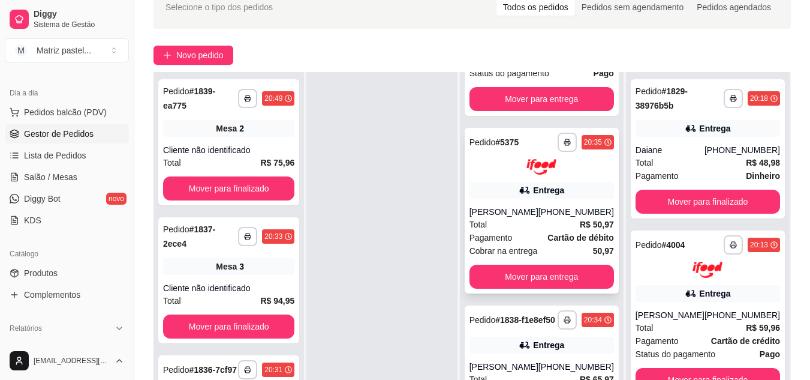
scroll to position [120, 0]
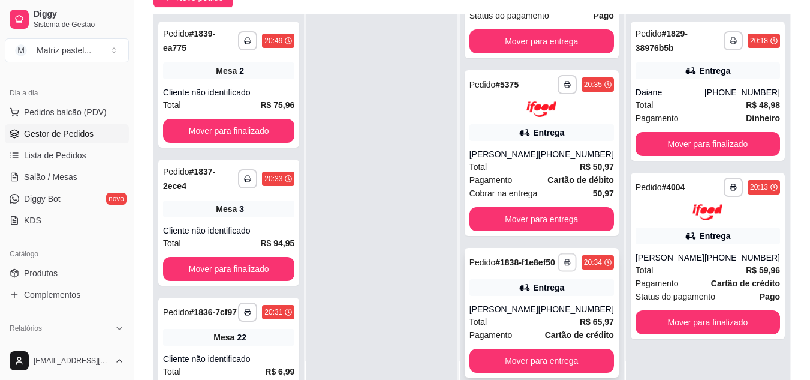
click at [564, 253] on button "button" at bounding box center [567, 262] width 19 height 19
click at [519, 285] on button "IMPRESSORA" at bounding box center [526, 287] width 84 height 19
click at [558, 75] on button "button" at bounding box center [567, 84] width 19 height 19
click at [522, 101] on button "IMPRESSORA" at bounding box center [526, 92] width 84 height 19
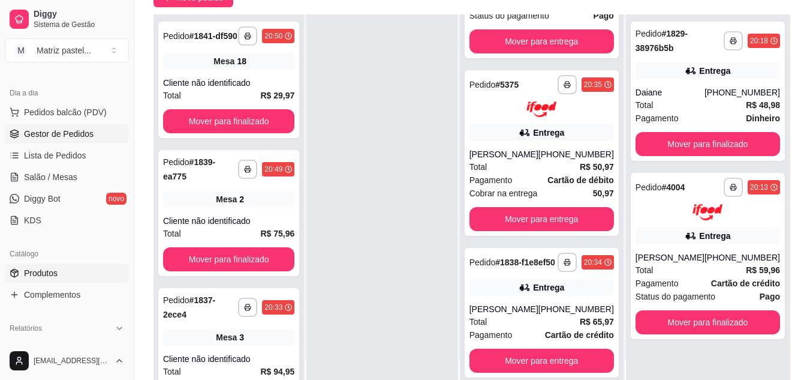
click at [29, 268] on span "Produtos" at bounding box center [41, 273] width 34 height 12
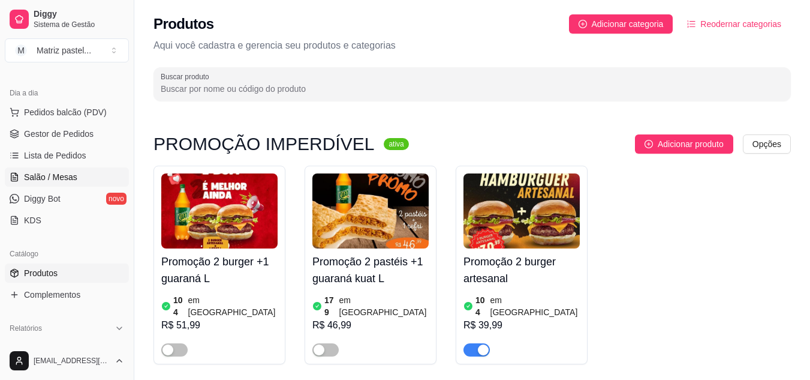
click at [31, 176] on span "Salão / Mesas" at bounding box center [50, 177] width 53 height 12
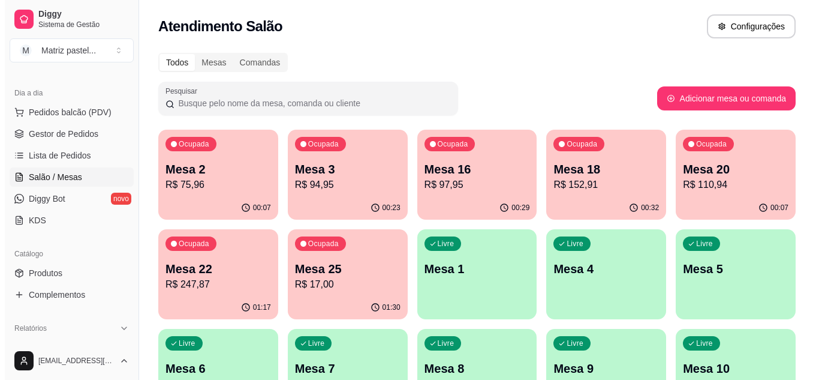
scroll to position [60, 0]
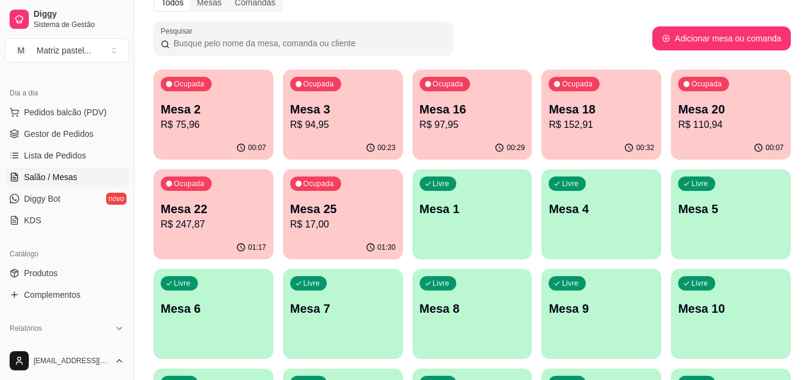
click at [203, 229] on p "R$ 247,87" at bounding box center [214, 224] width 106 height 14
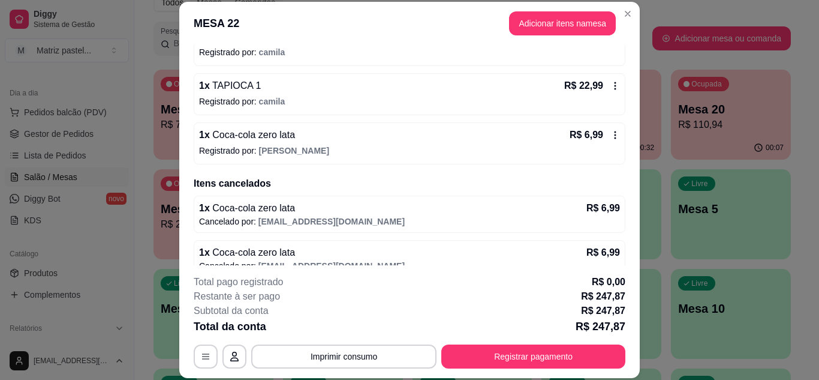
scroll to position [827, 0]
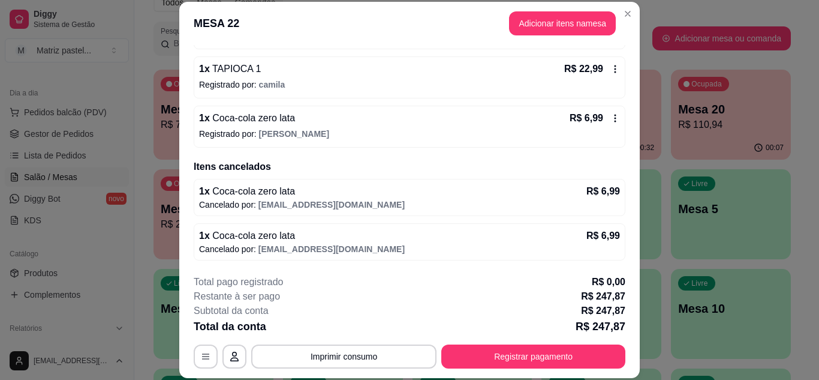
click at [597, 121] on div "R$ 6,99" at bounding box center [595, 118] width 50 height 14
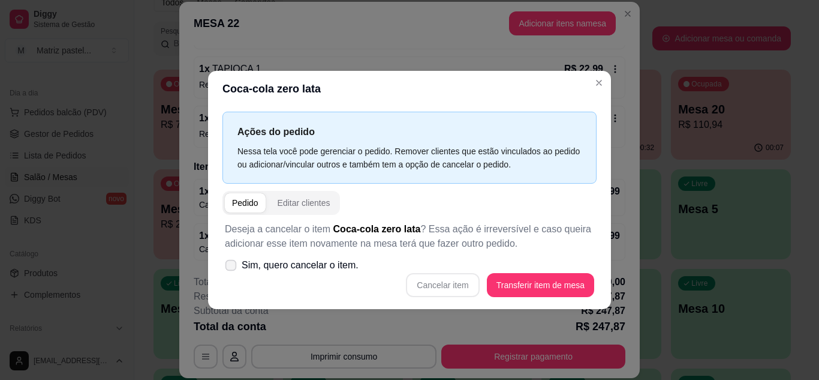
click at [268, 268] on span "Sim, quero cancelar o item." at bounding box center [300, 265] width 117 height 14
click at [232, 268] on input "Sim, quero cancelar o item." at bounding box center [228, 271] width 8 height 8
checkbox input "true"
click at [433, 286] on button "Cancelar item" at bounding box center [442, 284] width 71 height 23
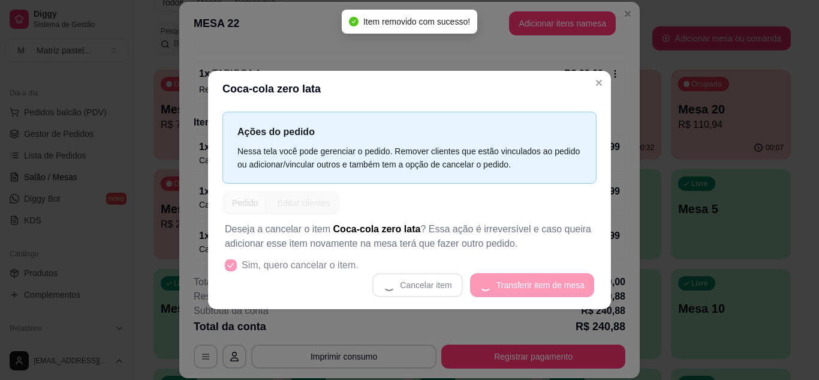
scroll to position [823, 0]
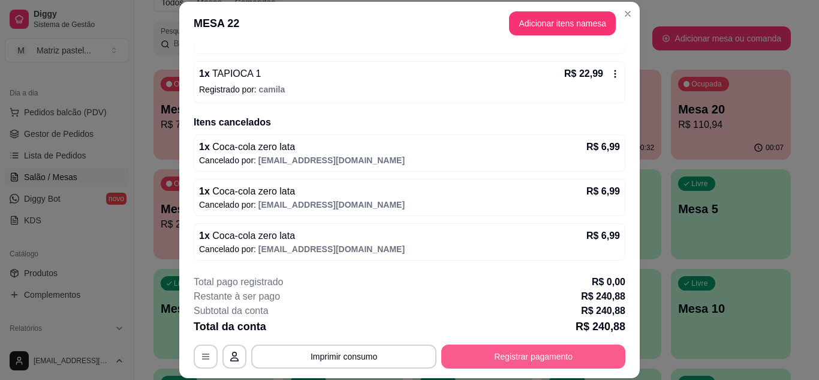
click at [512, 354] on button "Registrar pagamento" at bounding box center [533, 356] width 184 height 24
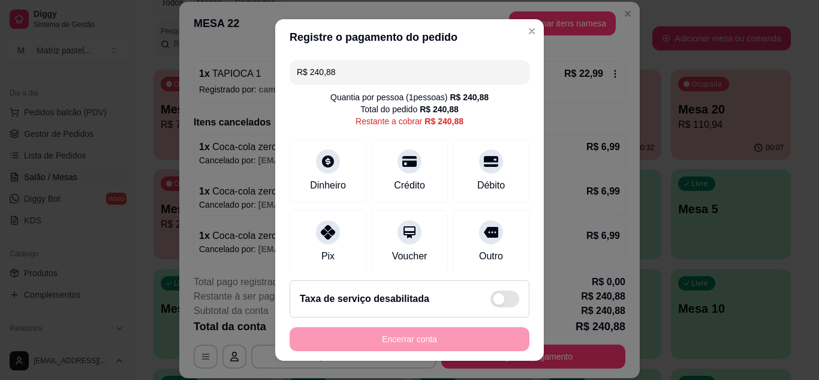
click at [377, 77] on input "R$ 240,88" at bounding box center [409, 72] width 225 height 24
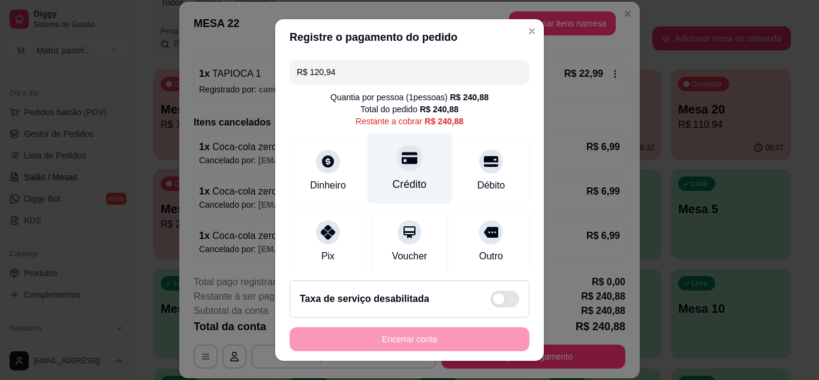
click at [402, 158] on icon at bounding box center [410, 158] width 16 height 12
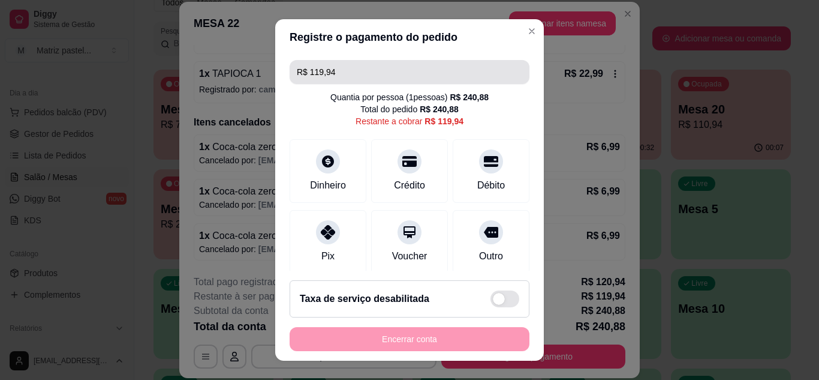
click at [356, 74] on input "R$ 119,94" at bounding box center [409, 72] width 225 height 24
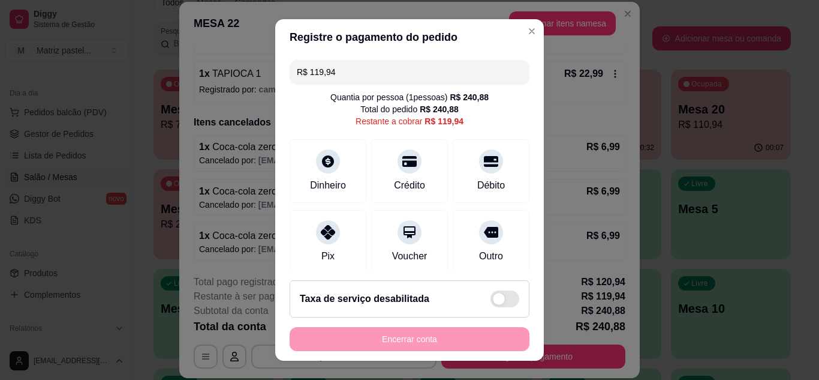
click at [356, 74] on input "R$ 119,94" at bounding box center [409, 72] width 225 height 24
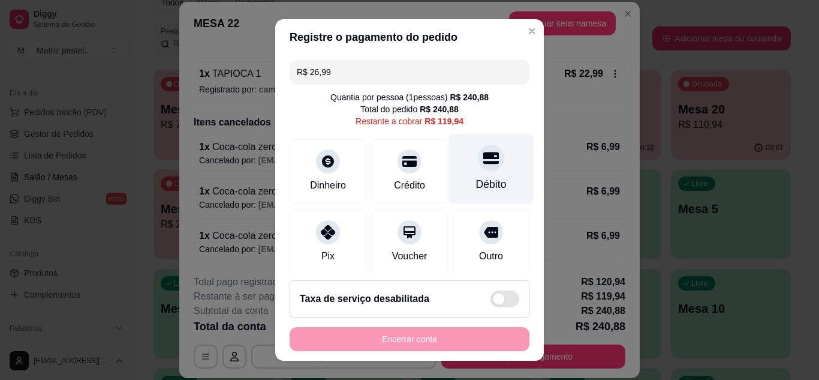
click at [487, 166] on div "Débito" at bounding box center [491, 168] width 85 height 70
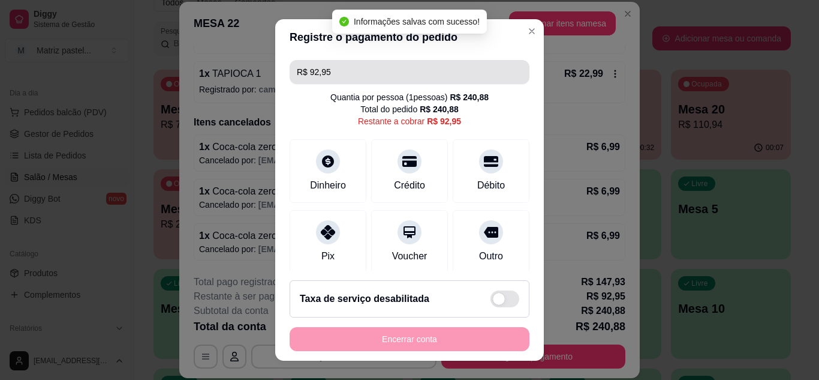
click at [362, 76] on input "R$ 92,95" at bounding box center [409, 72] width 225 height 24
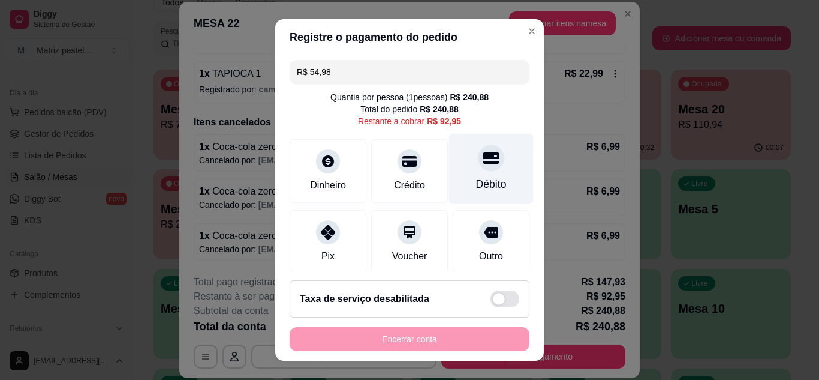
click at [478, 163] on div at bounding box center [491, 158] width 26 height 26
click at [483, 162] on div at bounding box center [491, 158] width 26 height 26
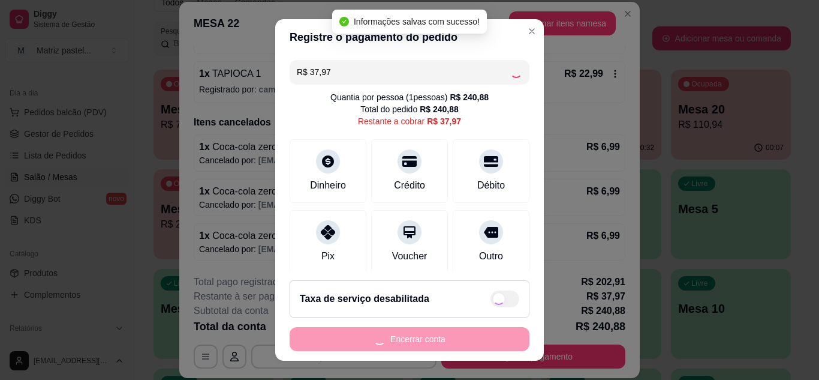
type input "R$ 0,00"
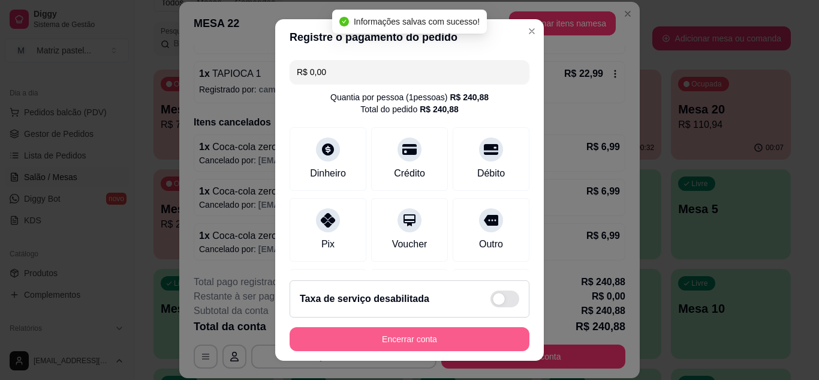
click at [401, 338] on button "Encerrar conta" at bounding box center [410, 339] width 240 height 24
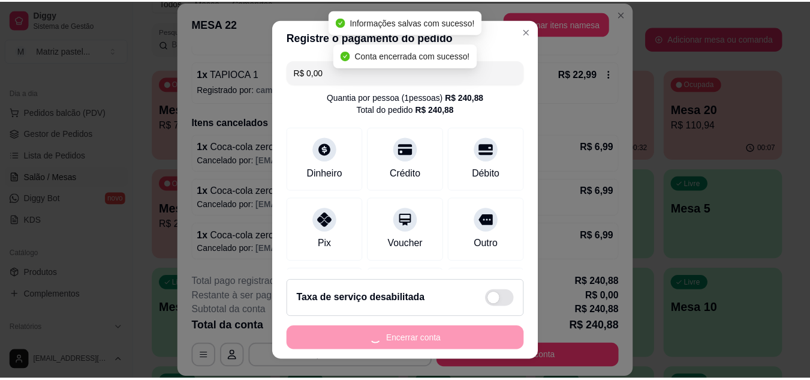
scroll to position [0, 0]
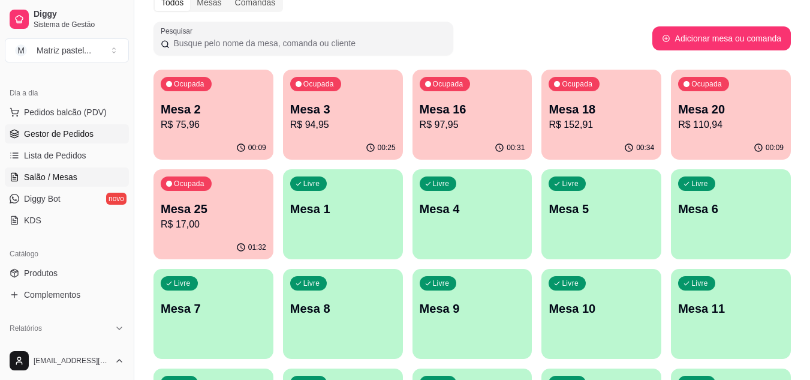
click at [67, 128] on span "Gestor de Pedidos" at bounding box center [59, 134] width 70 height 12
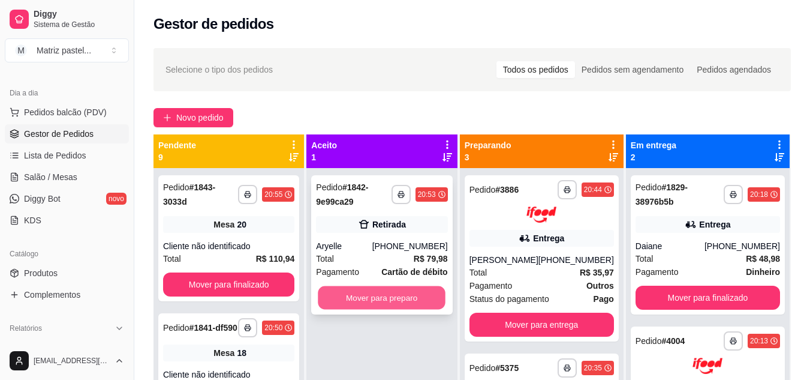
click at [360, 296] on button "Mover para preparo" at bounding box center [382, 297] width 128 height 23
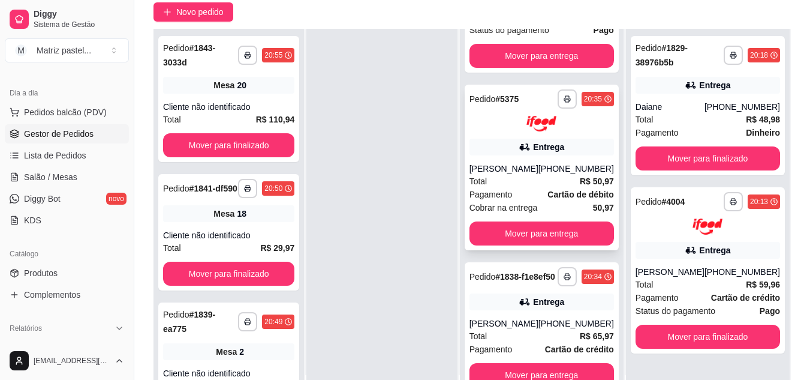
scroll to position [120, 0]
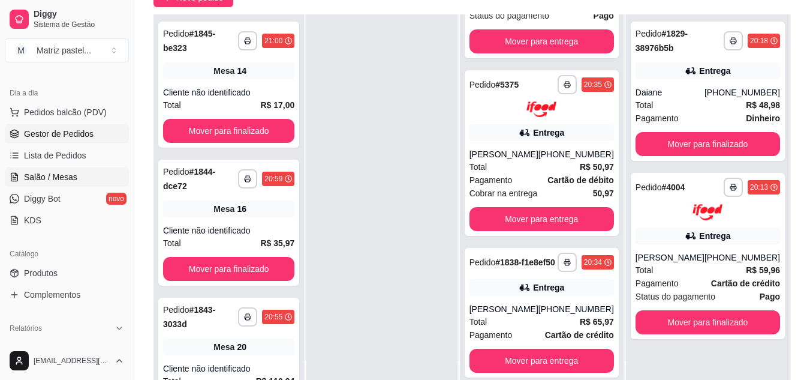
click at [53, 183] on link "Salão / Mesas" at bounding box center [67, 176] width 124 height 19
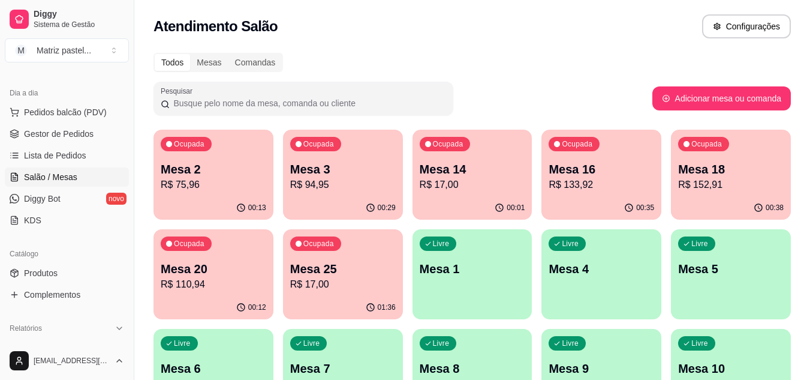
click at [630, 176] on p "Mesa 16" at bounding box center [602, 169] width 106 height 17
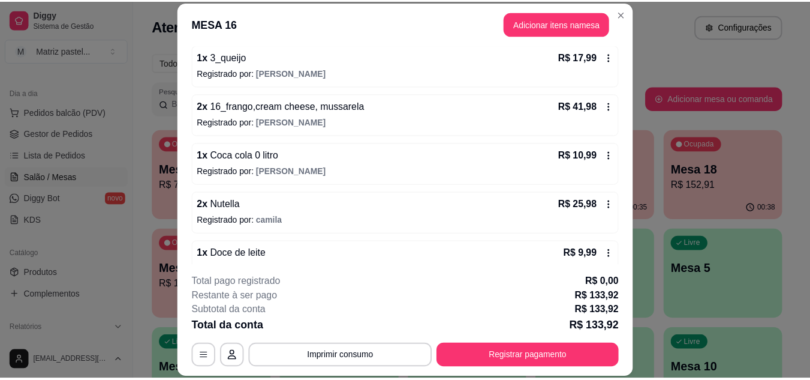
scroll to position [215, 0]
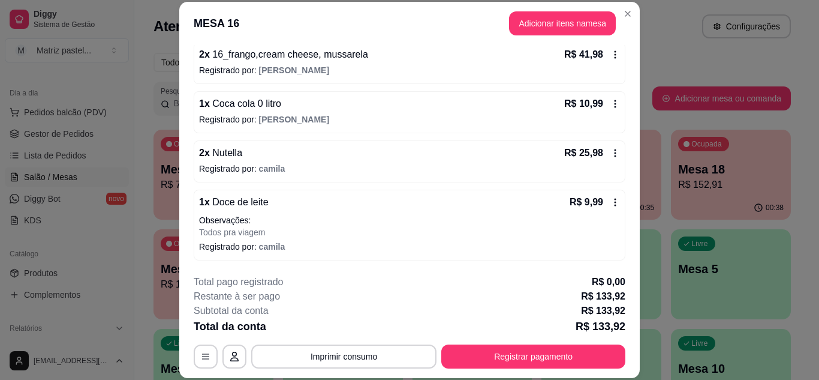
click at [610, 152] on icon at bounding box center [615, 153] width 10 height 10
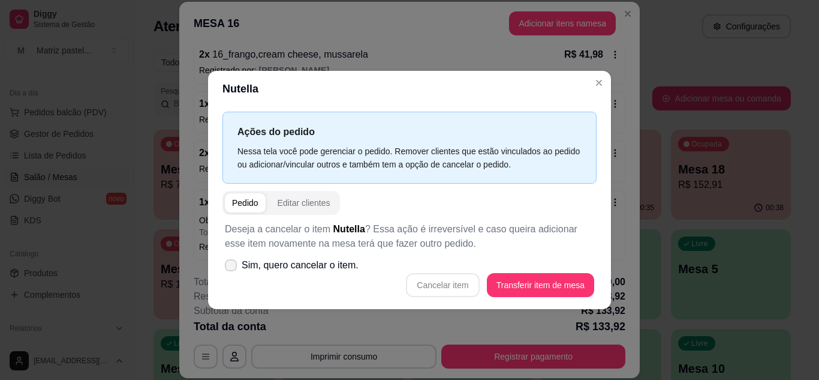
click at [326, 270] on span "Sim, quero cancelar o item." at bounding box center [300, 265] width 117 height 14
click at [232, 270] on input "Sim, quero cancelar o item." at bounding box center [228, 271] width 8 height 8
checkbox input "true"
click at [455, 283] on button "Cancelar item" at bounding box center [442, 285] width 73 height 24
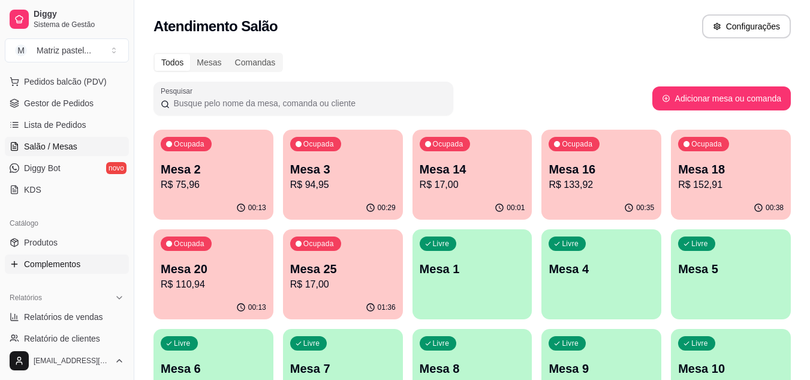
scroll to position [180, 0]
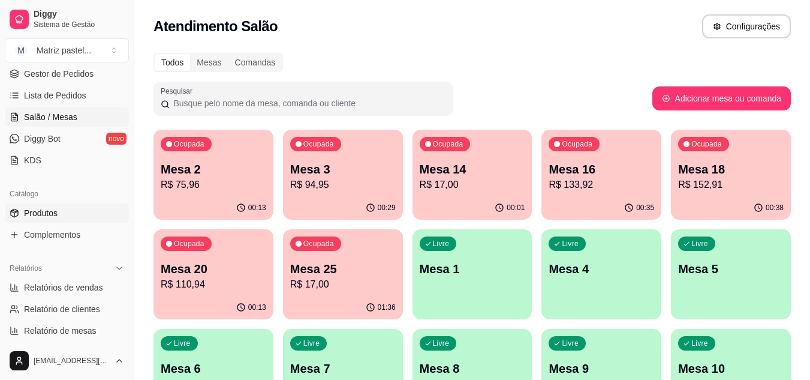
click at [42, 216] on span "Produtos" at bounding box center [41, 213] width 34 height 12
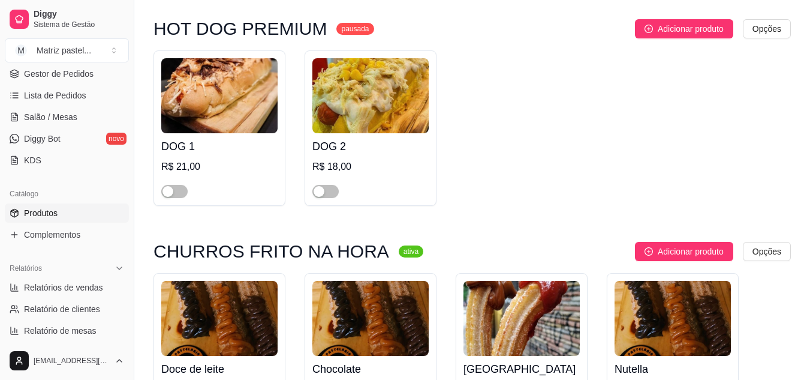
scroll to position [4917, 0]
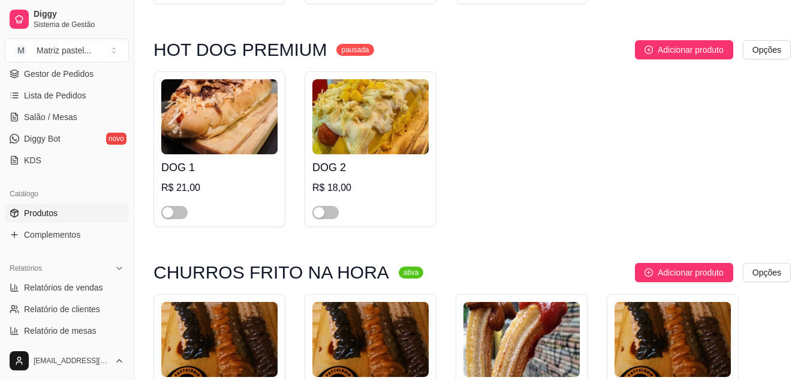
click at [75, 174] on div "Dia a dia Pedidos balcão (PDV) Gestor de Pedidos Lista de Pedidos Salão / Mesas…" at bounding box center [67, 97] width 134 height 156
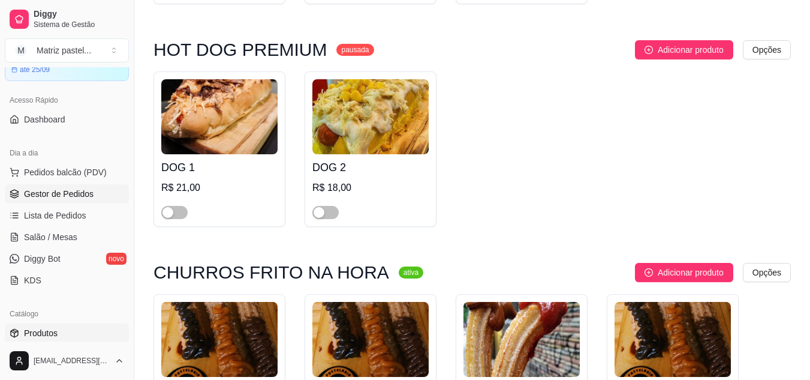
click at [29, 193] on span "Gestor de Pedidos" at bounding box center [59, 194] width 70 height 12
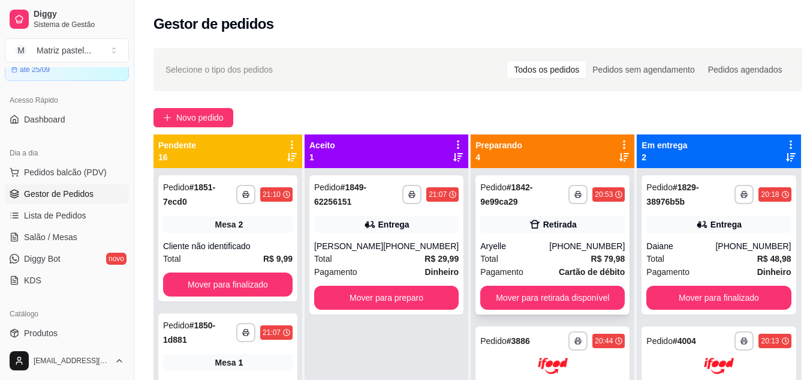
scroll to position [120, 0]
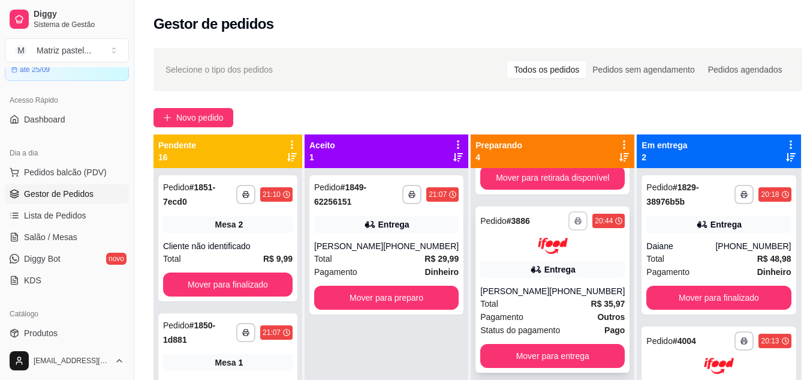
click at [574, 222] on icon "button" at bounding box center [577, 220] width 7 height 7
click at [556, 263] on button "IMPRESSORA" at bounding box center [528, 262] width 87 height 19
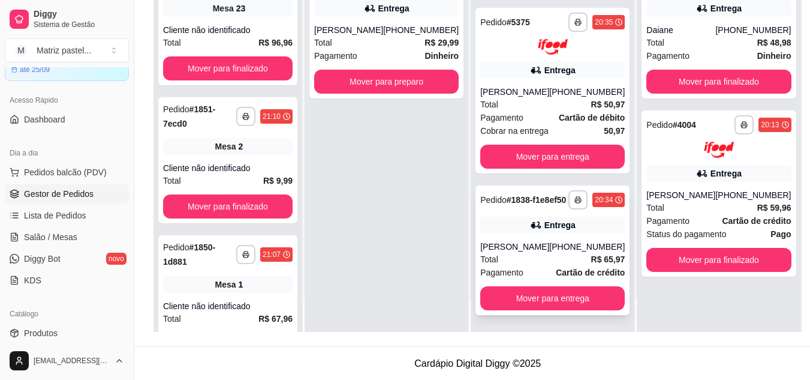
scroll to position [183, 0]
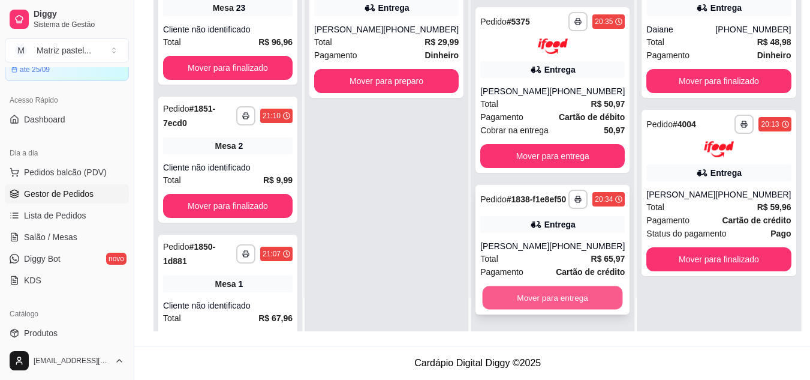
click at [597, 299] on button "Mover para entrega" at bounding box center [553, 297] width 140 height 23
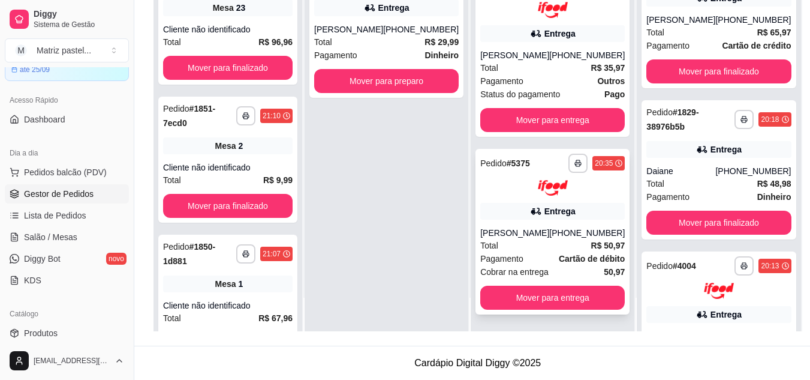
scroll to position [151, 0]
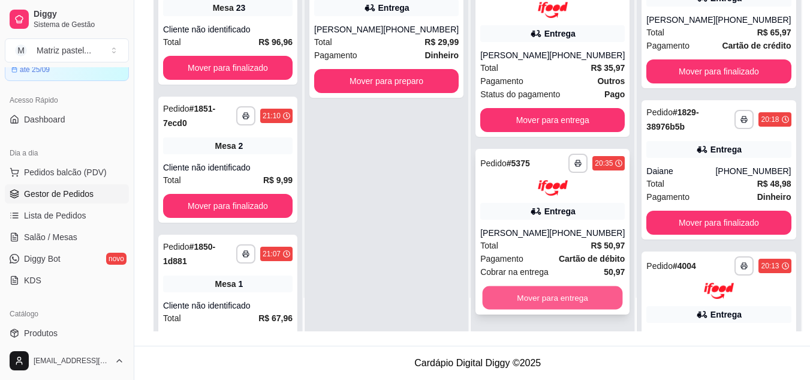
click at [533, 298] on button "Mover para entrega" at bounding box center [553, 297] width 140 height 23
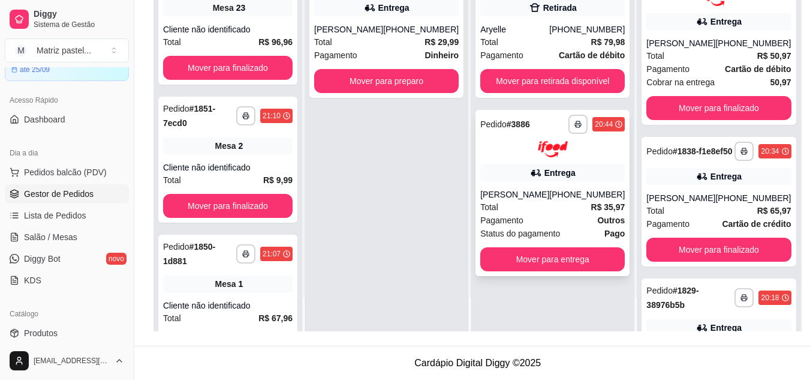
scroll to position [0, 0]
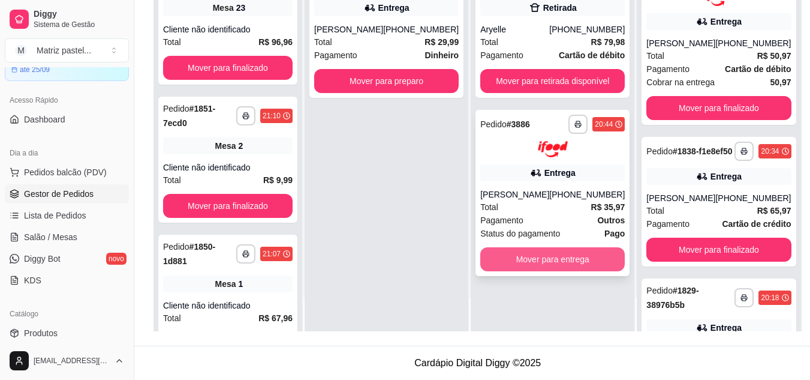
click at [538, 261] on button "Mover para entrega" at bounding box center [552, 259] width 145 height 24
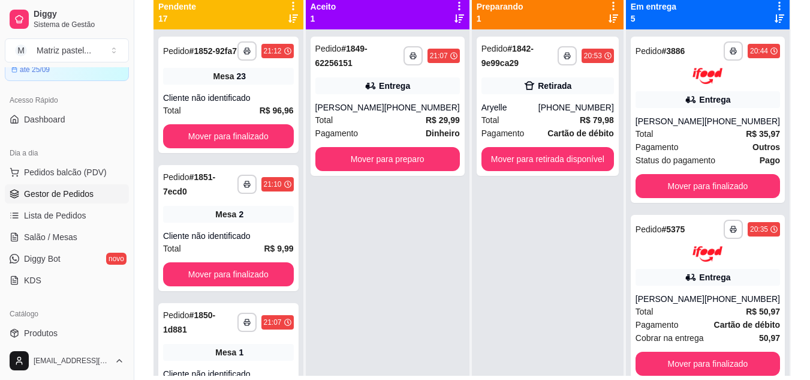
scroll to position [63, 0]
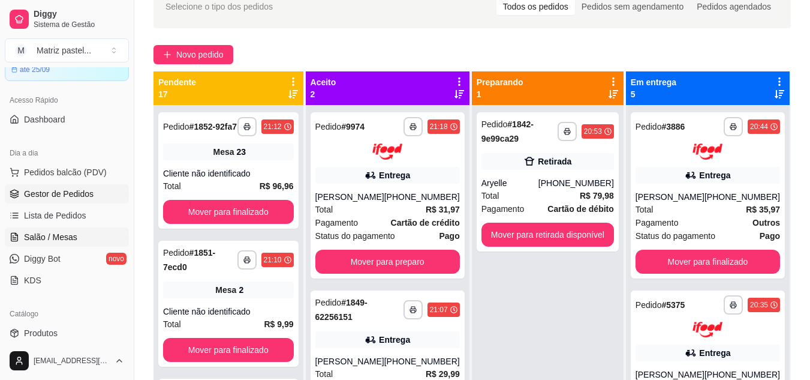
click at [67, 233] on span "Salão / Mesas" at bounding box center [50, 237] width 53 height 12
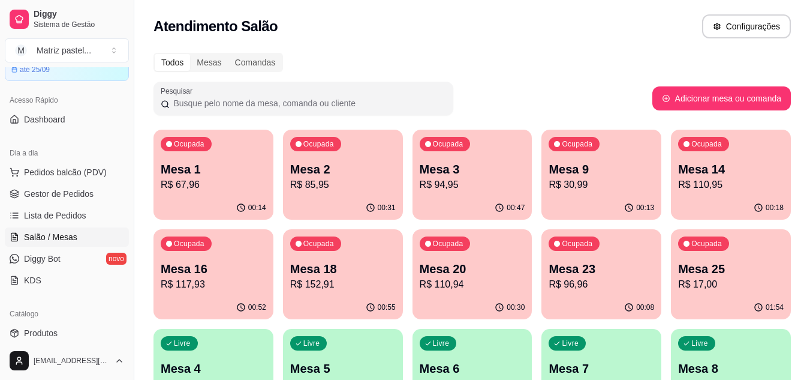
click at [339, 290] on p "R$ 152,91" at bounding box center [343, 284] width 106 height 14
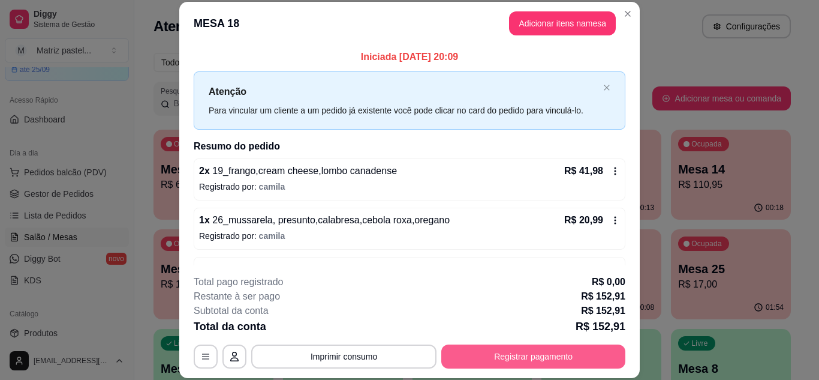
click at [468, 363] on button "Registrar pagamento" at bounding box center [533, 356] width 184 height 24
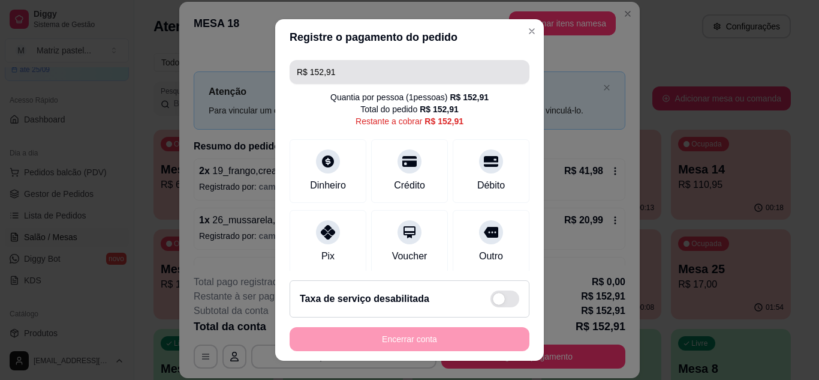
click at [369, 73] on input "R$ 152,91" at bounding box center [409, 72] width 225 height 24
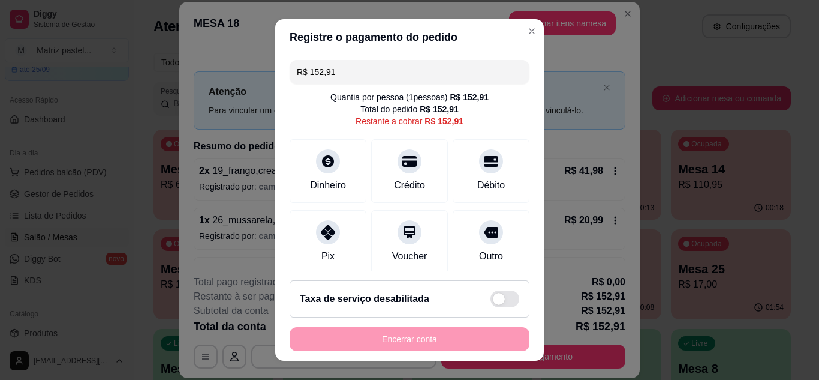
click at [368, 72] on input "R$ 152,91" at bounding box center [409, 72] width 225 height 24
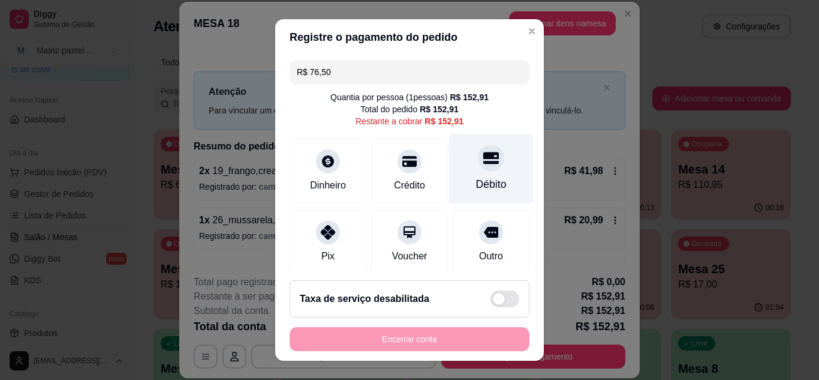
click at [456, 168] on div "Débito" at bounding box center [491, 168] width 85 height 70
click at [486, 167] on div "Débito" at bounding box center [491, 168] width 85 height 70
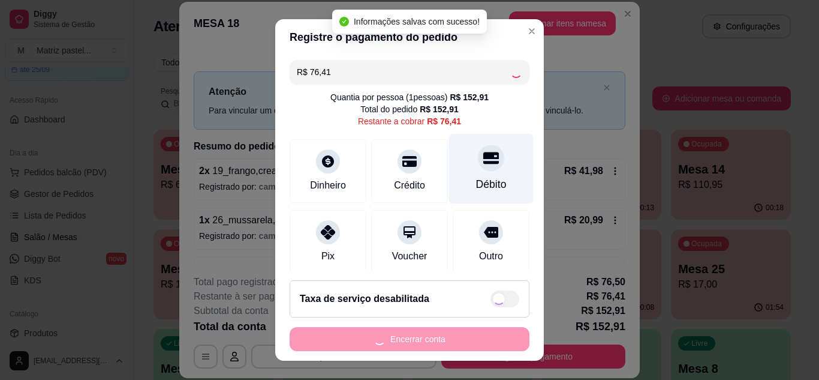
type input "R$ 0,00"
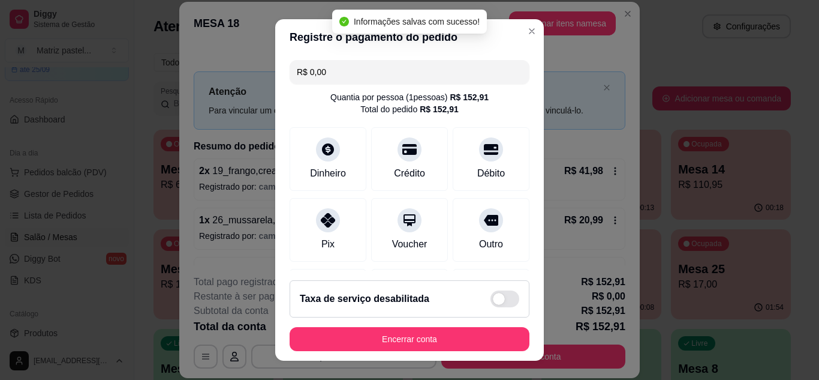
click at [464, 351] on footer "Taxa de serviço desabilitada Encerrar conta" at bounding box center [409, 315] width 269 height 90
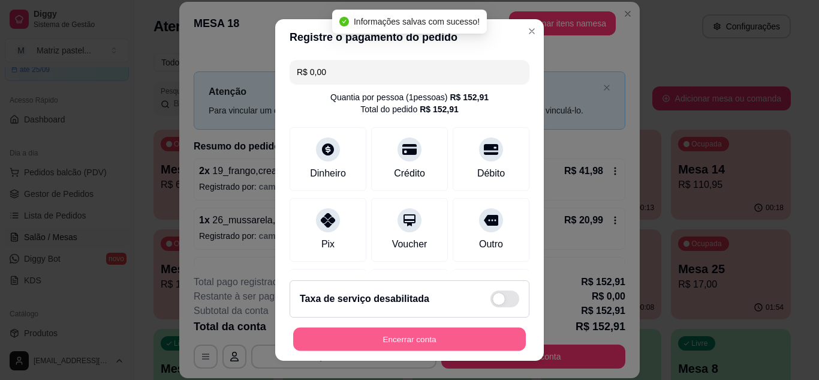
click at [462, 345] on button "Encerrar conta" at bounding box center [409, 338] width 233 height 23
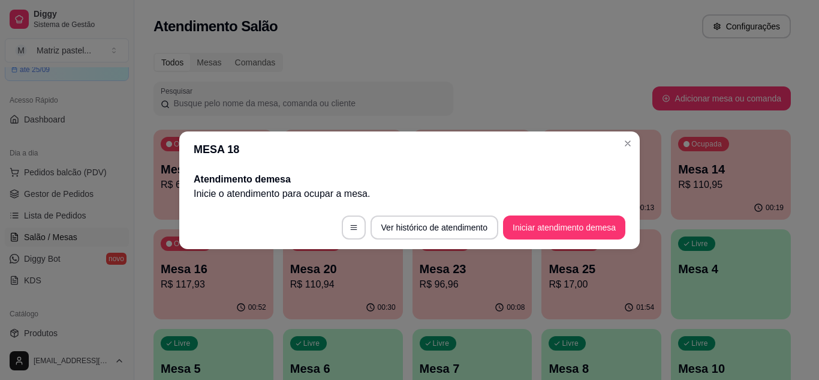
click at [624, 134] on header "MESA 18" at bounding box center [409, 149] width 461 height 36
click at [637, 151] on header "MESA 18" at bounding box center [409, 149] width 461 height 36
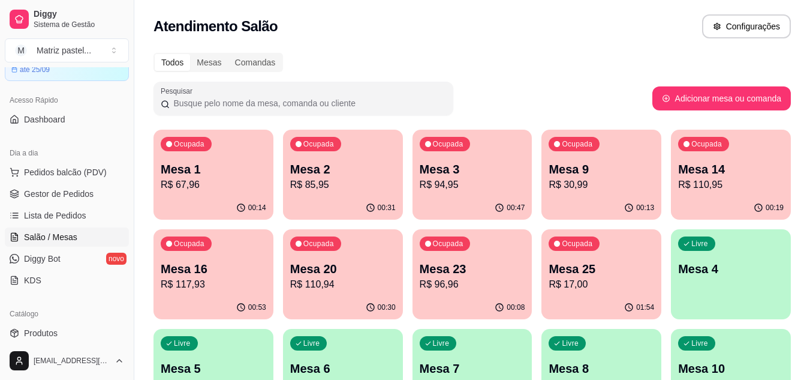
click at [231, 287] on p "R$ 117,93" at bounding box center [214, 284] width 106 height 14
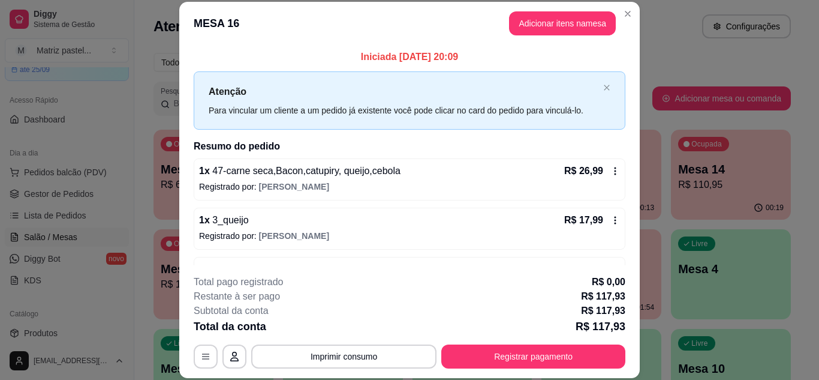
click at [529, 356] on button "Registrar pagamento" at bounding box center [533, 356] width 184 height 24
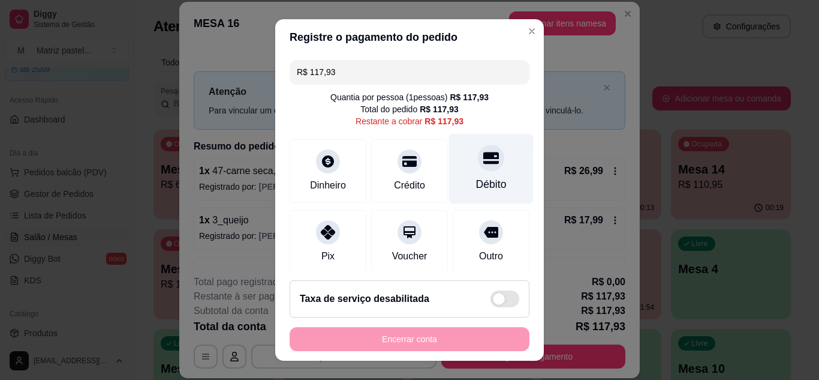
click at [489, 171] on div "Débito" at bounding box center [491, 168] width 85 height 70
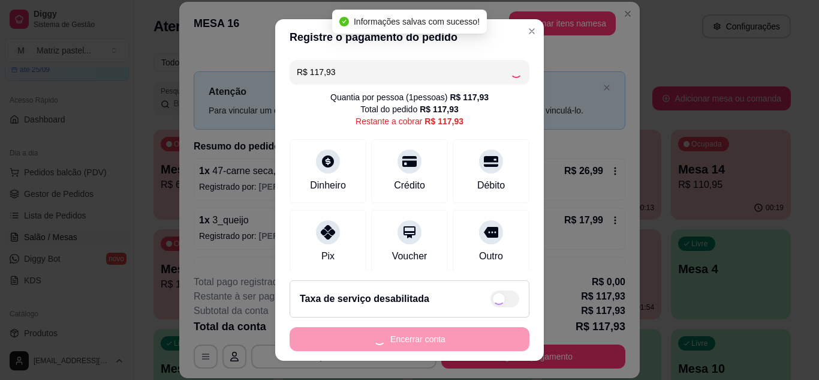
type input "R$ 0,00"
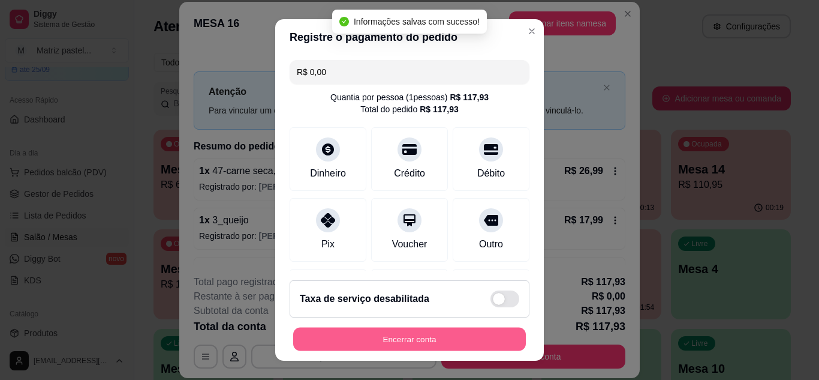
click at [439, 330] on button "Encerrar conta" at bounding box center [409, 338] width 233 height 23
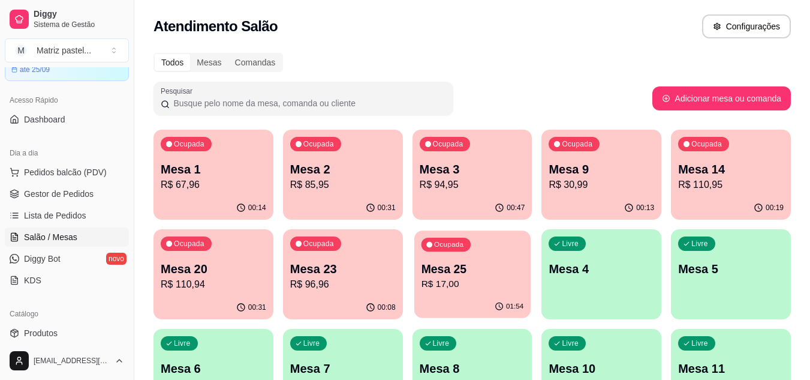
click at [486, 286] on p "R$ 17,00" at bounding box center [472, 284] width 103 height 14
click at [34, 197] on span "Gestor de Pedidos" at bounding box center [59, 194] width 70 height 12
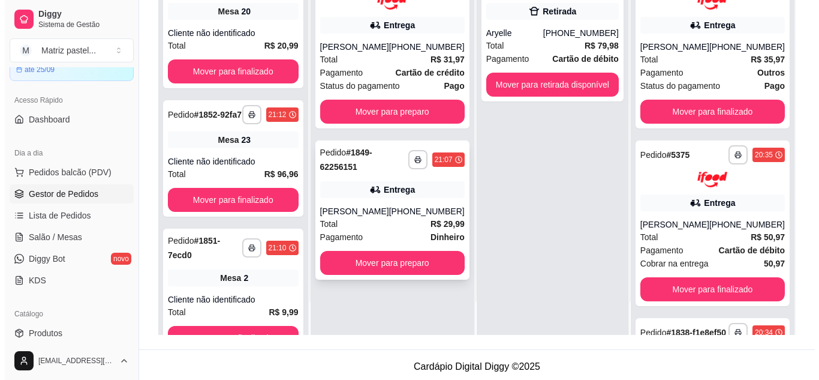
scroll to position [180, 0]
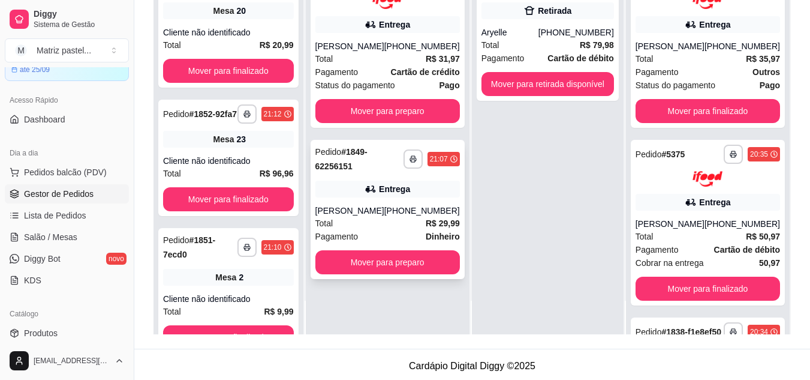
click at [368, 192] on icon at bounding box center [371, 189] width 12 height 12
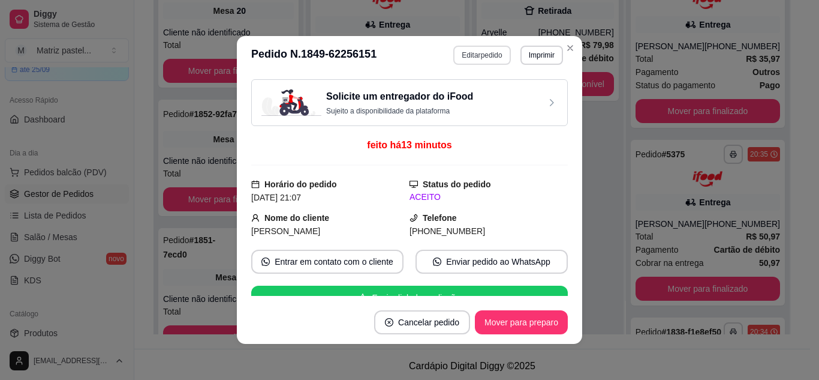
click at [476, 58] on button "Editar pedido" at bounding box center [481, 55] width 57 height 19
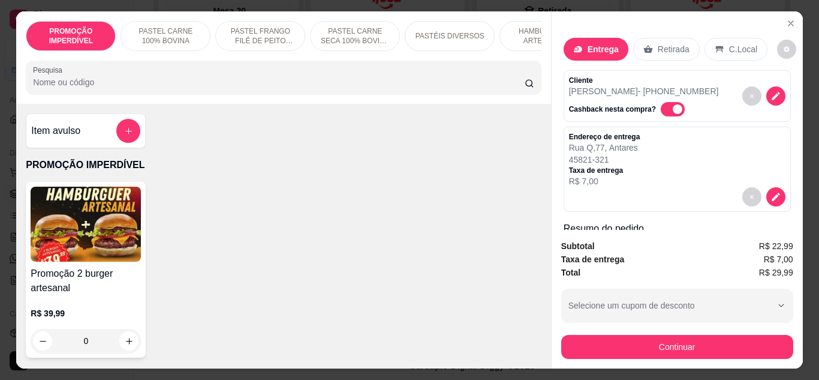
click at [598, 345] on button "Continuar" at bounding box center [677, 347] width 232 height 24
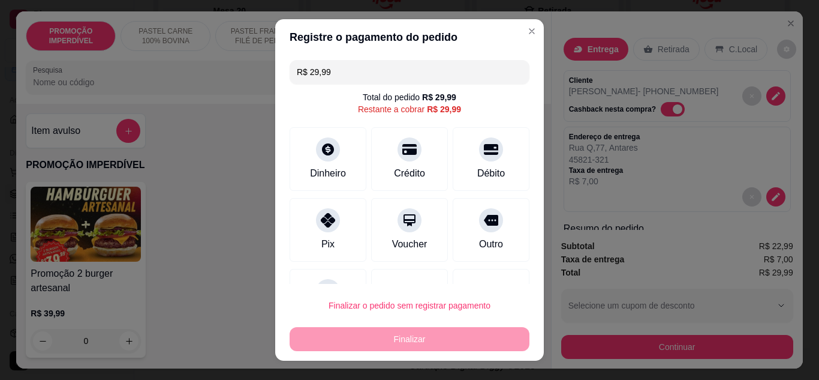
scroll to position [53, 0]
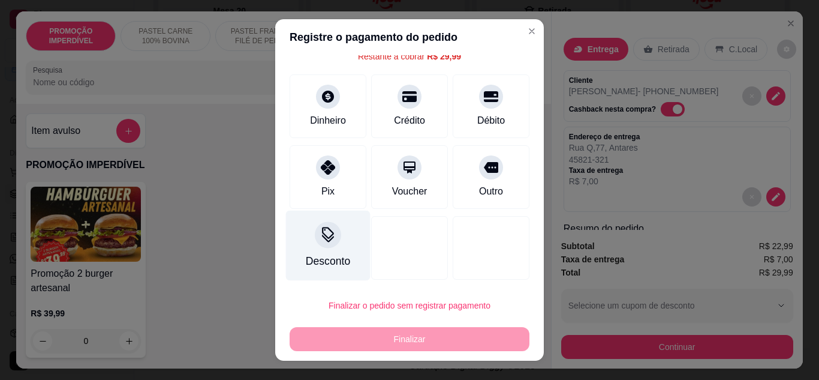
click at [315, 239] on div at bounding box center [328, 234] width 26 height 26
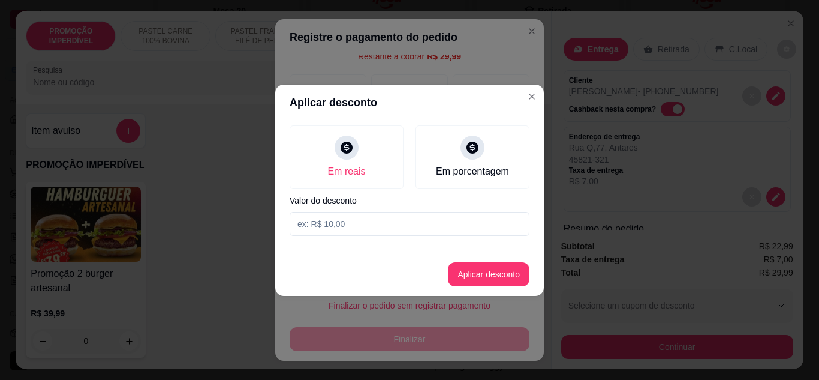
click at [326, 218] on input at bounding box center [410, 224] width 240 height 24
type input "29,98"
click at [480, 279] on button "Aplicar desconto" at bounding box center [489, 274] width 82 height 24
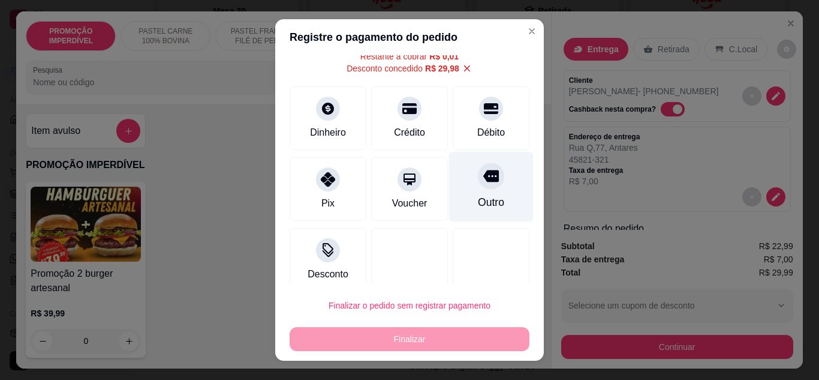
click at [478, 197] on div "Outro" at bounding box center [491, 202] width 26 height 16
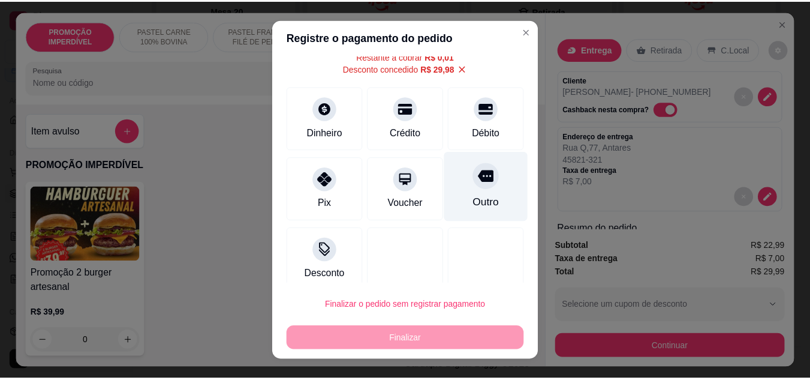
scroll to position [41, 0]
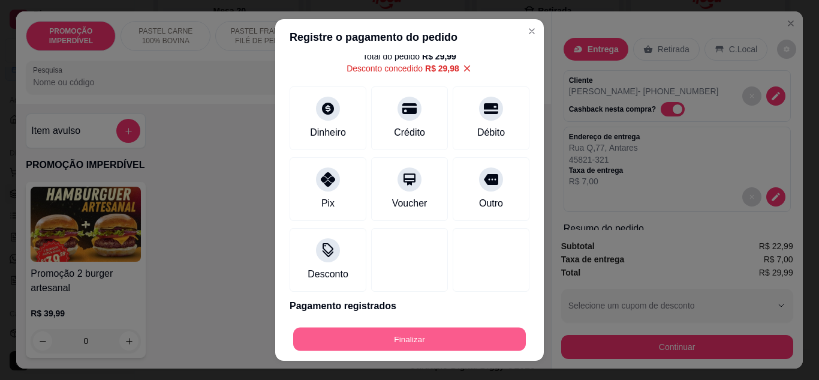
click at [462, 336] on button "Finalizar" at bounding box center [409, 338] width 233 height 23
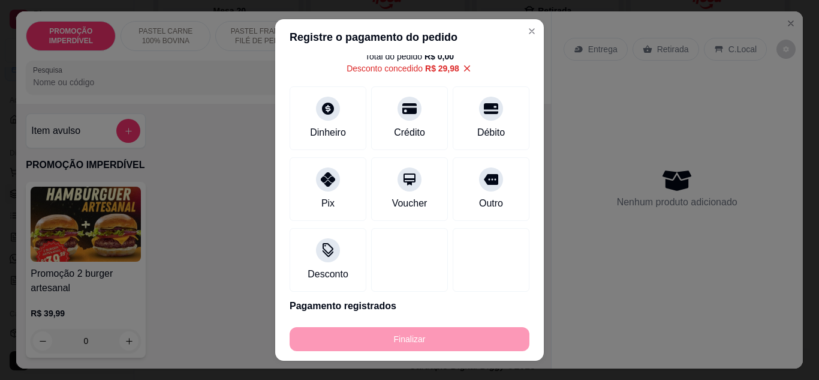
type input "-R$ 29,99"
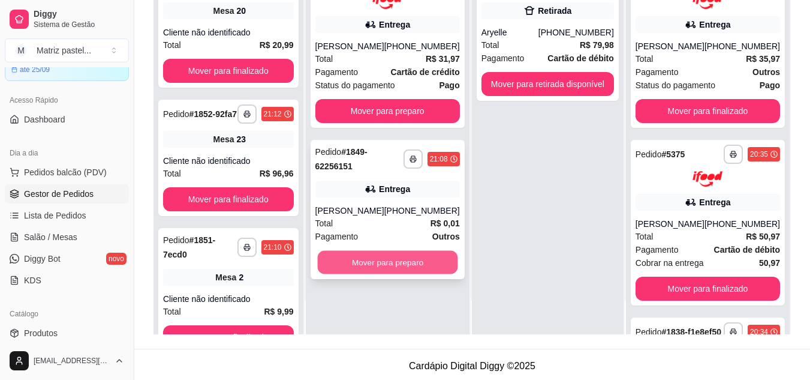
click at [401, 261] on button "Mover para preparo" at bounding box center [387, 261] width 140 height 23
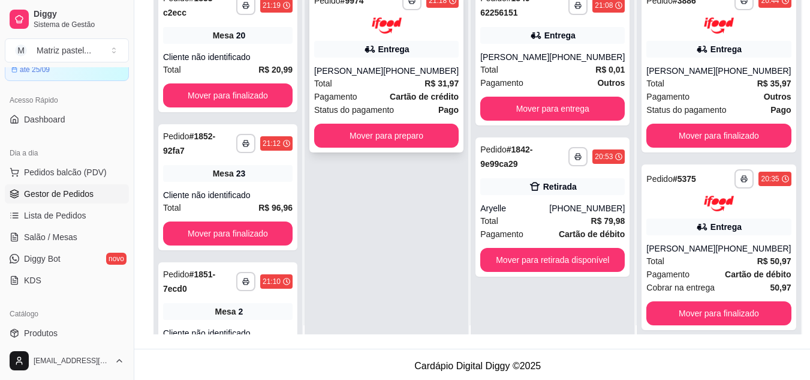
scroll to position [0, 0]
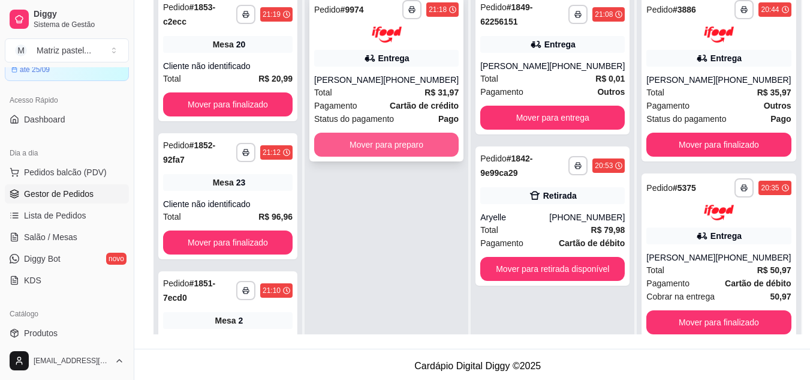
click at [396, 152] on button "Mover para preparo" at bounding box center [386, 145] width 145 height 24
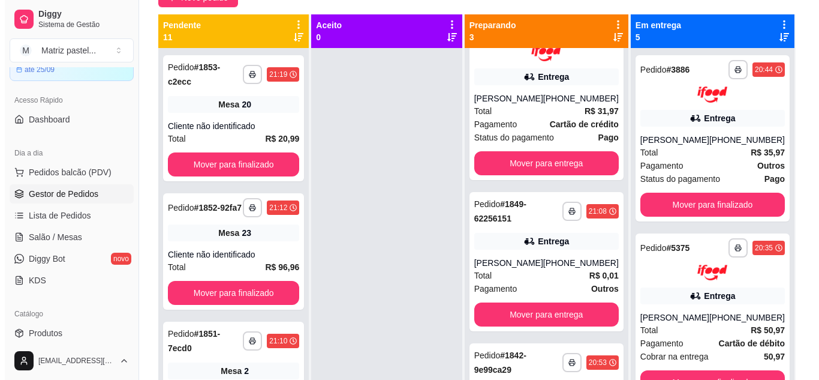
scroll to position [60, 0]
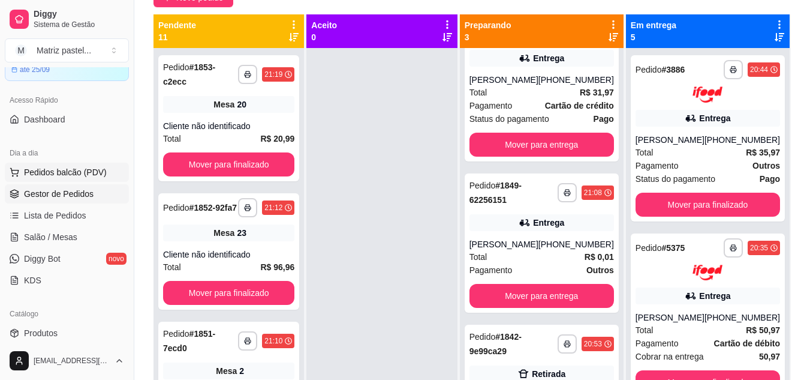
click at [56, 176] on span "Pedidos balcão (PDV)" at bounding box center [65, 172] width 83 height 12
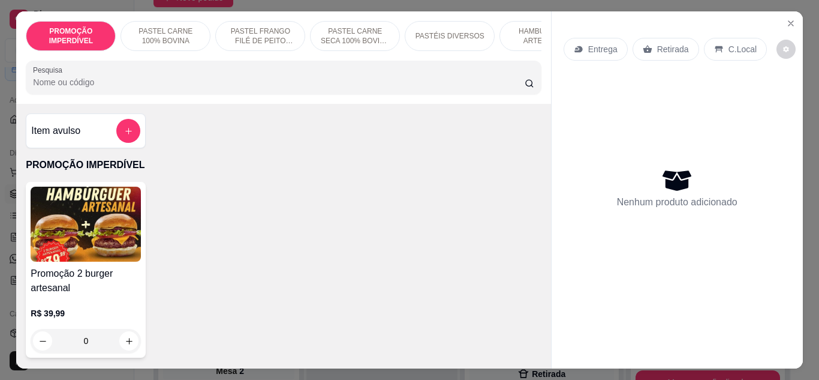
click at [174, 88] on input "Pesquisa" at bounding box center [279, 82] width 492 height 12
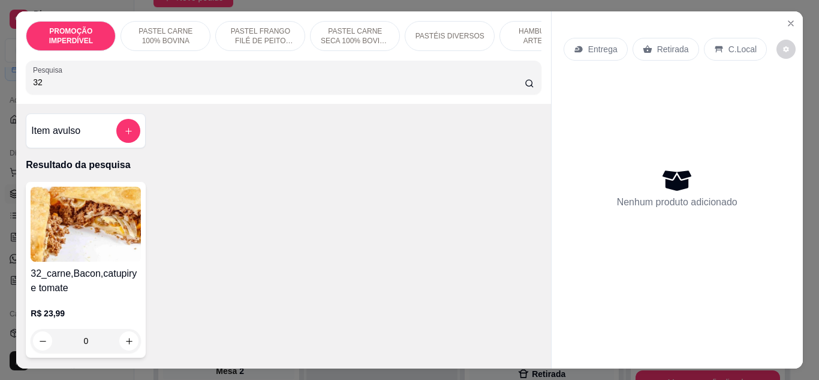
type input "32"
click at [128, 344] on div "0" at bounding box center [86, 341] width 110 height 24
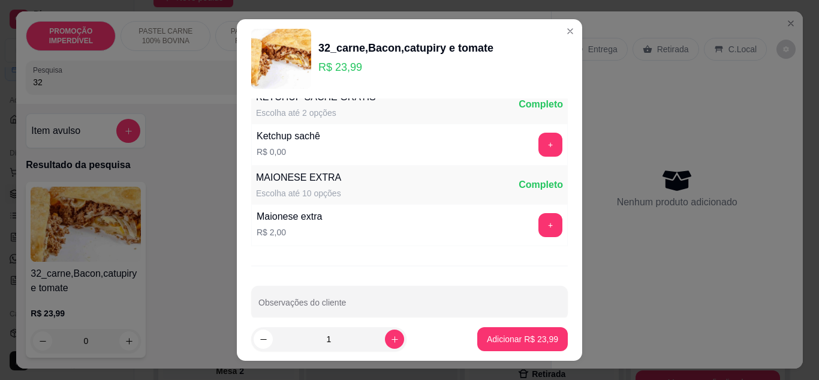
scroll to position [618, 0]
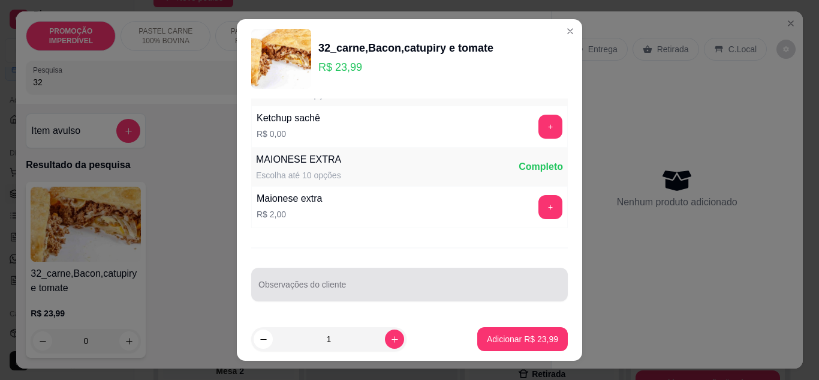
click at [329, 291] on input "Observações do cliente" at bounding box center [409, 289] width 302 height 12
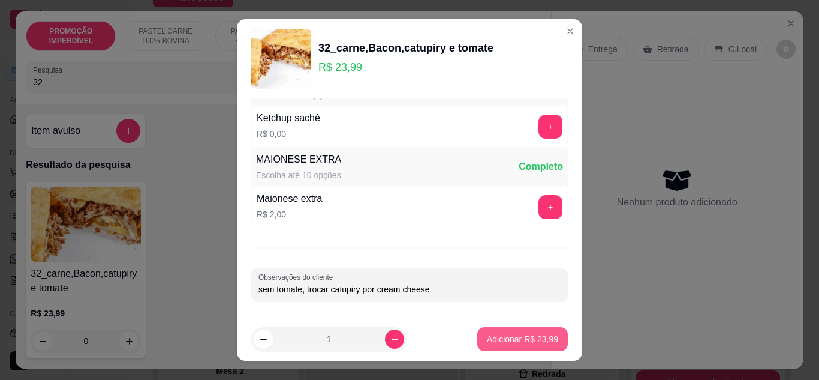
type input "sem tomate, trocar catupiry por cream cheese"
click at [521, 334] on p "Adicionar R$ 23,99" at bounding box center [523, 338] width 70 height 11
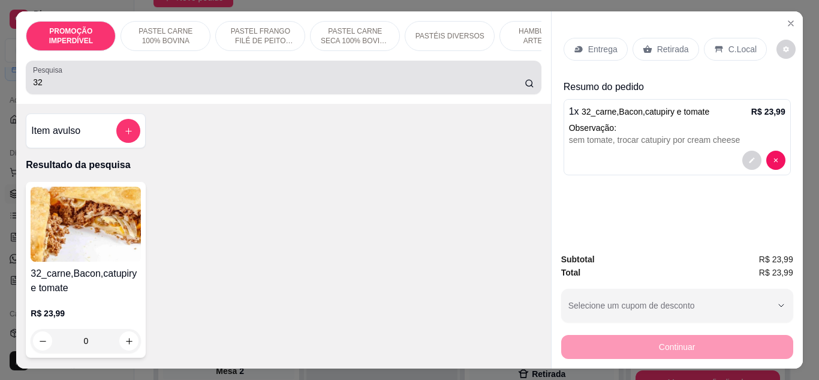
click at [166, 86] on input "32" at bounding box center [279, 82] width 492 height 12
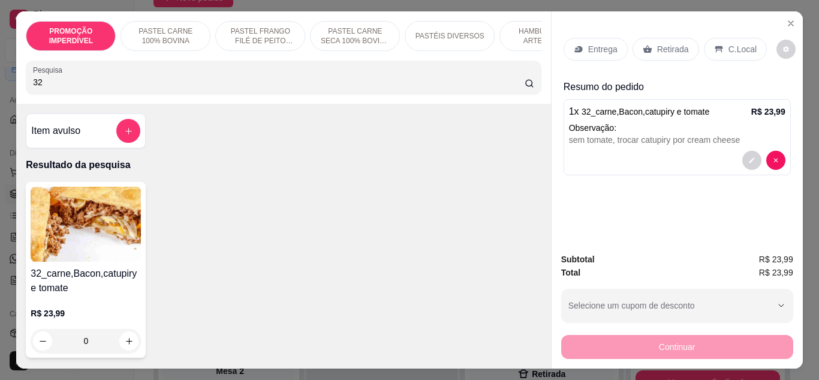
click at [166, 86] on input "32" at bounding box center [279, 82] width 492 height 12
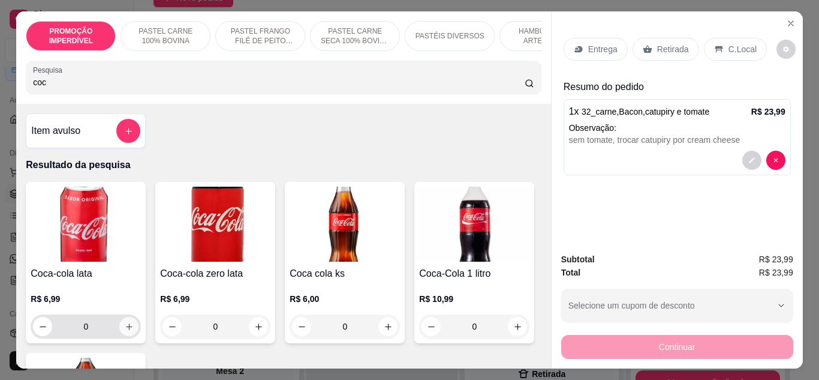
type input "coc"
click at [125, 331] on icon "increase-product-quantity" at bounding box center [129, 326] width 9 height 9
type input "1"
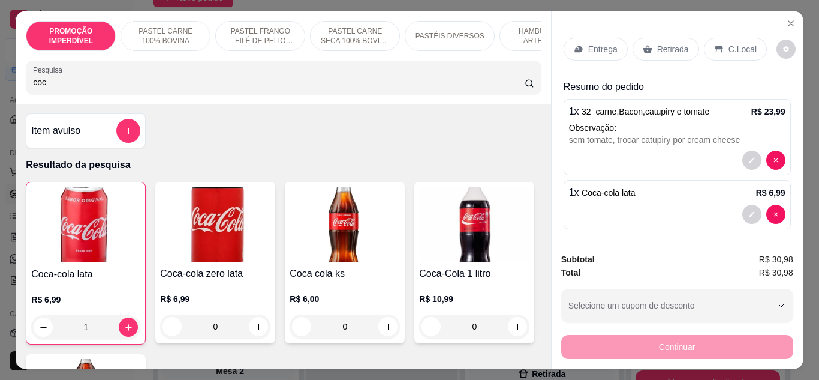
click at [748, 157] on icon "decrease-product-quantity" at bounding box center [751, 160] width 7 height 7
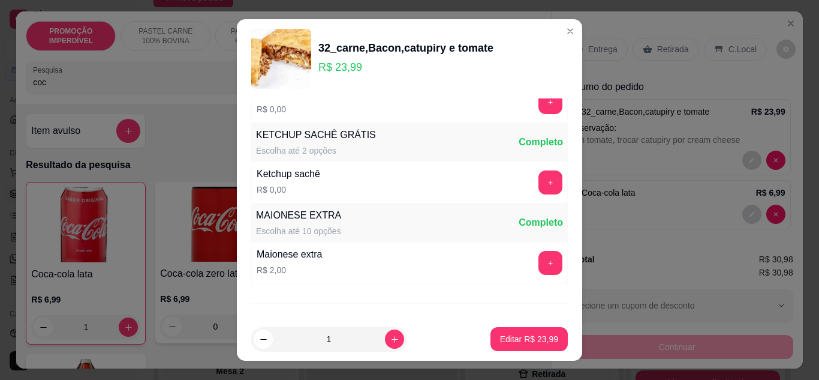
scroll to position [600, 0]
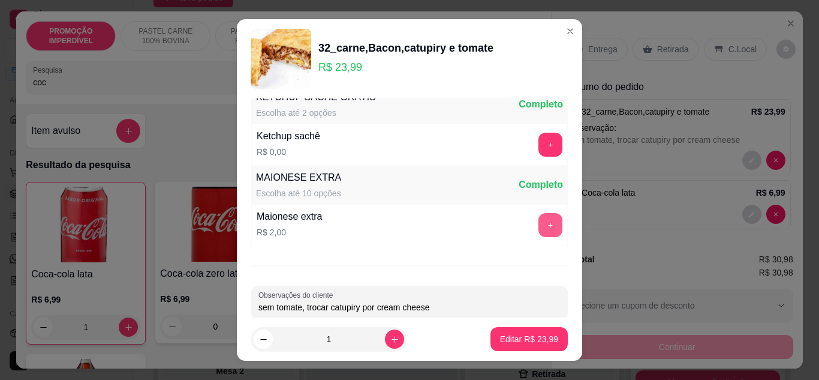
click at [538, 230] on button "+" at bounding box center [550, 225] width 24 height 24
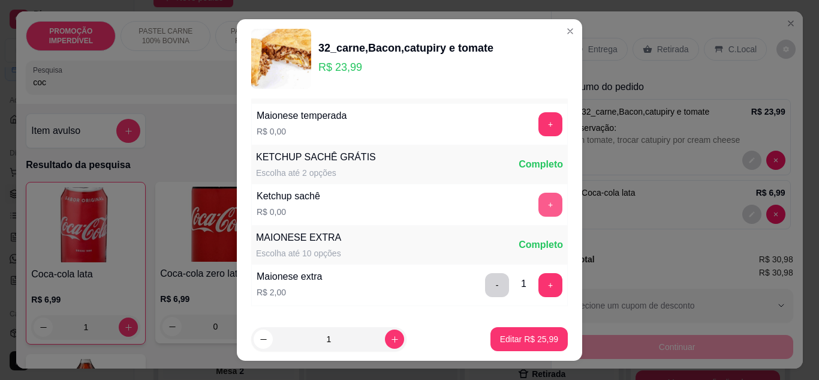
click at [538, 209] on button "+" at bounding box center [550, 204] width 24 height 24
click at [538, 206] on button "+" at bounding box center [550, 204] width 24 height 24
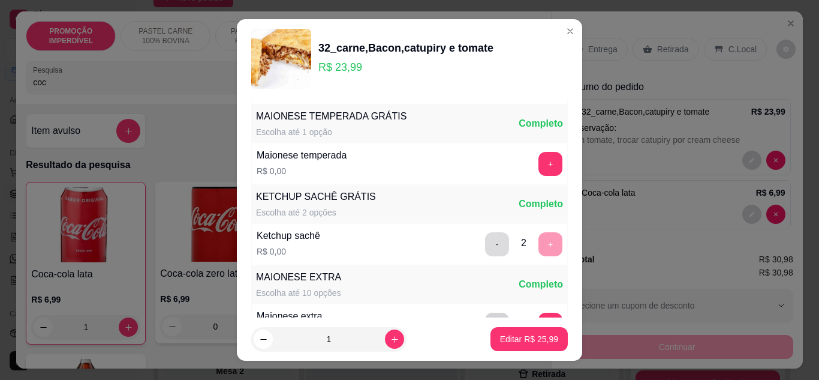
scroll to position [480, 0]
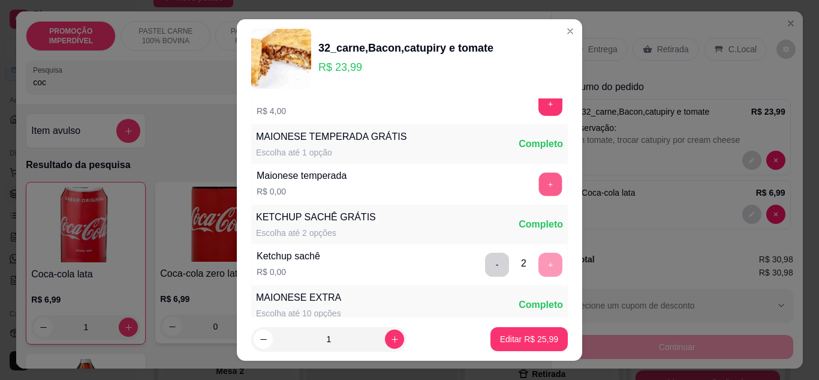
click at [539, 177] on button "+" at bounding box center [550, 183] width 23 height 23
click at [506, 338] on p "Editar R$ 25,99" at bounding box center [529, 339] width 58 height 12
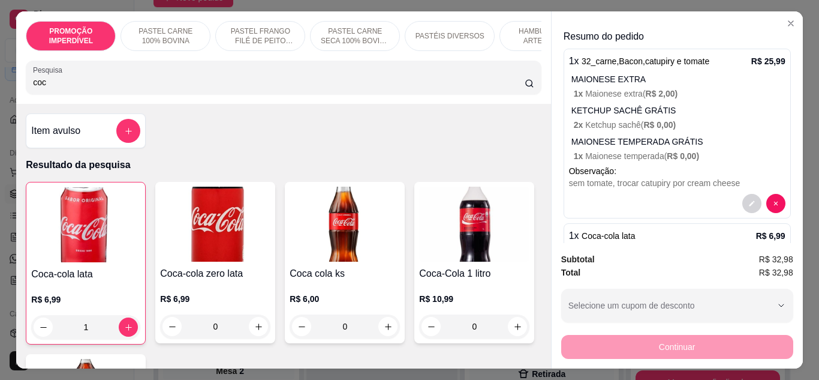
scroll to position [0, 0]
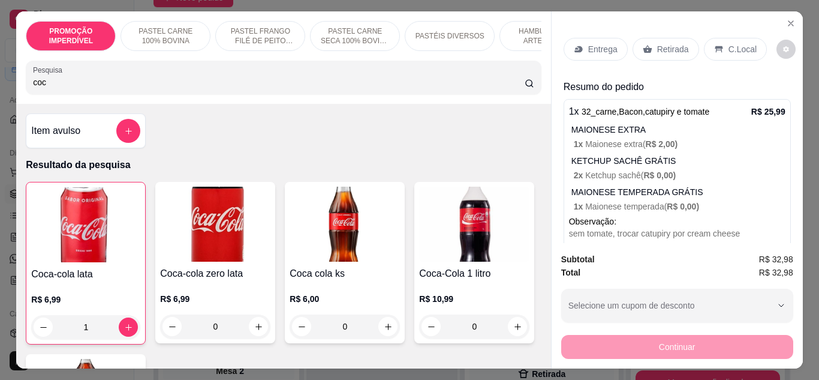
click at [592, 43] on p "Entrega" at bounding box center [602, 49] width 29 height 12
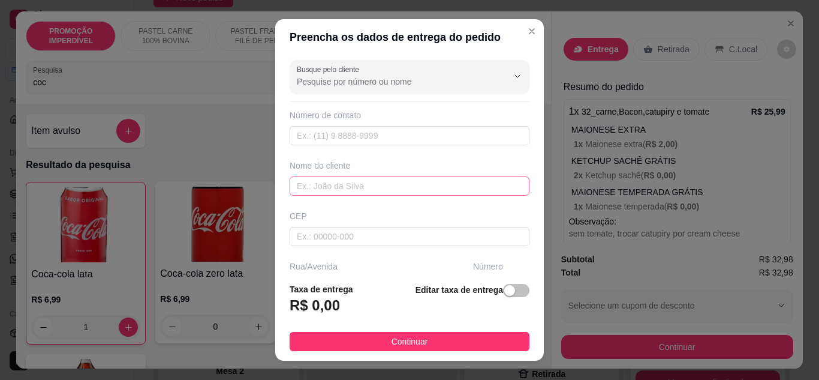
scroll to position [60, 0]
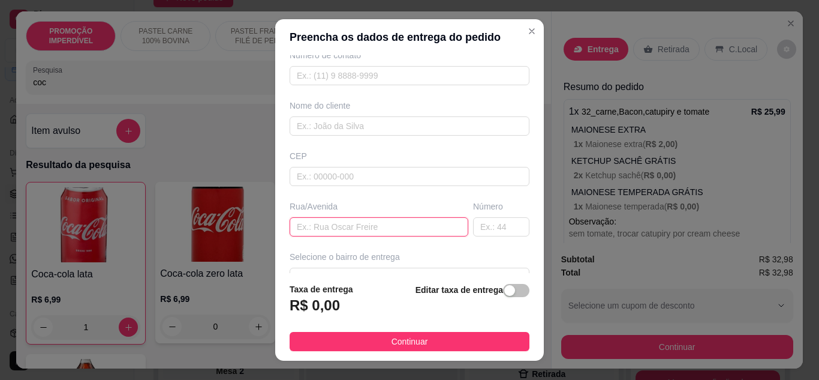
click at [328, 219] on input "text" at bounding box center [379, 226] width 179 height 19
type input "[STREET_ADDRESS][PERSON_NAME]"
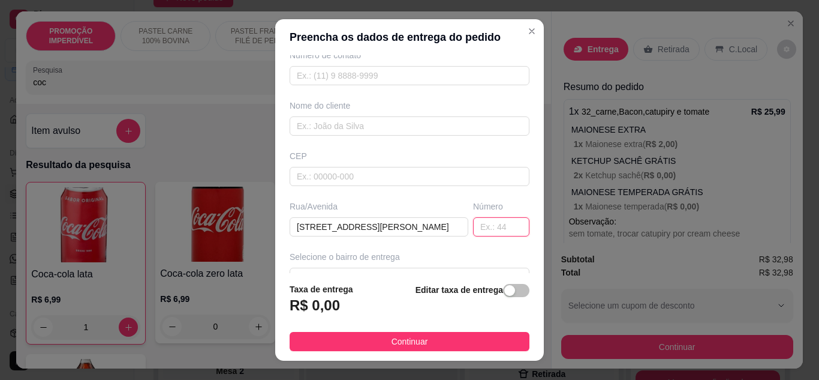
click at [473, 218] on input "text" at bounding box center [501, 226] width 56 height 19
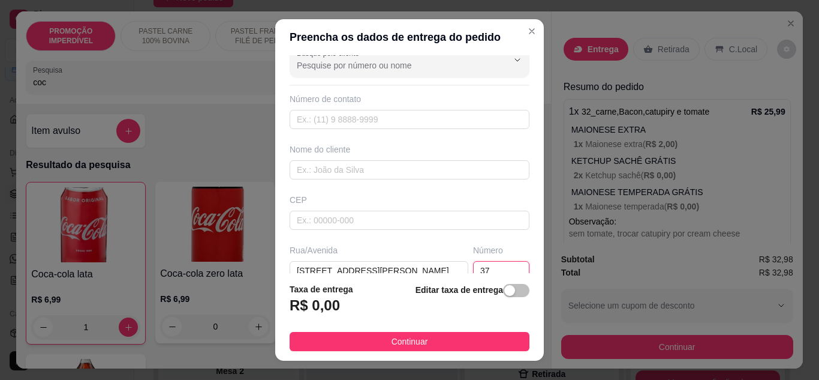
scroll to position [0, 0]
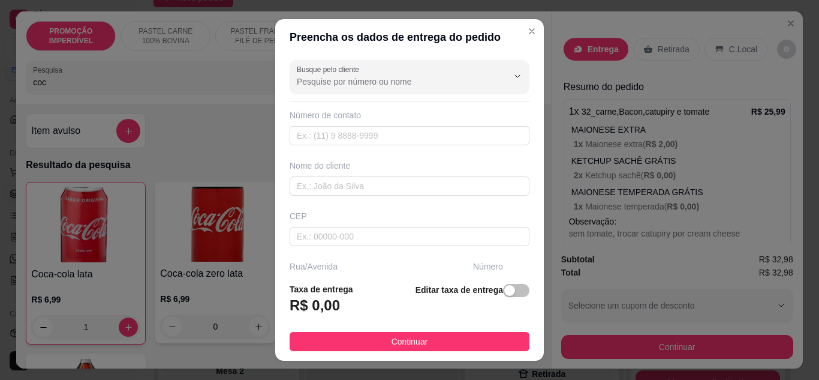
type input "37"
click at [369, 138] on input "text" at bounding box center [410, 135] width 240 height 19
paste input "[PHONE_NUMBER]"
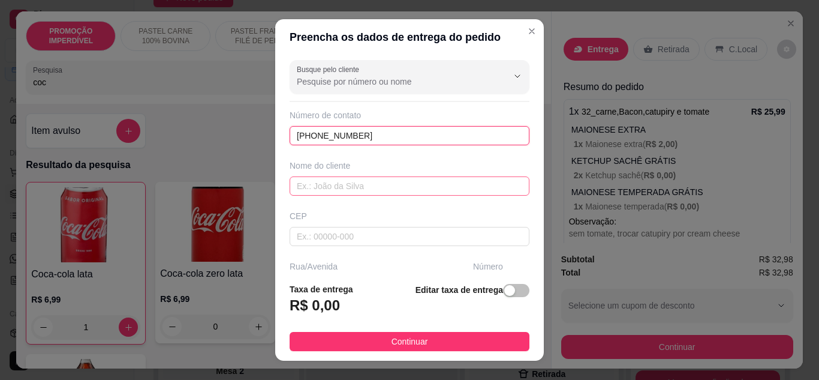
type input "[PHONE_NUMBER]"
click at [359, 185] on input "text" at bounding box center [410, 185] width 240 height 19
click at [360, 189] on input "text" at bounding box center [410, 185] width 240 height 19
paste input "Cleyson [PERSON_NAME]"
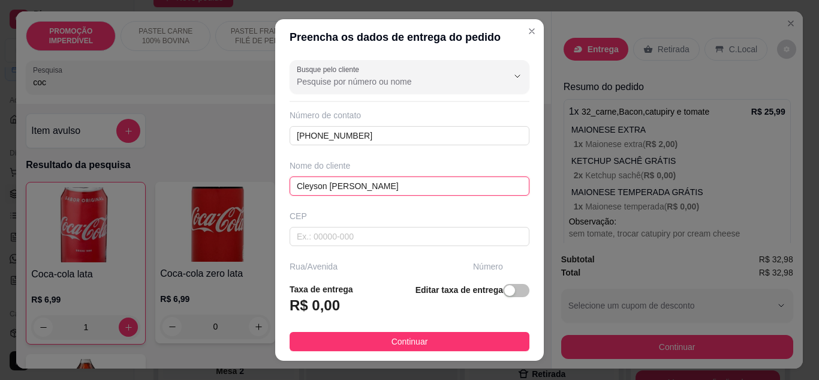
scroll to position [180, 0]
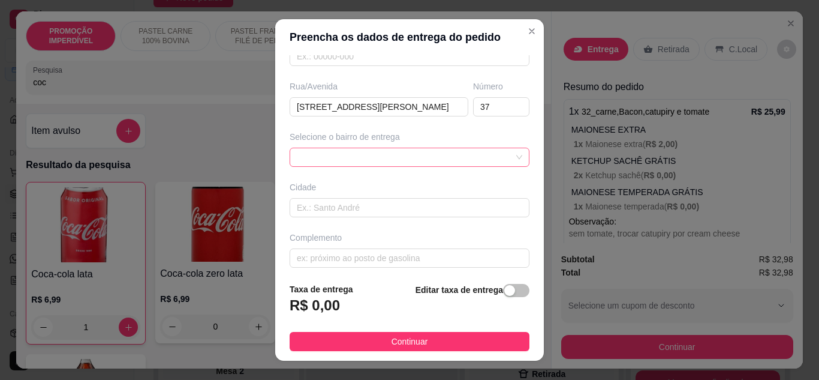
click at [384, 158] on span at bounding box center [409, 157] width 225 height 18
type input "Cleyson [PERSON_NAME]"
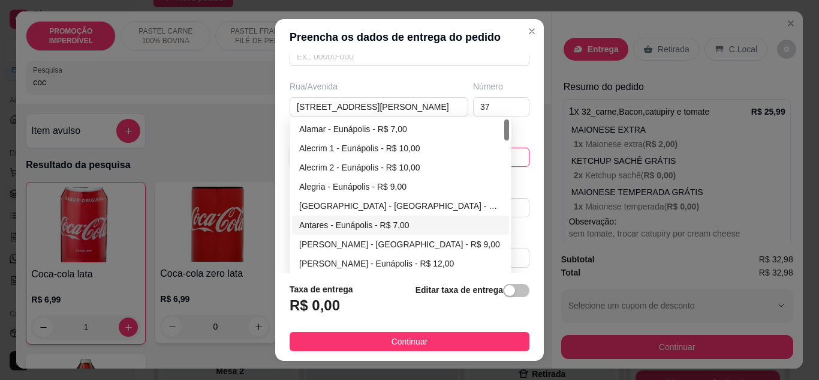
scroll to position [60, 0]
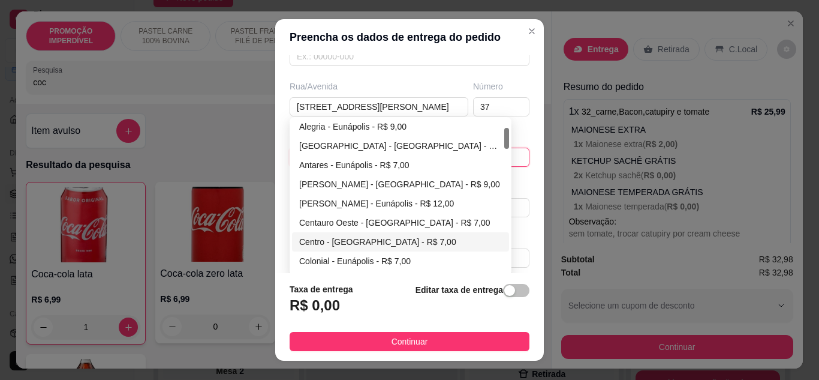
click at [336, 237] on div "Centro - Eunápolis - R$ 7,00" at bounding box center [400, 241] width 203 height 13
type input "Eunápolis"
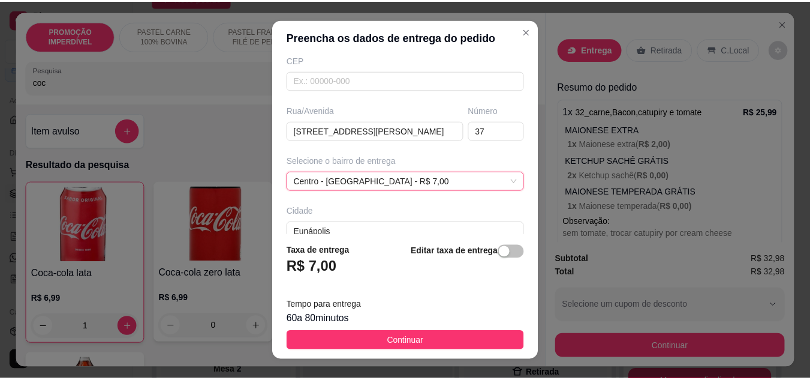
scroll to position [224, 0]
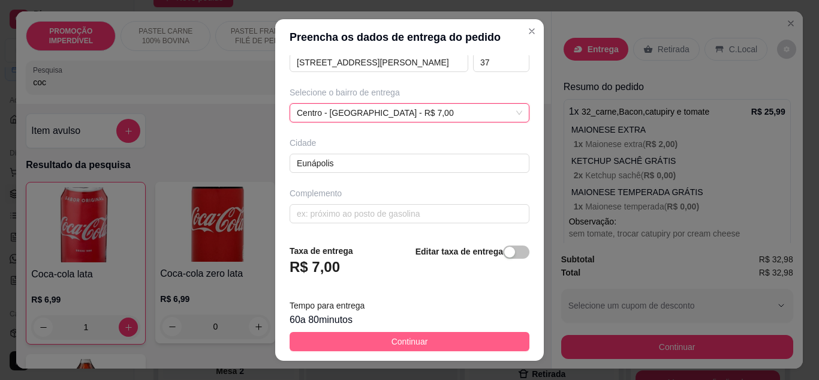
click at [392, 338] on span "Continuar" at bounding box center [410, 341] width 37 height 13
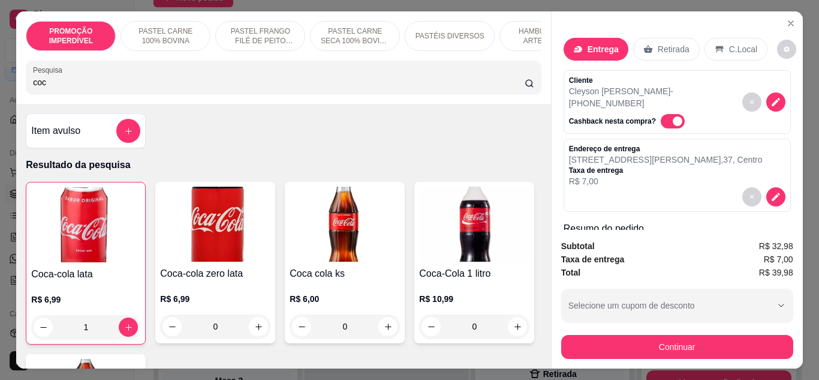
click at [608, 335] on button "Continuar" at bounding box center [677, 347] width 232 height 24
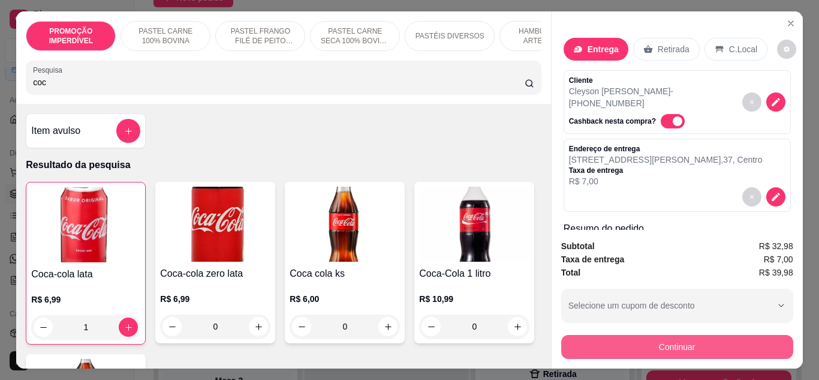
click at [635, 341] on button "Continuar" at bounding box center [677, 347] width 232 height 24
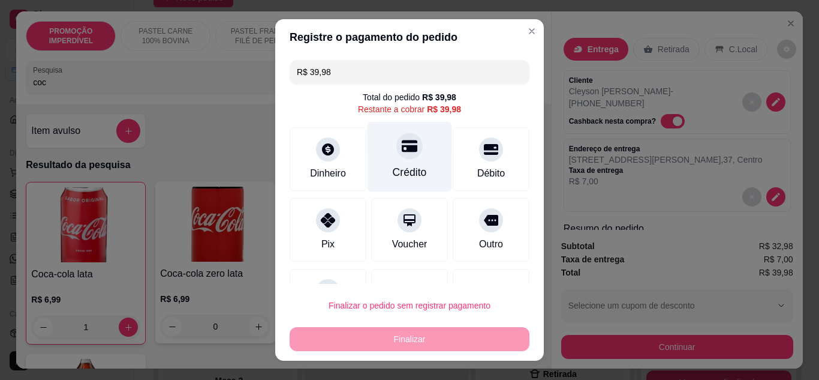
click at [401, 167] on div "Crédito" at bounding box center [410, 172] width 34 height 16
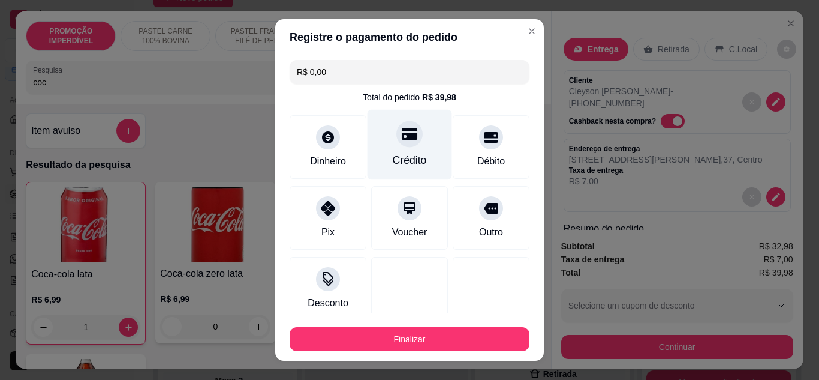
type input "R$ 0,00"
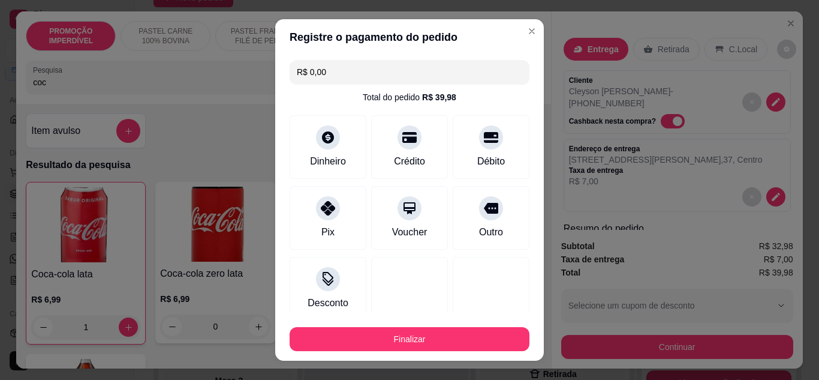
click at [396, 338] on button "Finalizar" at bounding box center [410, 339] width 240 height 24
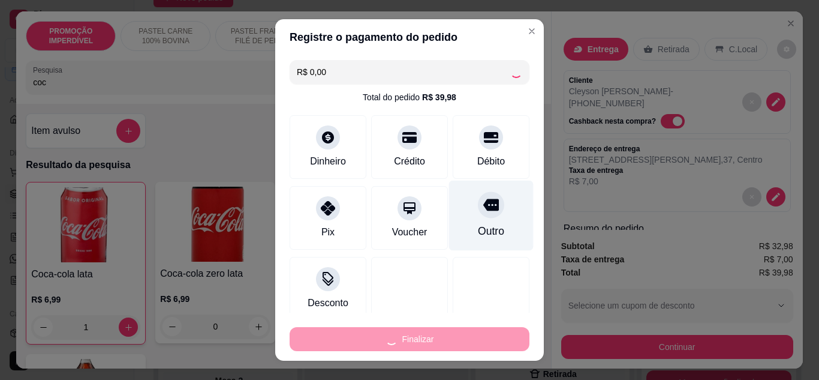
type input "0"
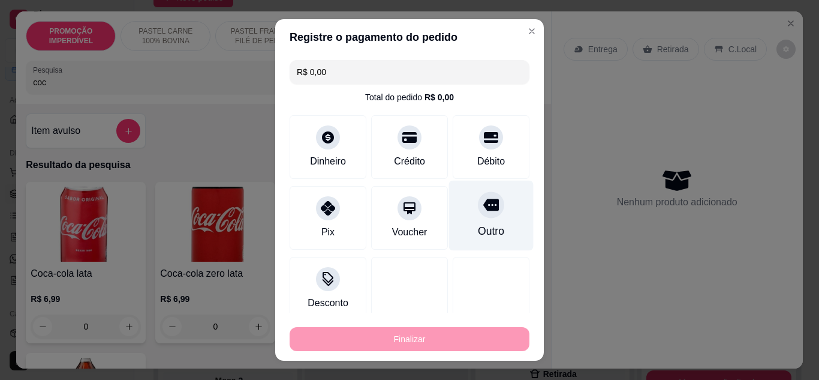
type input "-R$ 39,98"
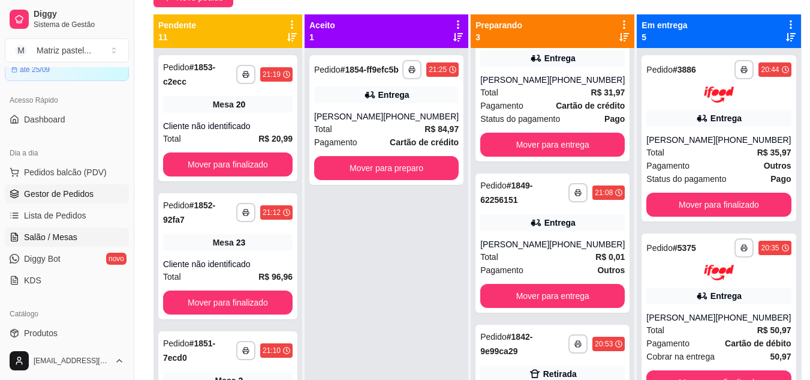
click at [40, 236] on span "Salão / Mesas" at bounding box center [50, 237] width 53 height 12
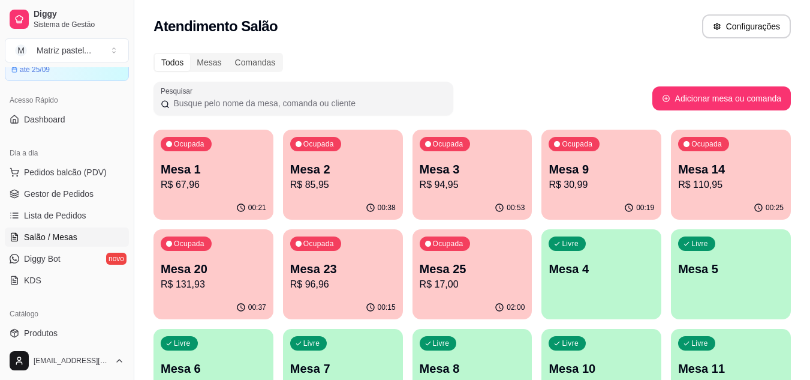
click at [353, 180] on p "R$ 85,95" at bounding box center [343, 184] width 106 height 14
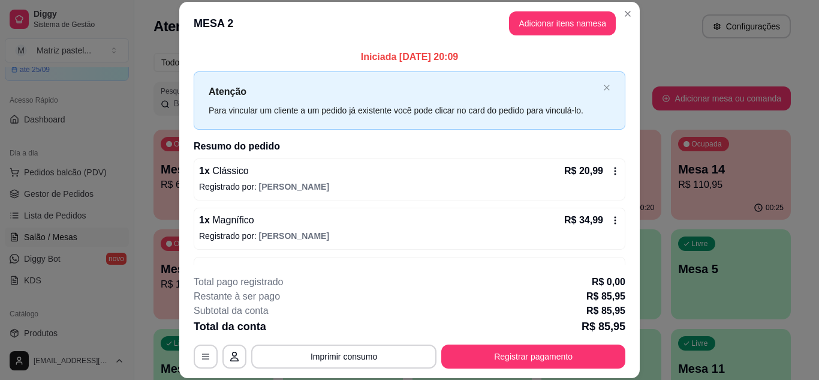
click at [481, 354] on button "Registrar pagamento" at bounding box center [533, 356] width 184 height 24
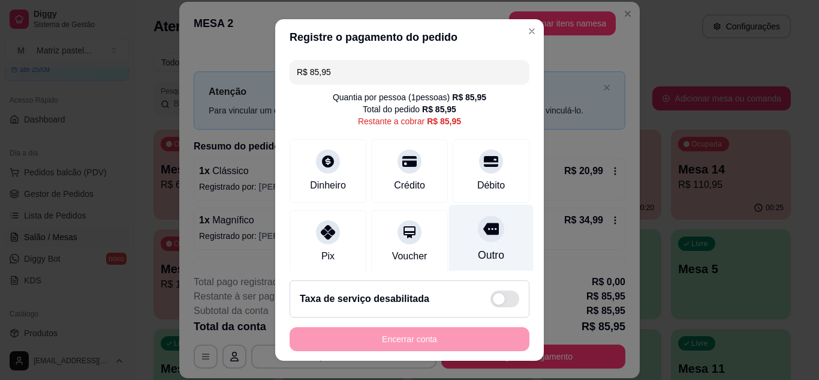
click at [479, 171] on div at bounding box center [491, 161] width 24 height 24
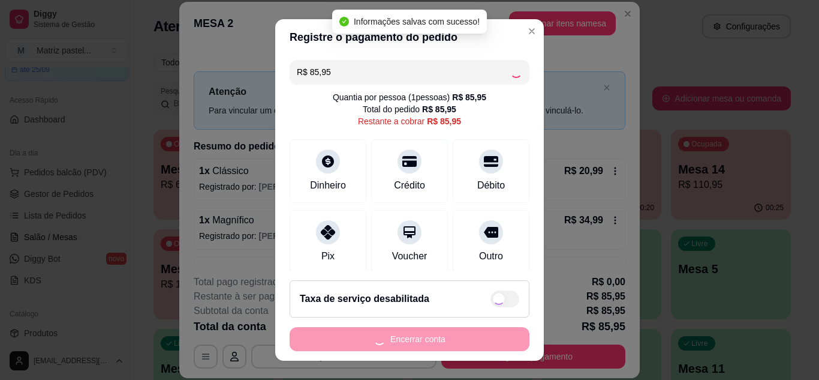
type input "R$ 0,00"
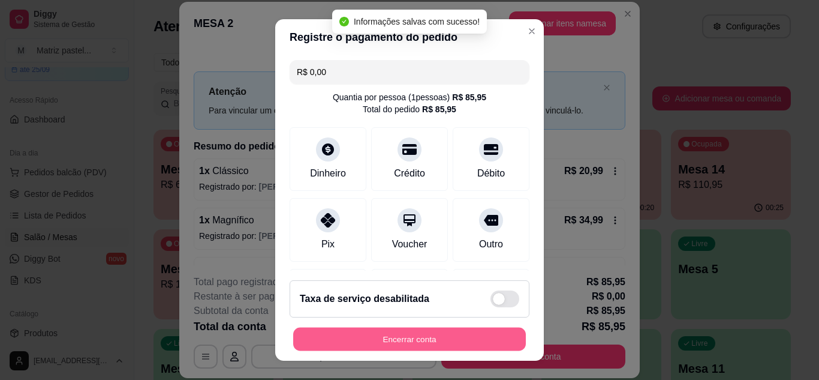
click at [383, 339] on button "Encerrar conta" at bounding box center [409, 338] width 233 height 23
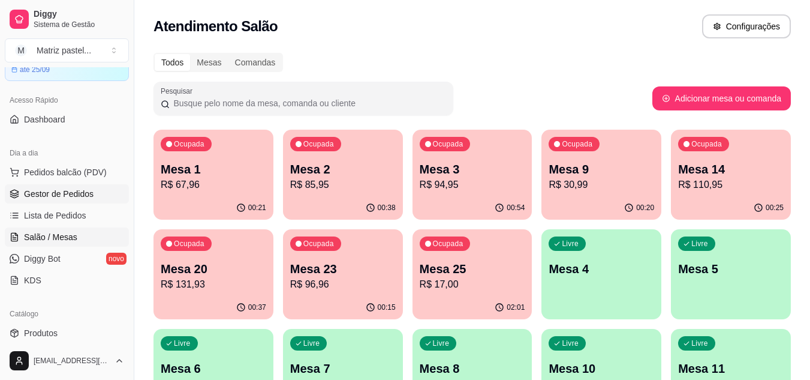
click at [67, 197] on span "Gestor de Pedidos" at bounding box center [59, 194] width 70 height 12
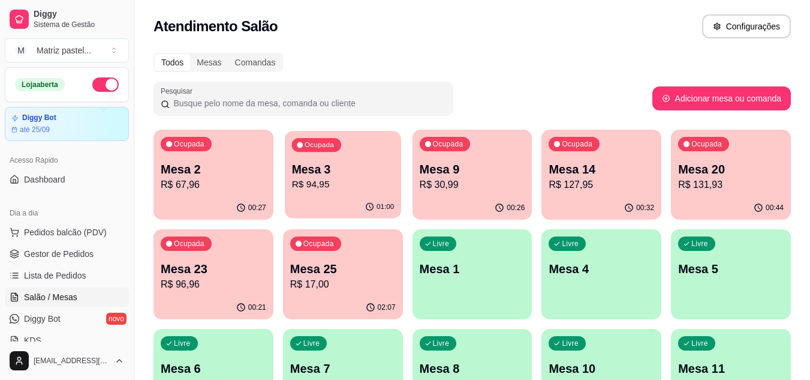
click at [318, 194] on div "Ocupada Mesa 3 R$ 94,95" at bounding box center [343, 163] width 116 height 65
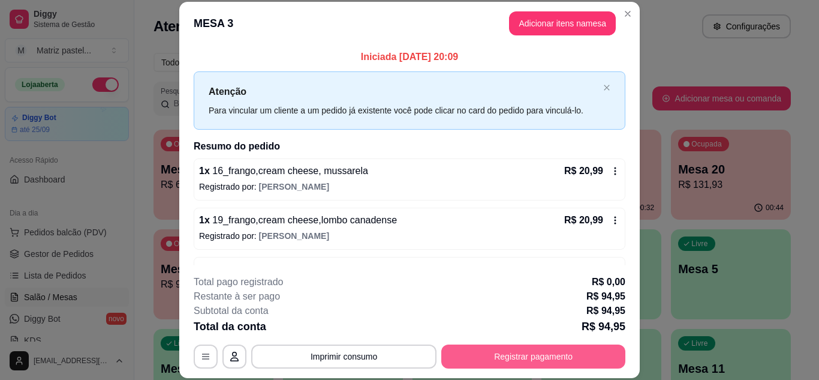
click at [475, 356] on button "Registrar pagamento" at bounding box center [533, 356] width 184 height 24
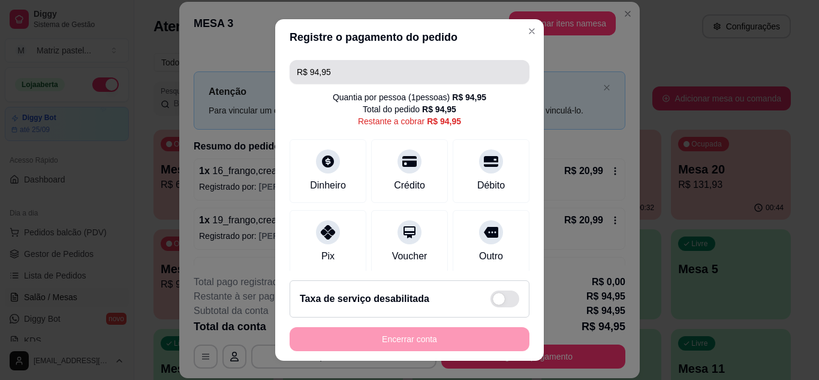
click at [375, 64] on input "R$ 94,95" at bounding box center [409, 72] width 225 height 24
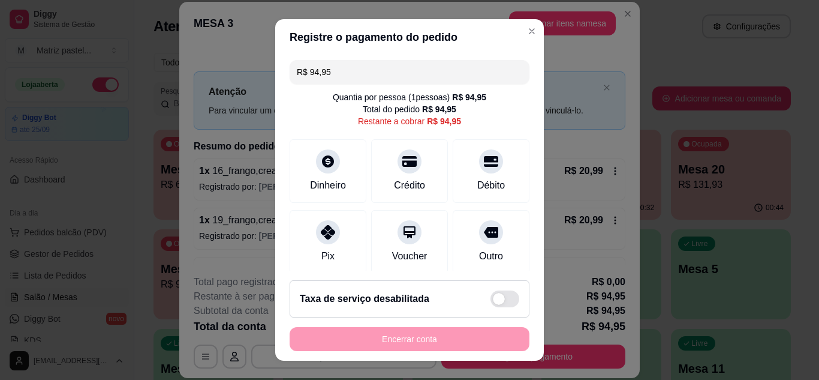
click at [378, 67] on input "R$ 94,95" at bounding box center [409, 72] width 225 height 24
click at [471, 173] on div "Débito" at bounding box center [491, 168] width 85 height 70
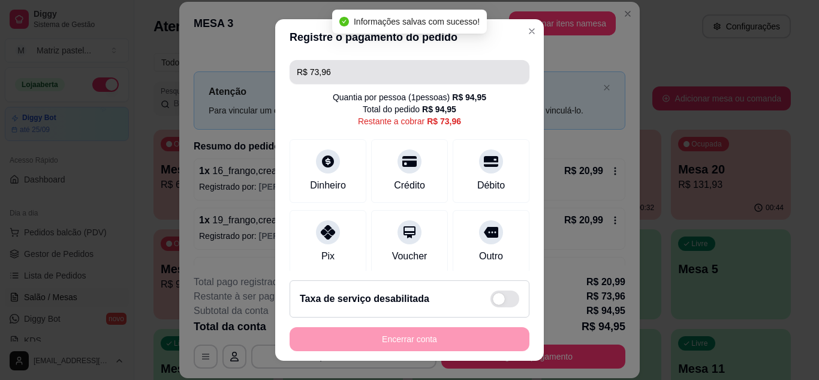
click at [402, 70] on input "R$ 73,96" at bounding box center [409, 72] width 225 height 24
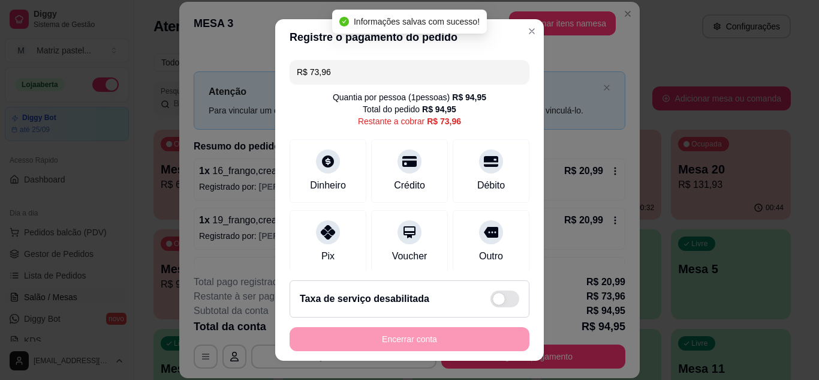
click at [402, 70] on input "R$ 73,96" at bounding box center [409, 72] width 225 height 24
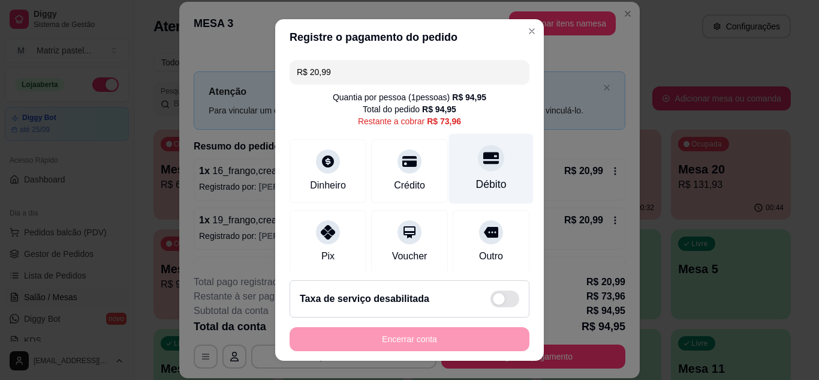
click at [477, 180] on div "Débito" at bounding box center [491, 184] width 31 height 16
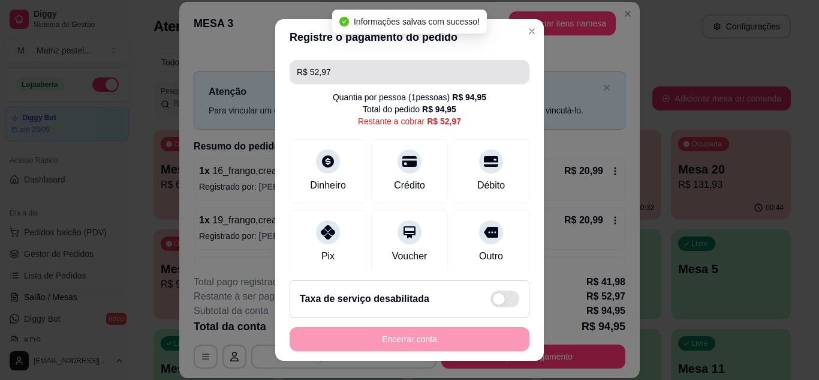
click at [399, 69] on input "R$ 52,97" at bounding box center [409, 72] width 225 height 24
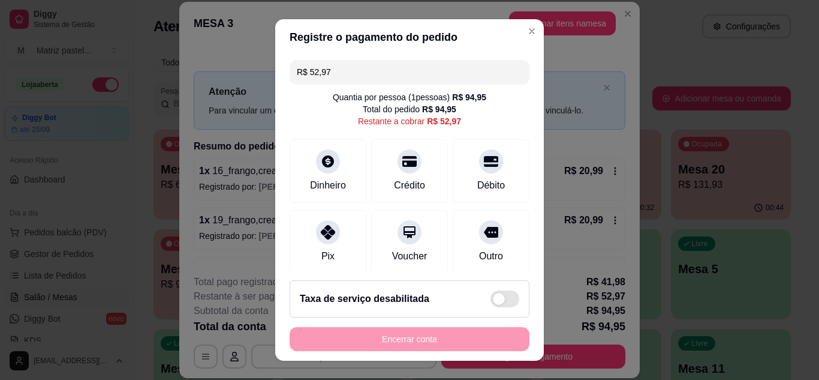
click at [399, 69] on input "R$ 52,97" at bounding box center [409, 72] width 225 height 24
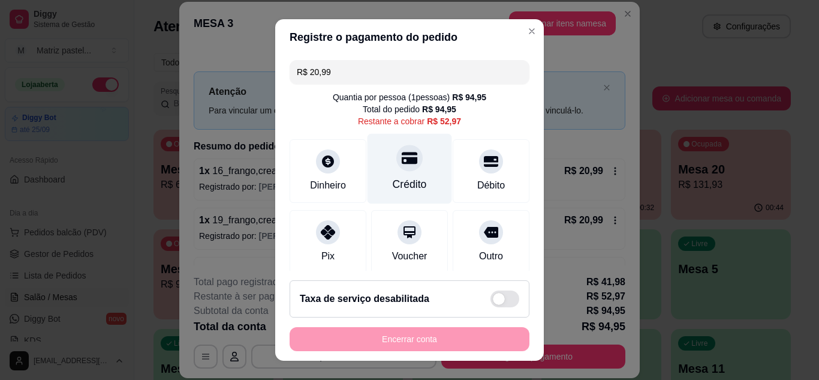
click at [404, 177] on div "Crédito" at bounding box center [410, 184] width 34 height 16
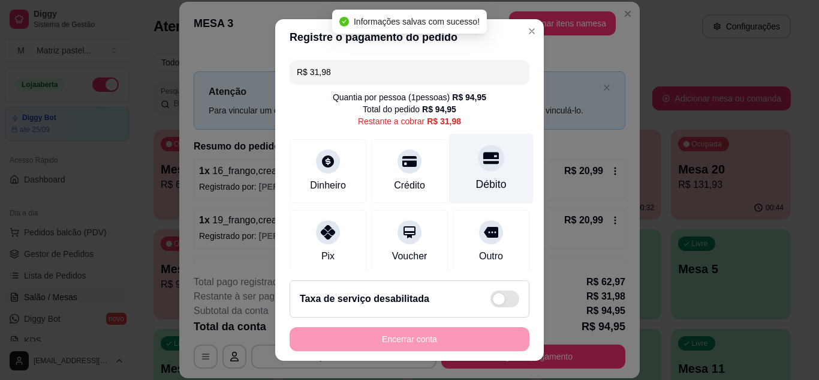
click at [469, 195] on div "Débito" at bounding box center [491, 168] width 85 height 70
type input "R$ 0,00"
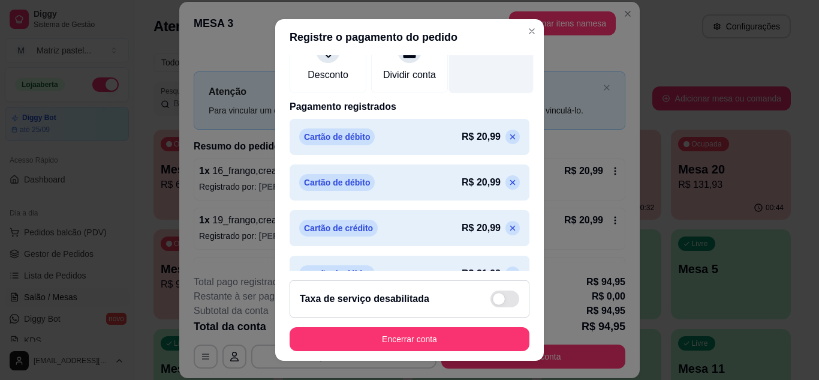
scroll to position [279, 0]
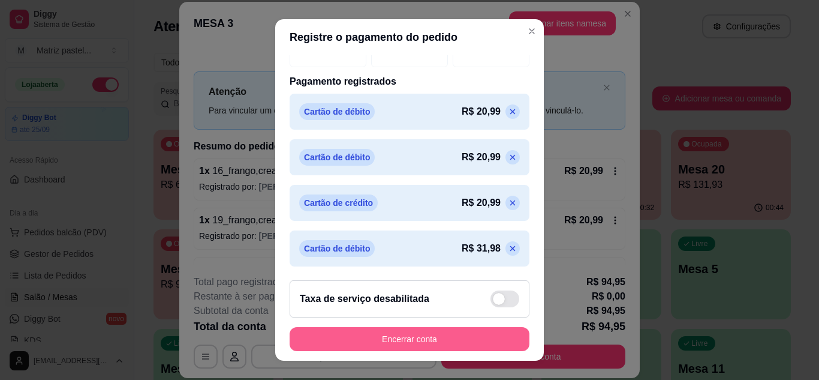
click at [377, 335] on button "Encerrar conta" at bounding box center [410, 339] width 240 height 24
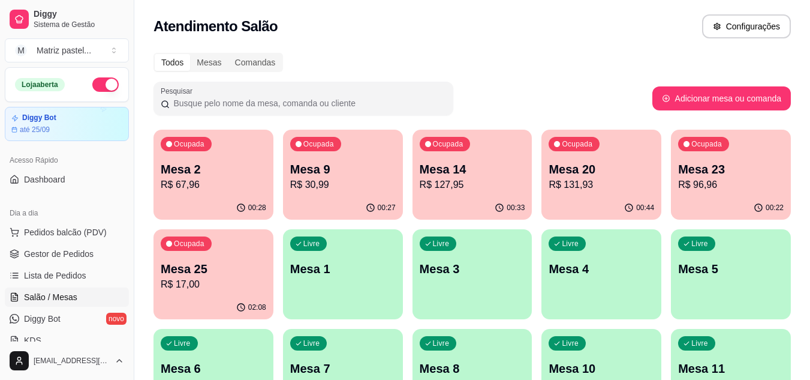
click at [356, 204] on div "00:27" at bounding box center [343, 207] width 120 height 23
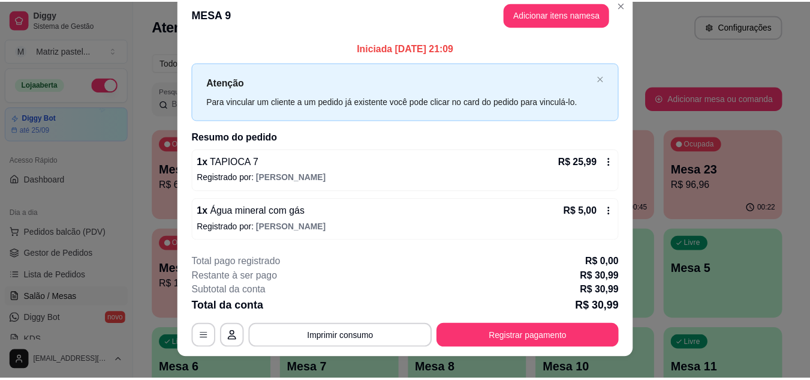
scroll to position [0, 0]
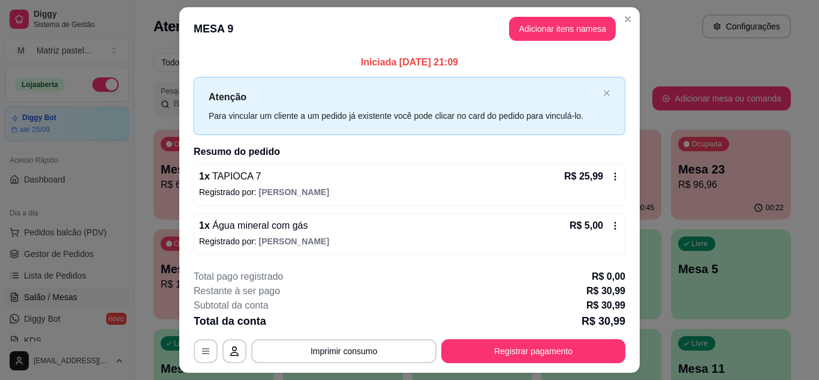
drag, startPoint x: 508, startPoint y: 336, endPoint x: 511, endPoint y: 343, distance: 7.2
click at [508, 338] on div "**********" at bounding box center [410, 316] width 432 height 94
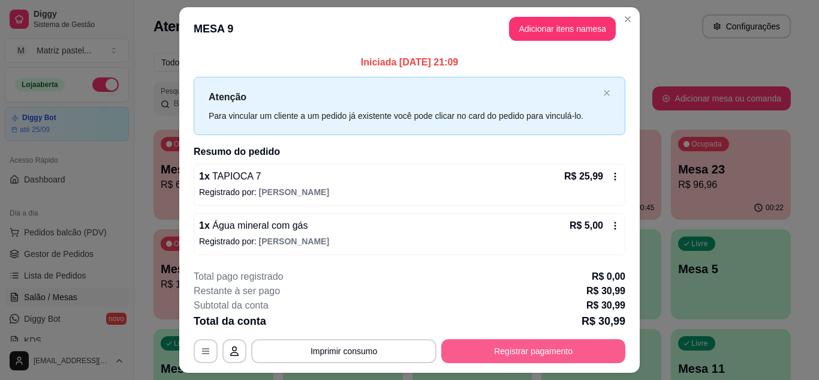
click at [511, 343] on button "Registrar pagamento" at bounding box center [533, 351] width 184 height 24
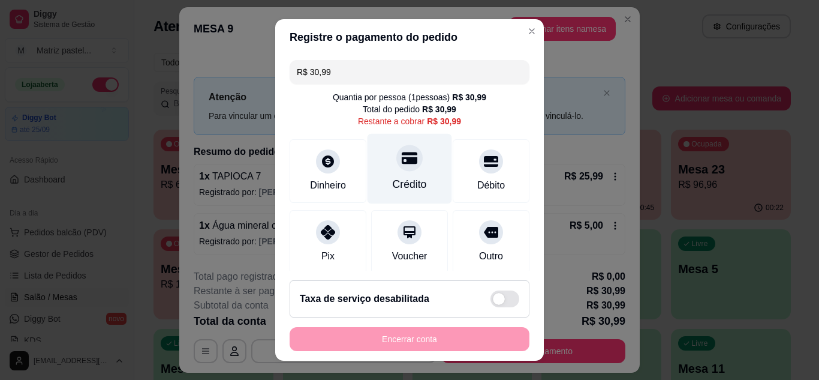
click at [392, 171] on div "Crédito" at bounding box center [410, 168] width 85 height 70
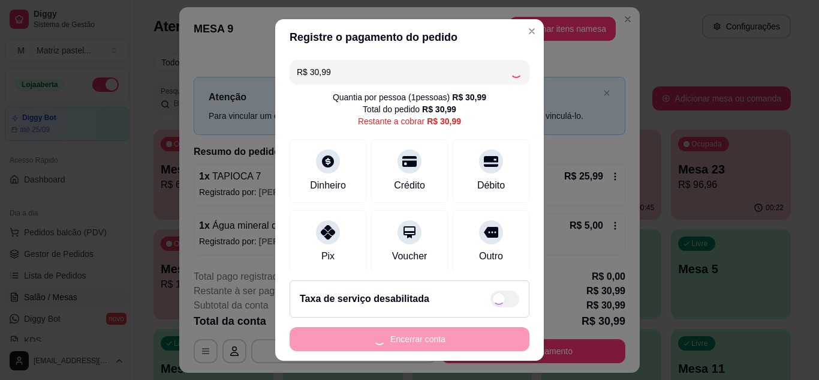
type input "R$ 0,00"
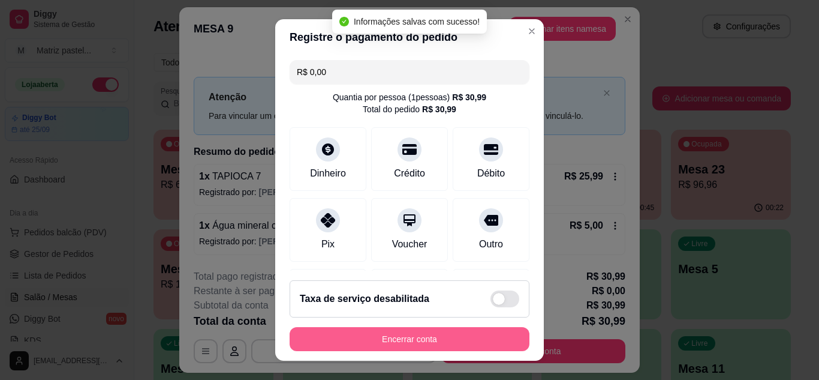
click at [402, 341] on button "Encerrar conta" at bounding box center [410, 339] width 240 height 24
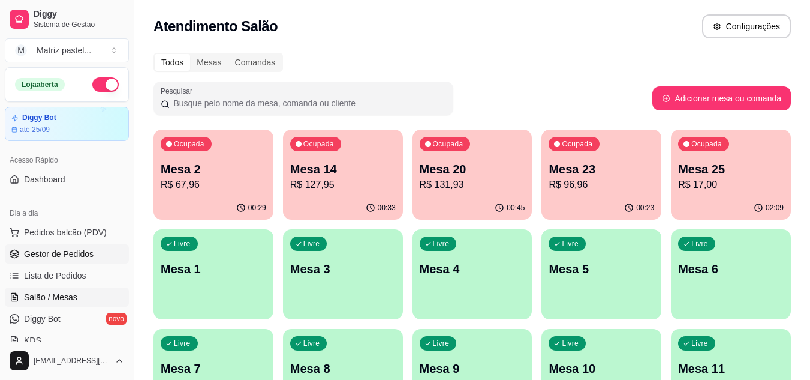
click at [46, 260] on link "Gestor de Pedidos" at bounding box center [67, 253] width 124 height 19
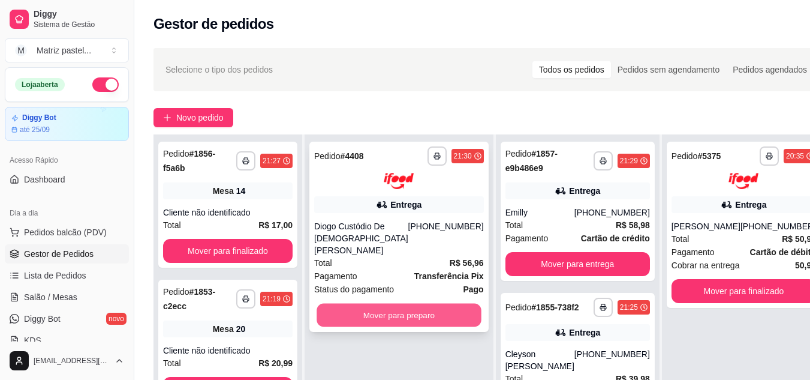
click at [404, 309] on button "Mover para preparo" at bounding box center [399, 314] width 164 height 23
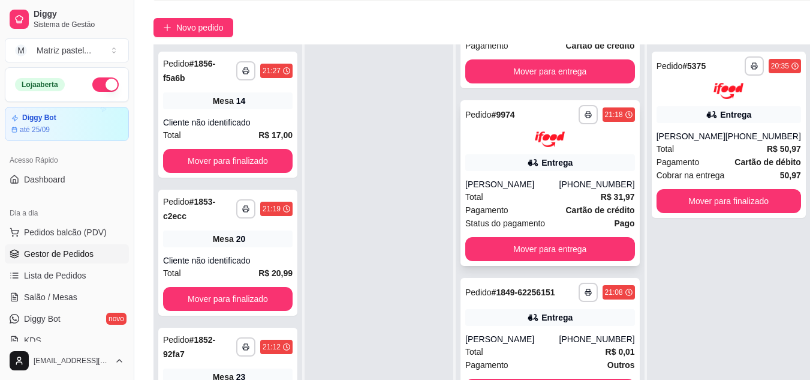
scroll to position [120, 0]
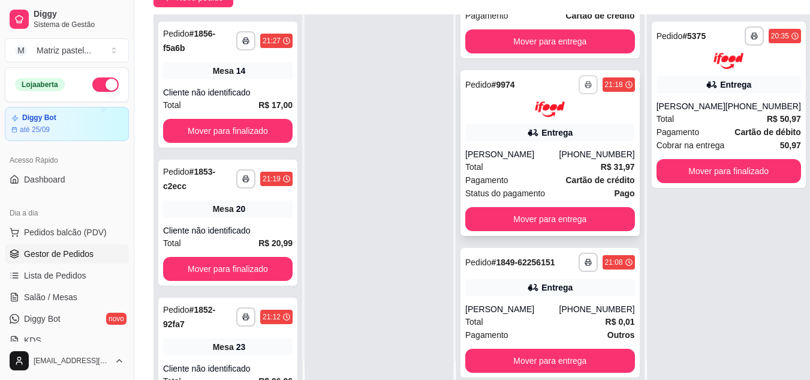
click at [579, 80] on button "button" at bounding box center [588, 84] width 19 height 19
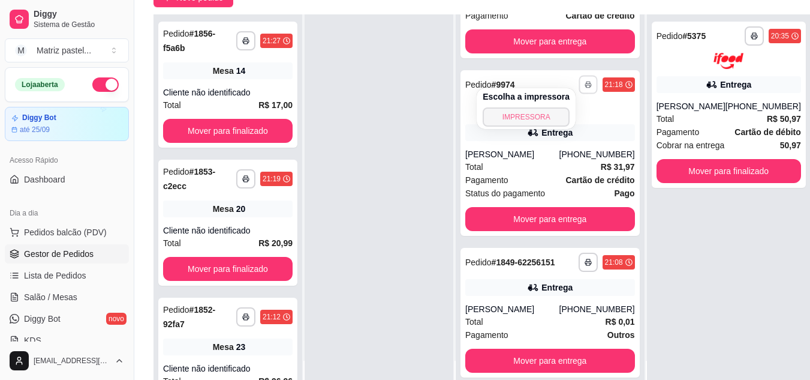
click at [544, 118] on button "IMPRESSORA" at bounding box center [526, 116] width 87 height 19
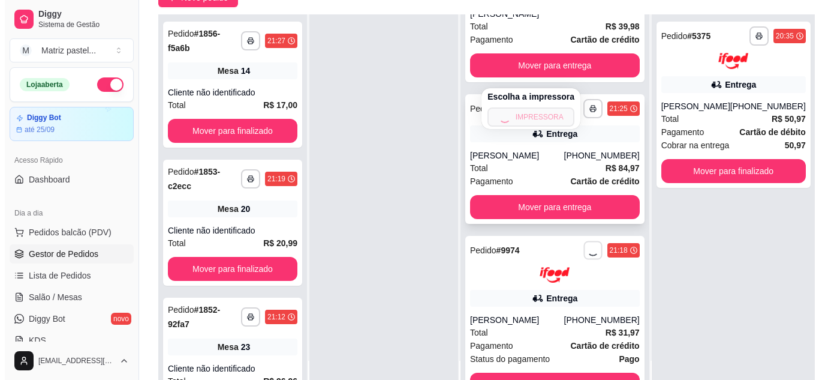
scroll to position [365, 0]
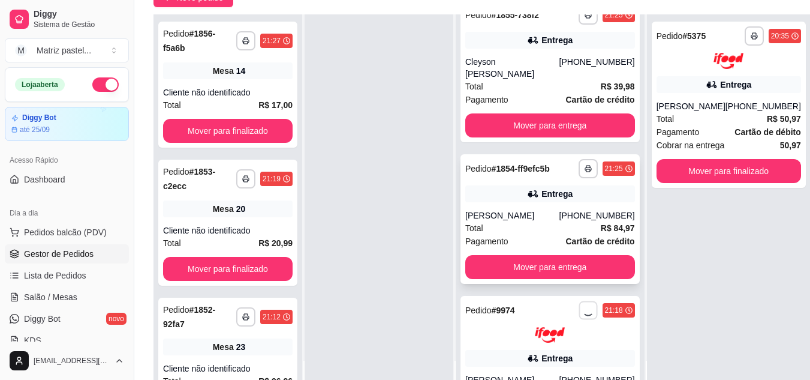
click at [494, 191] on div "Entrega" at bounding box center [550, 193] width 170 height 17
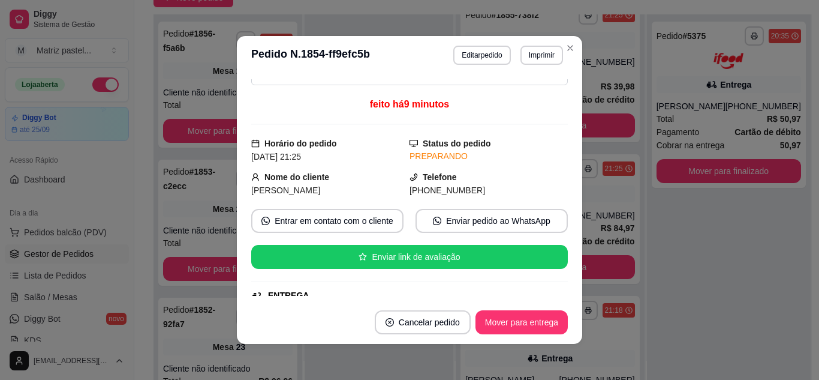
scroll to position [119, 0]
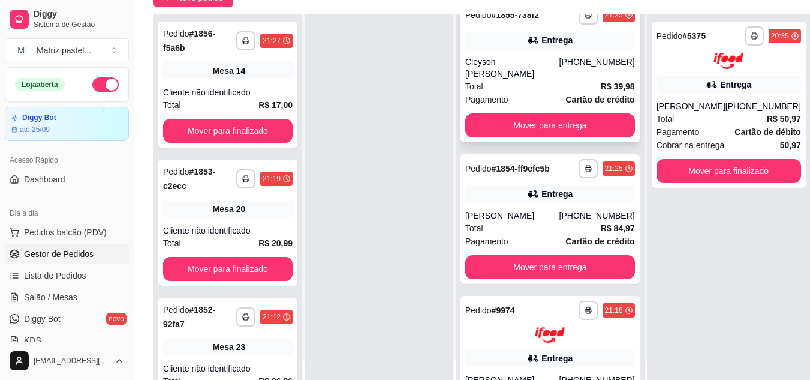
click at [568, 62] on div "**********" at bounding box center [550, 72] width 179 height 142
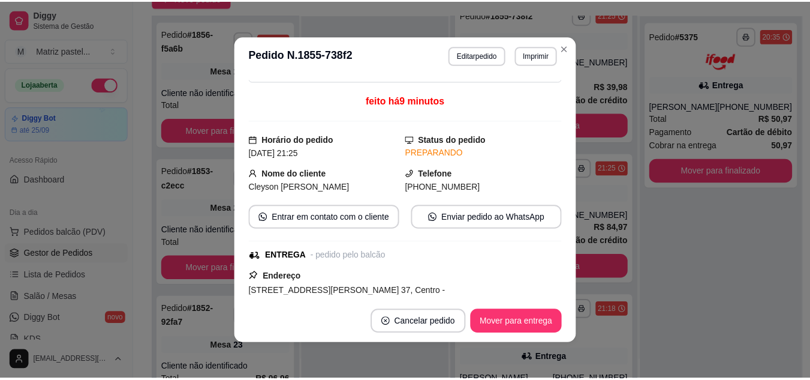
scroll to position [120, 0]
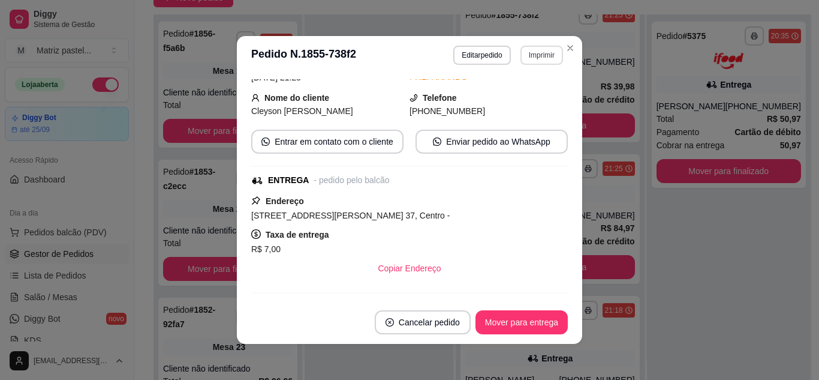
click at [552, 58] on button "Imprimir" at bounding box center [541, 55] width 43 height 19
click at [534, 97] on button "IMPRESSORA" at bounding box center [516, 97] width 87 height 19
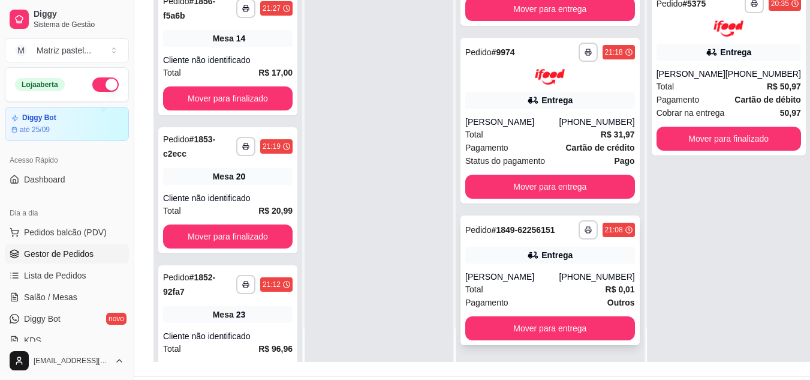
scroll to position [183, 0]
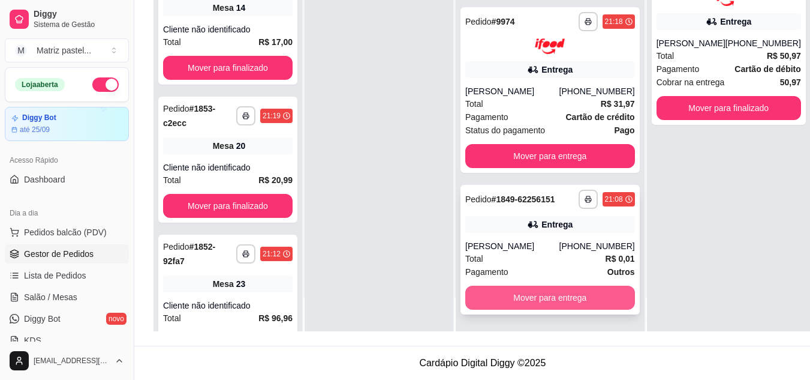
click at [502, 293] on button "Mover para entrega" at bounding box center [550, 297] width 170 height 24
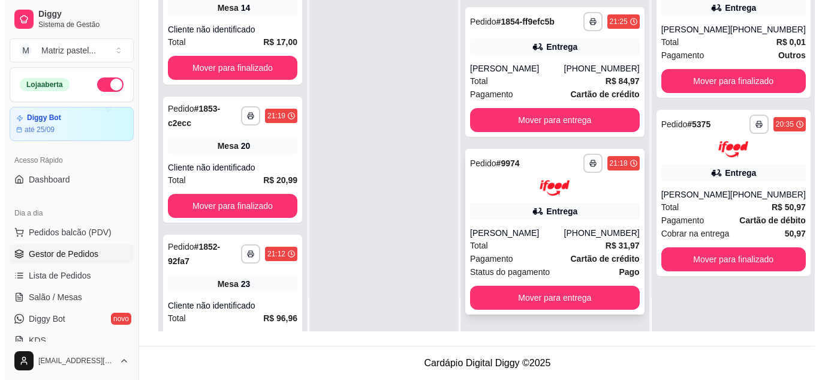
scroll to position [453, 0]
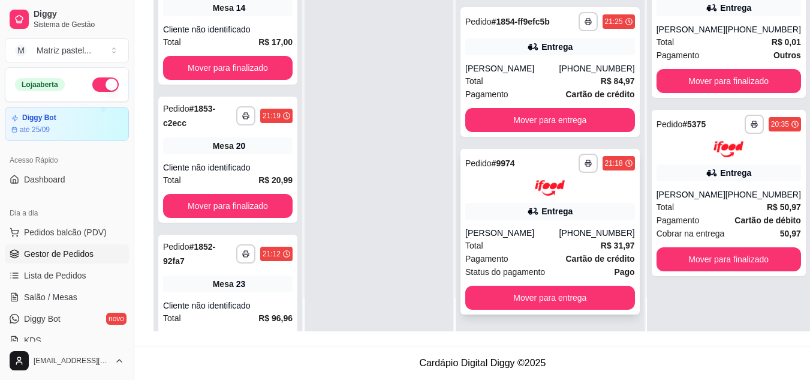
click at [509, 246] on div "Total R$ 31,97" at bounding box center [550, 245] width 170 height 13
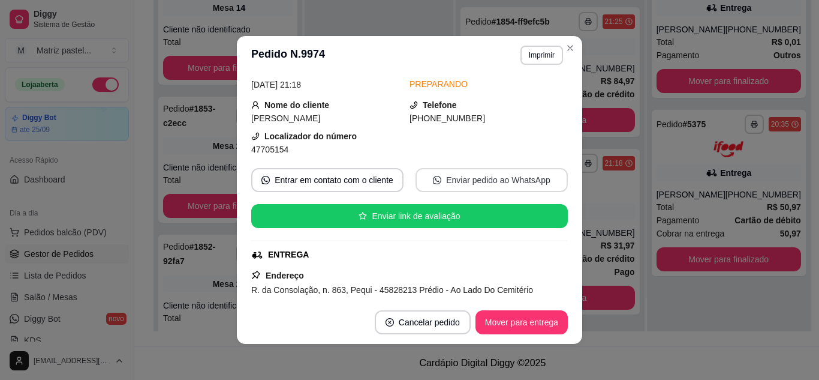
scroll to position [60, 0]
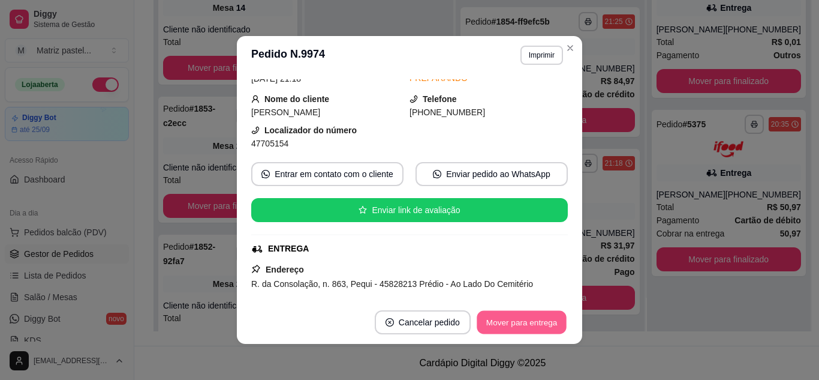
click at [489, 318] on button "Mover para entrega" at bounding box center [522, 322] width 90 height 23
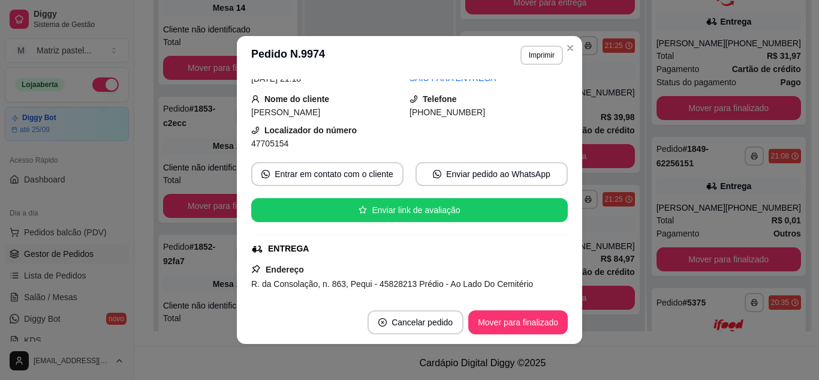
scroll to position [276, 0]
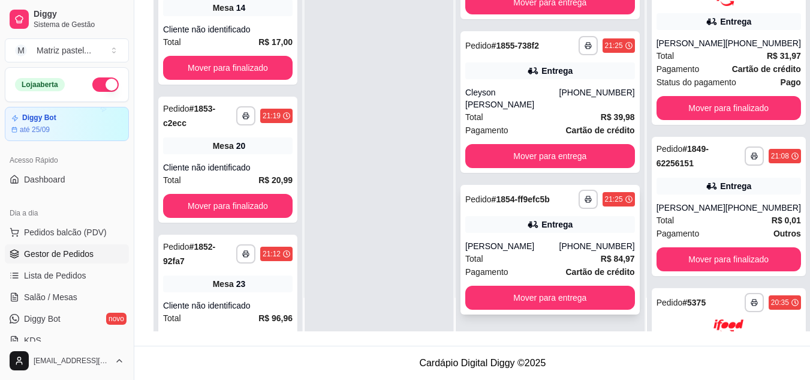
click at [541, 229] on div "Entrega" at bounding box center [556, 224] width 31 height 12
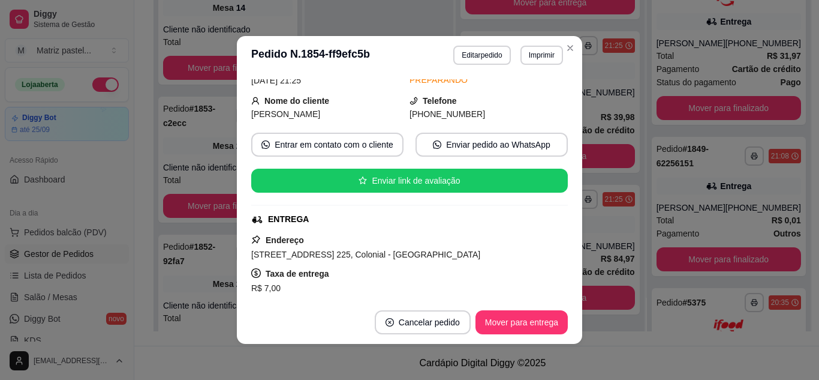
scroll to position [120, 0]
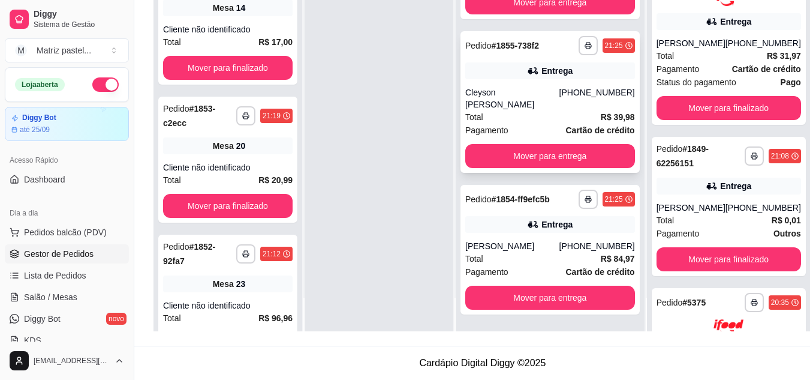
click at [528, 124] on div "Pagamento Cartão de crédito" at bounding box center [550, 130] width 170 height 13
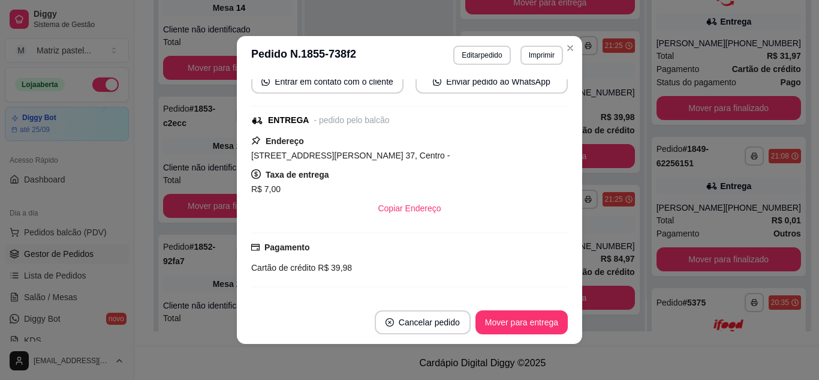
scroll to position [240, 0]
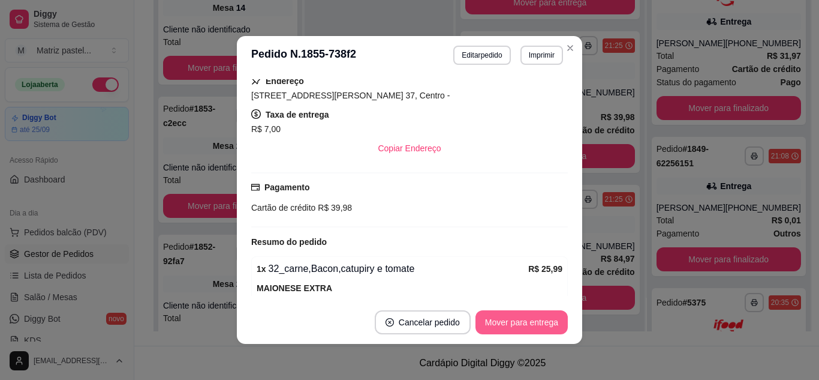
click at [513, 329] on button "Mover para entrega" at bounding box center [522, 322] width 92 height 24
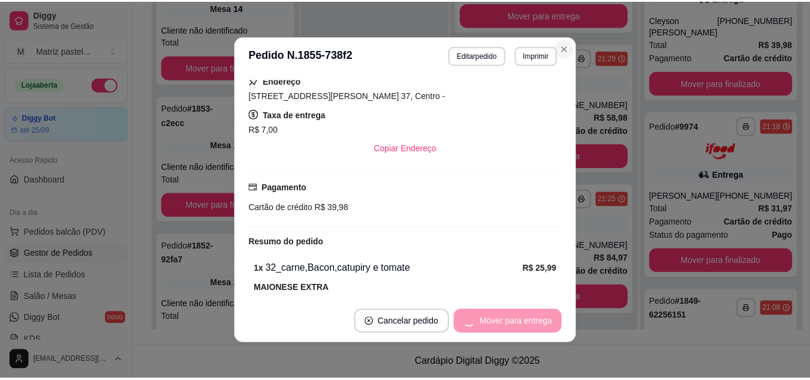
scroll to position [125, 0]
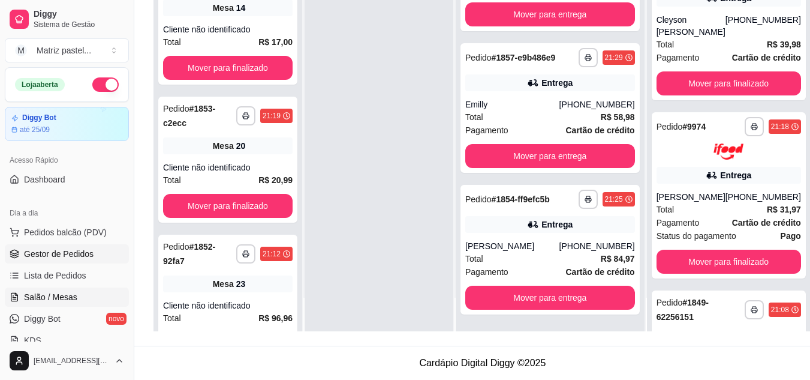
click at [70, 295] on span "Salão / Mesas" at bounding box center [50, 297] width 53 height 12
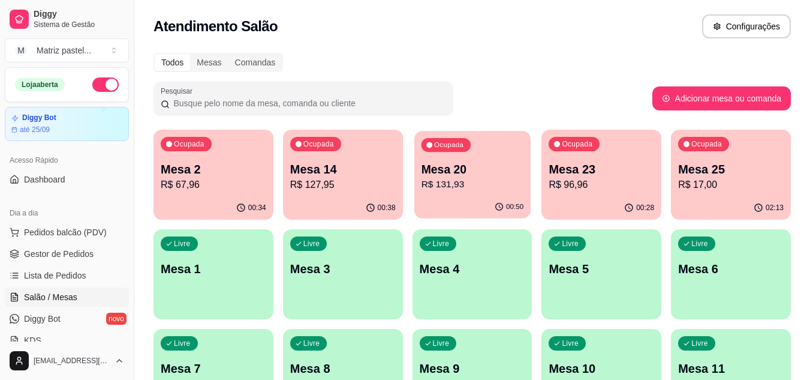
click at [499, 187] on p "R$ 131,93" at bounding box center [472, 184] width 103 height 14
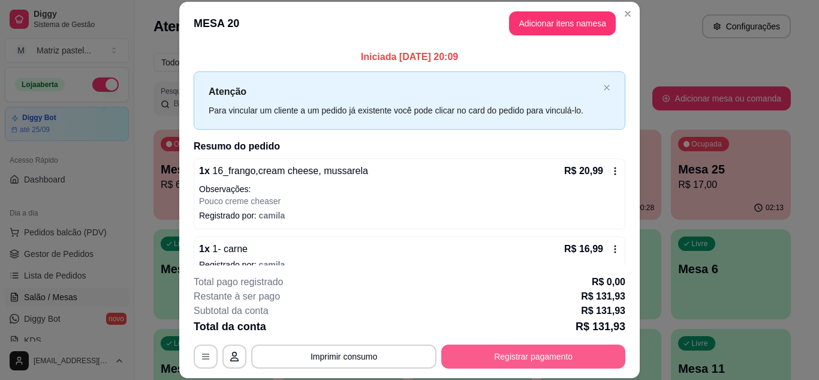
click at [535, 351] on button "Registrar pagamento" at bounding box center [533, 356] width 184 height 24
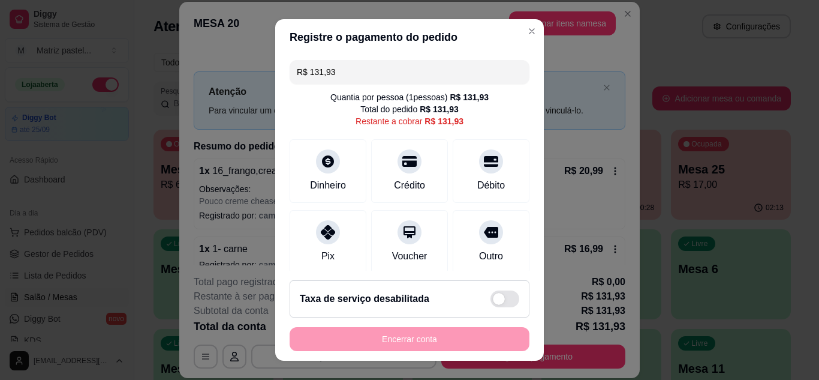
click at [422, 80] on input "R$ 131,93" at bounding box center [409, 72] width 225 height 24
click at [490, 175] on div "Débito" at bounding box center [491, 168] width 85 height 70
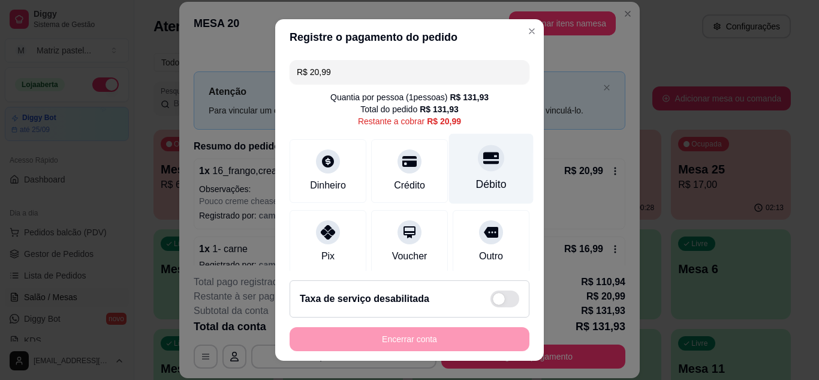
click at [468, 174] on div "Débito" at bounding box center [491, 168] width 85 height 70
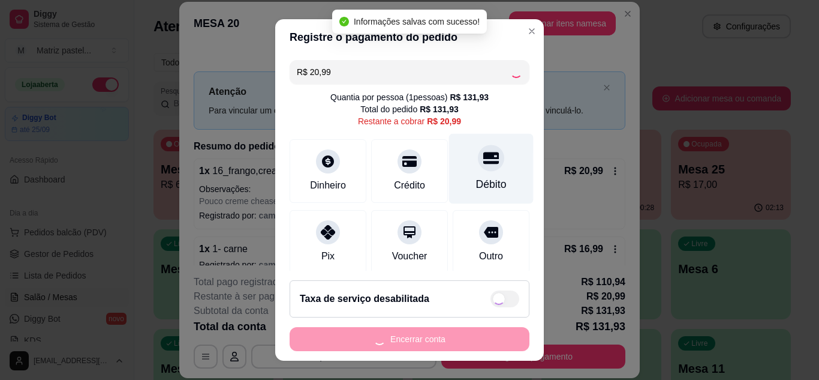
type input "R$ 0,00"
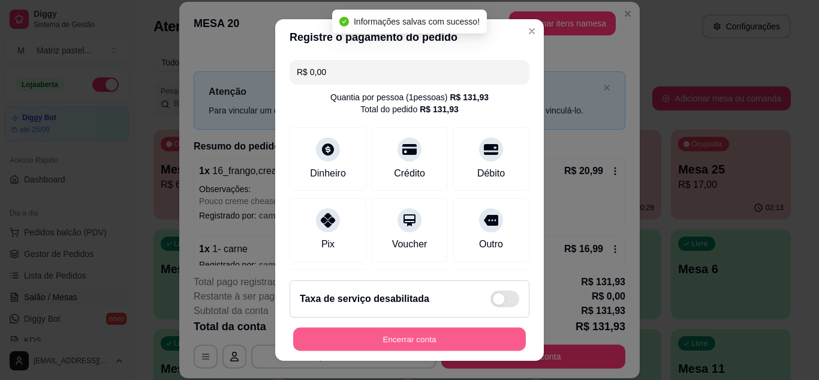
click at [415, 349] on button "Encerrar conta" at bounding box center [409, 338] width 233 height 23
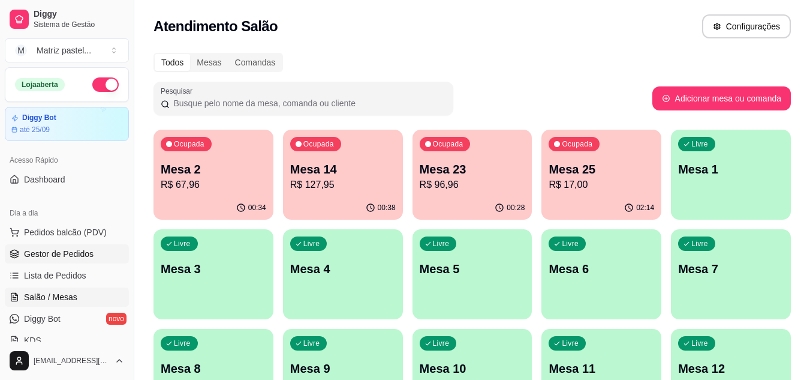
click at [25, 257] on span "Gestor de Pedidos" at bounding box center [59, 254] width 70 height 12
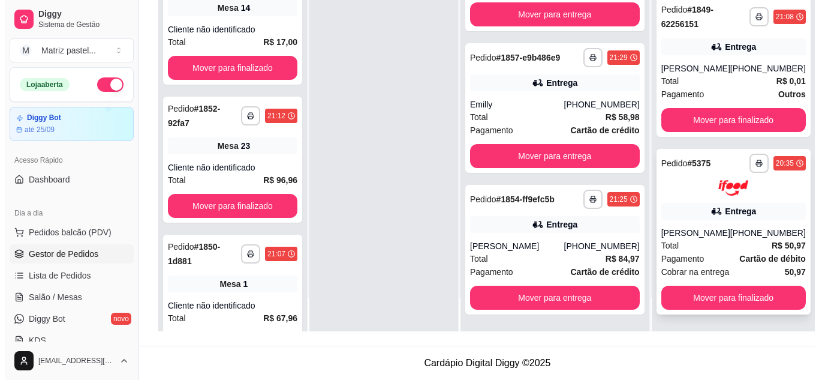
scroll to position [302, 0]
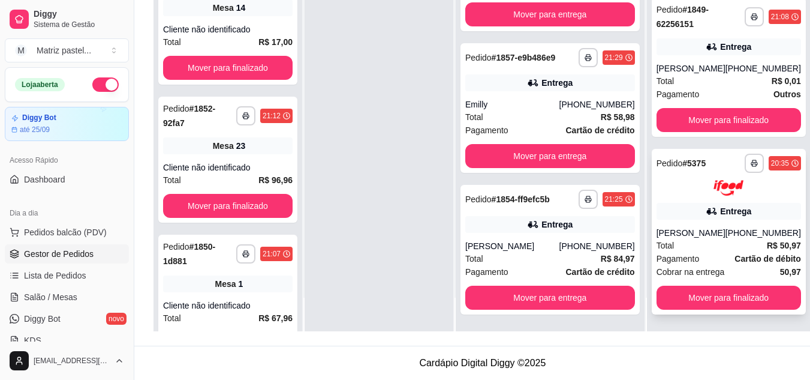
click at [678, 208] on div "**********" at bounding box center [729, 232] width 154 height 166
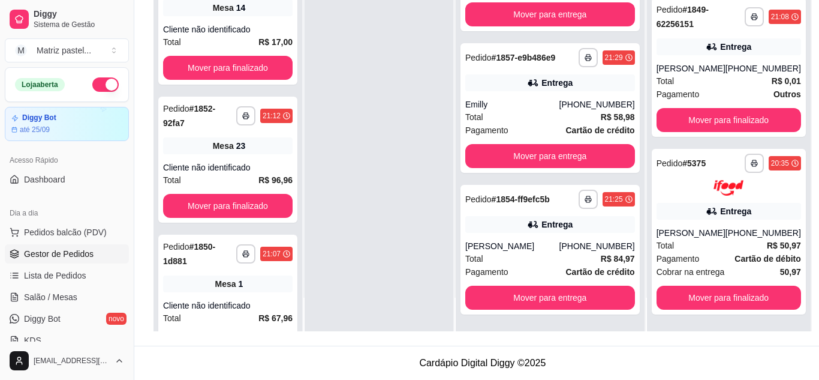
scroll to position [60, 0]
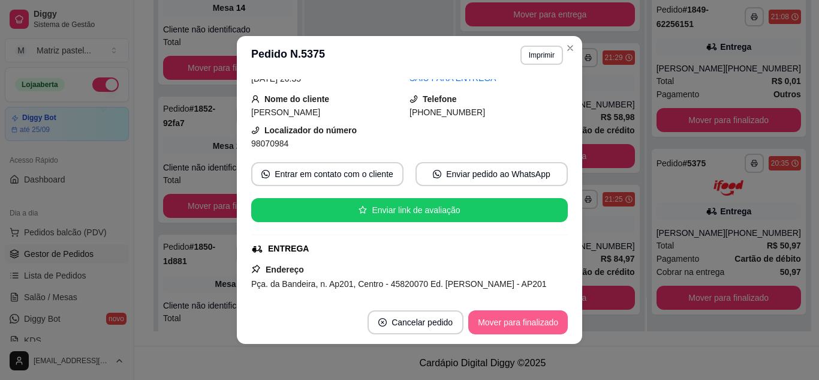
click at [491, 319] on button "Mover para finalizado" at bounding box center [518, 322] width 100 height 24
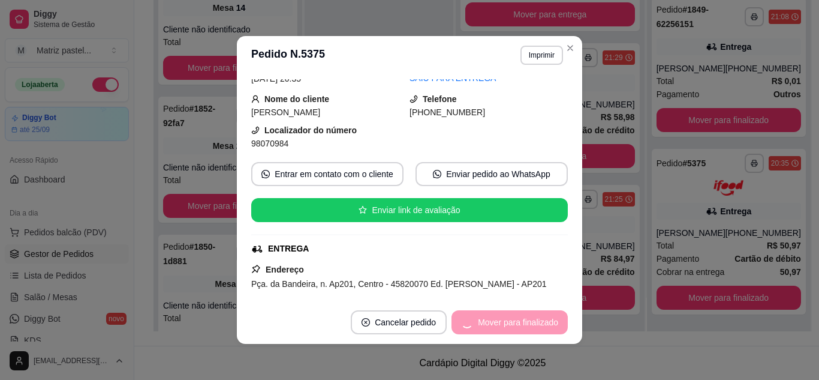
scroll to position [32, 0]
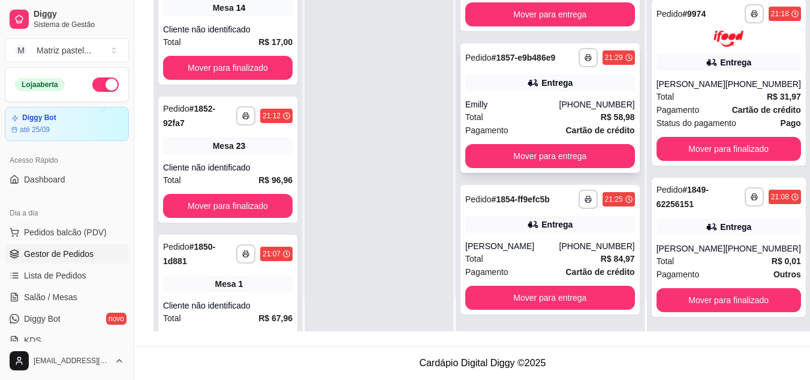
click at [529, 92] on div "**********" at bounding box center [550, 108] width 179 height 130
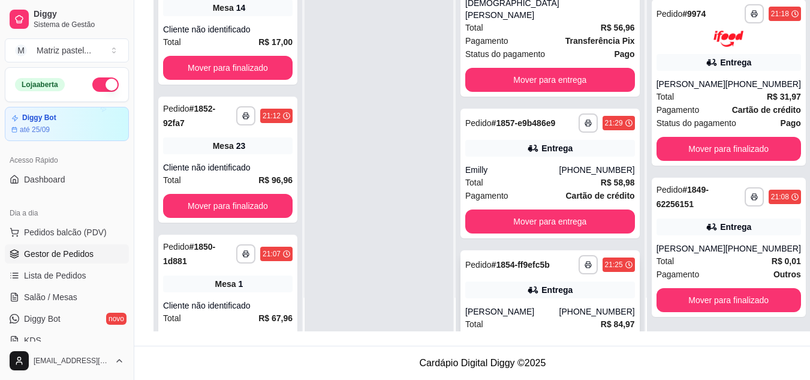
scroll to position [120, 0]
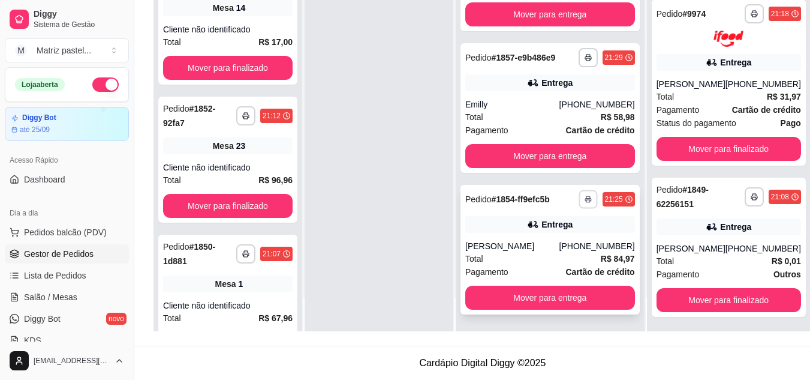
click at [579, 206] on button "button" at bounding box center [588, 198] width 19 height 19
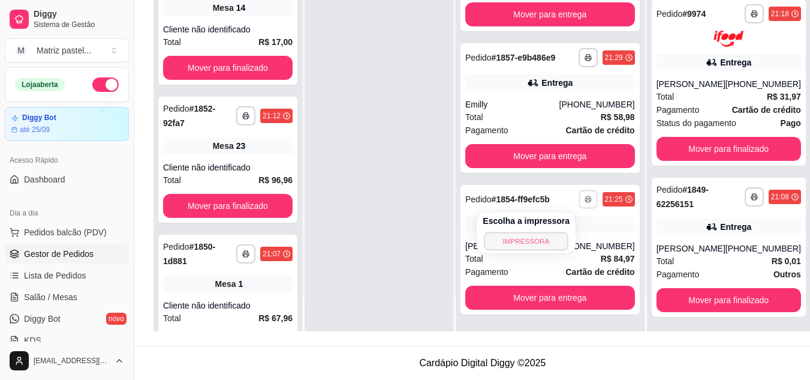
click at [537, 243] on button "IMPRESSORA" at bounding box center [526, 240] width 84 height 19
click at [579, 55] on button "button" at bounding box center [588, 57] width 19 height 19
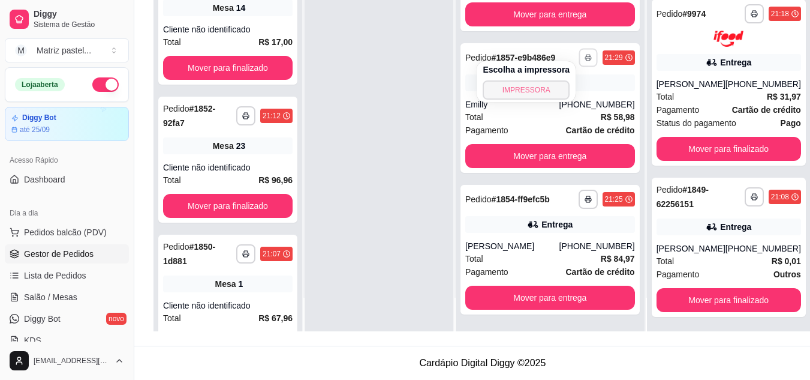
click at [522, 95] on button "IMPRESSORA" at bounding box center [526, 89] width 87 height 19
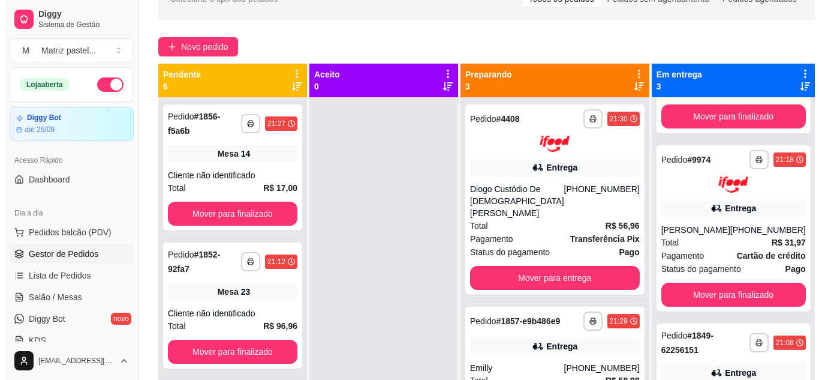
scroll to position [63, 0]
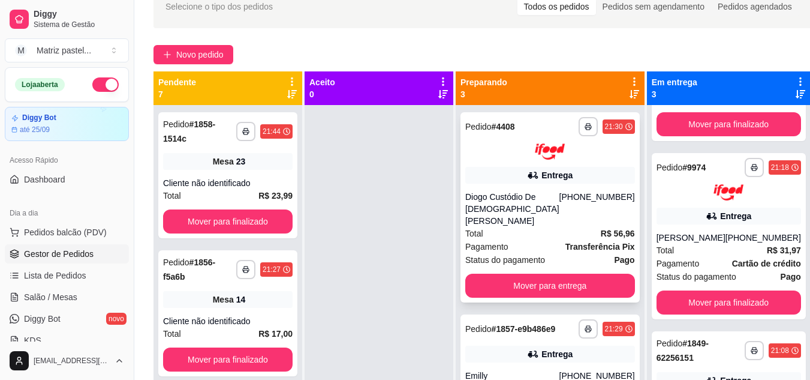
click at [499, 174] on div "Entrega" at bounding box center [550, 175] width 170 height 17
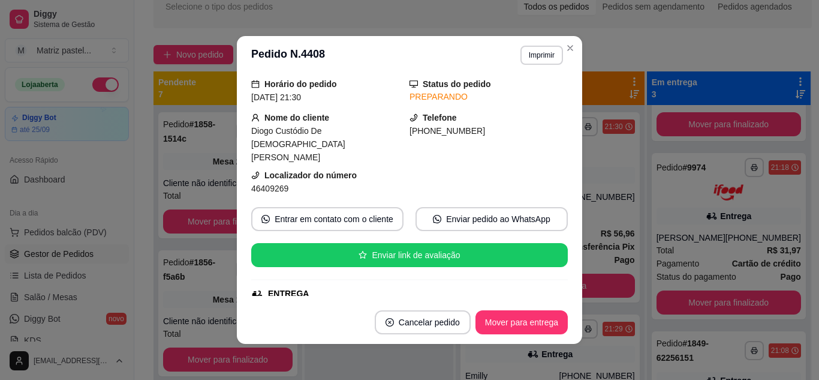
scroll to position [60, 0]
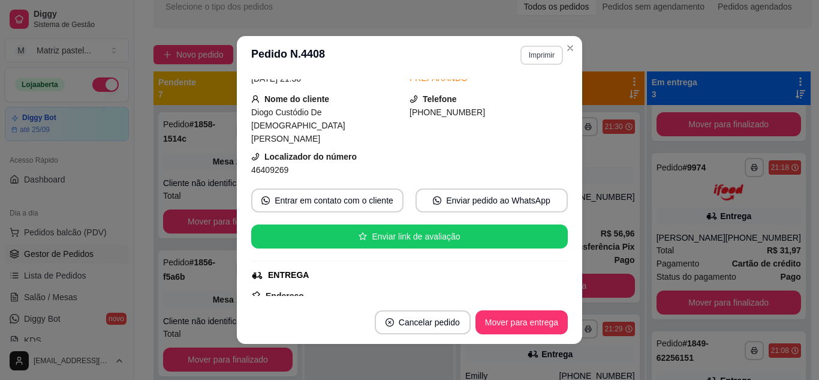
click at [544, 62] on button "Imprimir" at bounding box center [541, 55] width 43 height 19
click at [520, 95] on button "IMPRESSORA" at bounding box center [516, 97] width 87 height 19
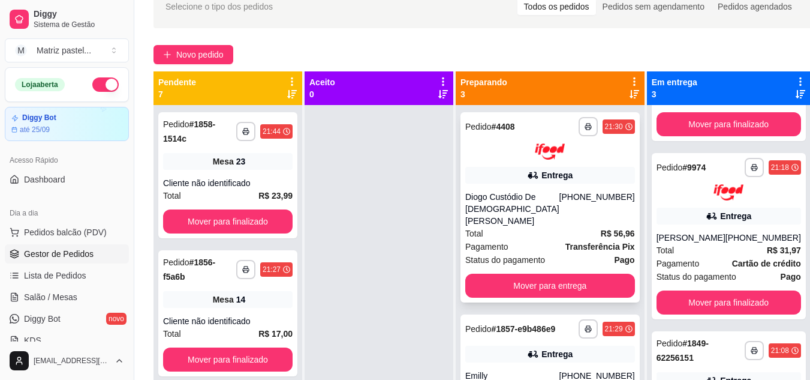
click at [551, 227] on div "Total R$ 56,96" at bounding box center [550, 233] width 170 height 13
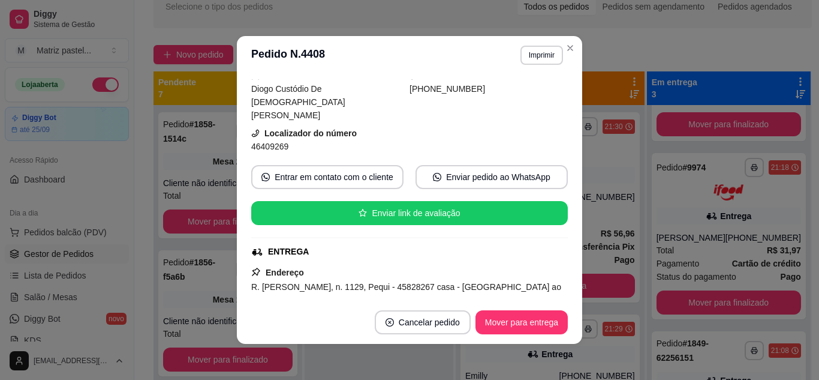
scroll to position [120, 0]
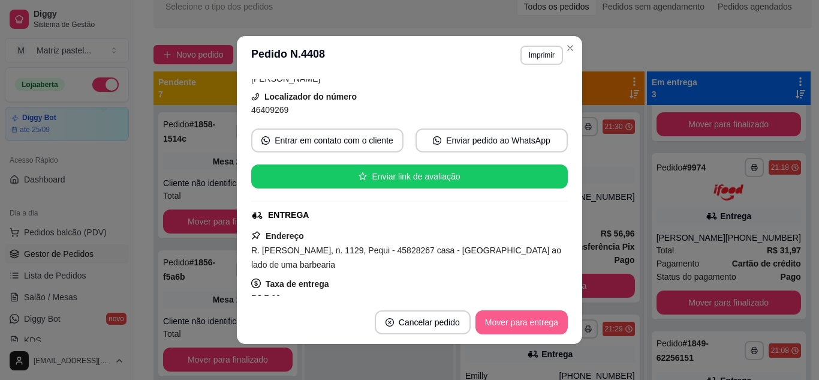
click at [485, 324] on button "Mover para entrega" at bounding box center [522, 322] width 92 height 24
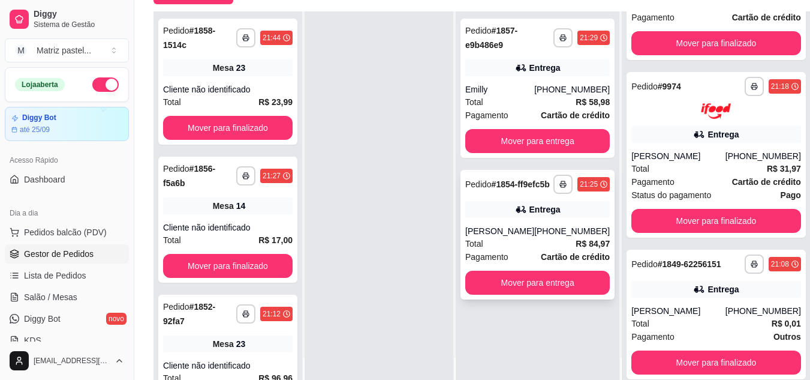
scroll to position [0, 0]
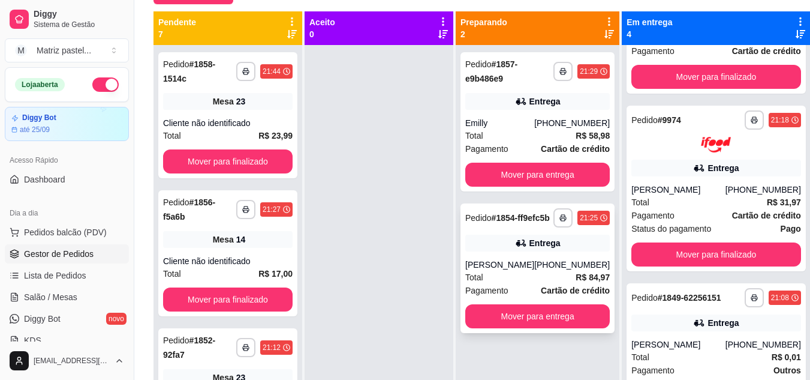
click at [522, 319] on button "Mover para entrega" at bounding box center [537, 316] width 145 height 24
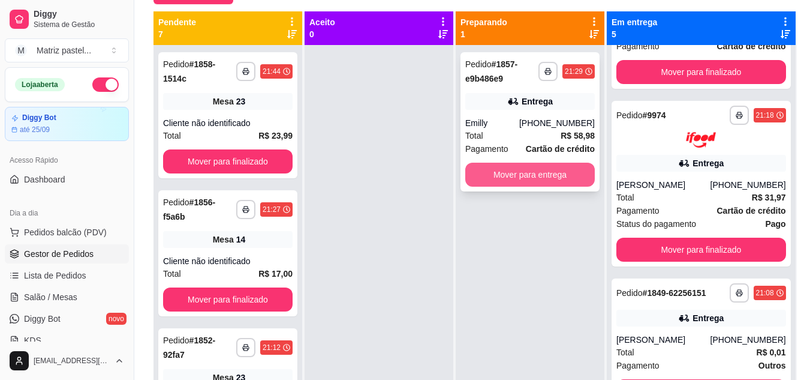
click at [536, 180] on button "Mover para entrega" at bounding box center [530, 174] width 130 height 24
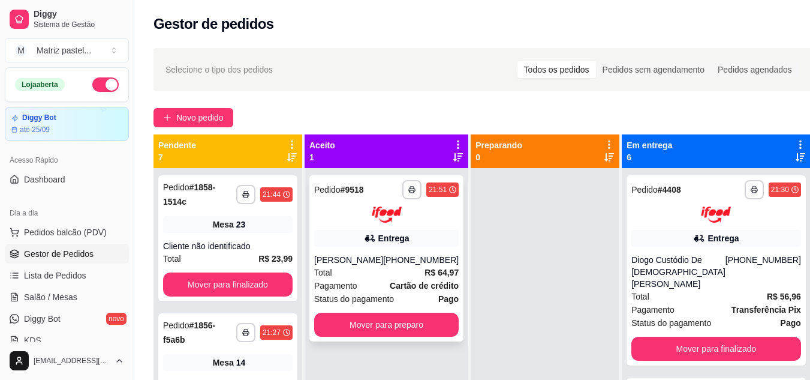
click at [392, 338] on div "**********" at bounding box center [386, 258] width 154 height 166
click at [422, 318] on button "Mover para preparo" at bounding box center [386, 324] width 145 height 24
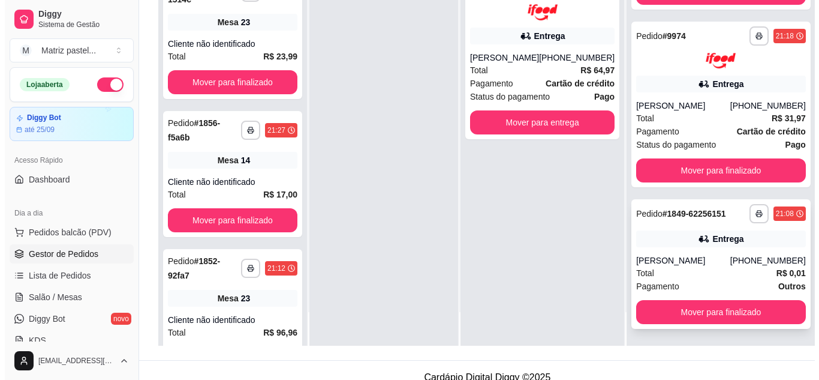
scroll to position [180, 0]
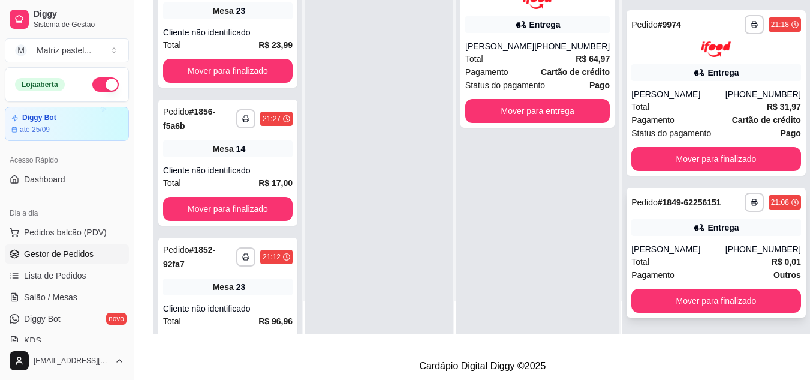
click at [663, 242] on div "**********" at bounding box center [716, 253] width 179 height 130
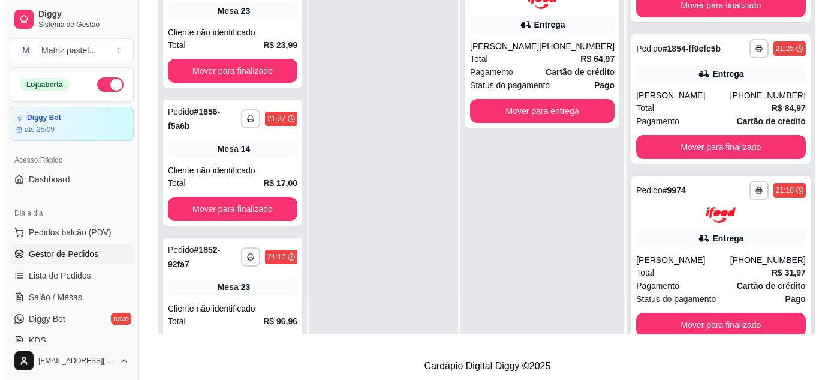
scroll to position [365, 0]
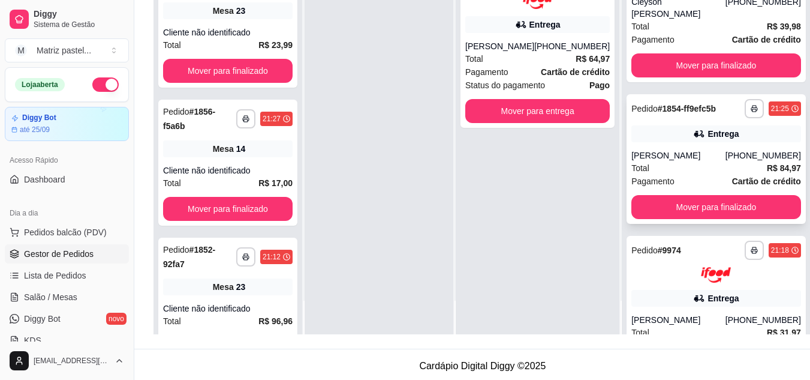
click at [687, 179] on div "Pagamento Cartão de crédito" at bounding box center [716, 180] width 170 height 13
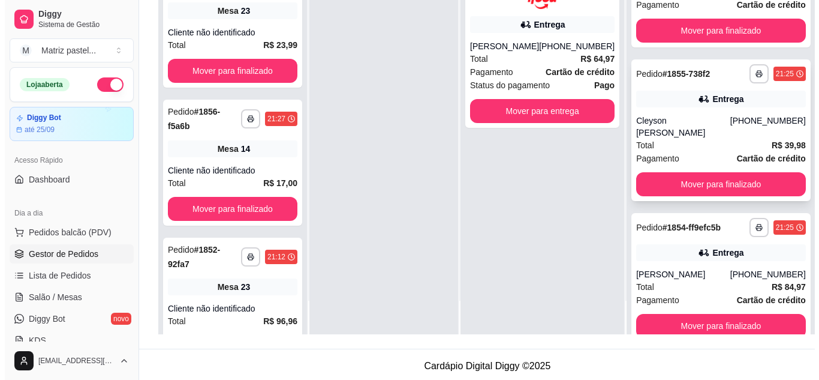
scroll to position [245, 0]
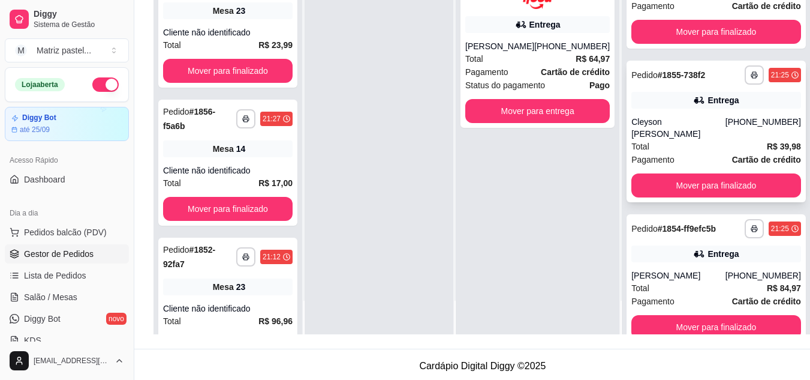
click at [657, 104] on div "Entrega" at bounding box center [716, 100] width 170 height 17
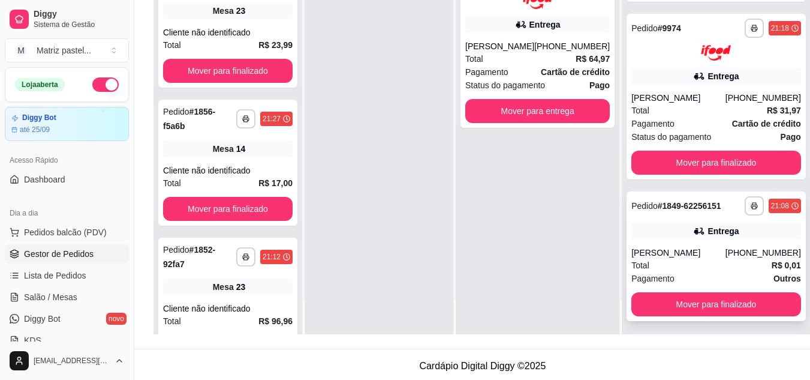
scroll to position [604, 0]
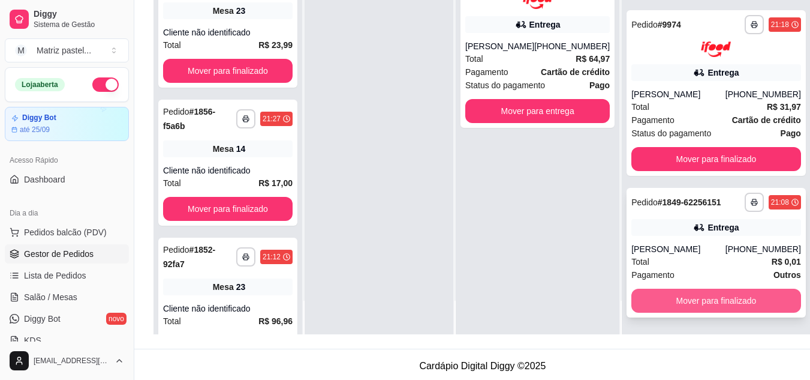
click at [686, 301] on button "Mover para finalizado" at bounding box center [716, 300] width 170 height 24
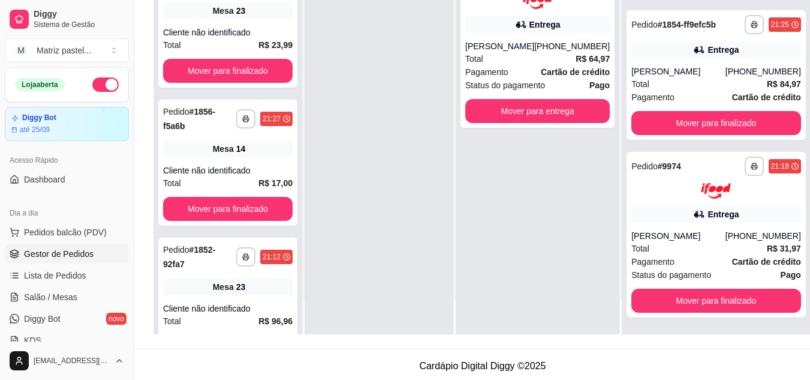
scroll to position [453, 0]
click at [95, 299] on link "Salão / Mesas" at bounding box center [67, 296] width 124 height 19
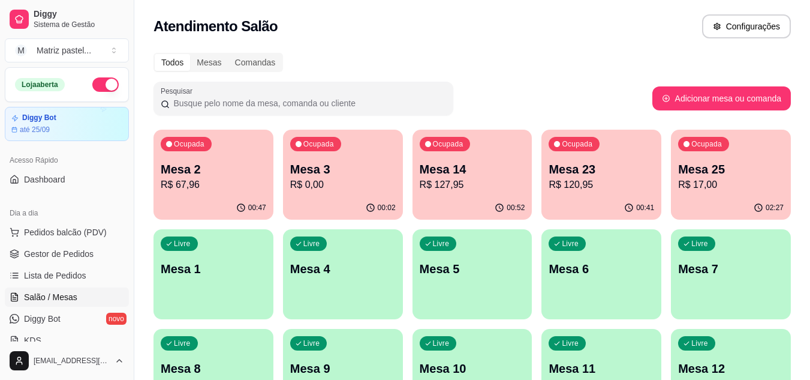
click at [460, 189] on p "R$ 127,95" at bounding box center [473, 184] width 106 height 14
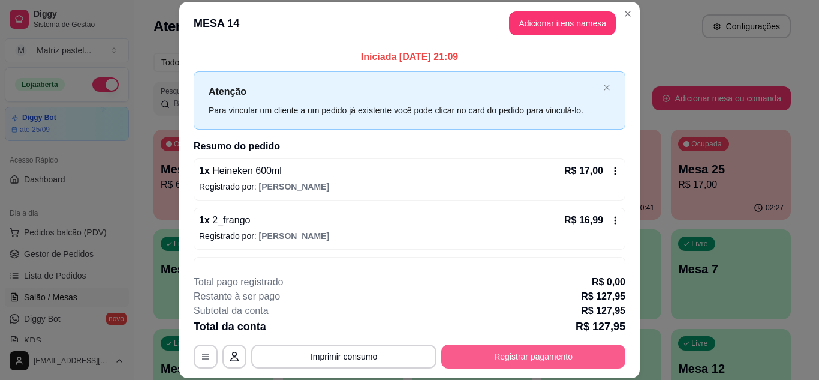
click at [535, 354] on button "Registrar pagamento" at bounding box center [533, 356] width 184 height 24
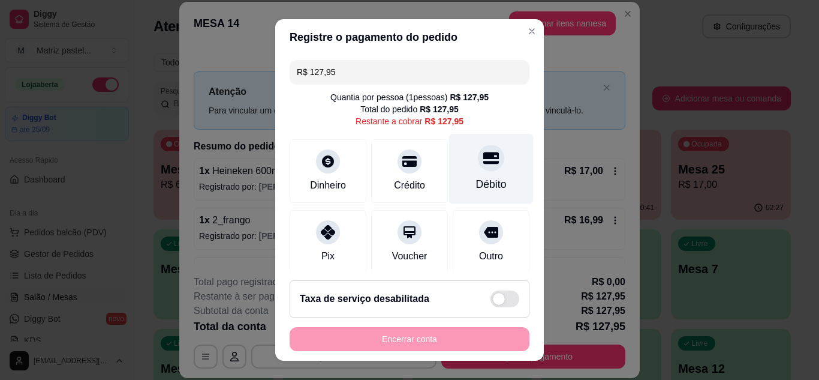
click at [478, 171] on div at bounding box center [491, 158] width 26 height 26
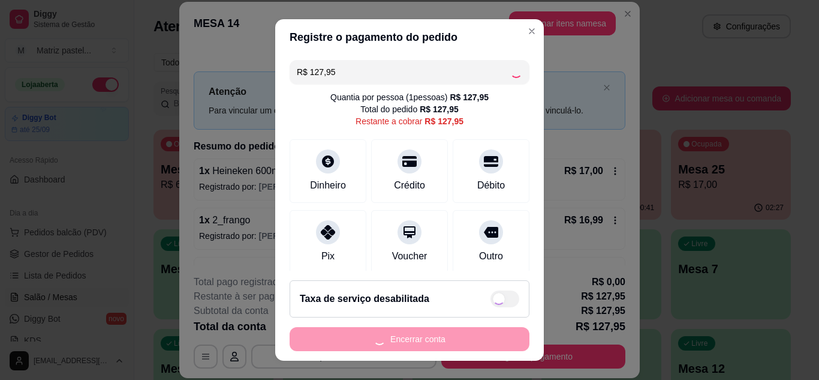
type input "R$ 0,00"
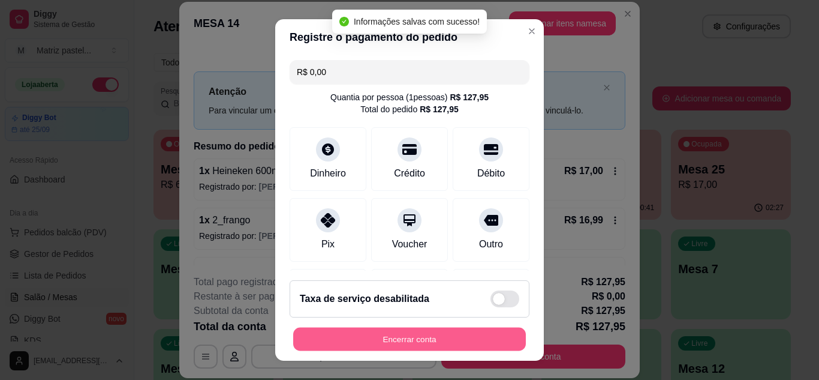
click at [412, 341] on button "Encerrar conta" at bounding box center [409, 338] width 233 height 23
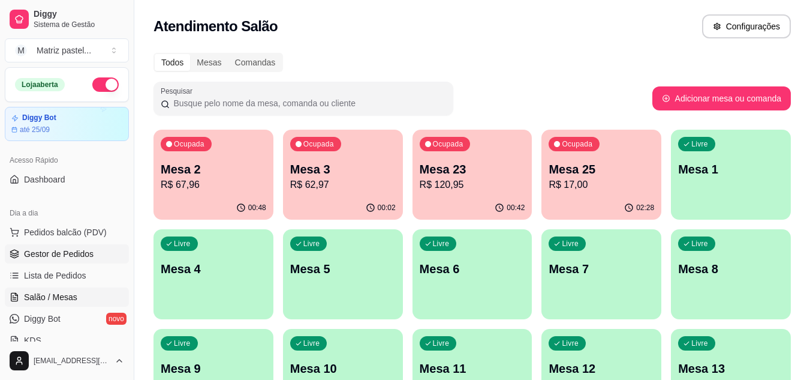
click at [88, 252] on span "Gestor de Pedidos" at bounding box center [59, 254] width 70 height 12
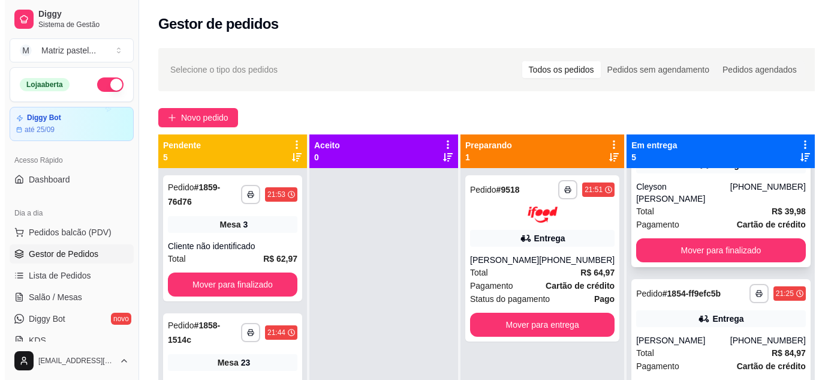
scroll to position [333, 0]
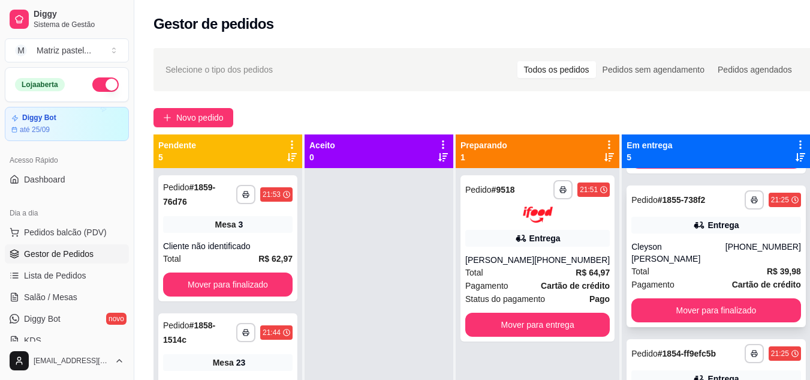
click at [676, 242] on div "**********" at bounding box center [716, 256] width 179 height 142
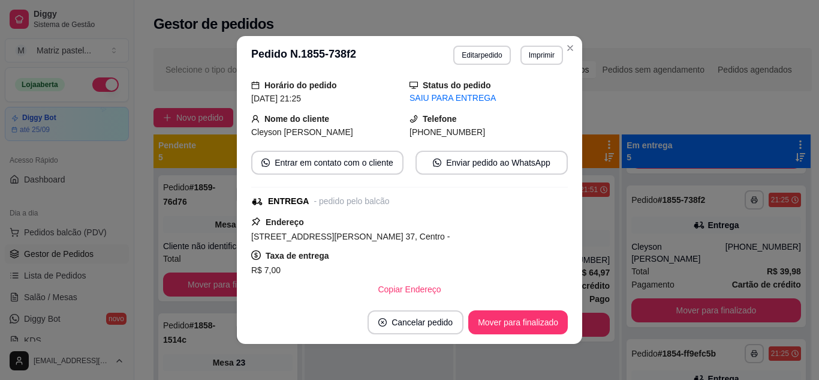
scroll to position [120, 0]
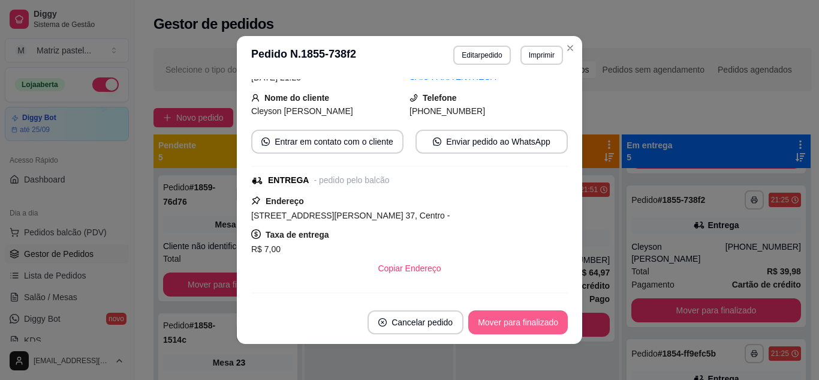
click at [487, 324] on button "Mover para finalizado" at bounding box center [518, 322] width 100 height 24
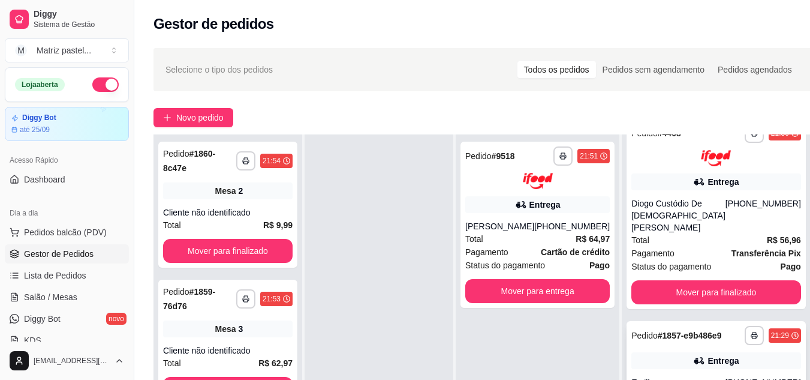
scroll to position [0, 0]
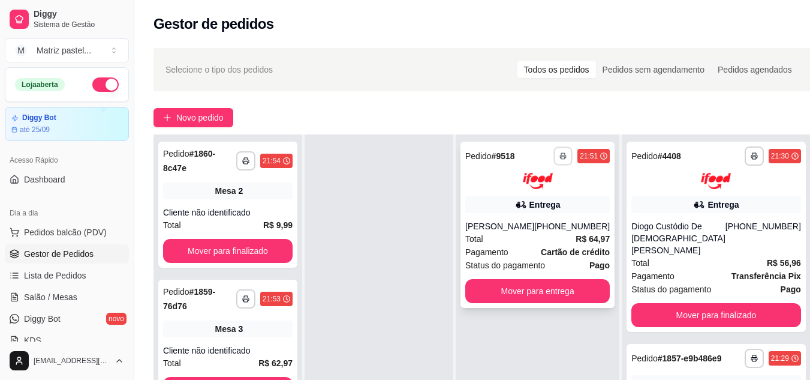
click at [566, 160] on button "button" at bounding box center [563, 155] width 19 height 19
click at [530, 194] on button "IMPRESSORA" at bounding box center [535, 197] width 87 height 19
click at [23, 301] on link "Salão / Mesas" at bounding box center [67, 296] width 124 height 19
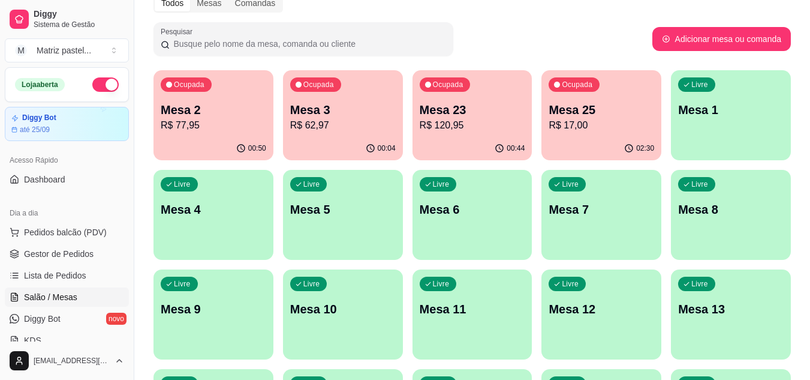
scroll to position [60, 0]
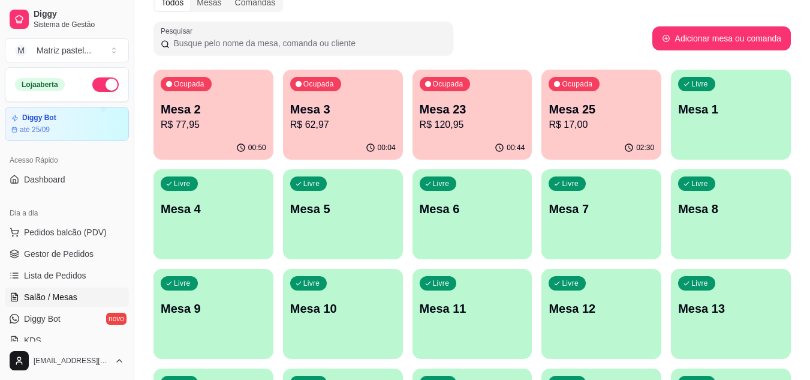
click at [573, 118] on p "R$ 17,00" at bounding box center [602, 125] width 106 height 14
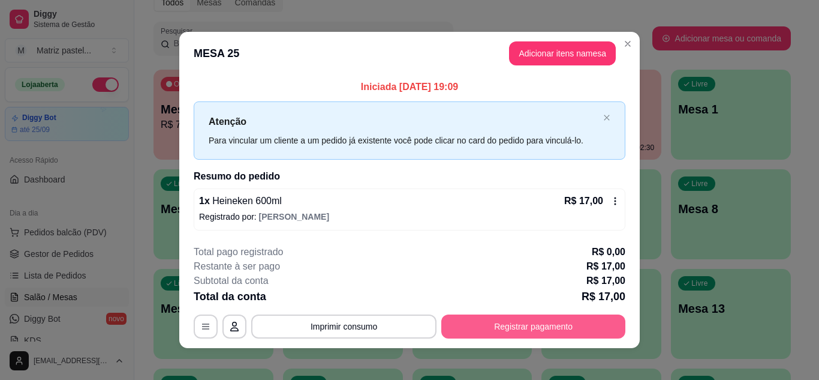
click at [512, 328] on button "Registrar pagamento" at bounding box center [533, 326] width 184 height 24
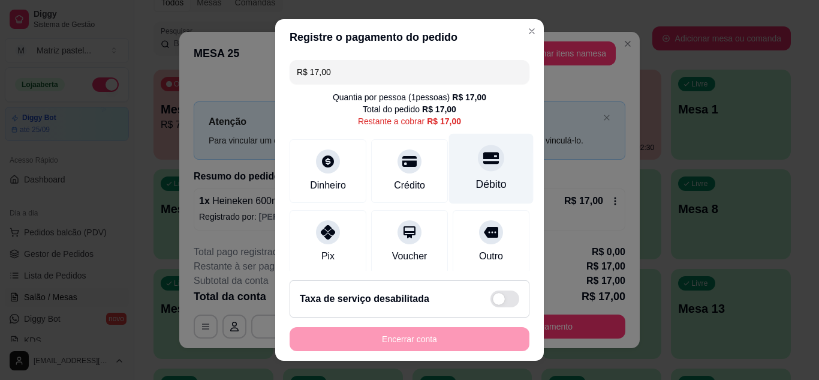
click at [460, 177] on div "Débito" at bounding box center [491, 168] width 85 height 70
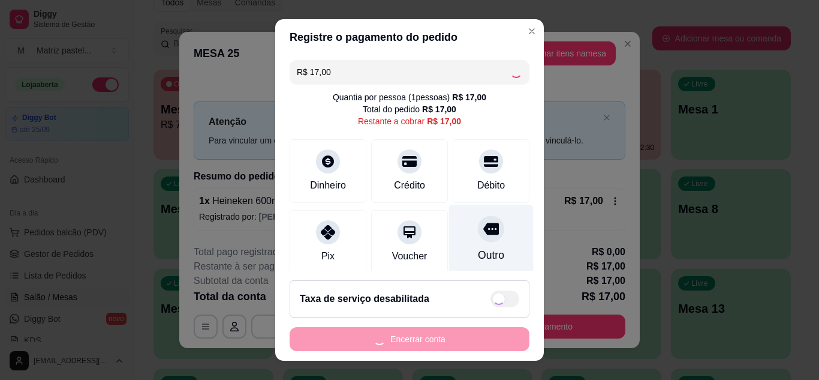
type input "R$ 0,00"
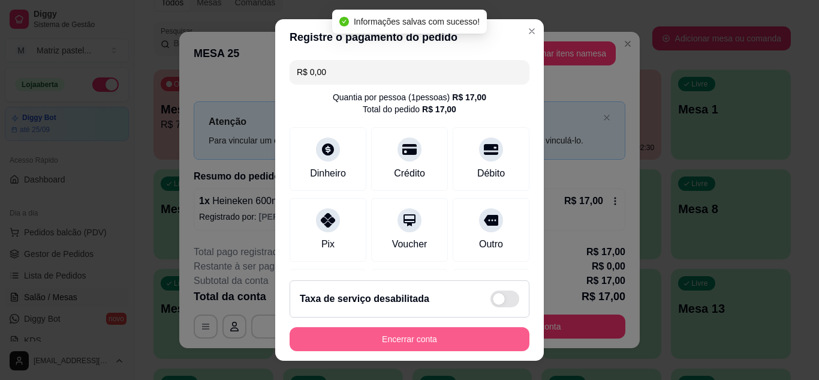
click at [448, 351] on div "Encerrar conta" at bounding box center [410, 339] width 240 height 24
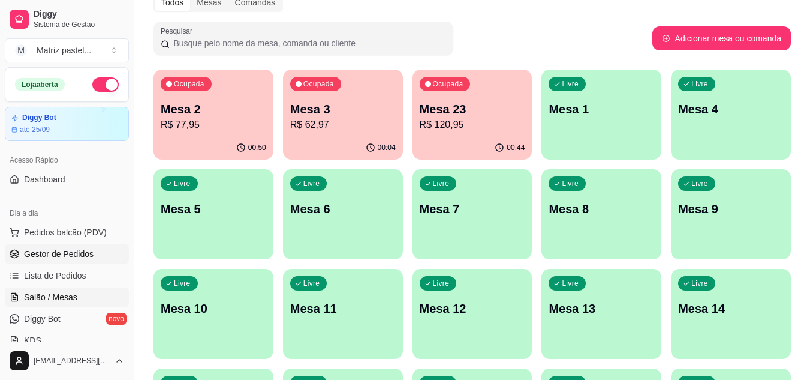
click at [41, 254] on span "Gestor de Pedidos" at bounding box center [59, 254] width 70 height 12
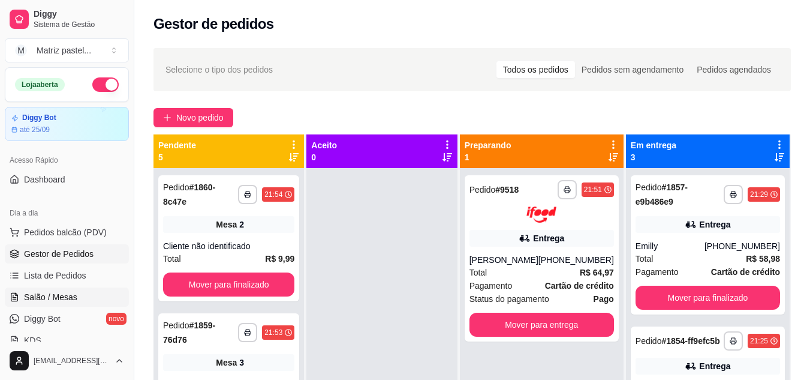
click at [26, 302] on span "Salão / Mesas" at bounding box center [50, 297] width 53 height 12
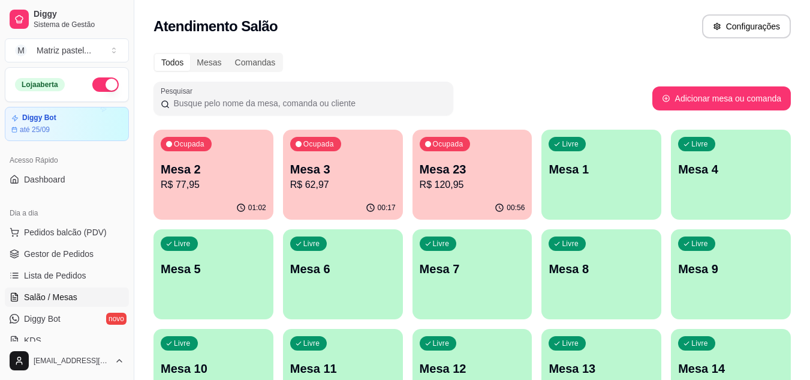
click at [461, 198] on div "00:56" at bounding box center [473, 207] width 120 height 23
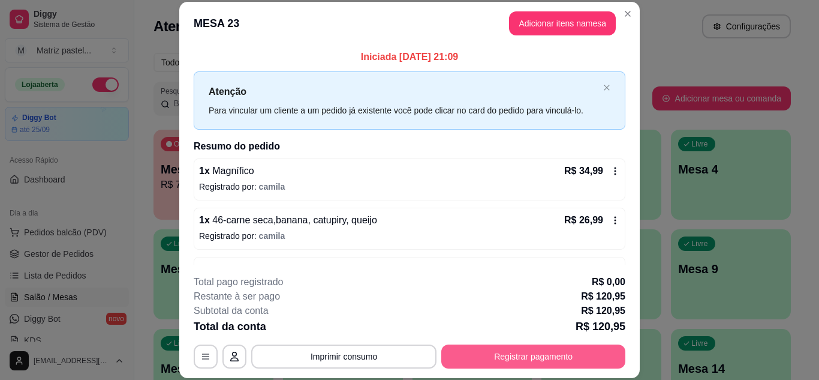
click at [505, 351] on button "Registrar pagamento" at bounding box center [533, 356] width 184 height 24
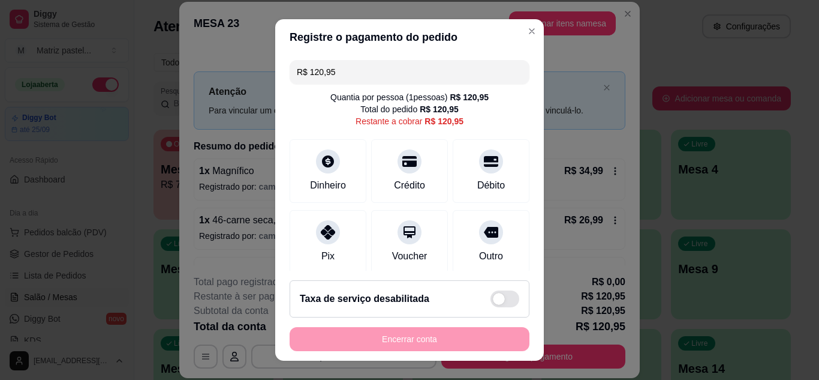
click at [414, 82] on input "R$ 120,95" at bounding box center [409, 72] width 225 height 24
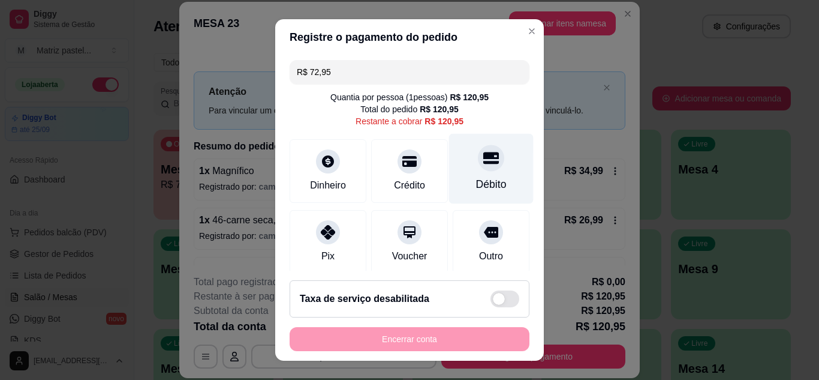
click at [461, 167] on div "Débito" at bounding box center [491, 168] width 85 height 70
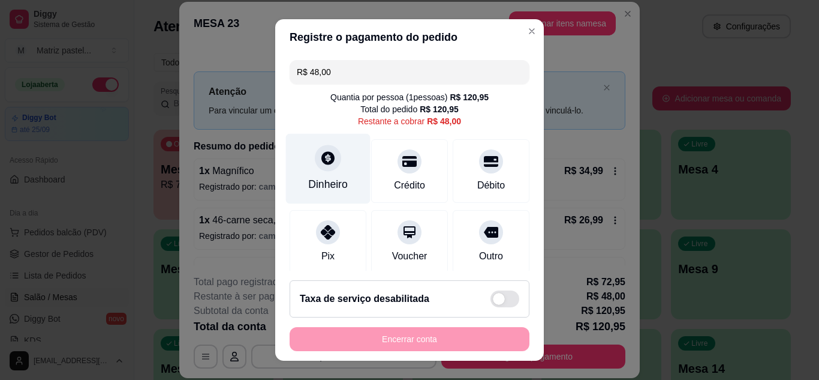
click at [319, 176] on div "Dinheiro" at bounding box center [328, 184] width 40 height 16
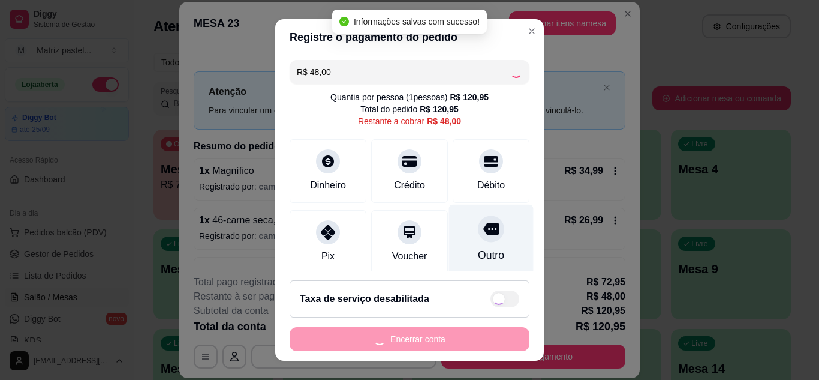
type input "R$ 0,00"
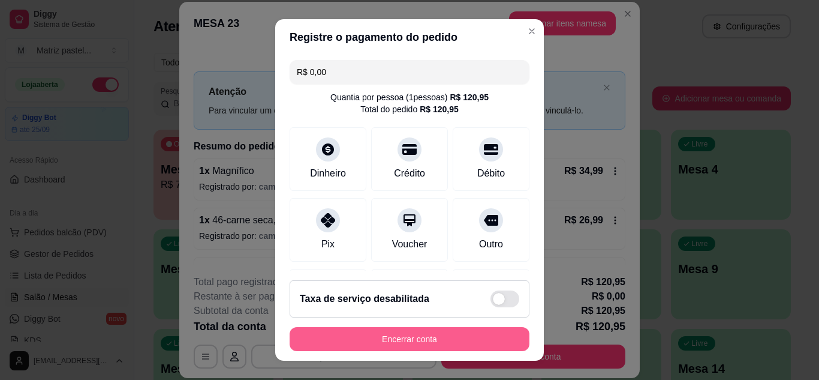
click at [425, 336] on button "Encerrar conta" at bounding box center [410, 339] width 240 height 24
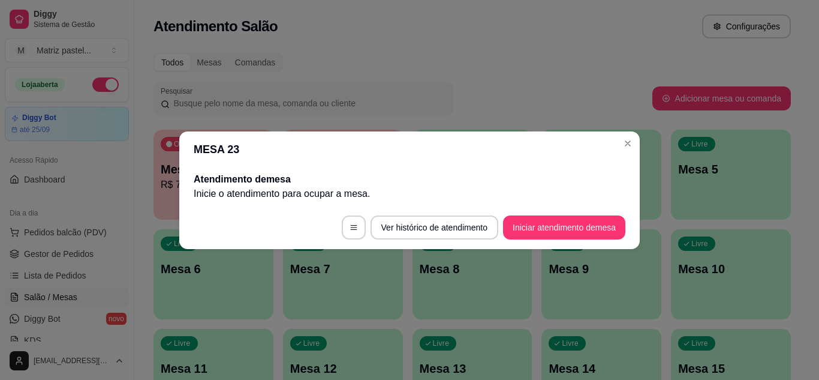
click at [624, 153] on header "MESA 23" at bounding box center [409, 149] width 461 height 36
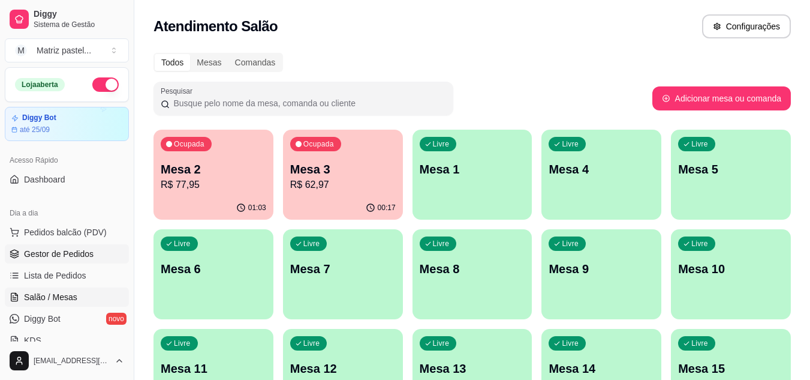
click at [58, 246] on link "Gestor de Pedidos" at bounding box center [67, 253] width 124 height 19
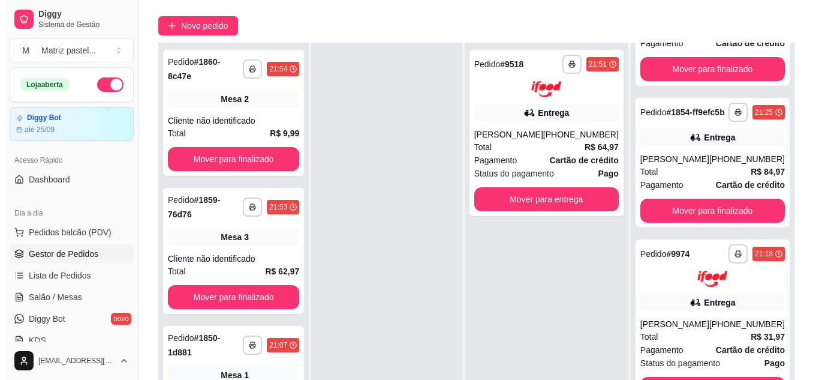
scroll to position [180, 0]
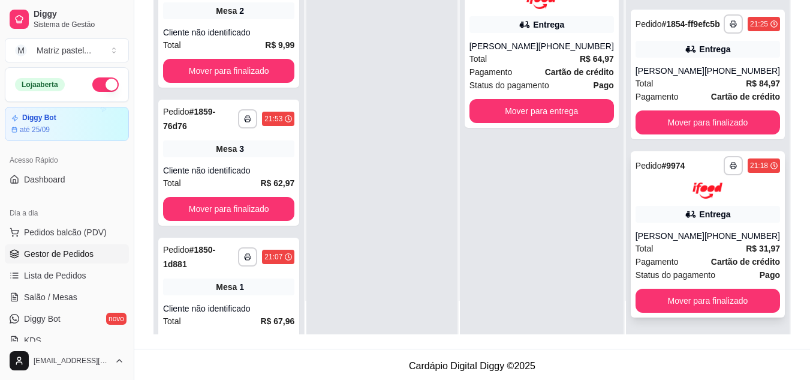
click at [666, 237] on div "[PERSON_NAME]" at bounding box center [670, 236] width 69 height 12
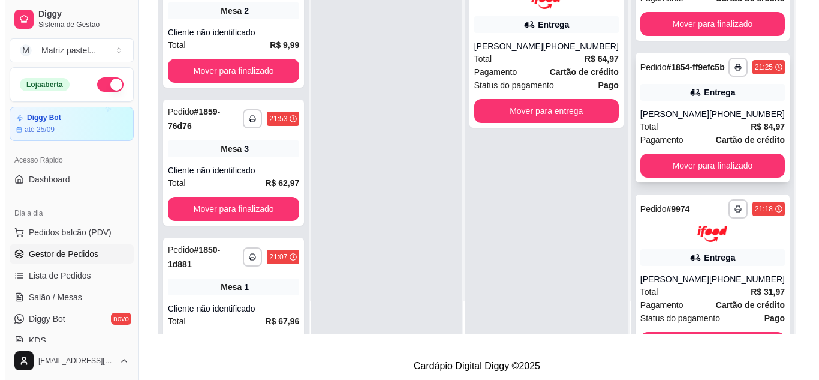
scroll to position [0, 0]
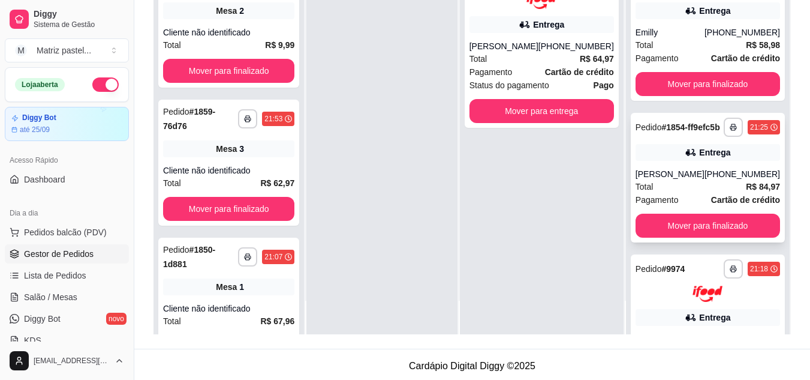
click at [666, 154] on div "Entrega" at bounding box center [708, 152] width 145 height 17
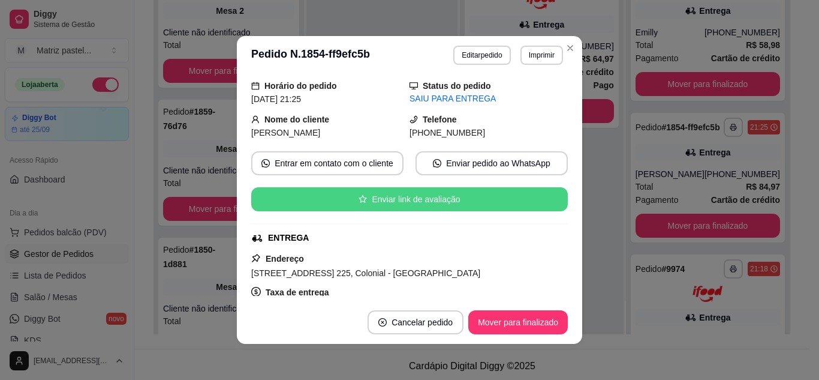
scroll to position [119, 0]
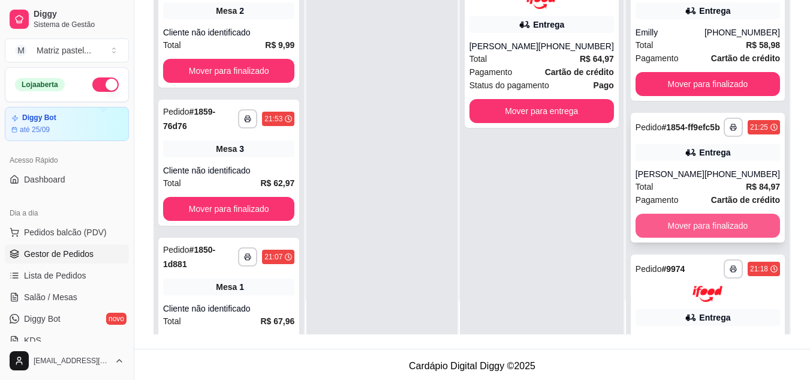
click at [678, 229] on button "Mover para finalizado" at bounding box center [708, 225] width 145 height 24
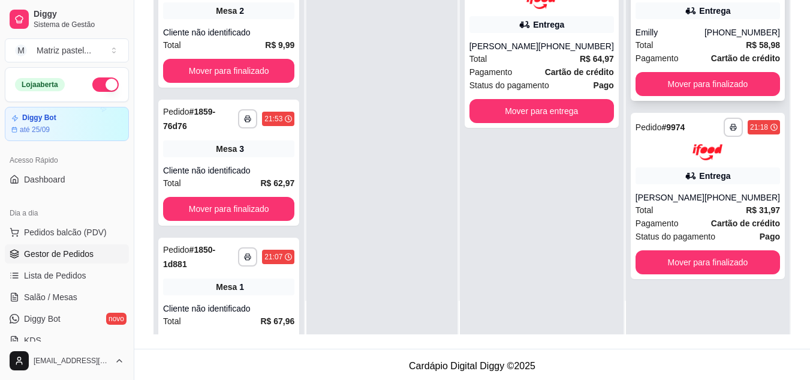
click at [665, 43] on div "Total R$ 58,98" at bounding box center [708, 44] width 145 height 13
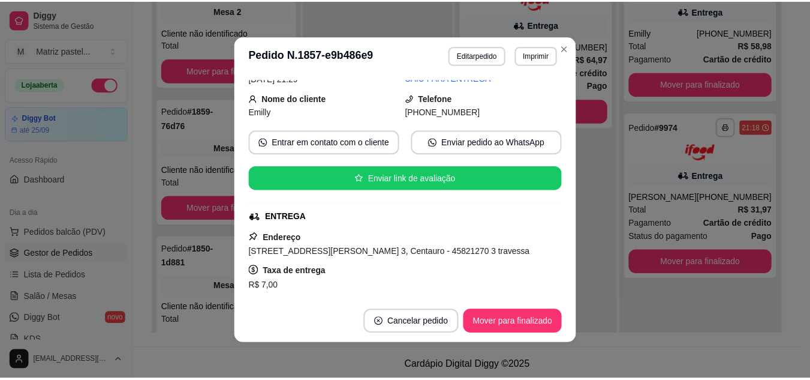
scroll to position [120, 0]
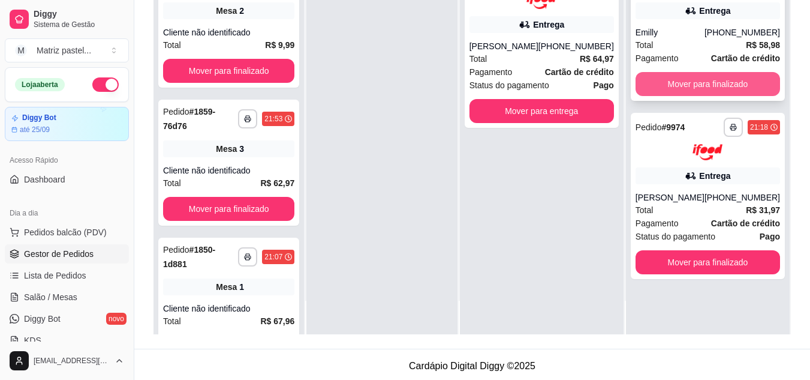
click at [680, 82] on button "Mover para finalizado" at bounding box center [708, 84] width 145 height 24
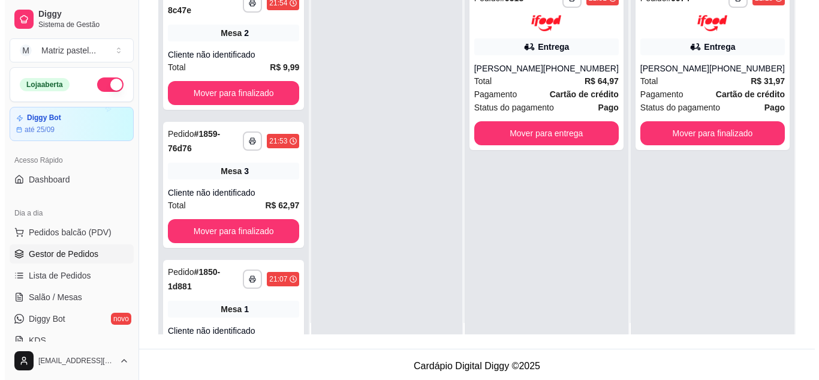
scroll to position [0, 0]
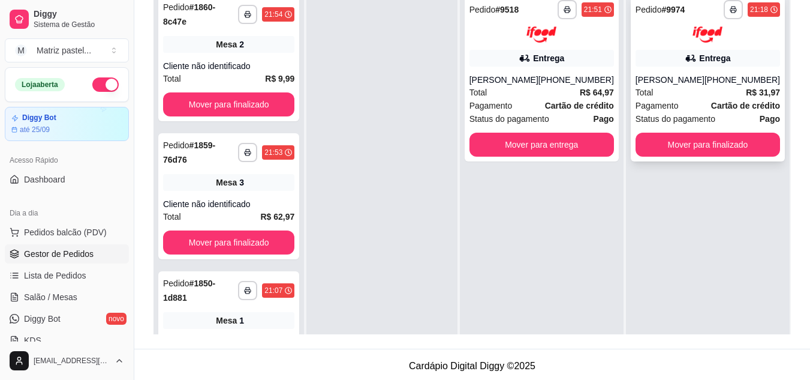
click at [645, 112] on span "Status do pagamento" at bounding box center [676, 118] width 80 height 13
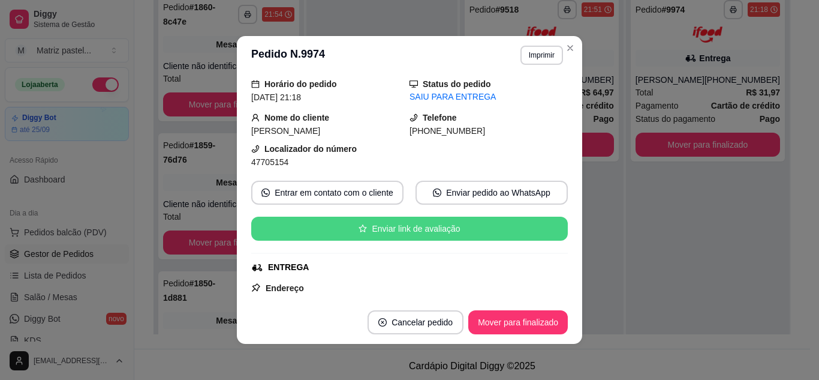
scroll to position [60, 0]
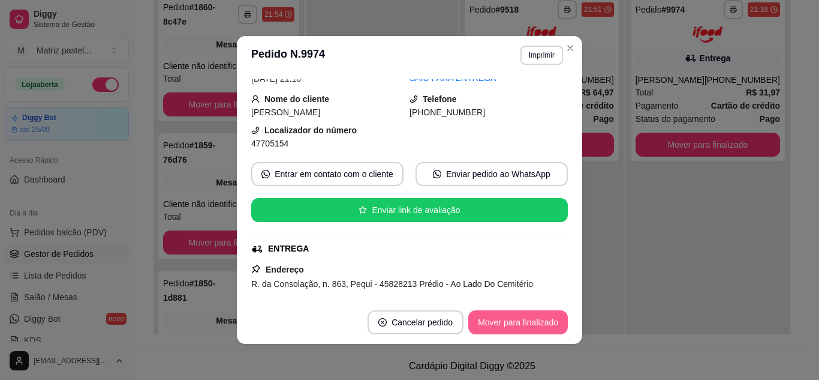
click at [510, 318] on button "Mover para finalizado" at bounding box center [518, 322] width 100 height 24
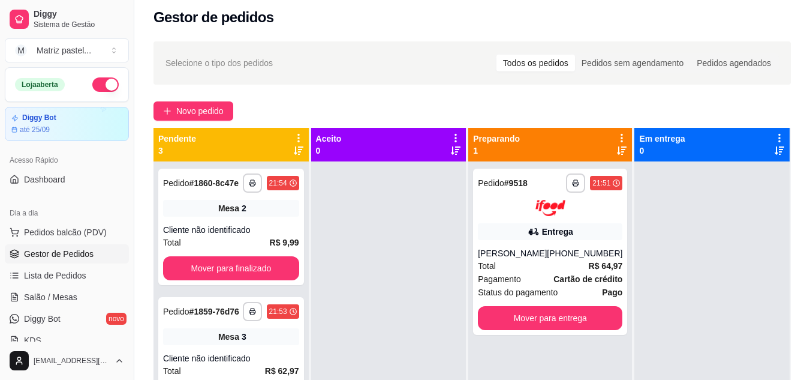
scroll to position [0, 0]
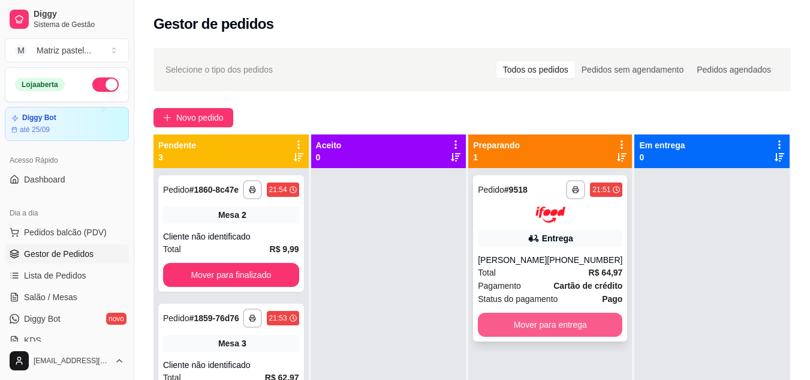
click at [543, 328] on button "Mover para entrega" at bounding box center [550, 324] width 145 height 24
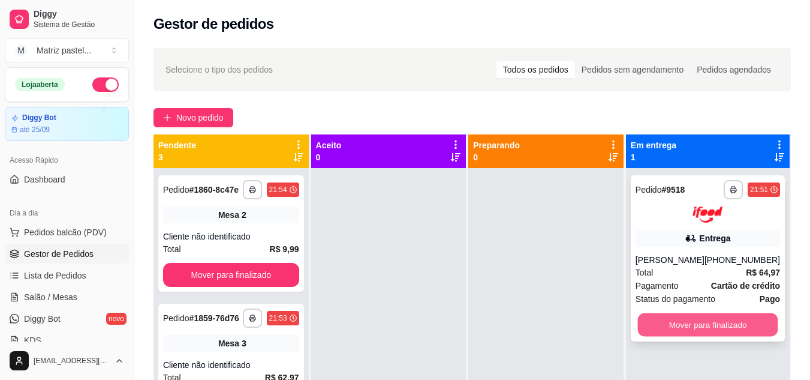
click at [682, 327] on button "Mover para finalizado" at bounding box center [707, 323] width 140 height 23
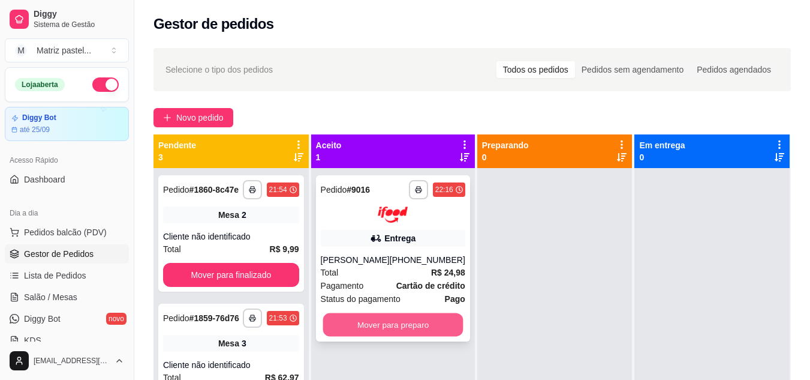
click at [394, 318] on button "Mover para preparo" at bounding box center [393, 323] width 140 height 23
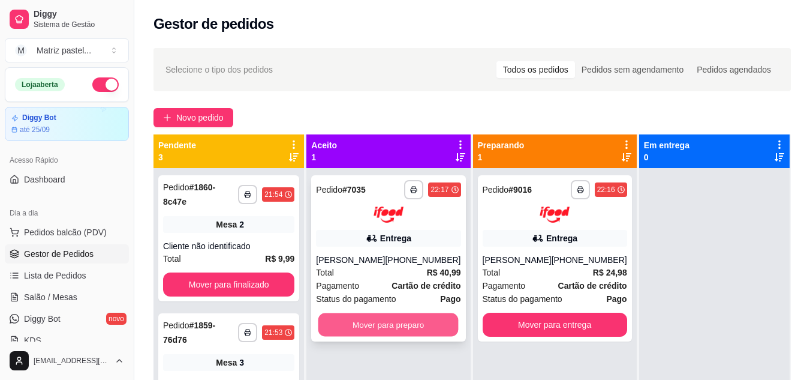
click at [383, 332] on button "Mover para preparo" at bounding box center [388, 323] width 140 height 23
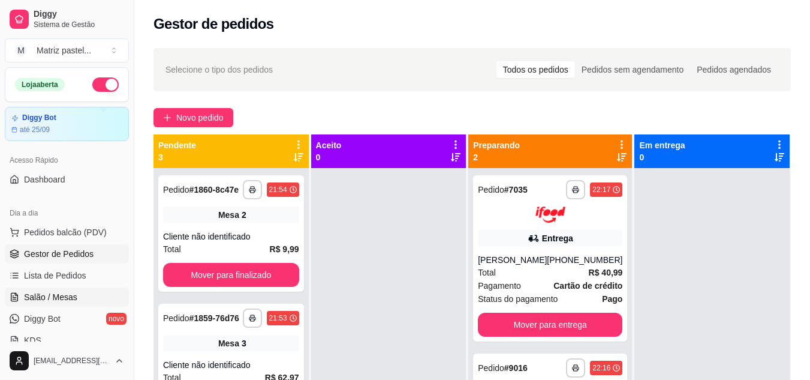
click at [54, 291] on span "Salão / Mesas" at bounding box center [50, 297] width 53 height 12
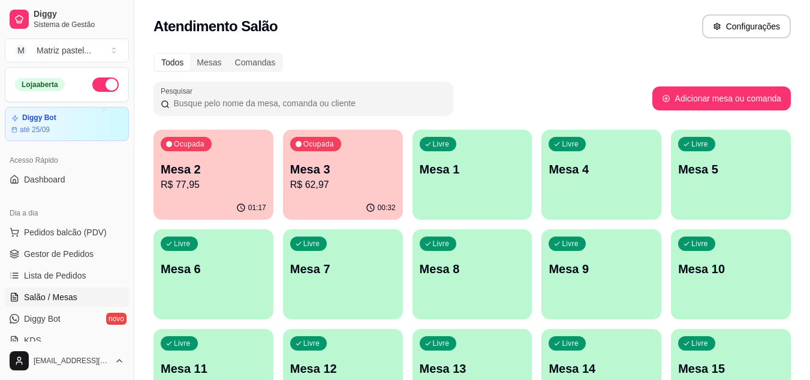
click at [329, 191] on p "R$ 62,97" at bounding box center [343, 184] width 106 height 14
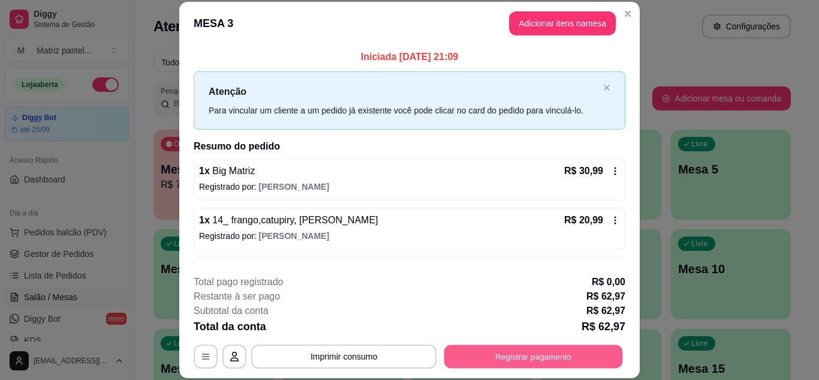
click at [519, 352] on button "Registrar pagamento" at bounding box center [533, 355] width 179 height 23
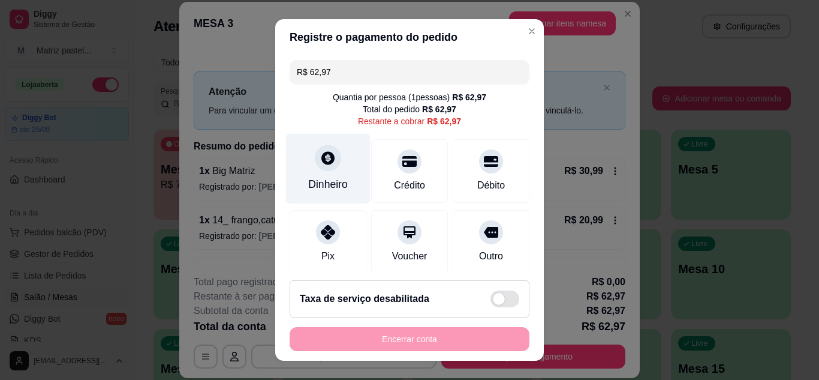
click at [328, 171] on div "Dinheiro" at bounding box center [328, 168] width 85 height 70
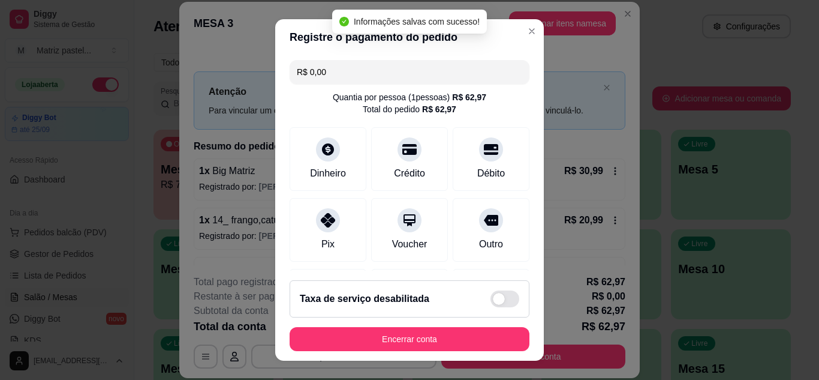
type input "R$ 0,00"
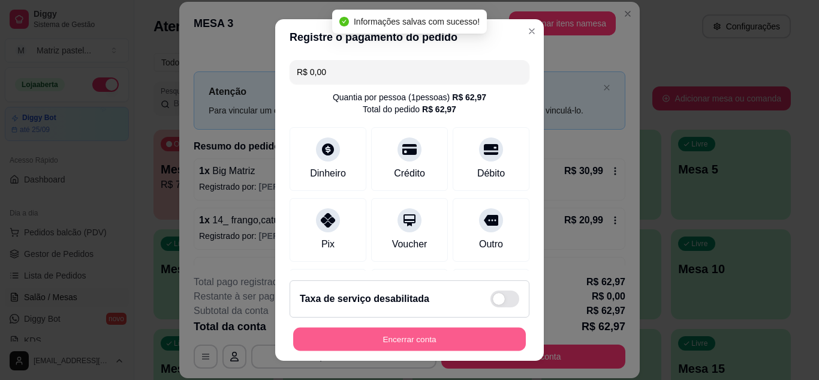
click at [424, 334] on button "Encerrar conta" at bounding box center [409, 338] width 233 height 23
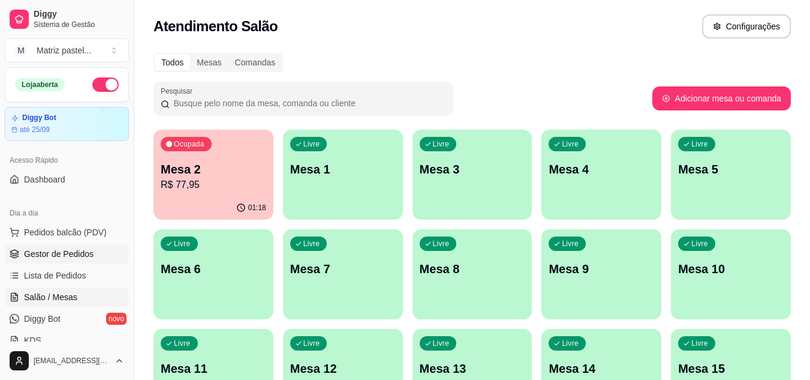
click at [26, 253] on span "Gestor de Pedidos" at bounding box center [59, 254] width 70 height 12
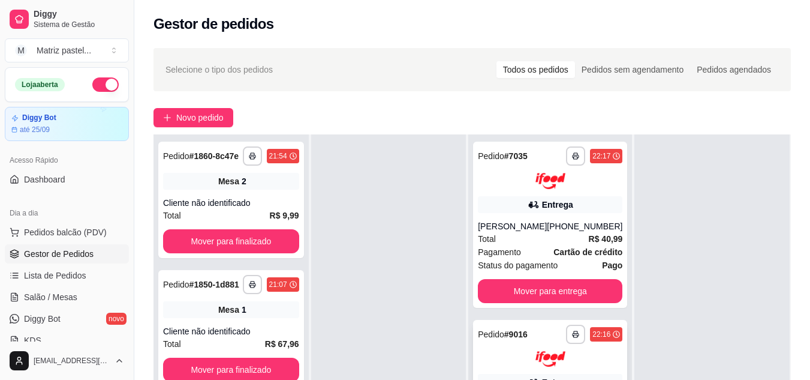
scroll to position [120, 0]
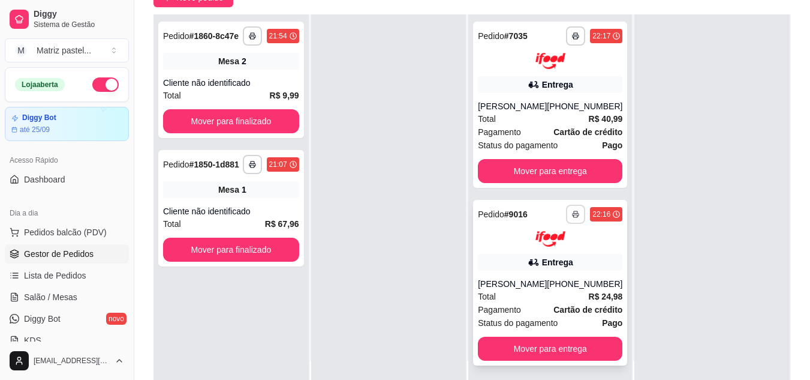
click at [572, 224] on button "button" at bounding box center [575, 213] width 19 height 19
click at [532, 273] on button "IMPRESSORA" at bounding box center [535, 267] width 84 height 19
click at [572, 37] on icon "button" at bounding box center [575, 35] width 7 height 7
click at [534, 85] on button "IMPRESSORA" at bounding box center [535, 77] width 87 height 19
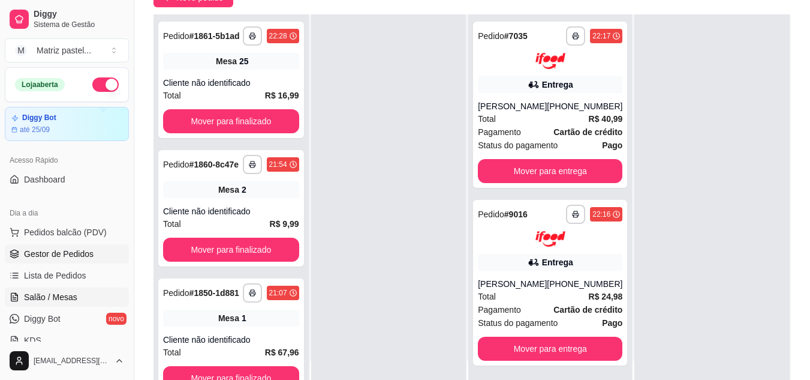
click at [61, 299] on span "Salão / Mesas" at bounding box center [50, 297] width 53 height 12
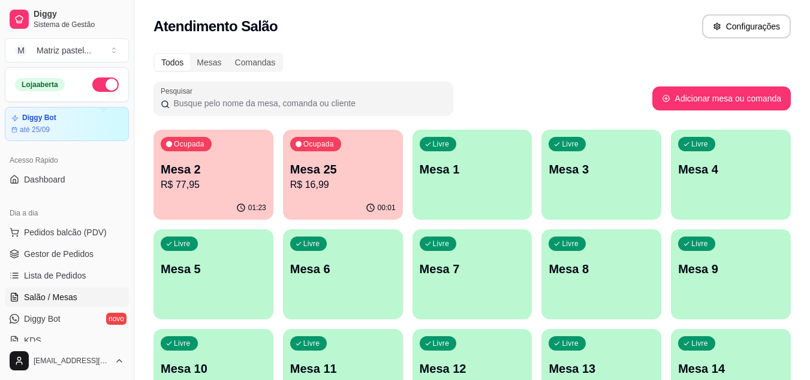
click at [376, 191] on p "R$ 16,99" at bounding box center [343, 184] width 106 height 14
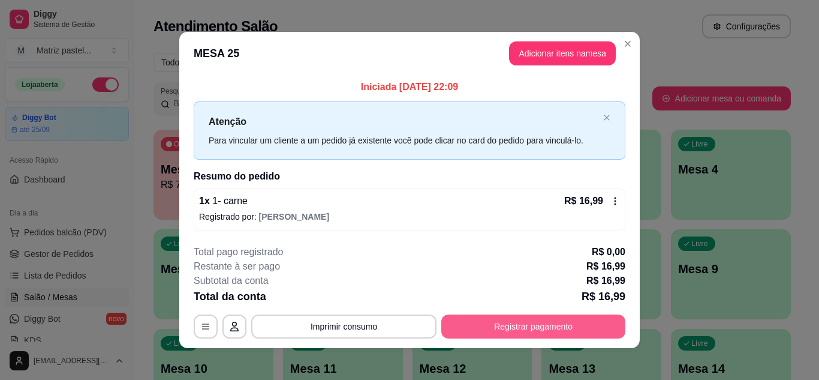
click at [562, 330] on button "Registrar pagamento" at bounding box center [533, 326] width 184 height 24
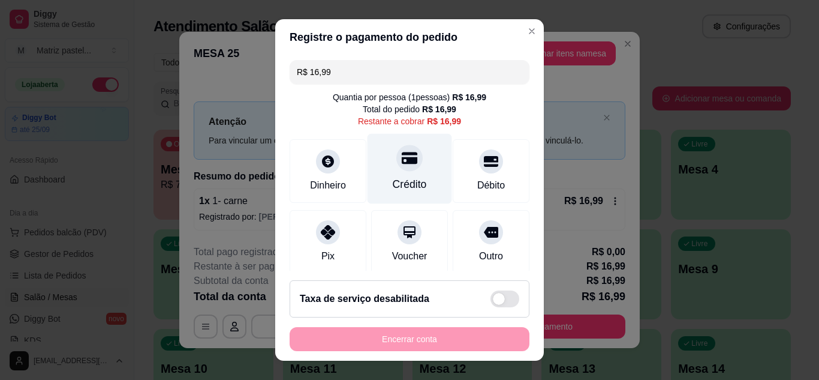
click at [396, 179] on div "Crédito" at bounding box center [410, 184] width 34 height 16
type input "R$ 0,00"
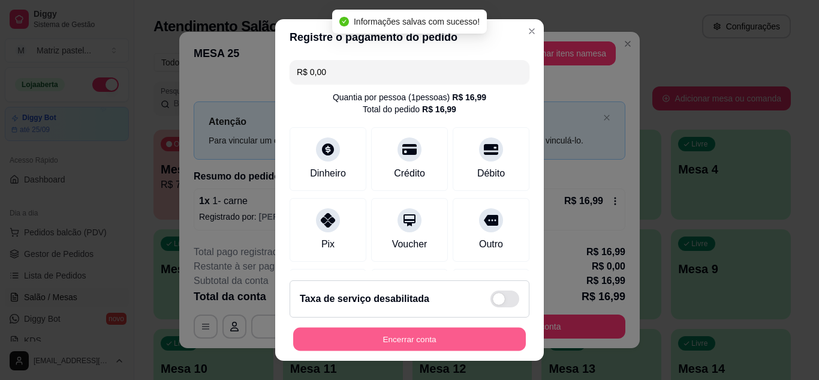
click at [389, 344] on button "Encerrar conta" at bounding box center [409, 338] width 233 height 23
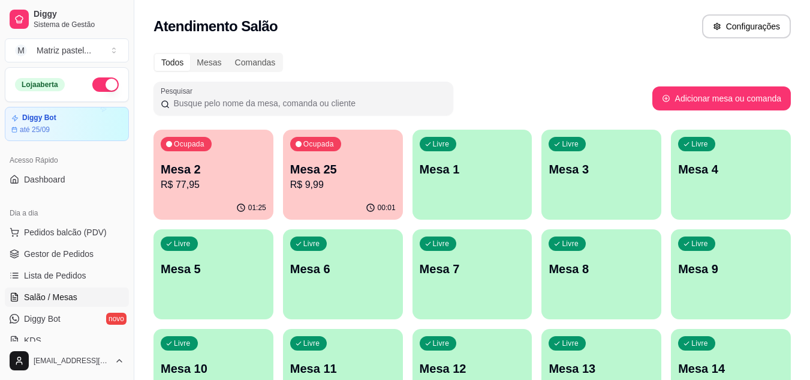
click at [296, 189] on p "R$ 9,99" at bounding box center [343, 184] width 106 height 14
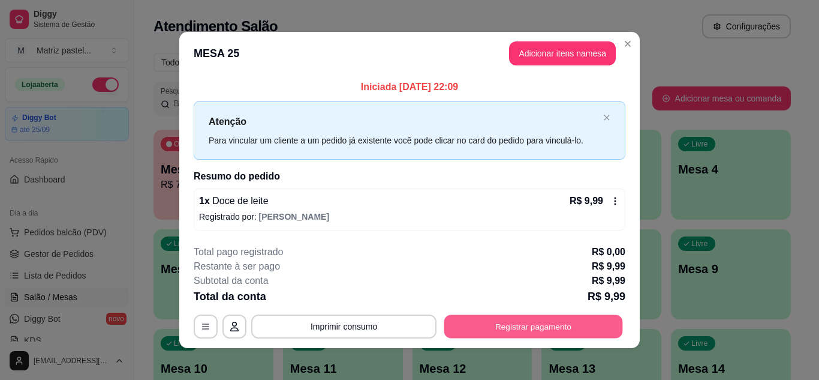
click at [513, 318] on button "Registrar pagamento" at bounding box center [533, 326] width 179 height 23
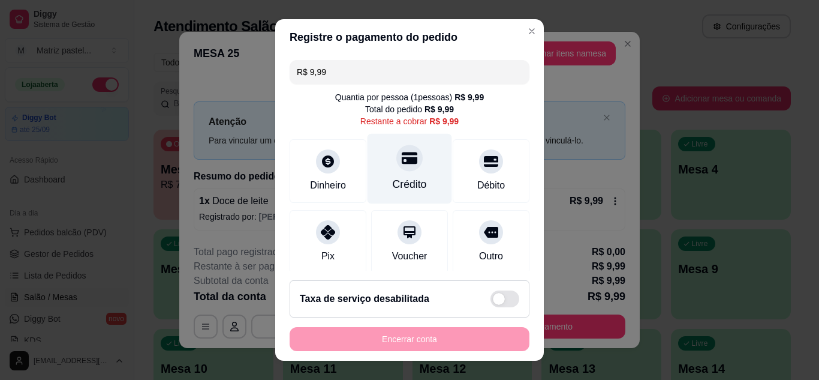
click at [387, 173] on div "Crédito" at bounding box center [410, 168] width 85 height 70
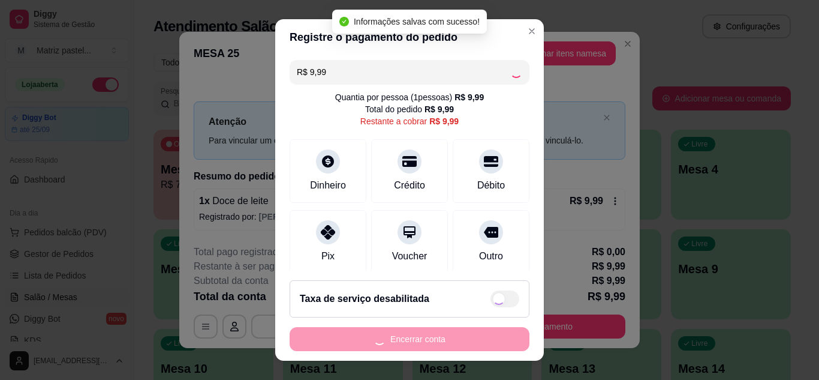
type input "R$ 0,00"
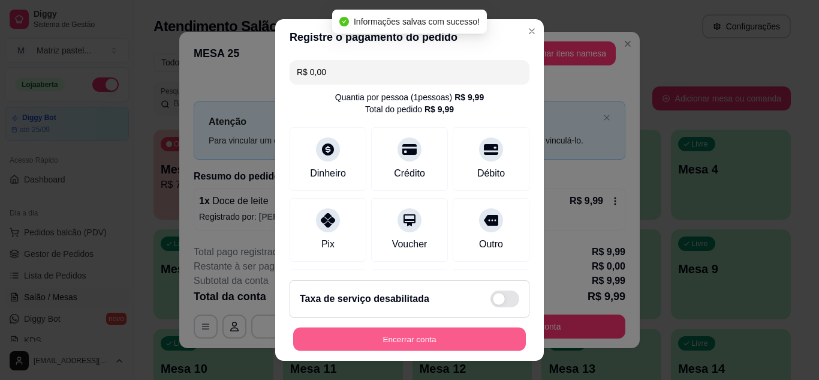
click at [411, 342] on button "Encerrar conta" at bounding box center [409, 338] width 233 height 23
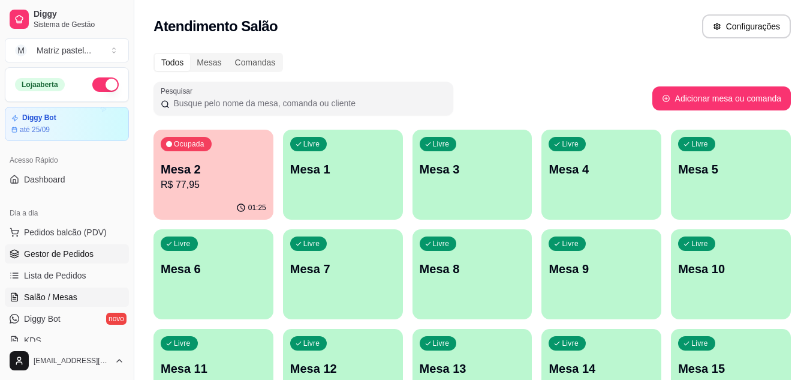
click at [52, 248] on span "Gestor de Pedidos" at bounding box center [59, 254] width 70 height 12
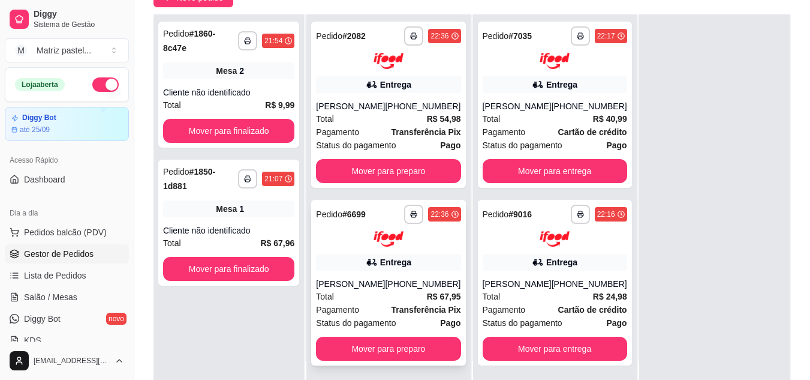
scroll to position [180, 0]
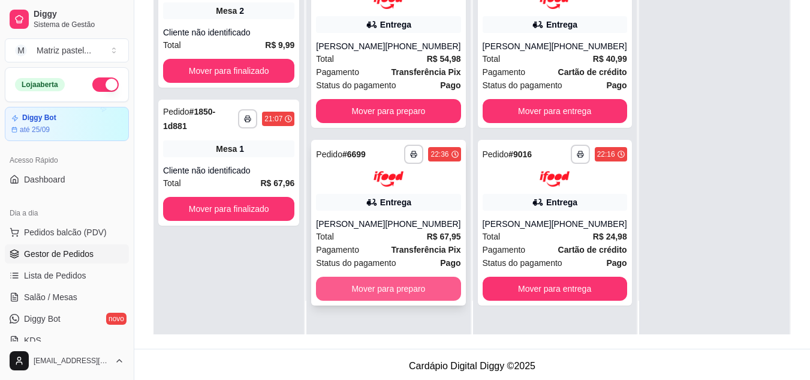
click at [381, 291] on button "Mover para preparo" at bounding box center [388, 288] width 145 height 24
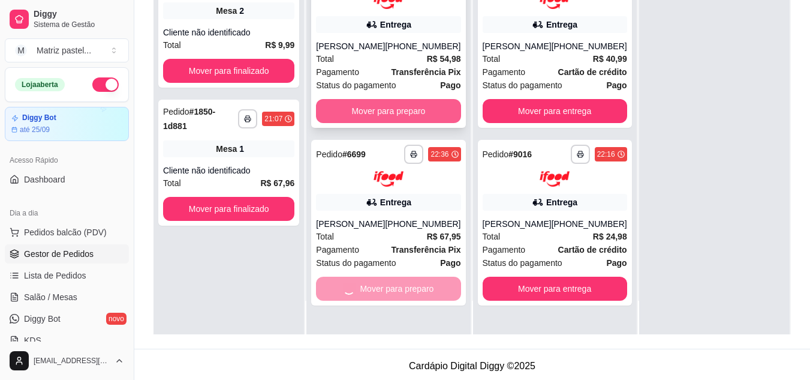
click at [408, 116] on button "Mover para preparo" at bounding box center [388, 111] width 145 height 24
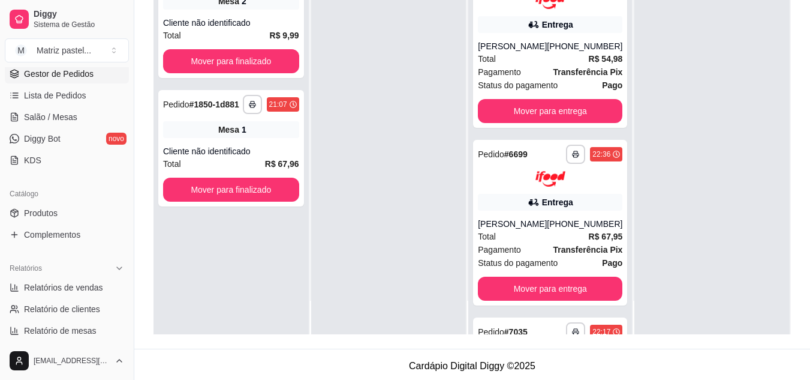
scroll to position [420, 0]
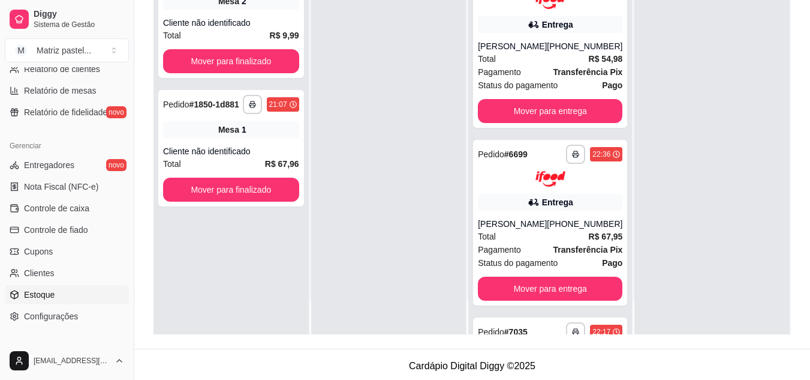
click at [51, 291] on span "Estoque" at bounding box center [39, 294] width 31 height 12
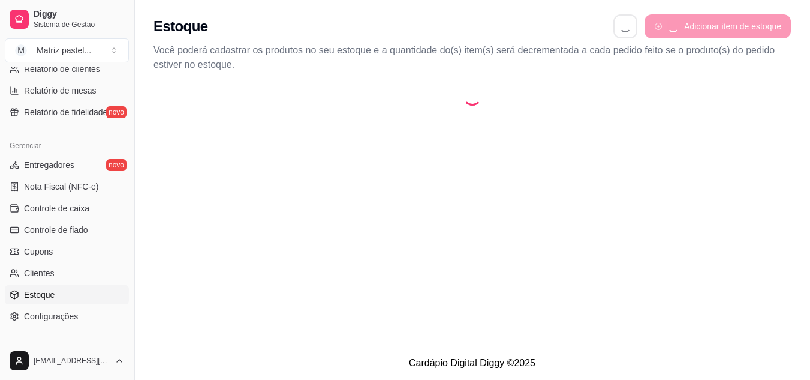
select select "QUANTITY_ORDER"
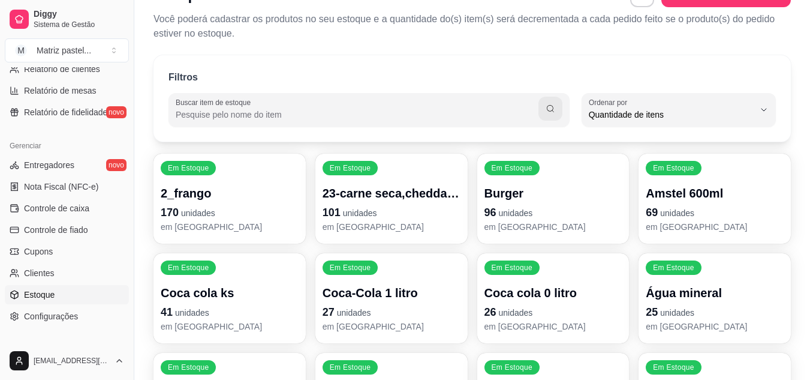
scroll to position [60, 0]
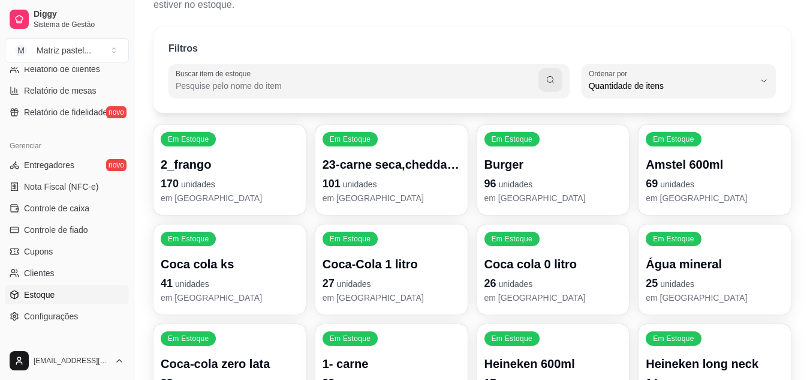
click at [408, 196] on p "em [GEOGRAPHIC_DATA]" at bounding box center [392, 198] width 138 height 12
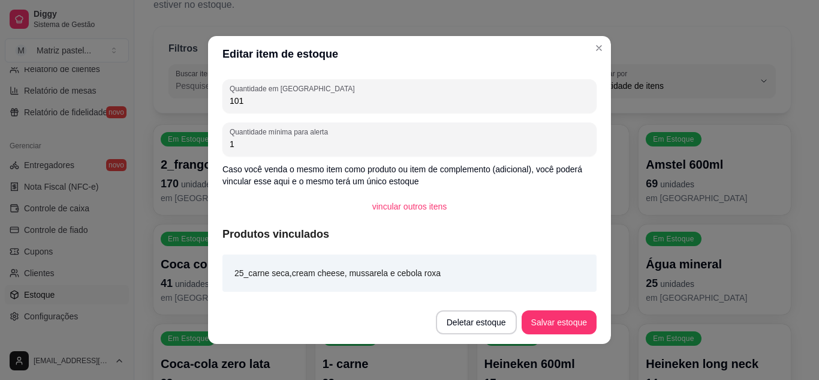
click at [309, 103] on input "101" at bounding box center [410, 101] width 360 height 12
type input "146"
click at [550, 332] on button "Salvar estoque" at bounding box center [558, 322] width 73 height 23
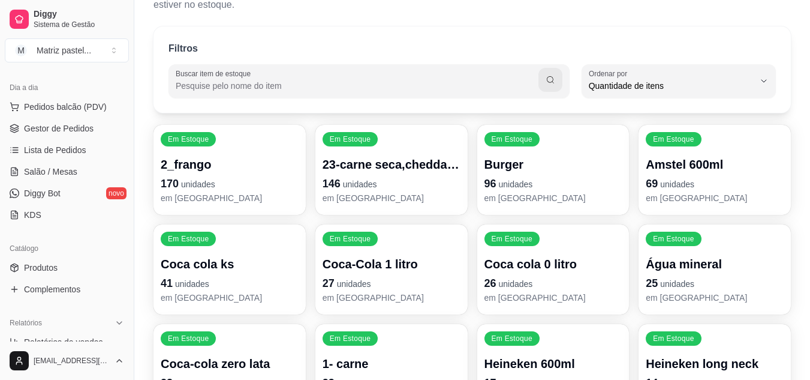
scroll to position [120, 0]
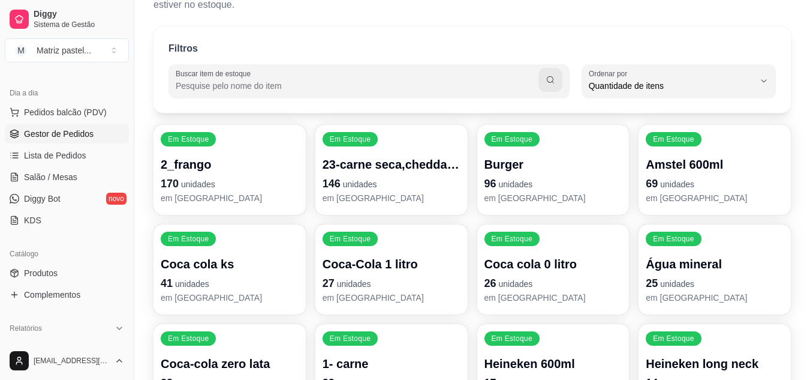
click at [47, 140] on link "Gestor de Pedidos" at bounding box center [67, 133] width 124 height 19
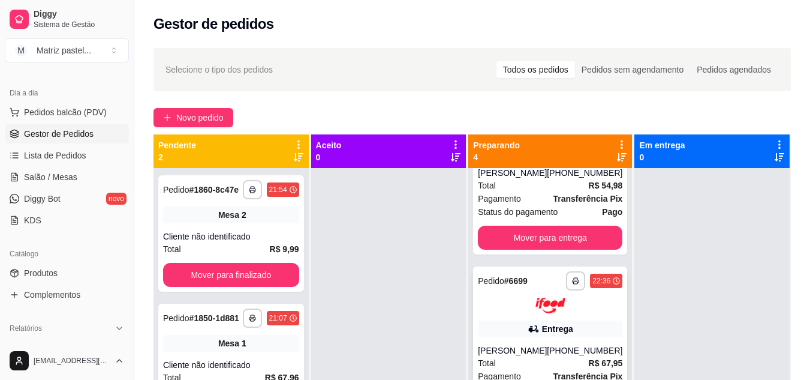
scroll to position [120, 0]
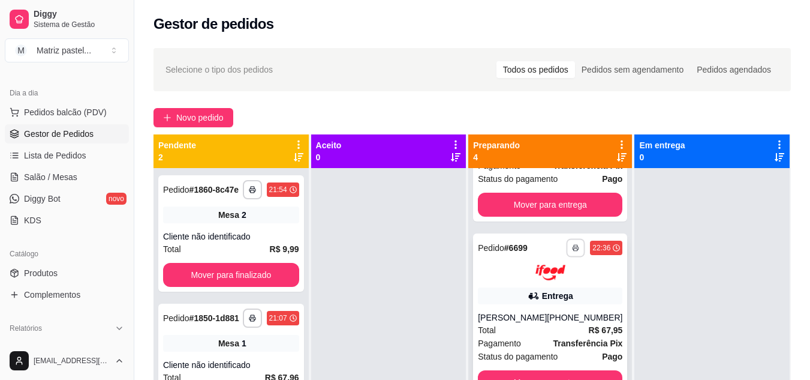
click at [567, 249] on button "button" at bounding box center [576, 247] width 19 height 19
click at [543, 287] on button "IMPRESSORA" at bounding box center [526, 289] width 87 height 19
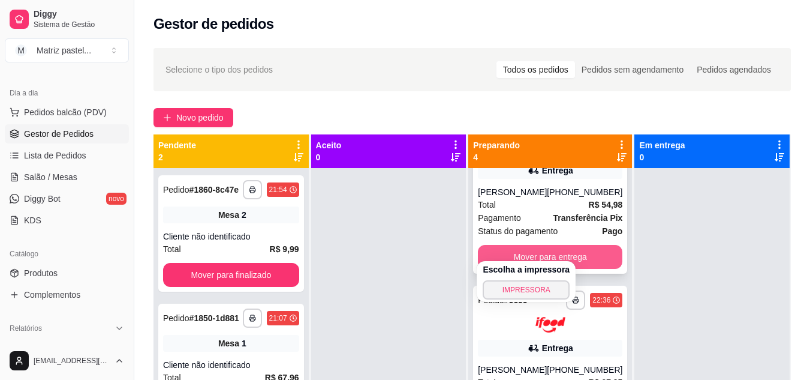
scroll to position [0, 0]
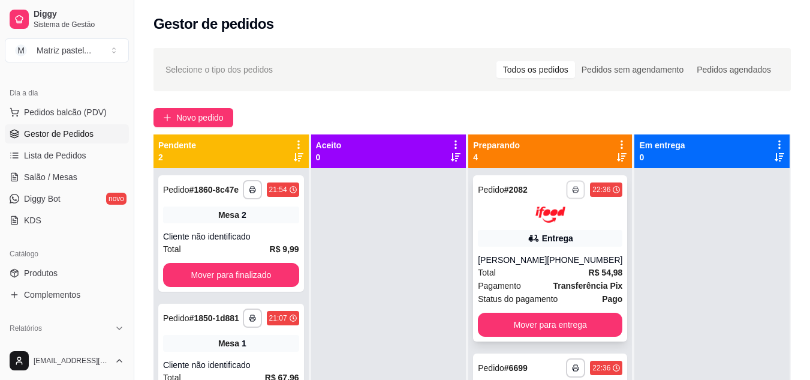
click at [567, 187] on button "button" at bounding box center [576, 189] width 19 height 19
click at [547, 224] on button "IMPRESSORA" at bounding box center [526, 231] width 84 height 19
click at [55, 181] on span "Salão / Mesas" at bounding box center [50, 177] width 53 height 12
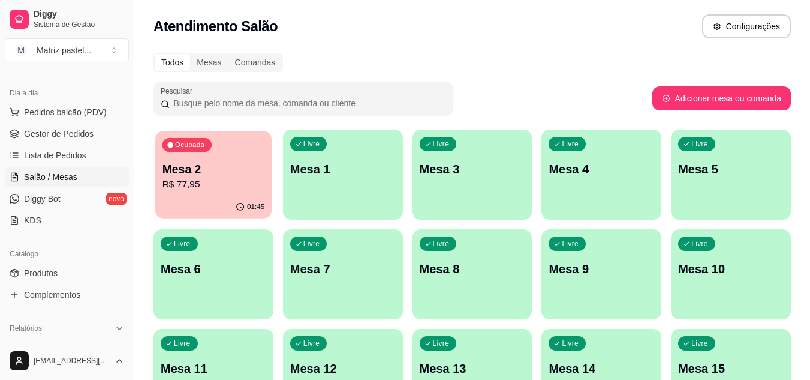
click at [236, 192] on div "Ocupada Mesa 2 R$ 77,95" at bounding box center [213, 163] width 116 height 65
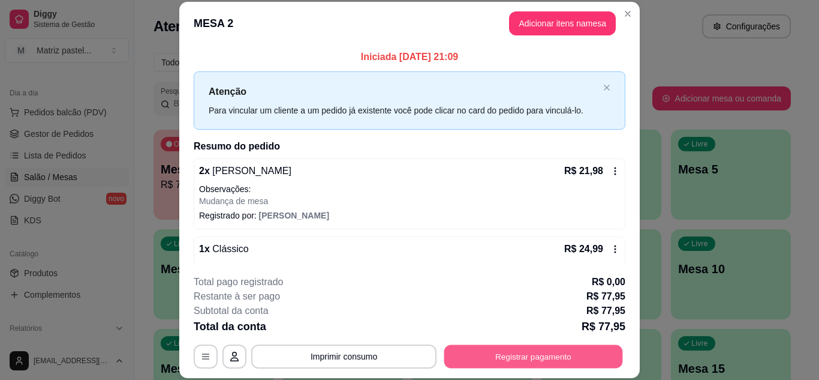
click at [504, 360] on button "Registrar pagamento" at bounding box center [533, 355] width 179 height 23
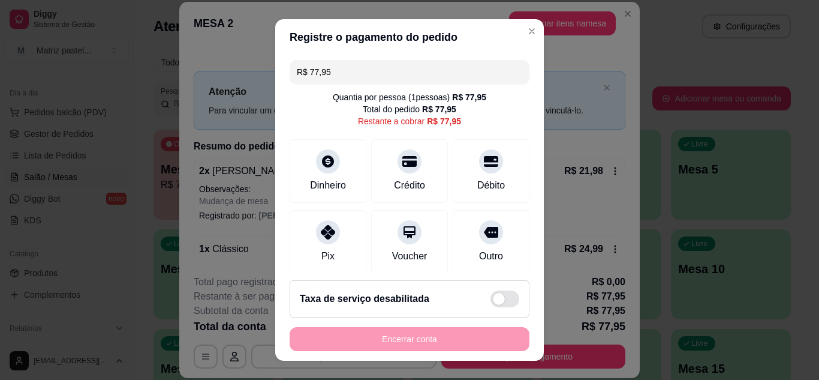
click at [369, 77] on input "R$ 77,95" at bounding box center [409, 72] width 225 height 24
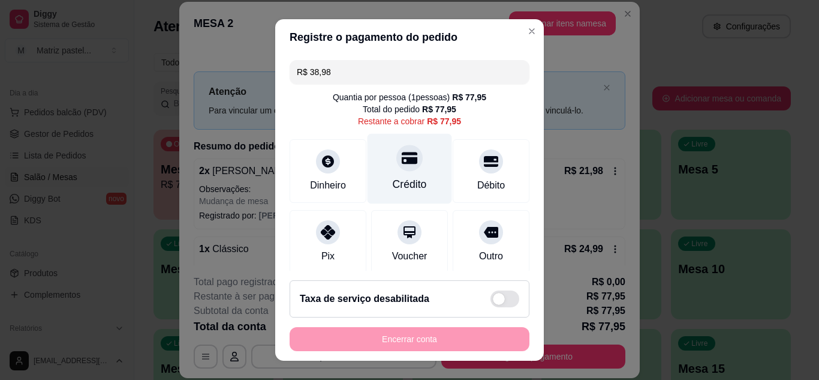
click at [420, 177] on div "Crédito" at bounding box center [410, 168] width 85 height 70
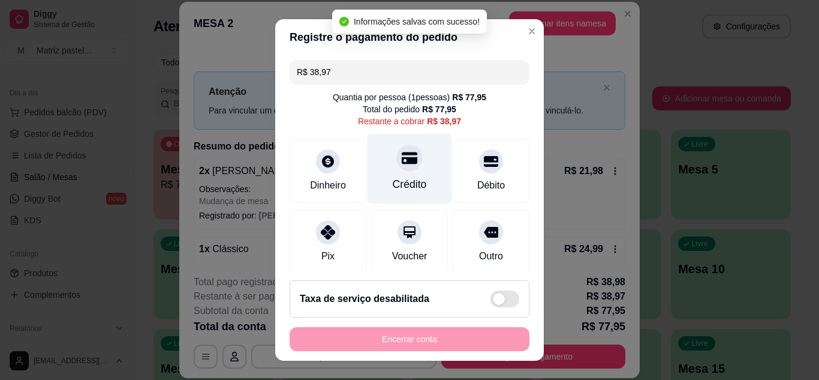
click at [411, 177] on div "Crédito" at bounding box center [410, 184] width 34 height 16
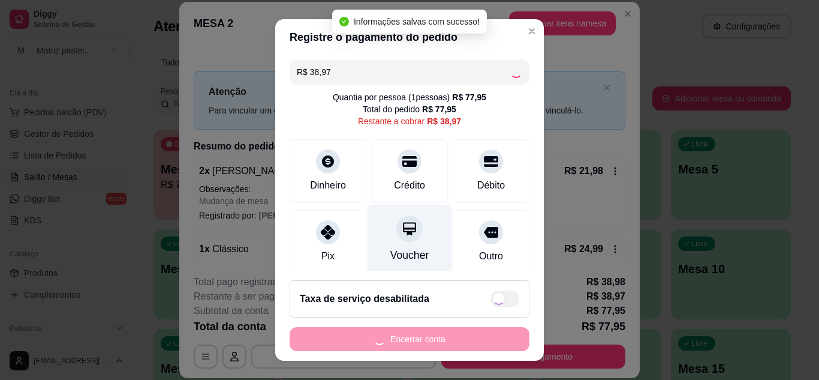
type input "R$ 0,00"
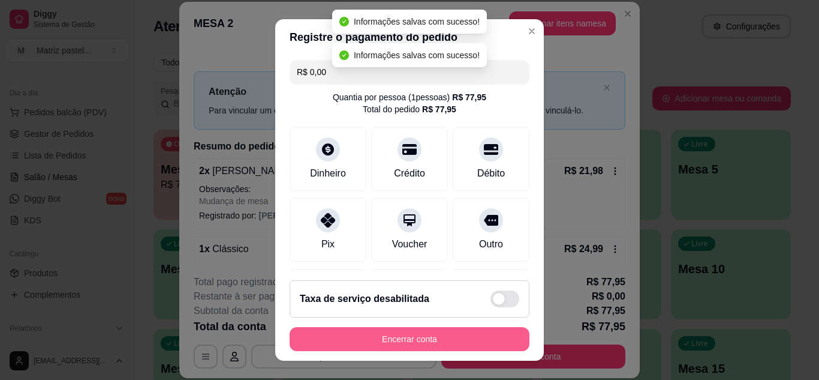
click at [403, 339] on button "Encerrar conta" at bounding box center [410, 339] width 240 height 24
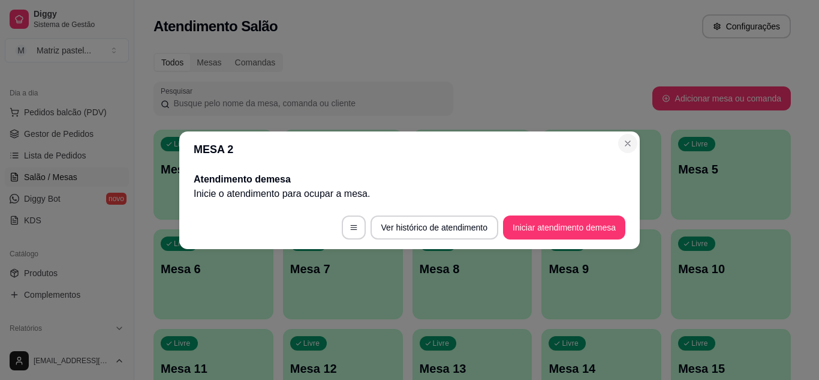
click at [618, 143] on header "MESA 2" at bounding box center [409, 149] width 461 height 36
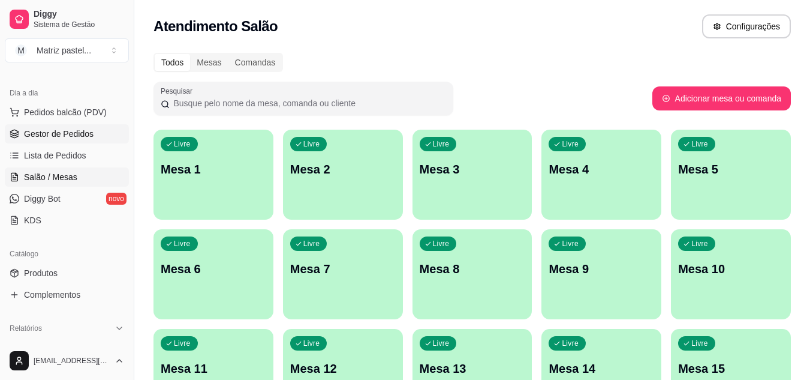
click at [75, 137] on span "Gestor de Pedidos" at bounding box center [59, 134] width 70 height 12
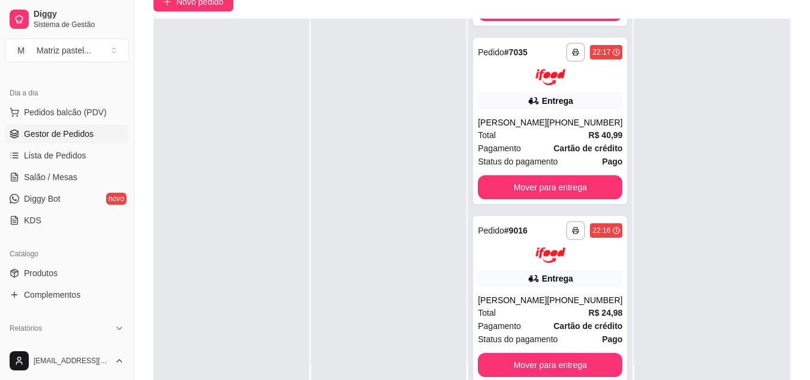
scroll to position [180, 0]
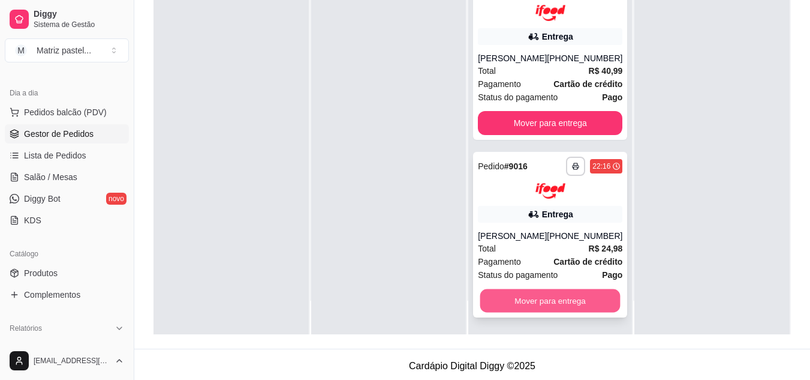
click at [530, 303] on button "Mover para entrega" at bounding box center [550, 300] width 140 height 23
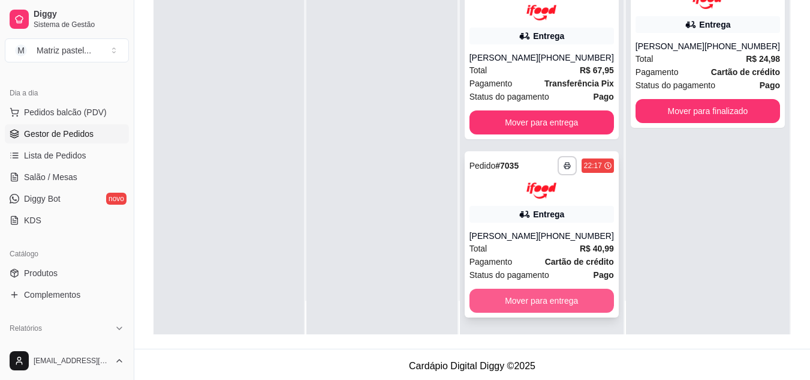
scroll to position [178, 0]
click at [516, 294] on button "Mover para entrega" at bounding box center [541, 299] width 140 height 23
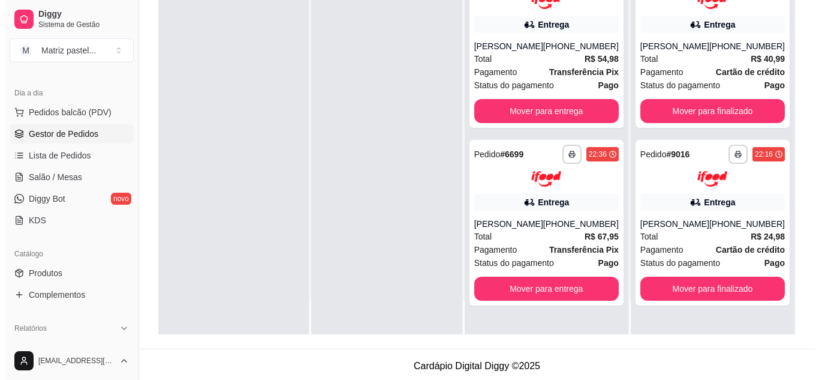
scroll to position [0, 0]
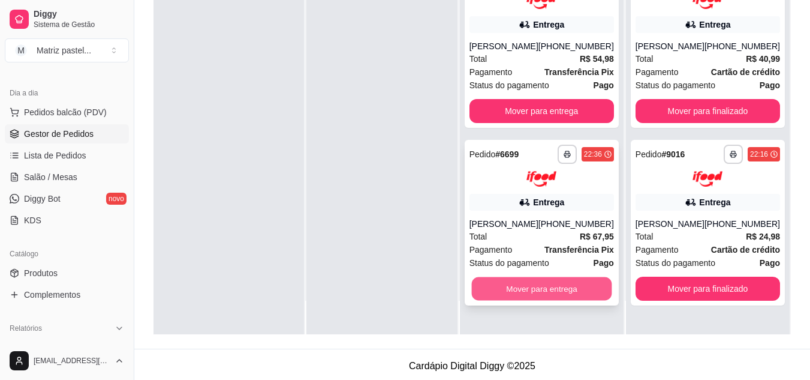
click at [521, 289] on button "Mover para entrega" at bounding box center [541, 288] width 140 height 23
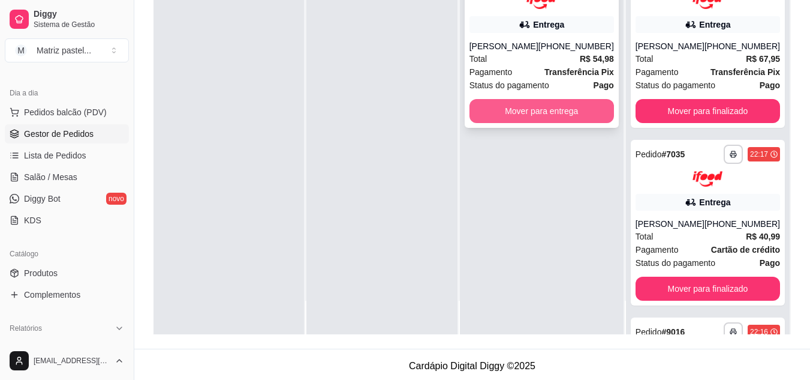
click at [531, 116] on button "Mover para entrega" at bounding box center [542, 111] width 145 height 24
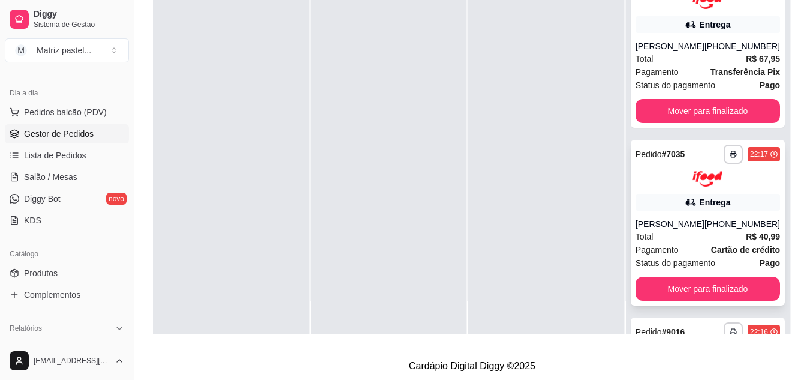
click at [716, 186] on div at bounding box center [708, 179] width 145 height 16
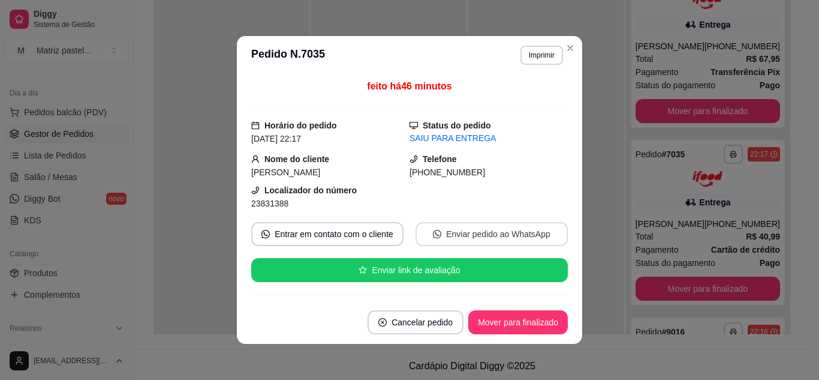
scroll to position [60, 0]
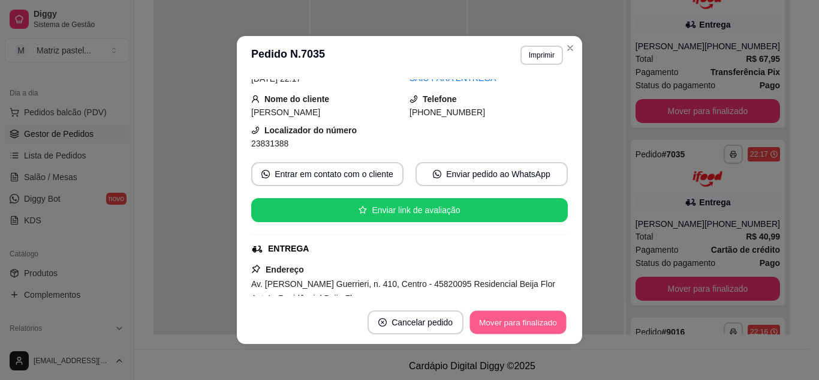
click at [535, 326] on button "Mover para finalizado" at bounding box center [518, 322] width 97 height 23
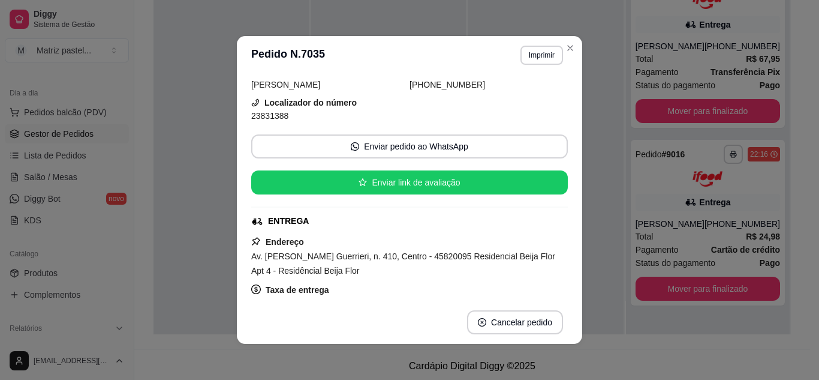
scroll to position [32, 0]
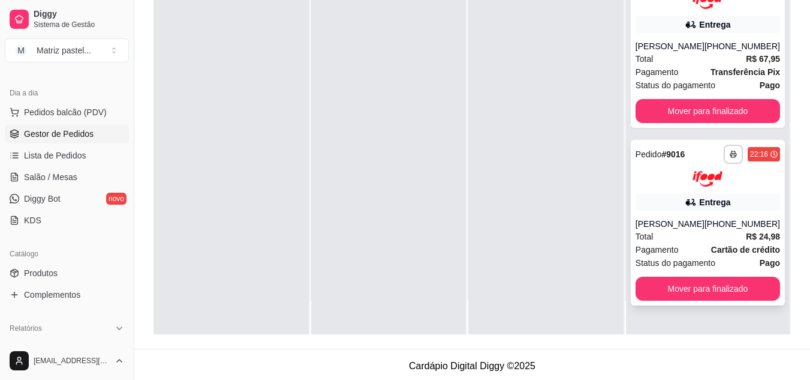
click at [703, 204] on div "Entrega" at bounding box center [714, 202] width 31 height 12
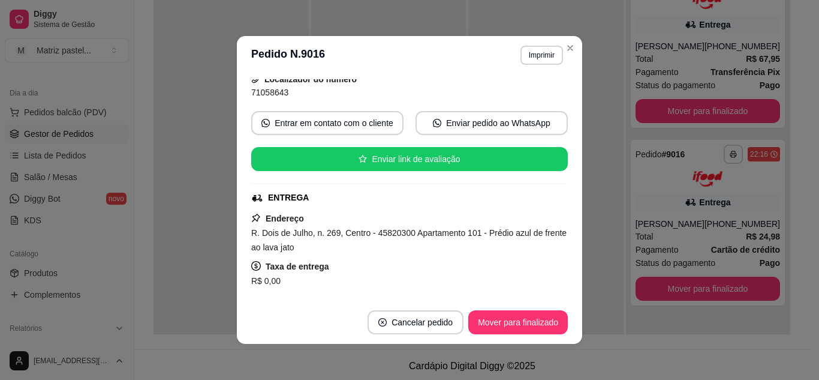
scroll to position [120, 0]
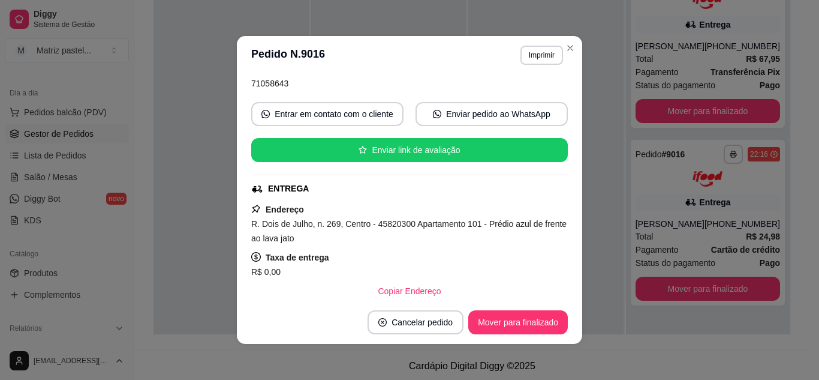
click at [510, 313] on footer "Cancelar pedido Mover para finalizado" at bounding box center [409, 321] width 345 height 43
click at [510, 315] on button "Mover para finalizado" at bounding box center [518, 322] width 97 height 23
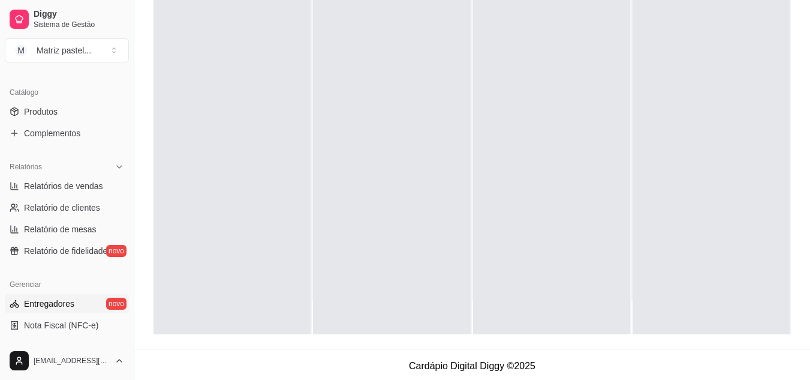
scroll to position [300, 0]
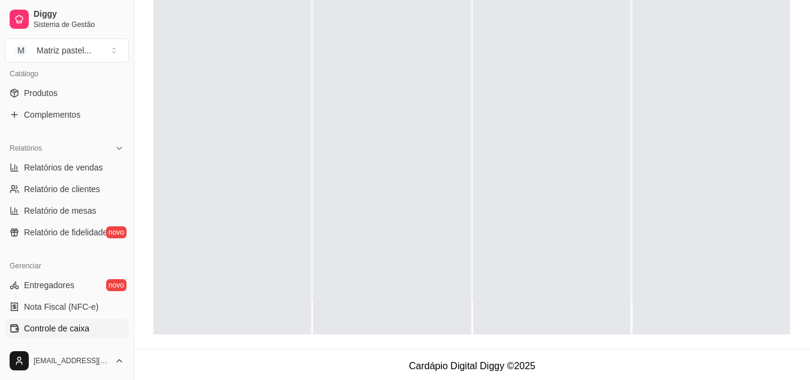
click at [58, 321] on link "Controle de caixa" at bounding box center [67, 327] width 124 height 19
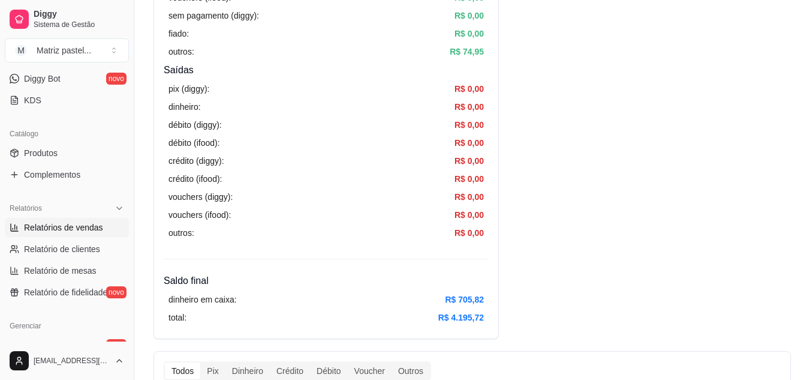
scroll to position [180, 0]
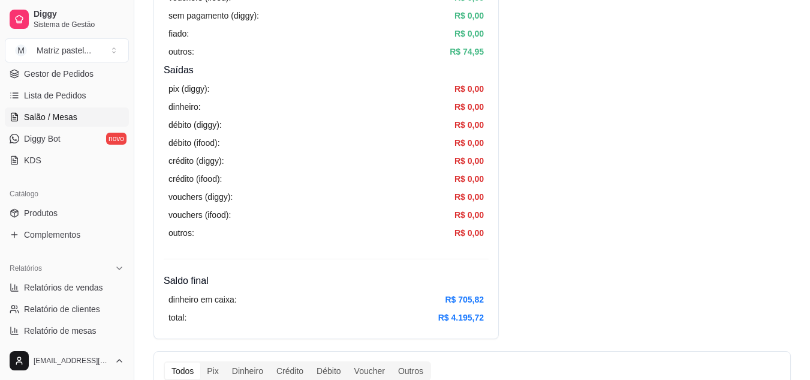
click at [52, 118] on span "Salão / Mesas" at bounding box center [50, 117] width 53 height 12
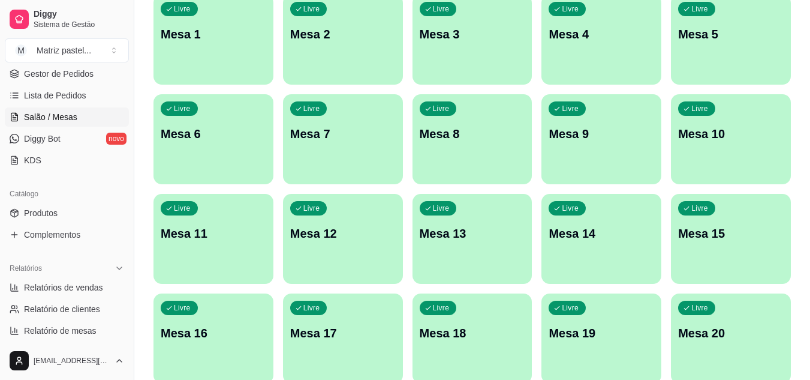
scroll to position [287, 0]
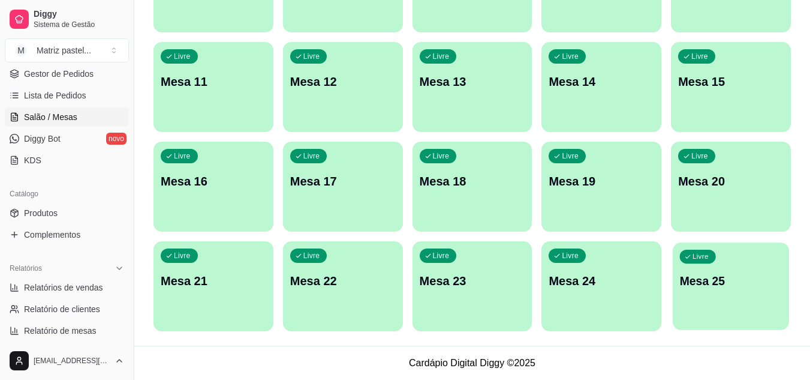
click at [709, 293] on div "Livre Mesa 25" at bounding box center [731, 278] width 116 height 73
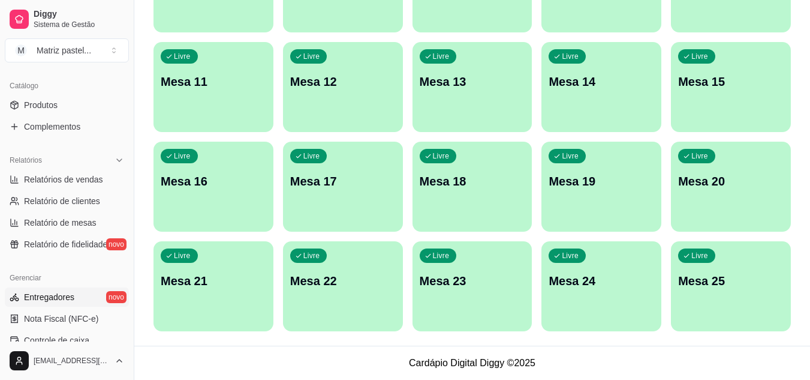
scroll to position [360, 0]
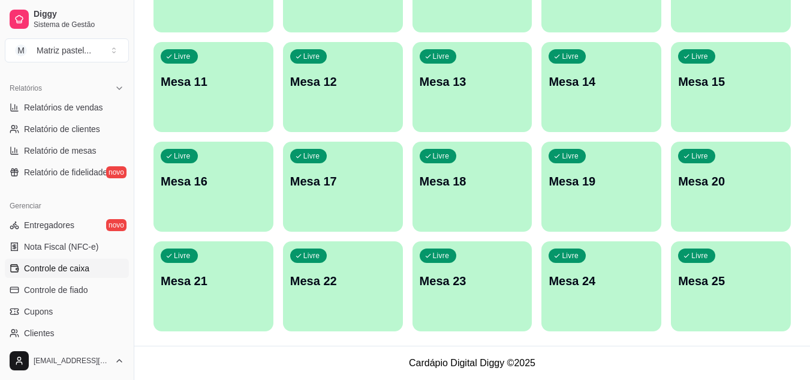
click at [53, 269] on span "Controle de caixa" at bounding box center [56, 268] width 65 height 12
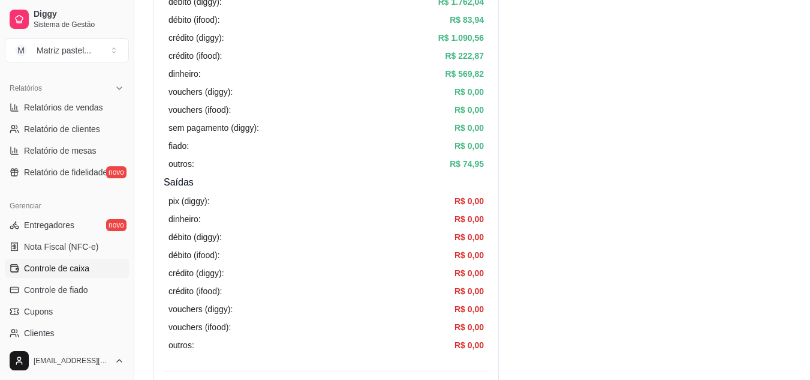
scroll to position [360, 0]
